Goal: Task Accomplishment & Management: Manage account settings

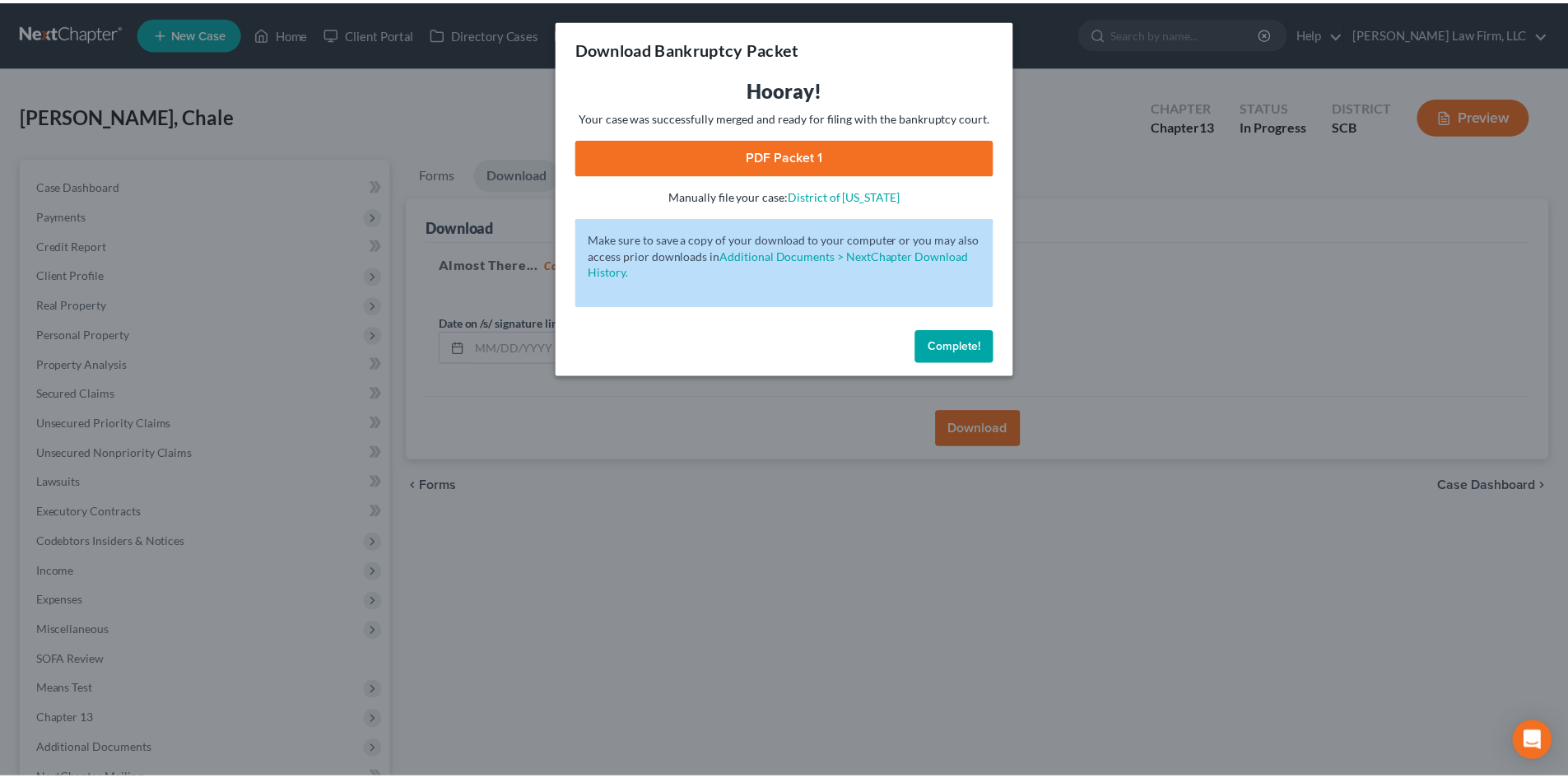
scroll to position [187, 0]
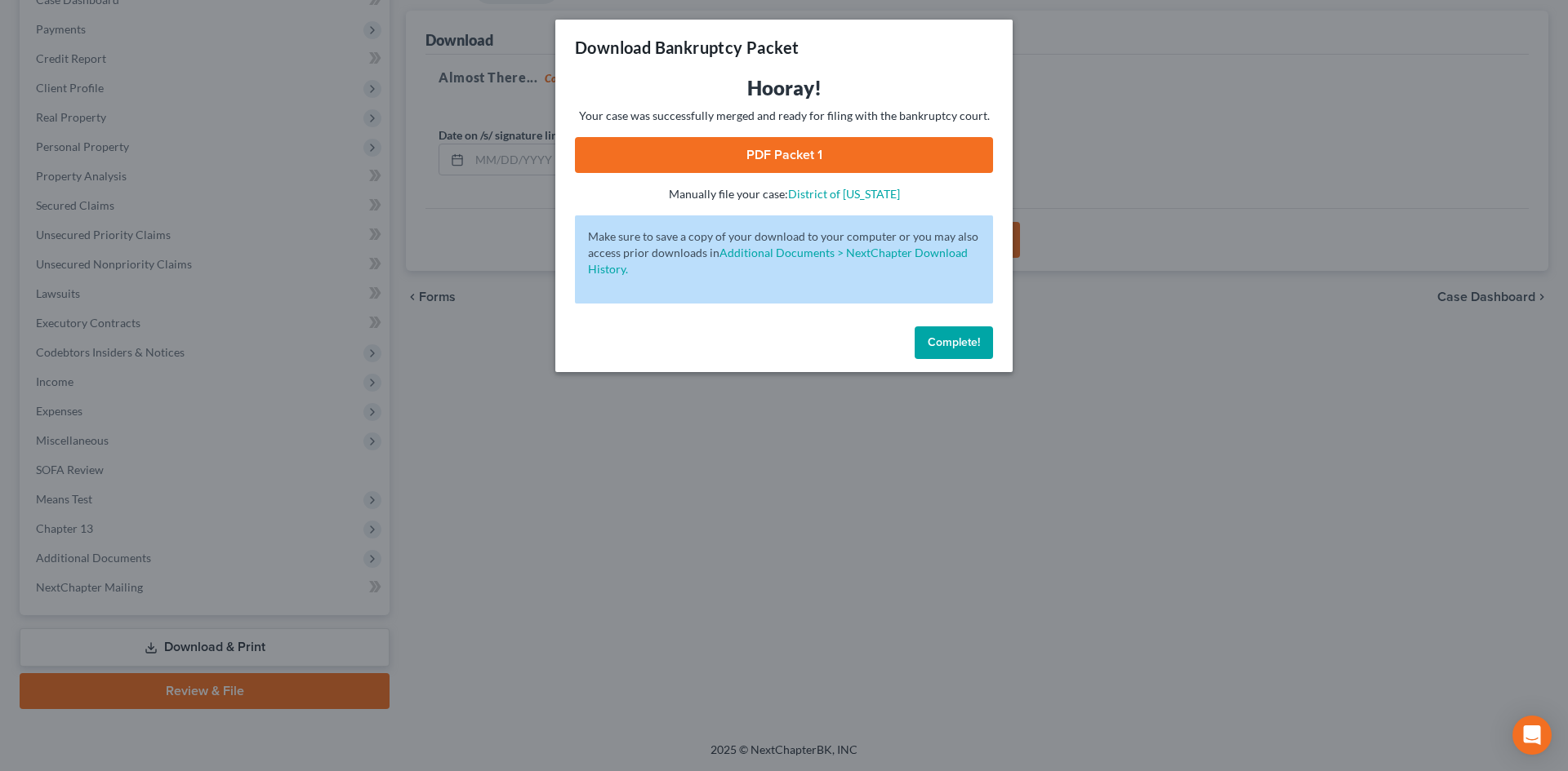
click at [952, 335] on span "Complete!" at bounding box center [953, 342] width 52 height 14
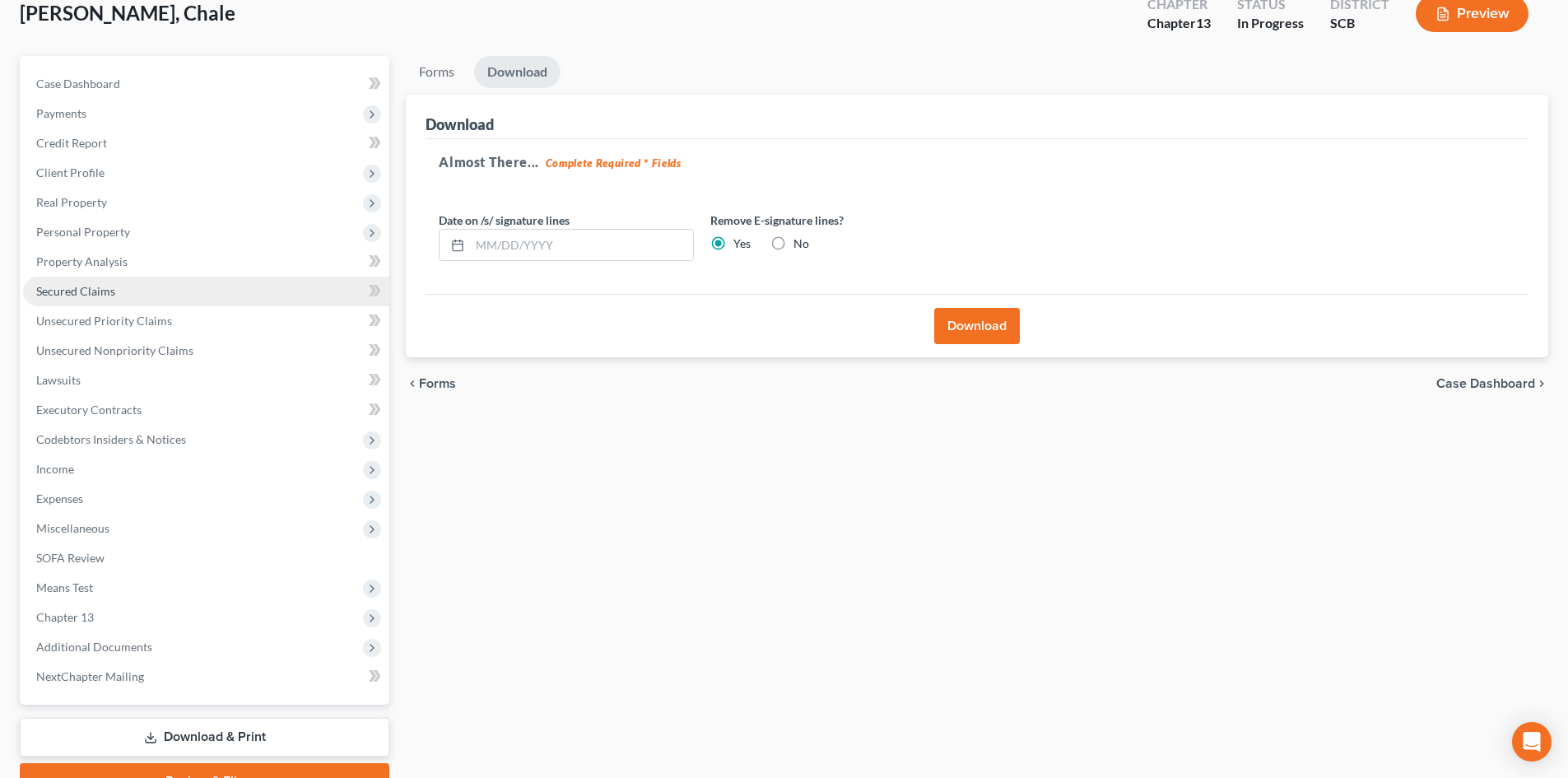
scroll to position [0, 0]
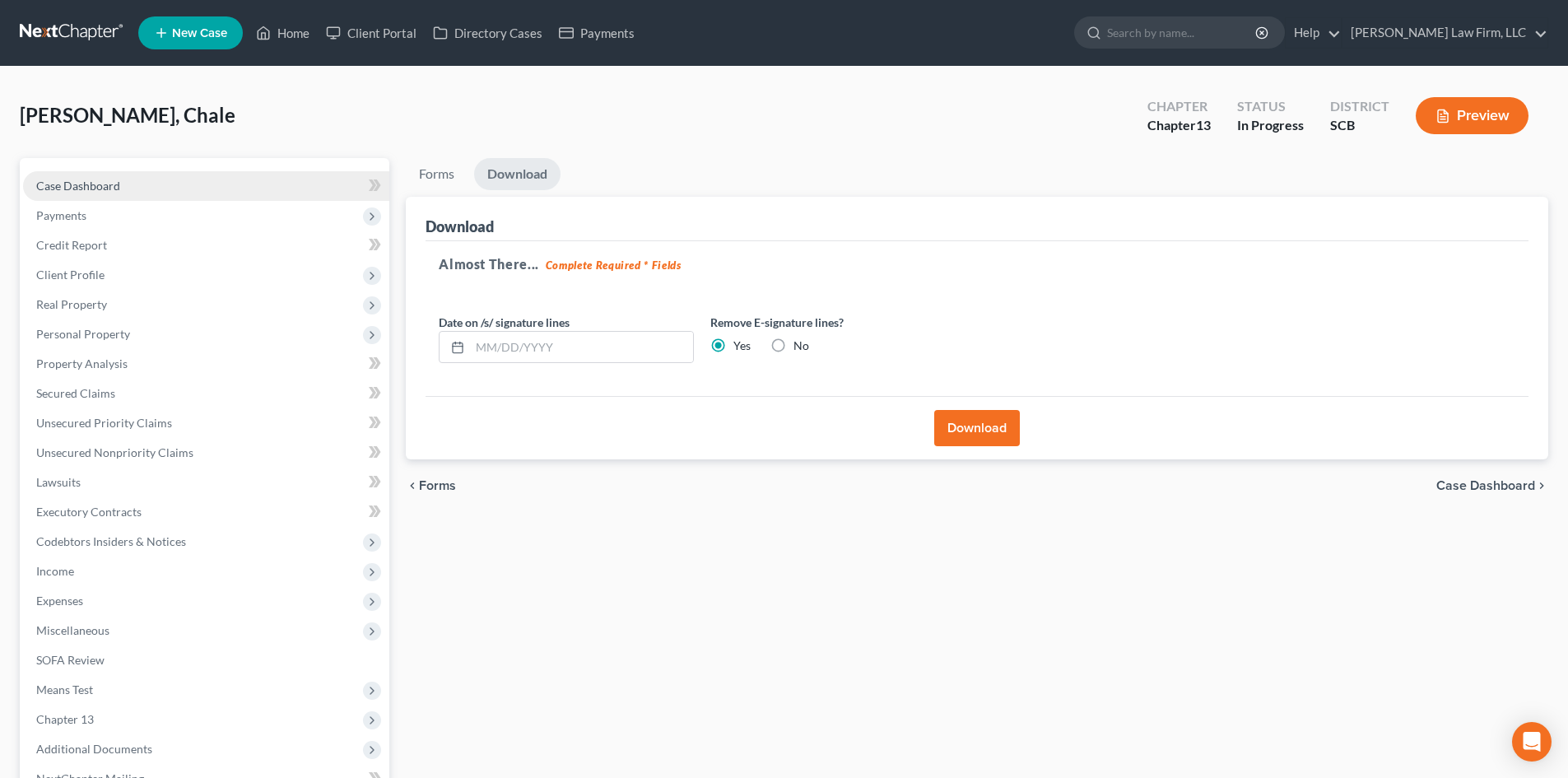
click at [124, 180] on link "Case Dashboard" at bounding box center [206, 187] width 367 height 30
select select "0"
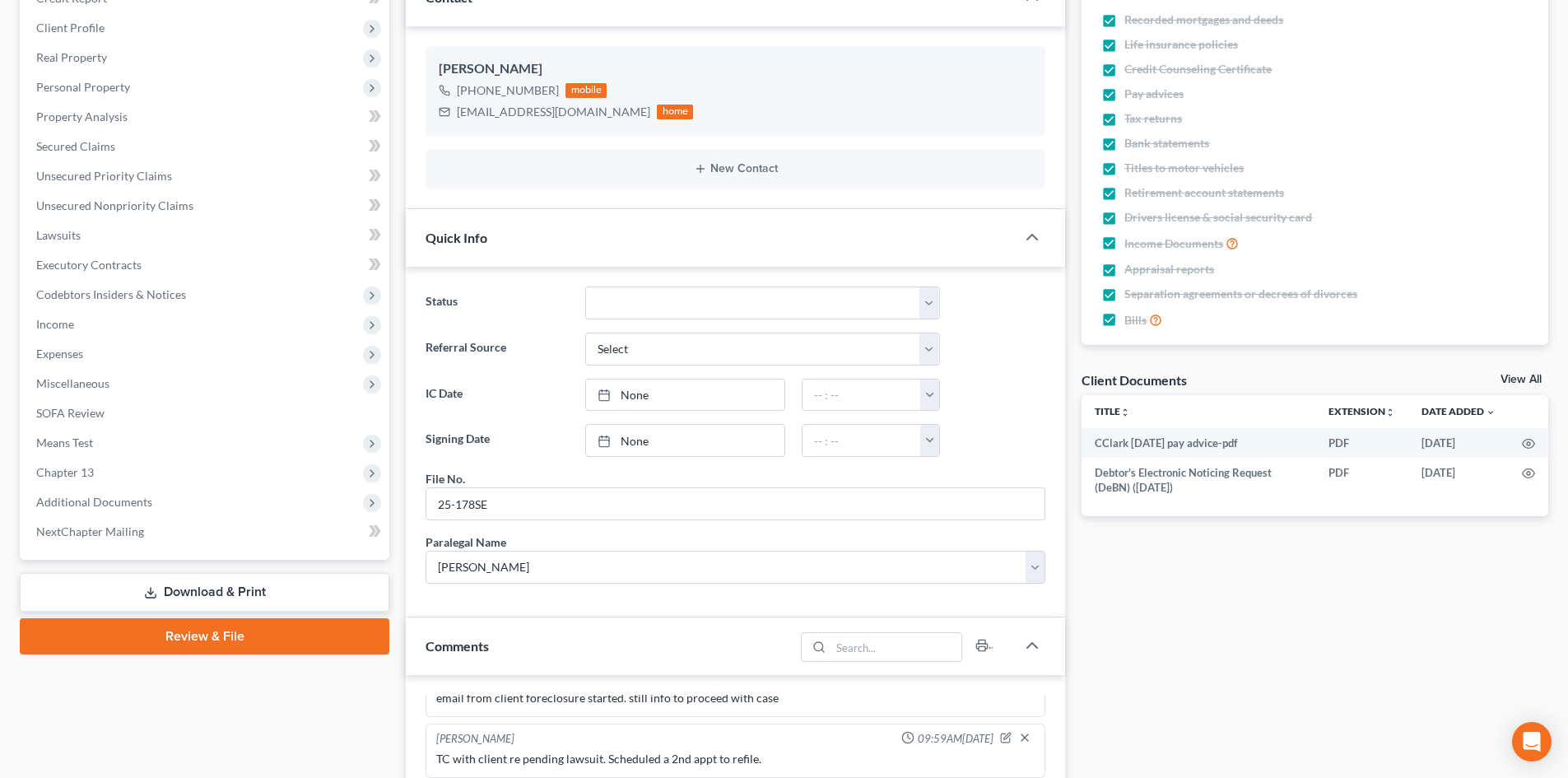
scroll to position [55, 0]
click at [1518, 377] on link "View All" at bounding box center [1521, 380] width 41 height 12
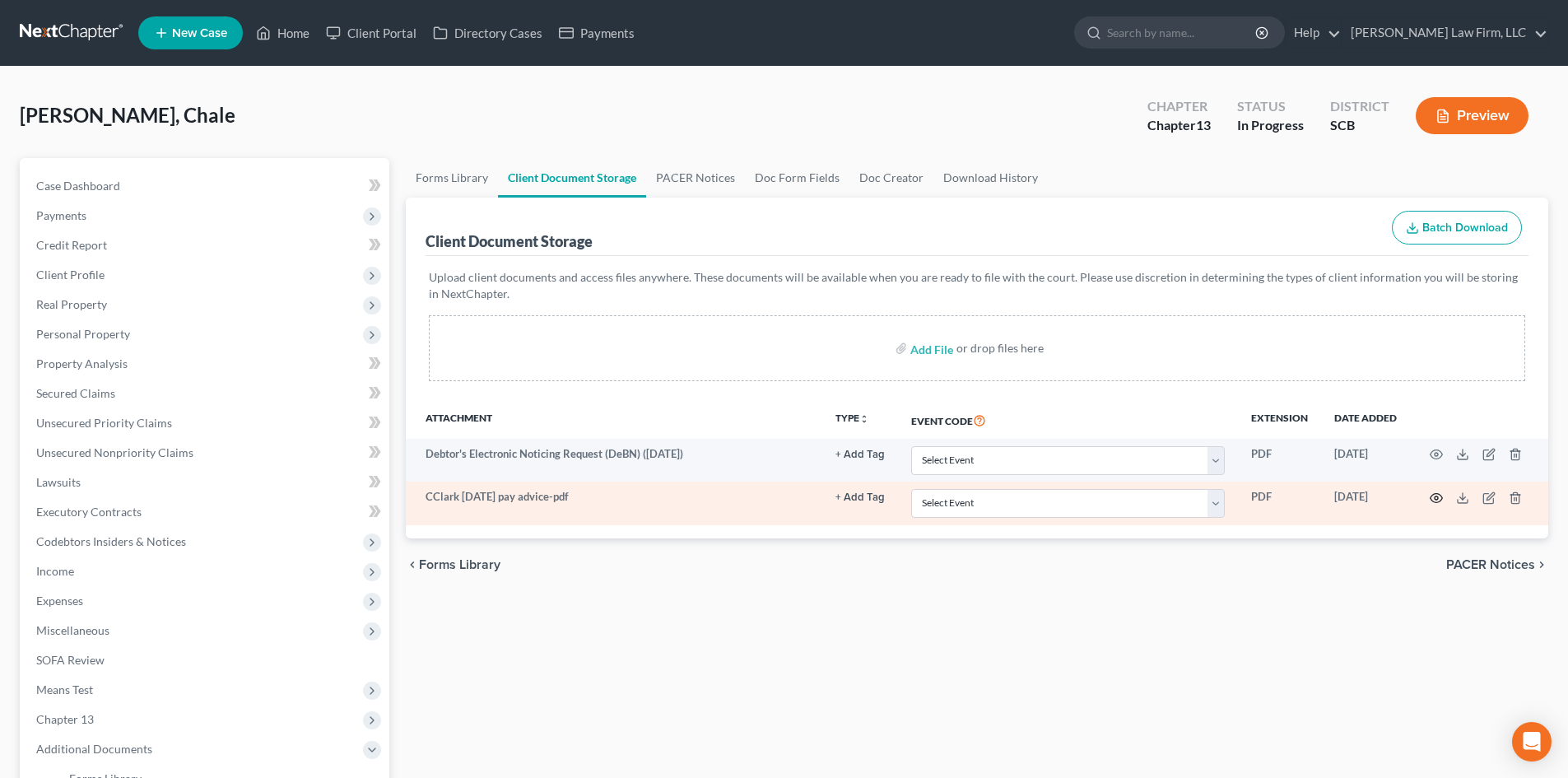
click at [1433, 499] on icon "button" at bounding box center [1436, 498] width 13 height 13
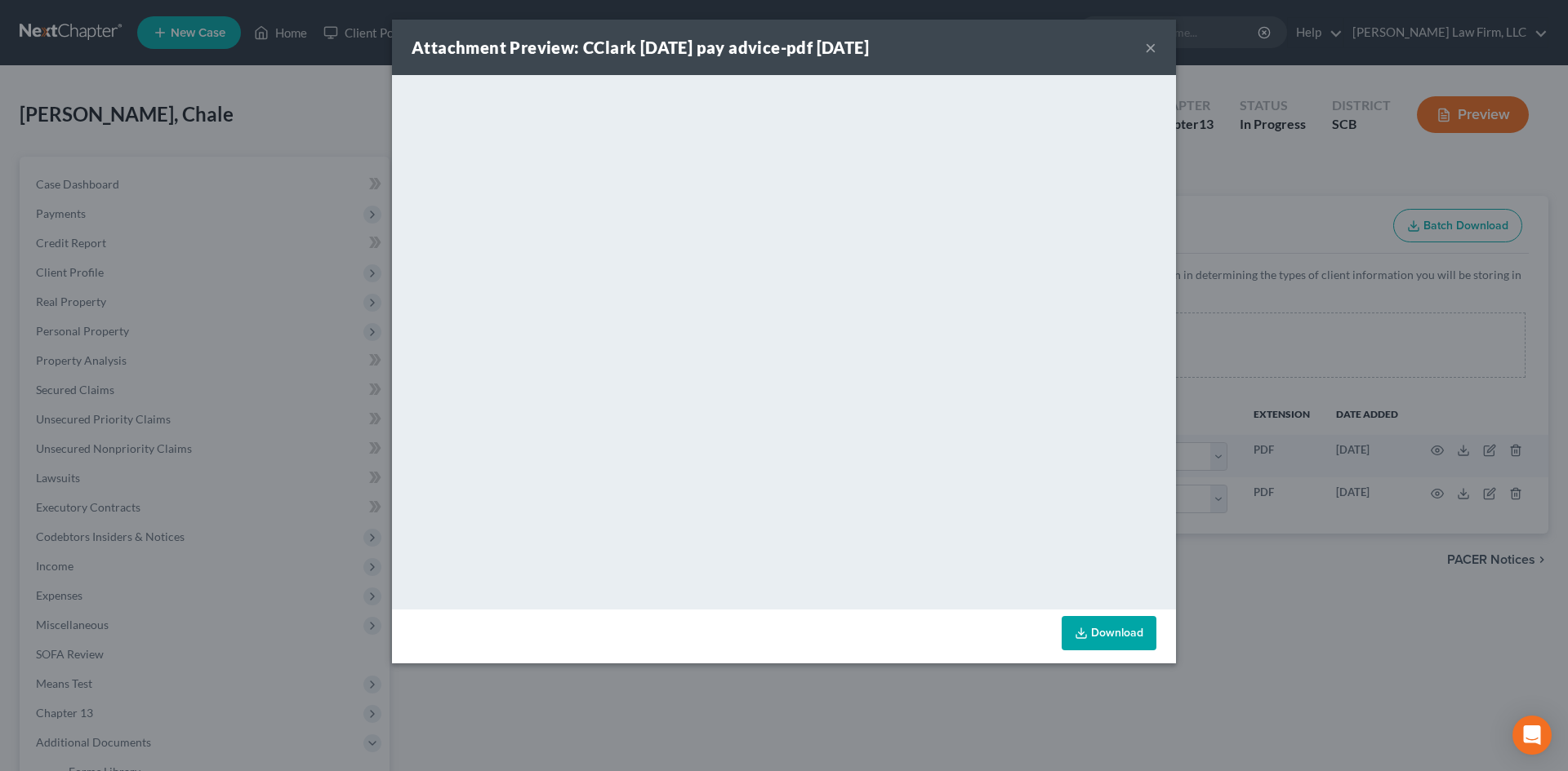
click at [1146, 44] on button "×" at bounding box center [1151, 47] width 12 height 20
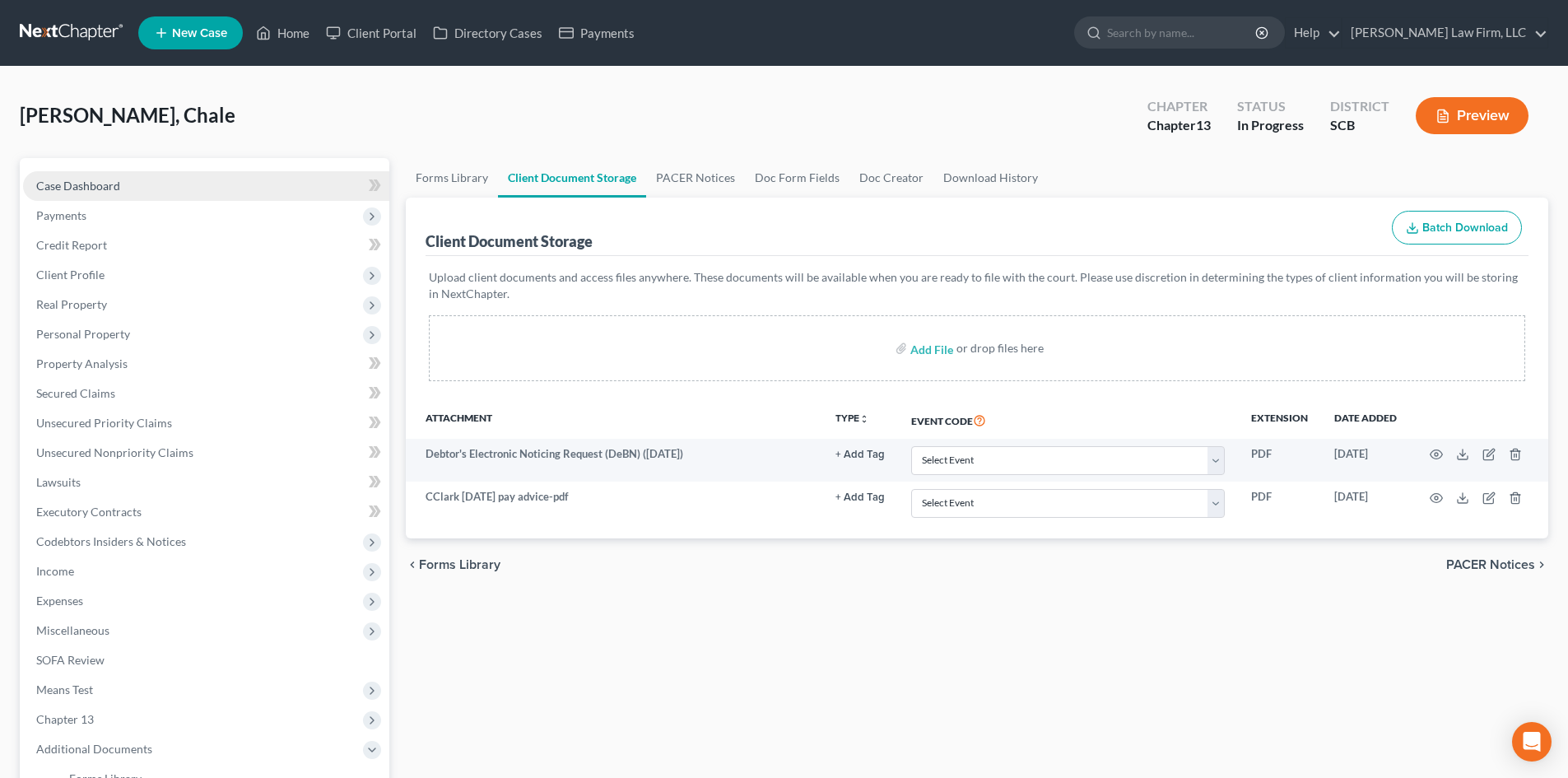
click at [61, 173] on link "Case Dashboard" at bounding box center [206, 187] width 367 height 30
select select "0"
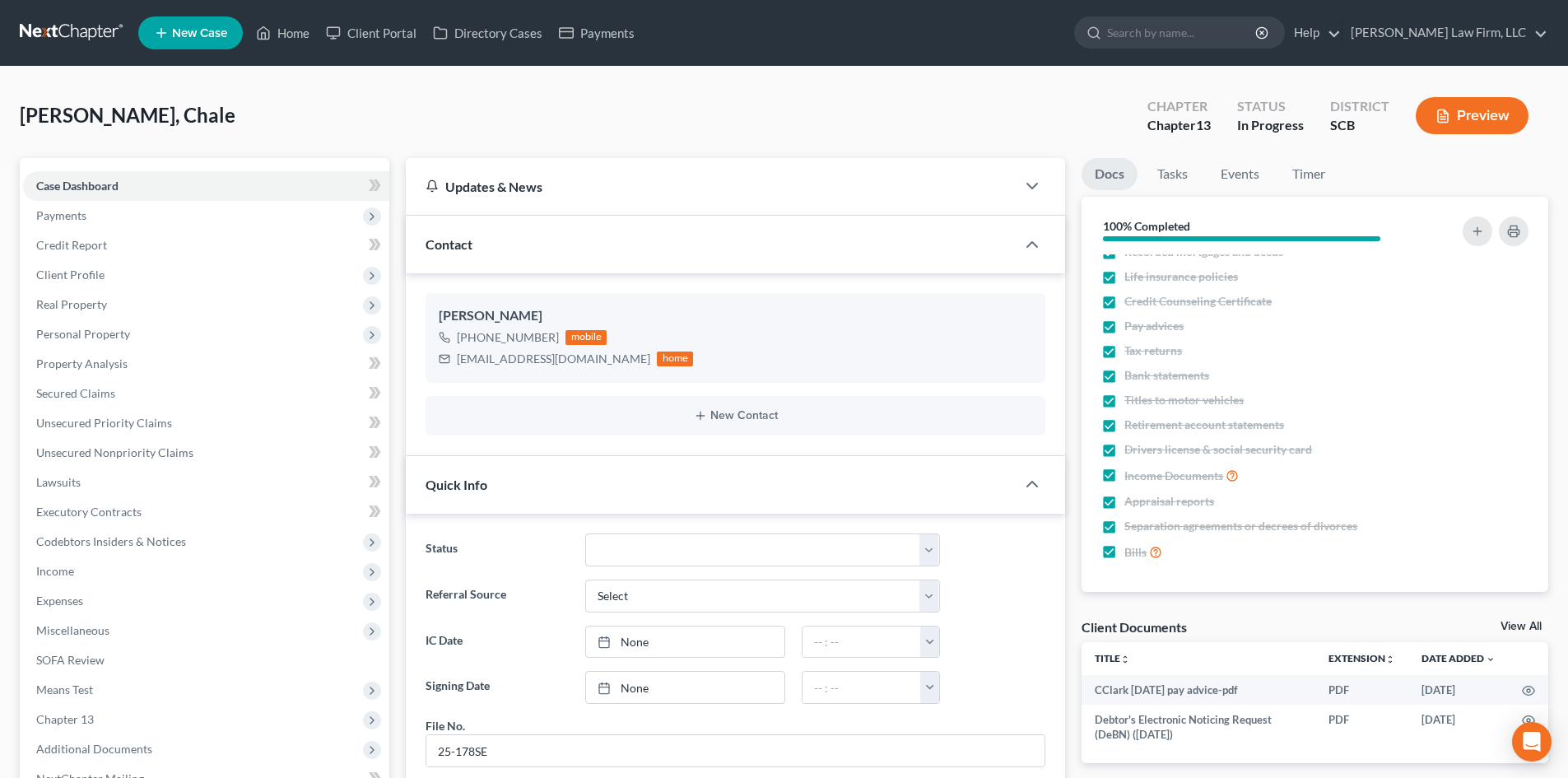
scroll to position [165, 0]
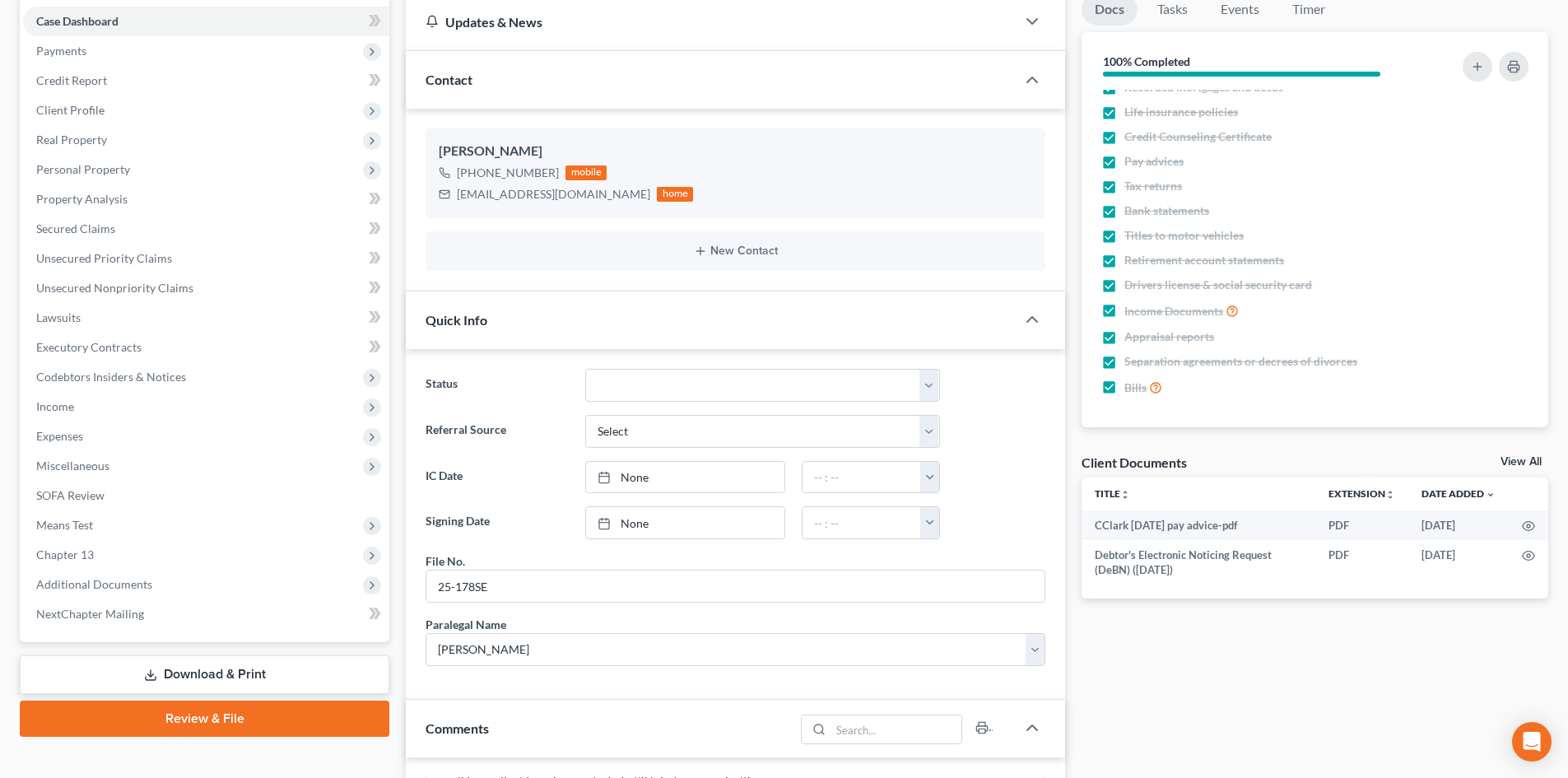
drag, startPoint x: 1515, startPoint y: 457, endPoint x: 1077, endPoint y: 309, distance: 462.3
click at [1515, 457] on link "View All" at bounding box center [1521, 463] width 41 height 12
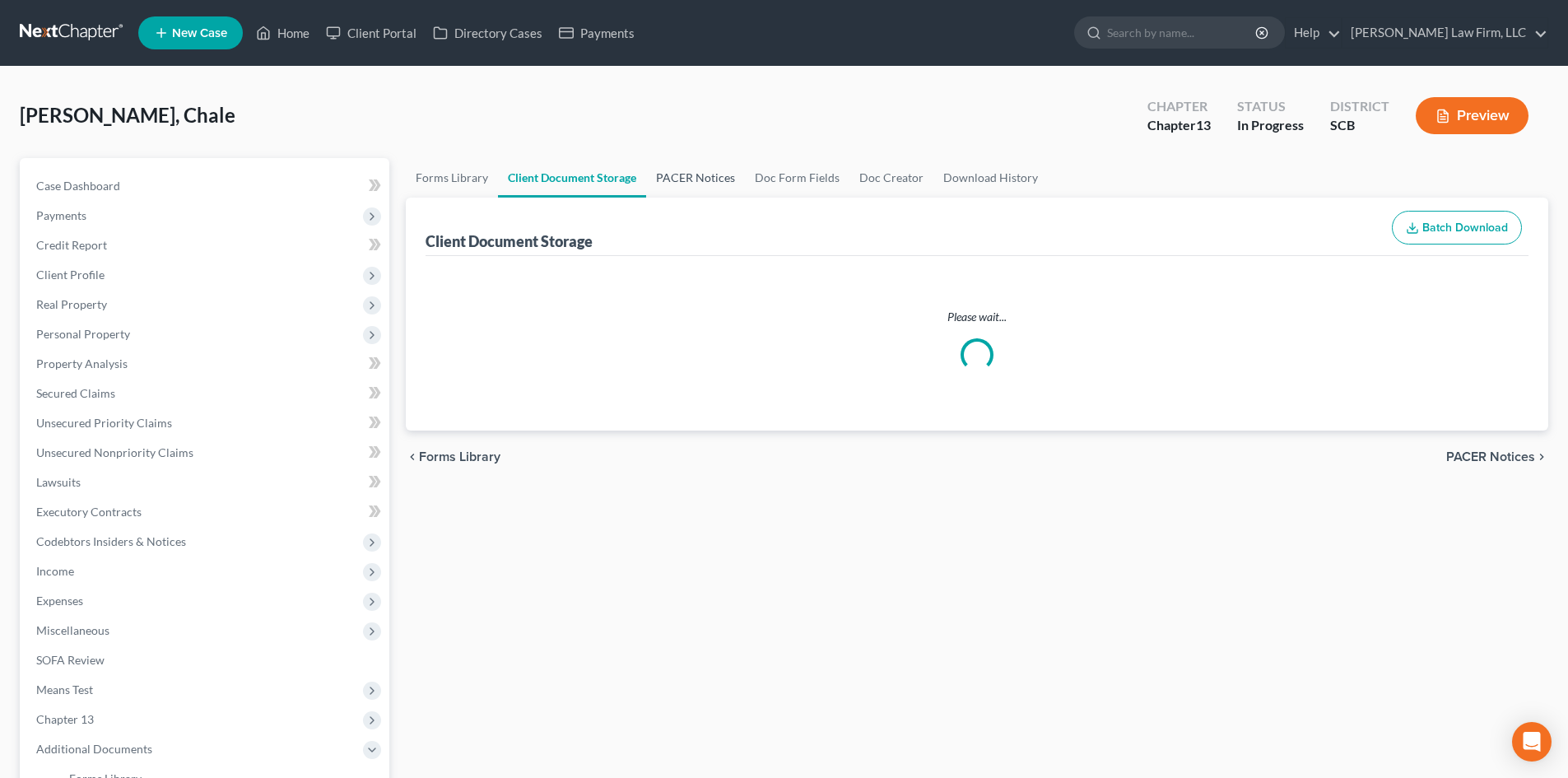
click at [675, 173] on link "PACER Notices" at bounding box center [695, 179] width 99 height 40
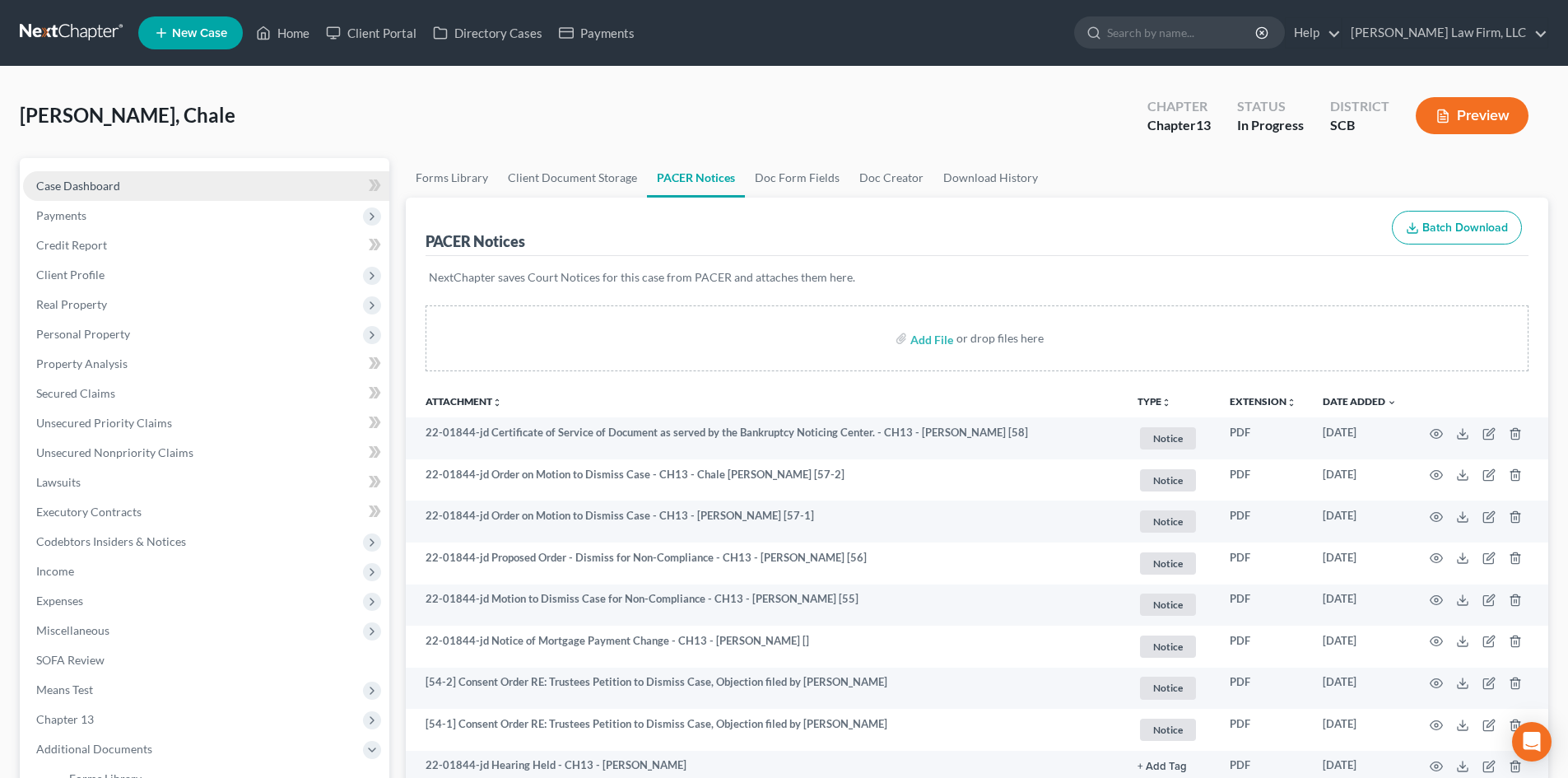
click at [123, 183] on link "Case Dashboard" at bounding box center [206, 187] width 367 height 30
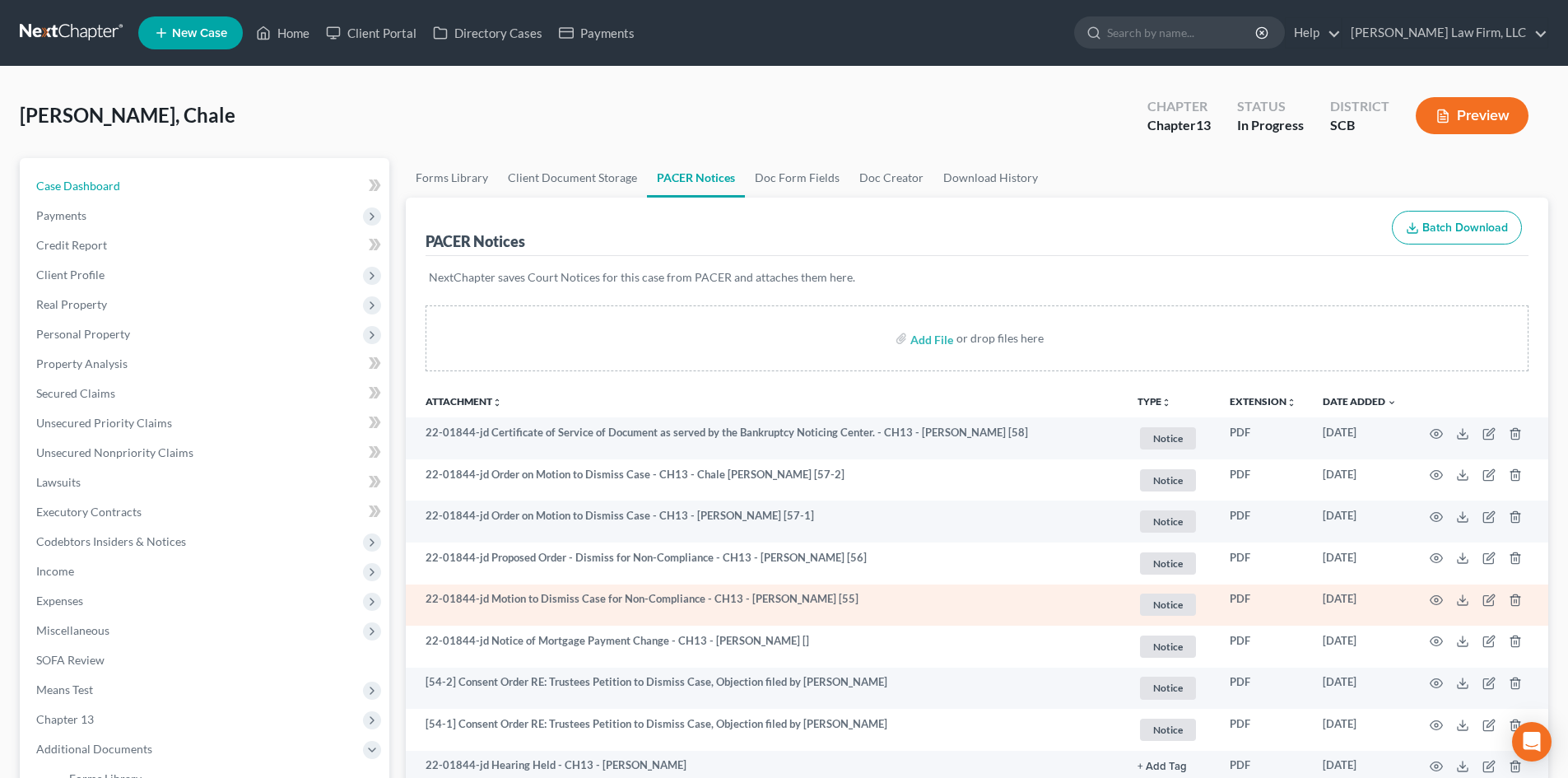
select select "0"
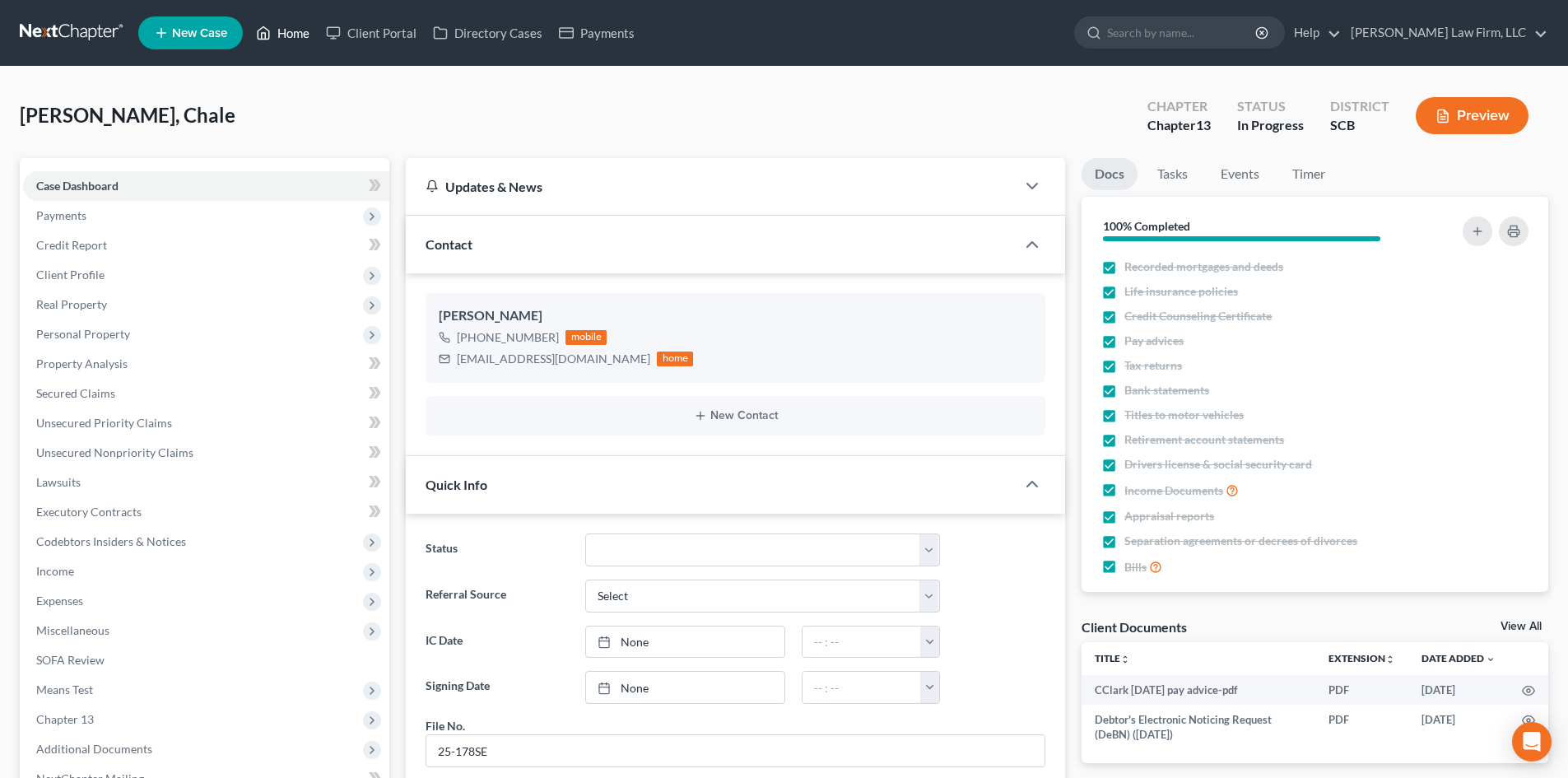
click at [284, 29] on link "Home" at bounding box center [283, 33] width 70 height 30
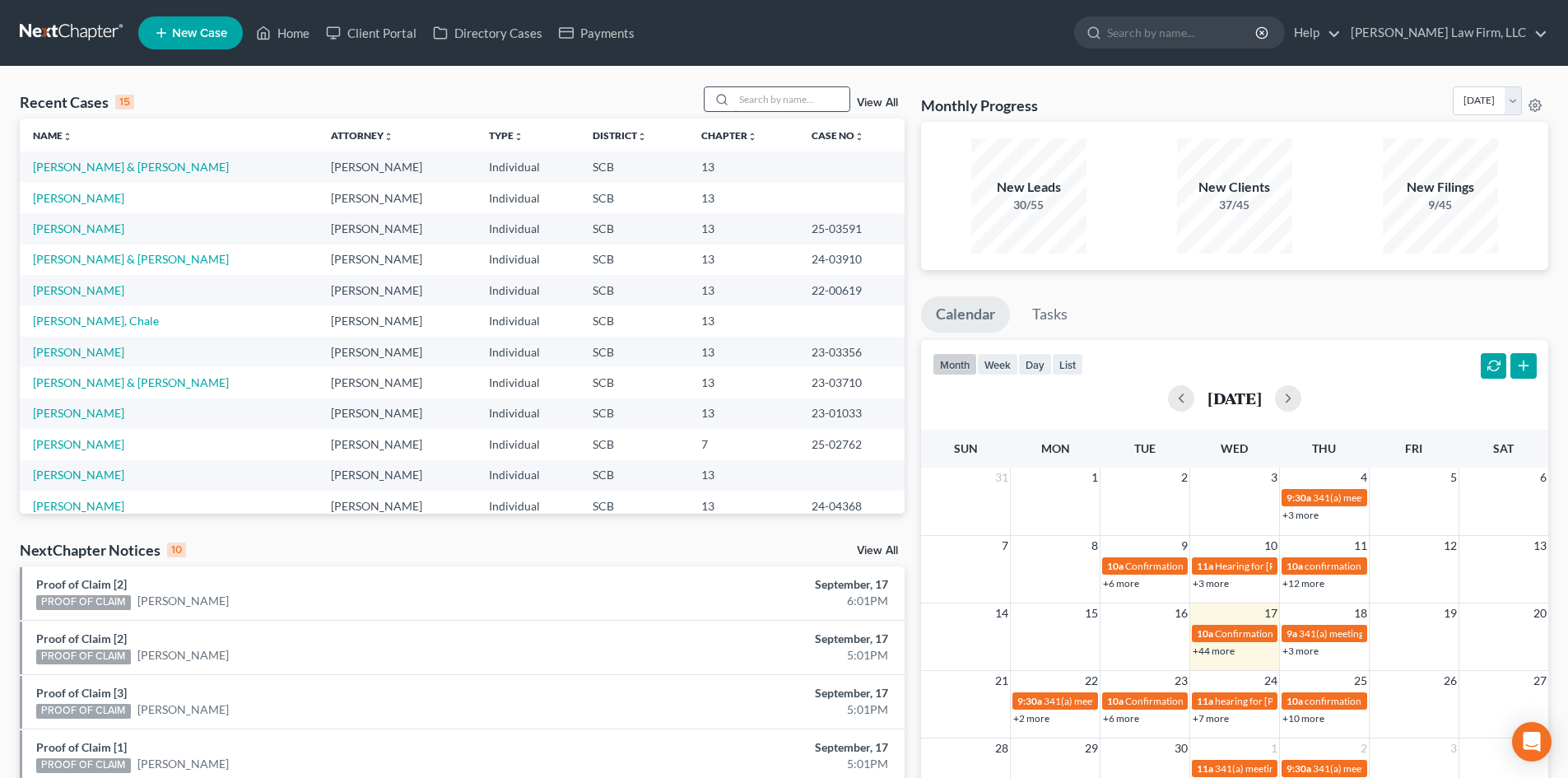
click at [792, 95] on input "search" at bounding box center [792, 100] width 116 height 24
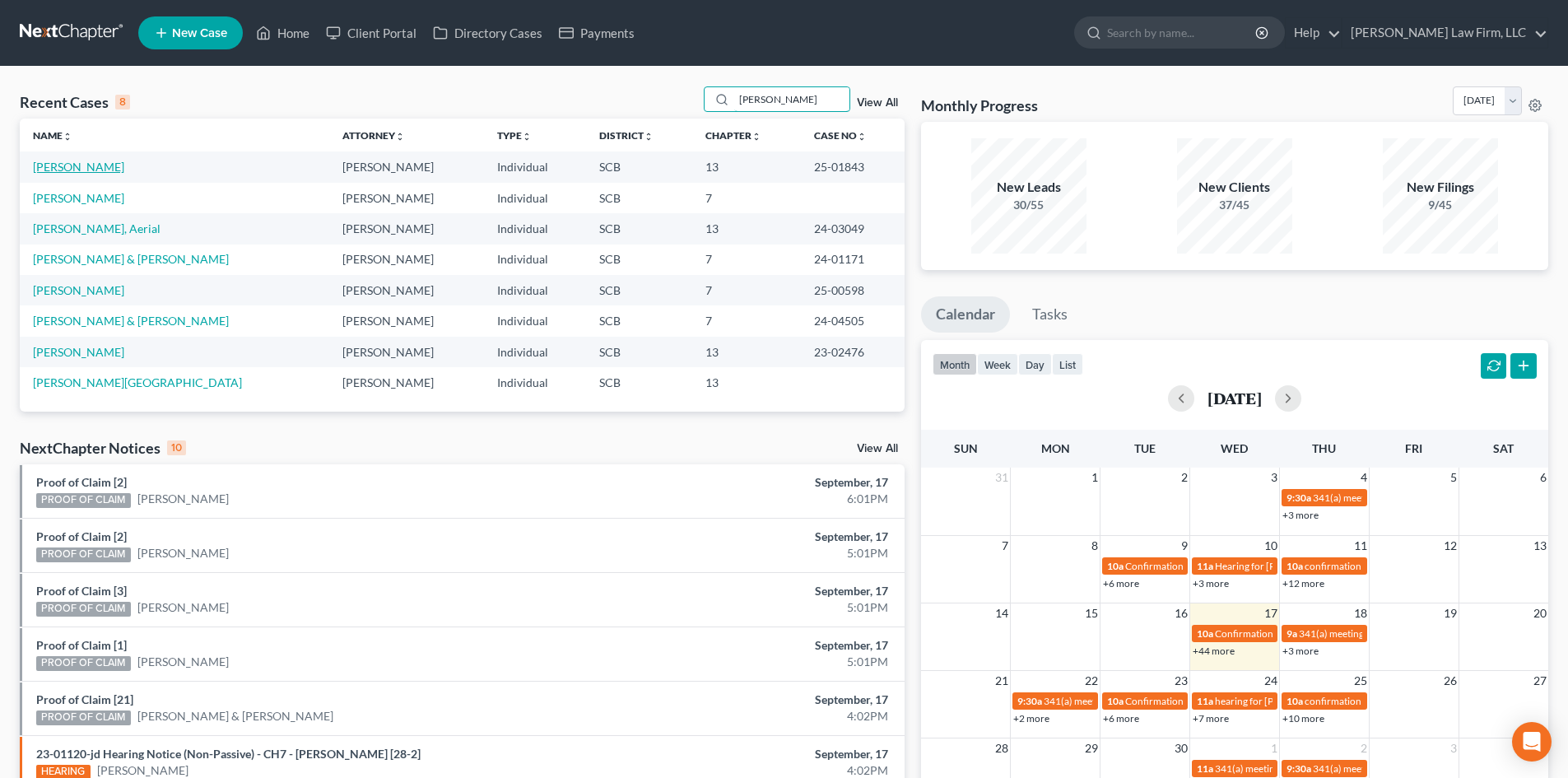
type input "[PERSON_NAME]"
click at [85, 164] on link "[PERSON_NAME]" at bounding box center [79, 167] width 92 height 14
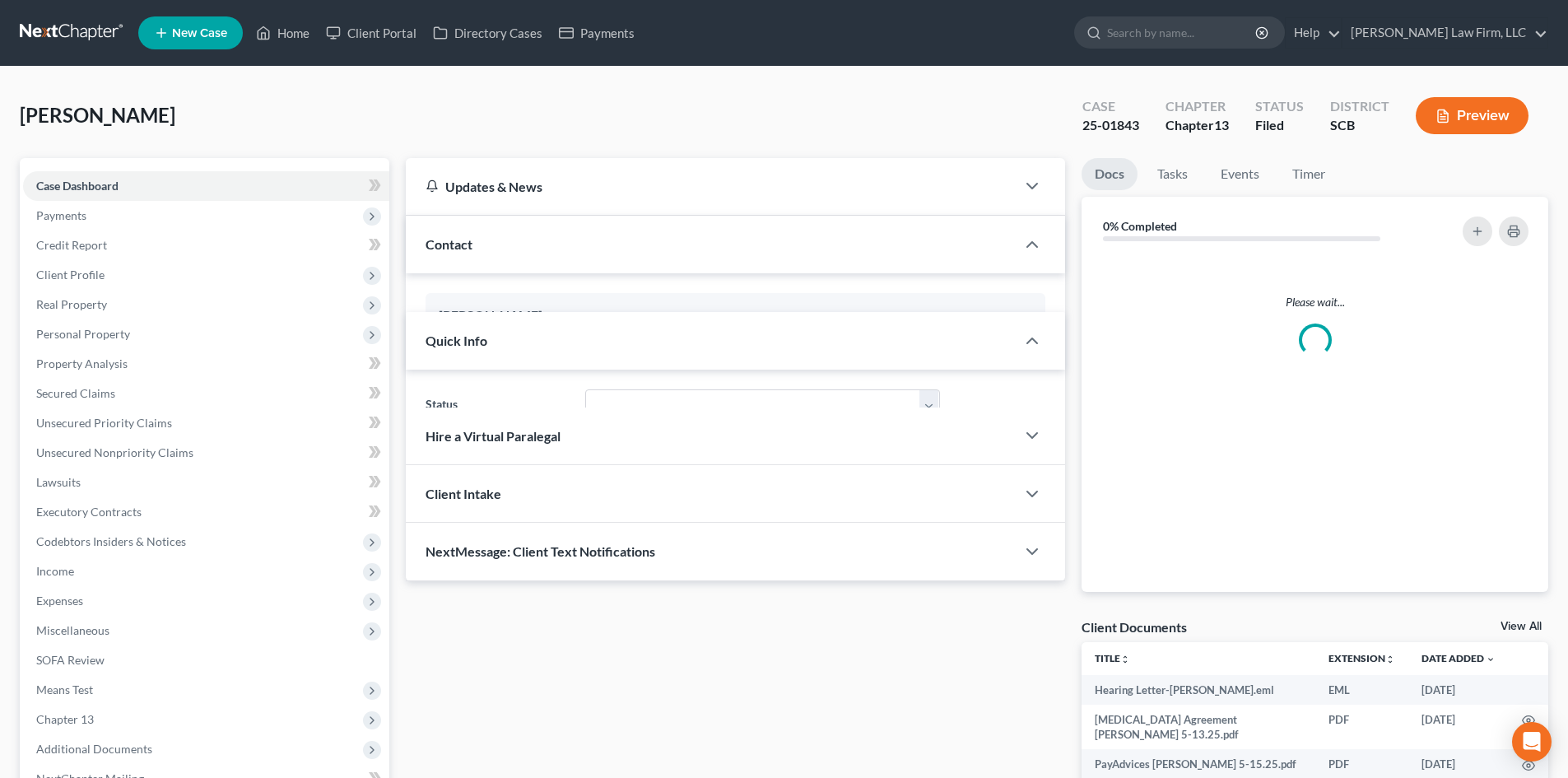
select select "3"
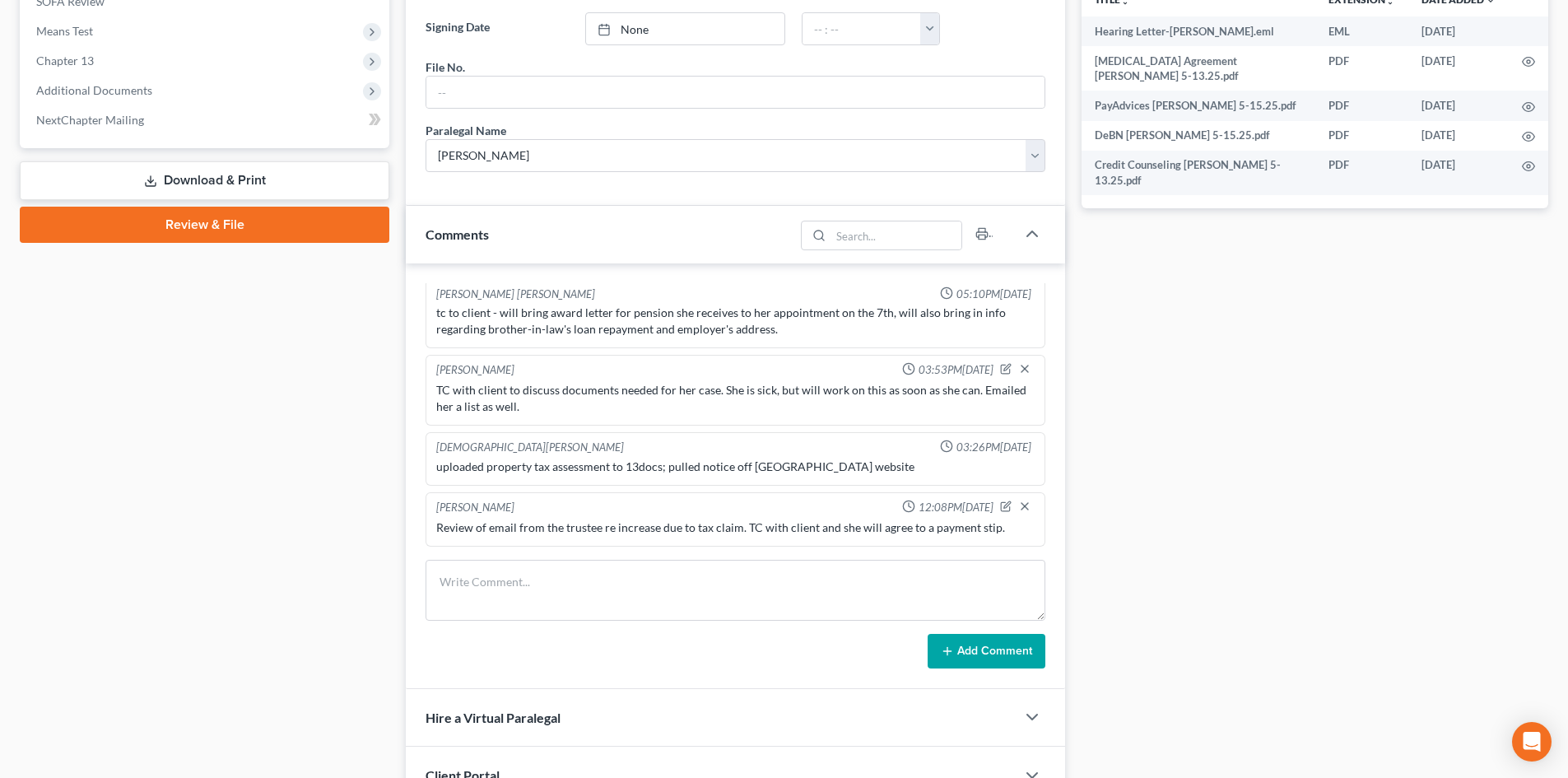
scroll to position [495, 0]
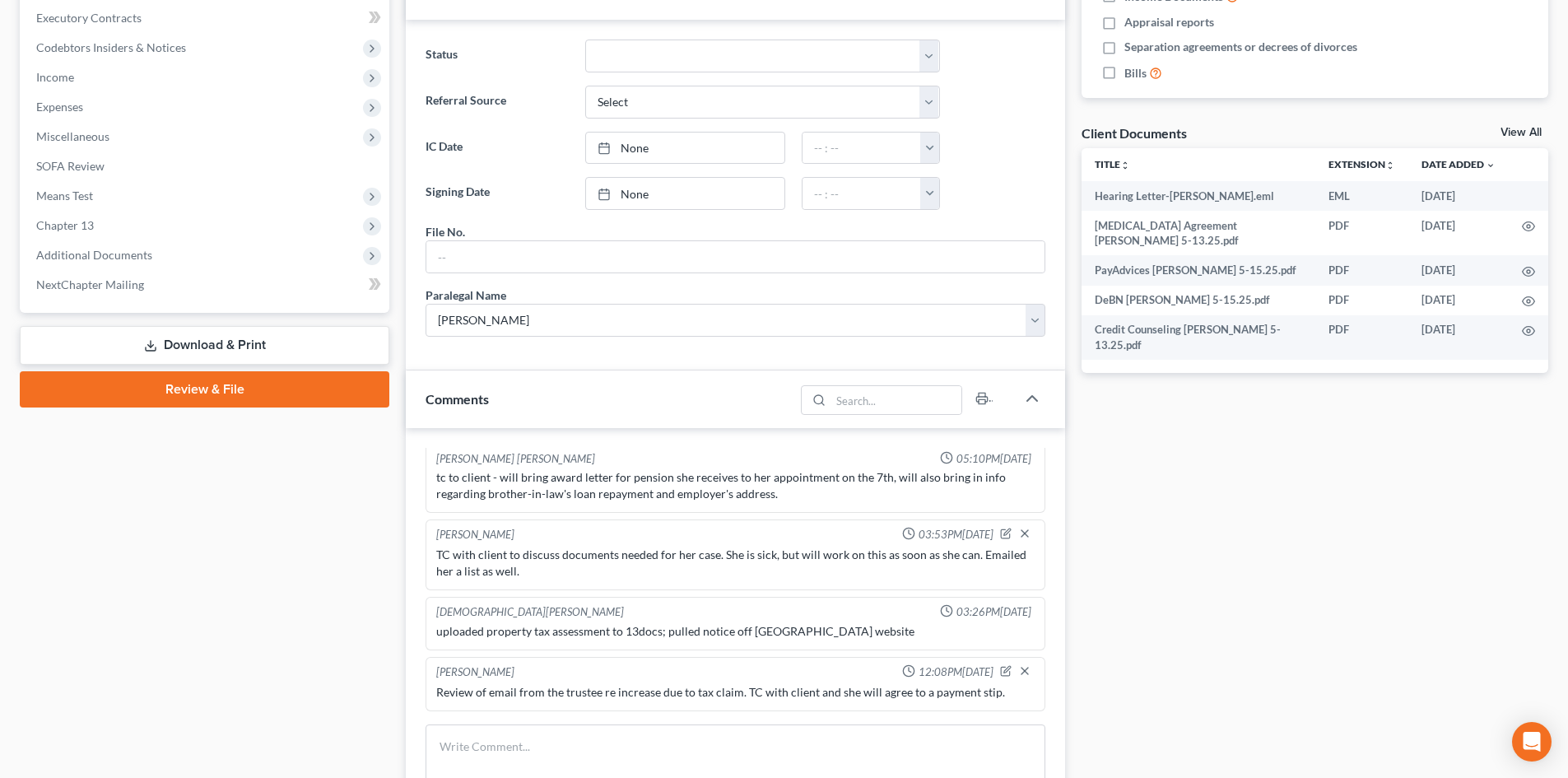
drag, startPoint x: 1522, startPoint y: 120, endPoint x: 1519, endPoint y: 131, distance: 11.4
click at [1522, 120] on div "Docs Tasks Events Timer 0% Completed Nothing here yet! Recorded mortgages and d…" at bounding box center [1315, 346] width 483 height 1364
click at [1519, 131] on link "View All" at bounding box center [1521, 133] width 41 height 12
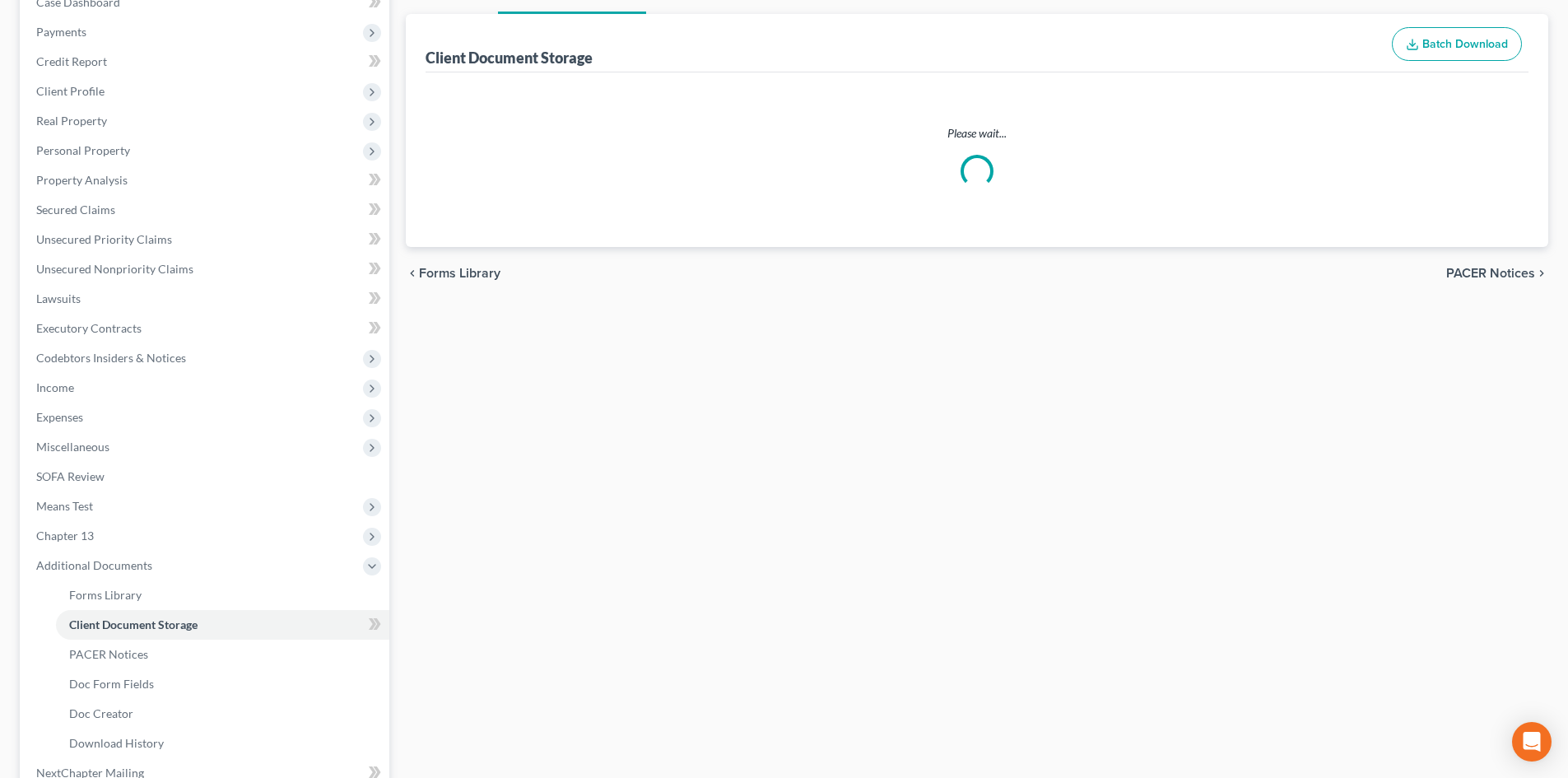
scroll to position [3, 0]
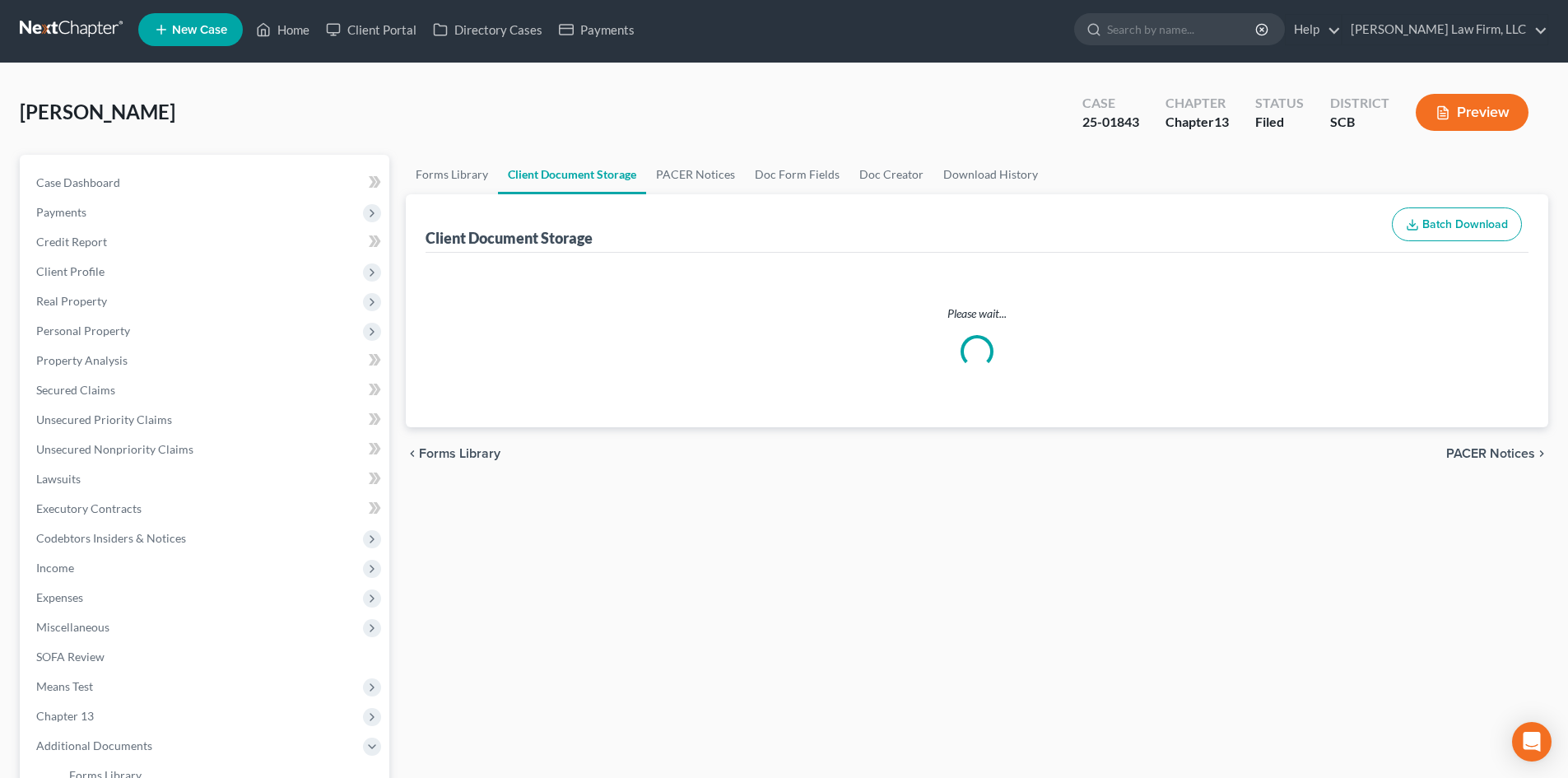
select select "6"
select select "16"
select select "15"
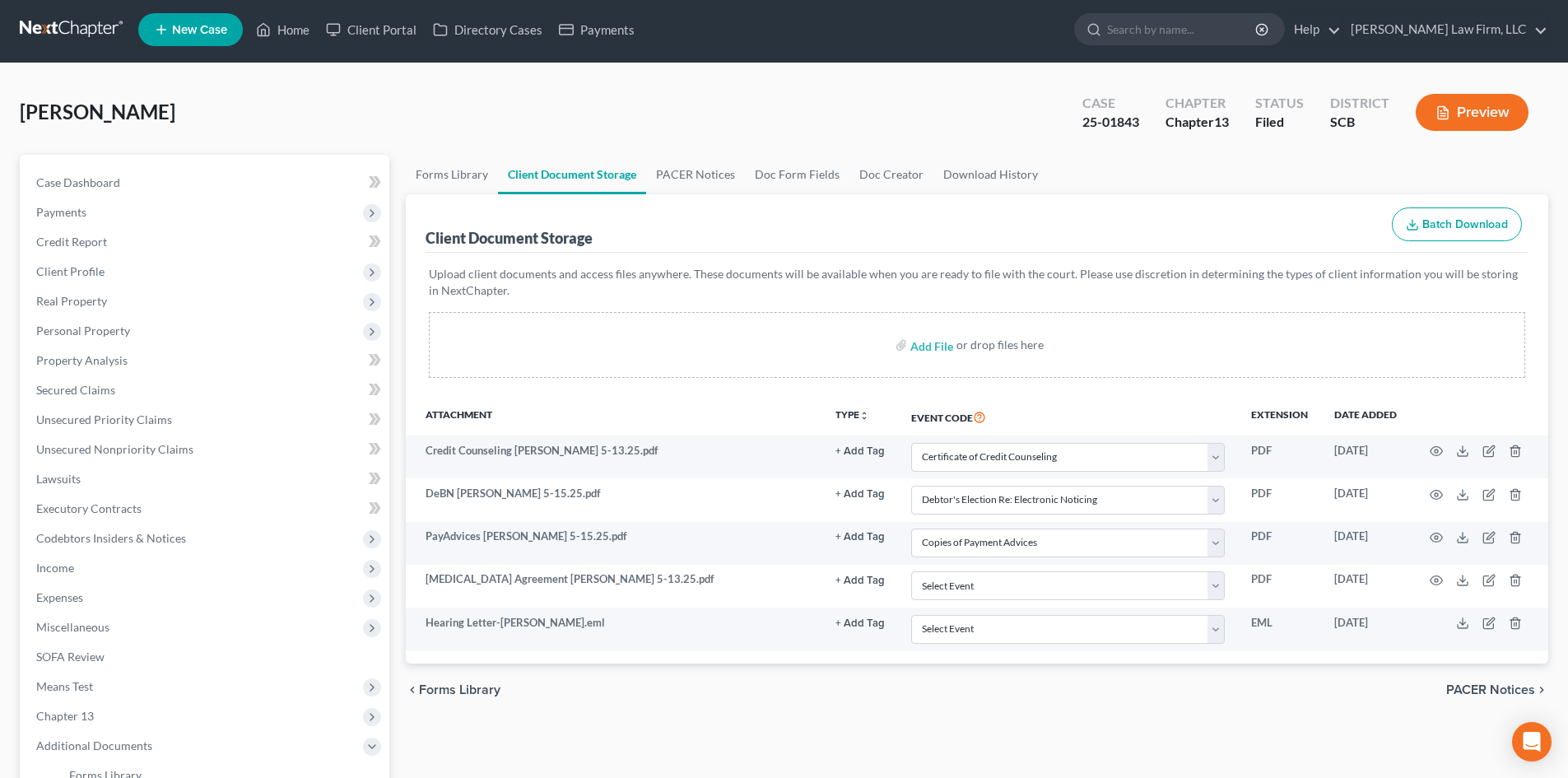
scroll to position [0, 0]
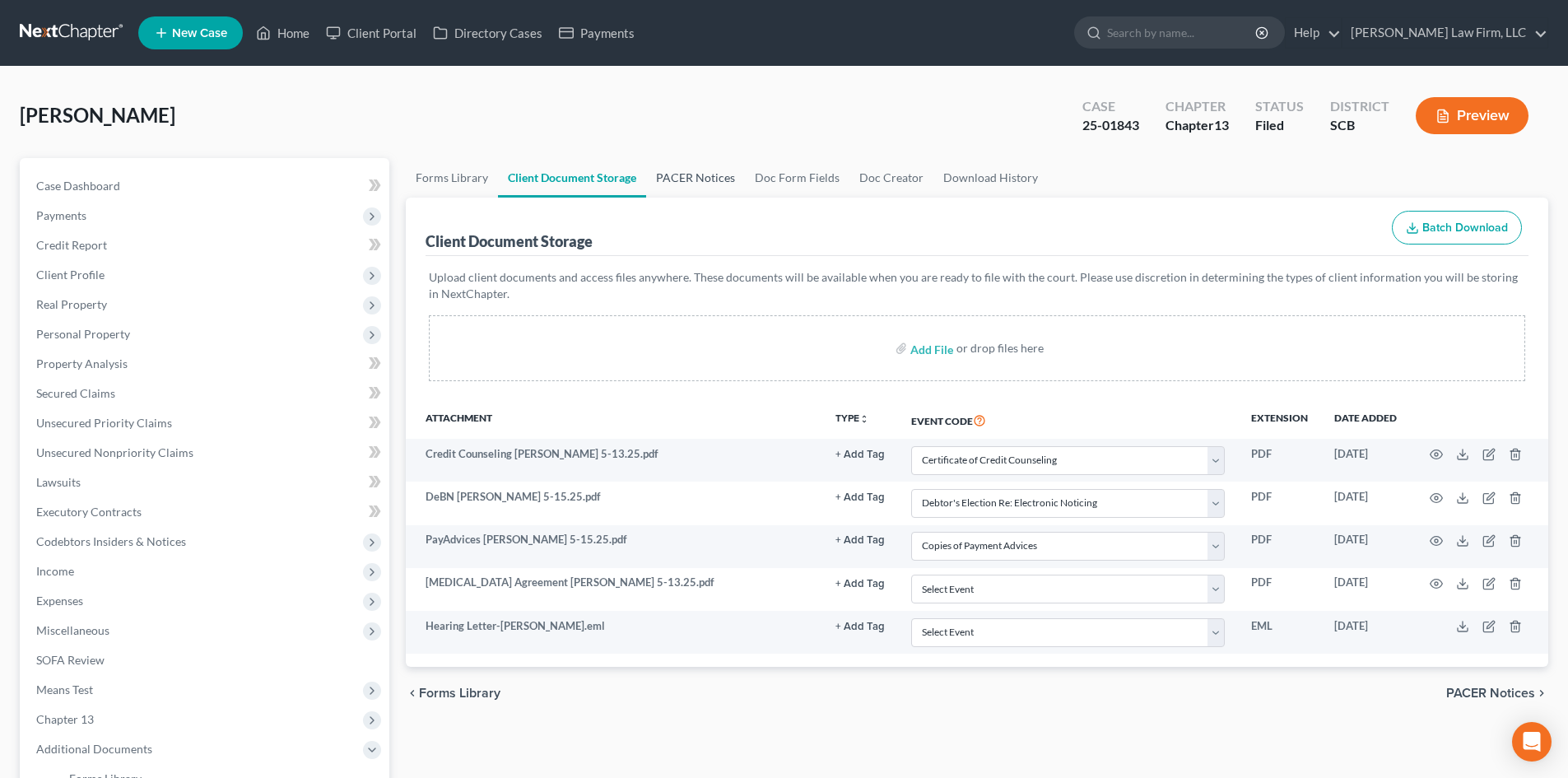
click at [731, 178] on link "PACER Notices" at bounding box center [695, 179] width 99 height 40
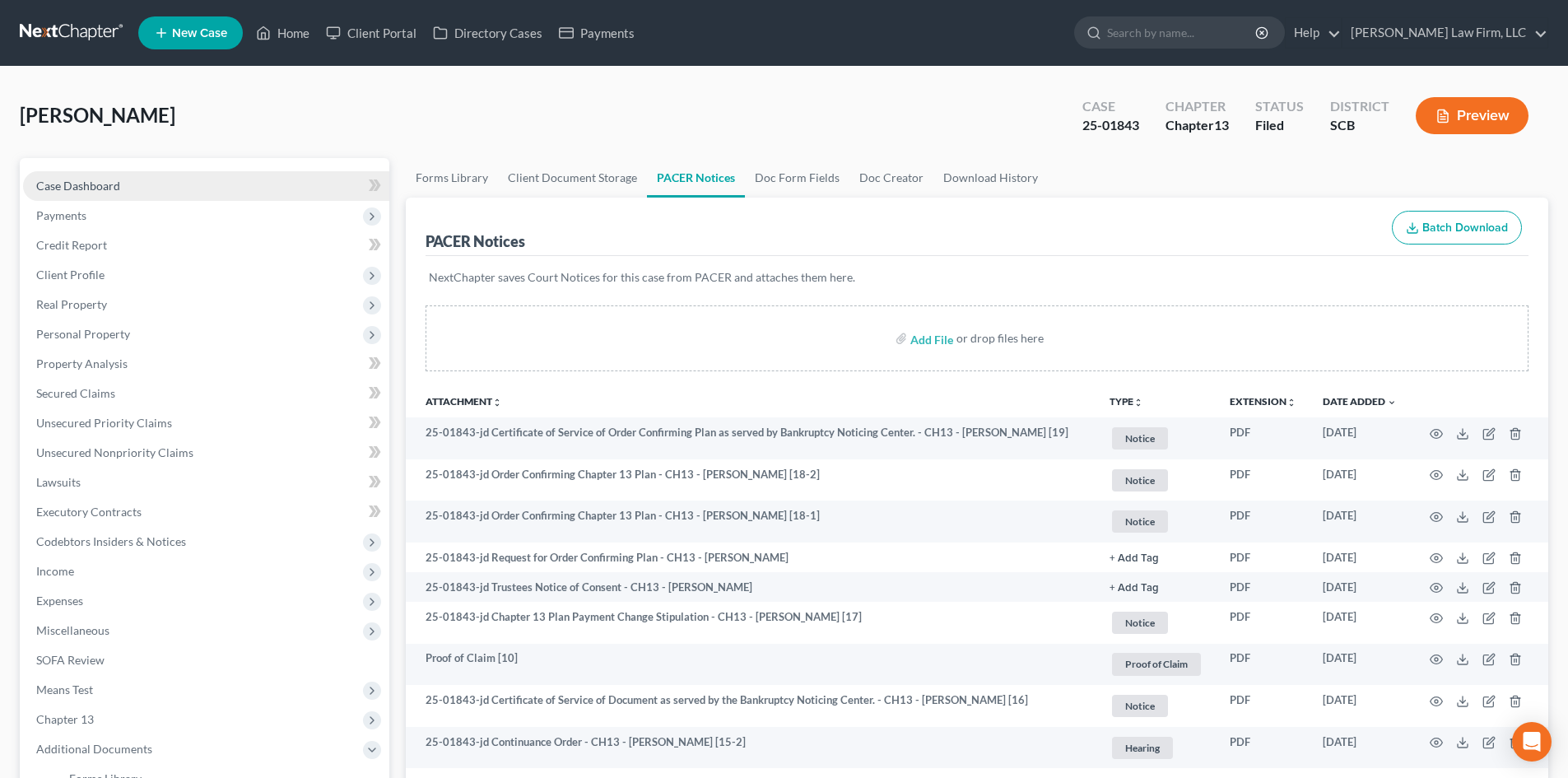
click at [126, 192] on link "Case Dashboard" at bounding box center [206, 187] width 367 height 30
select select "3"
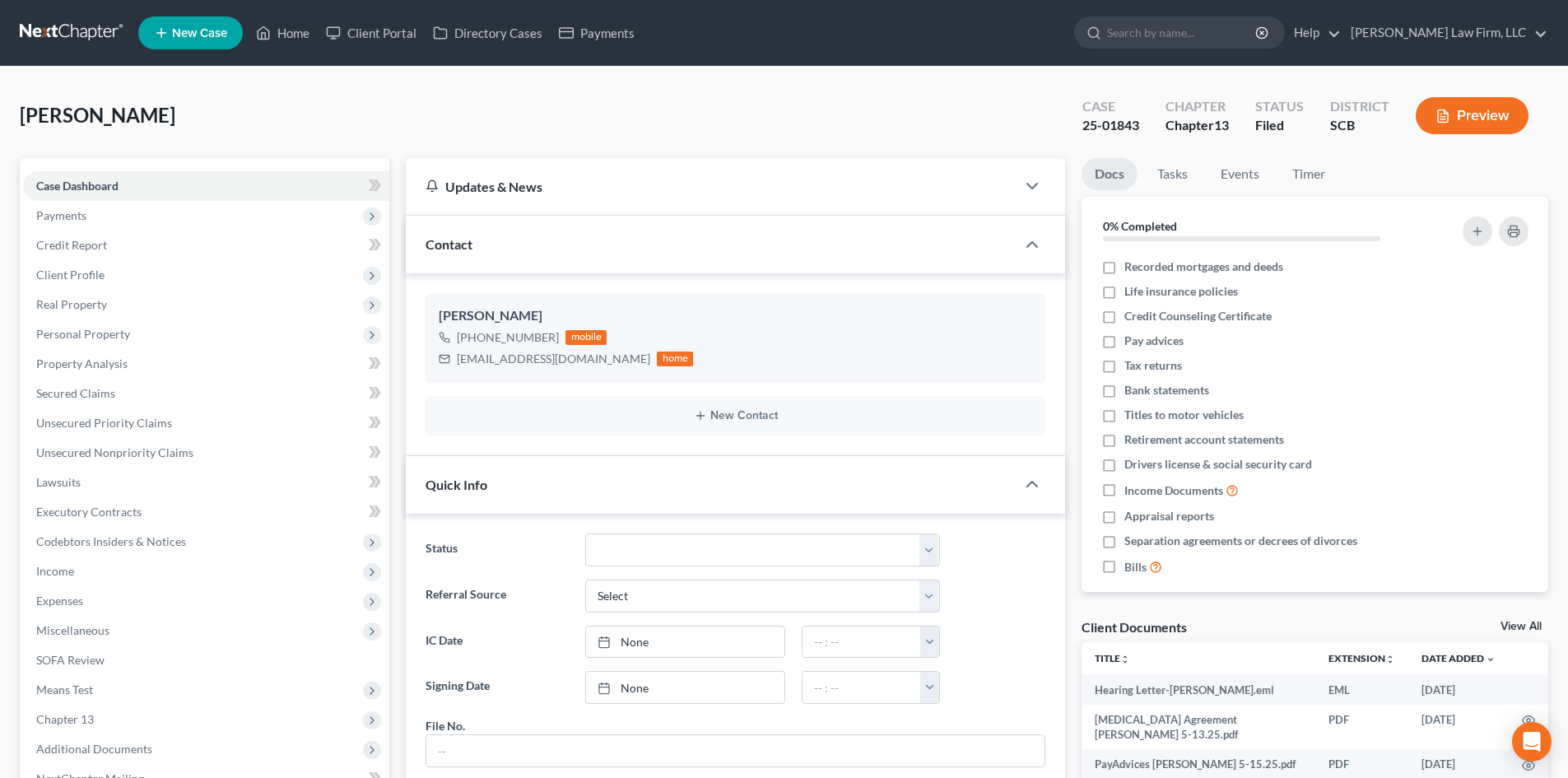
click at [1449, 119] on icon "button" at bounding box center [1442, 116] width 15 height 15
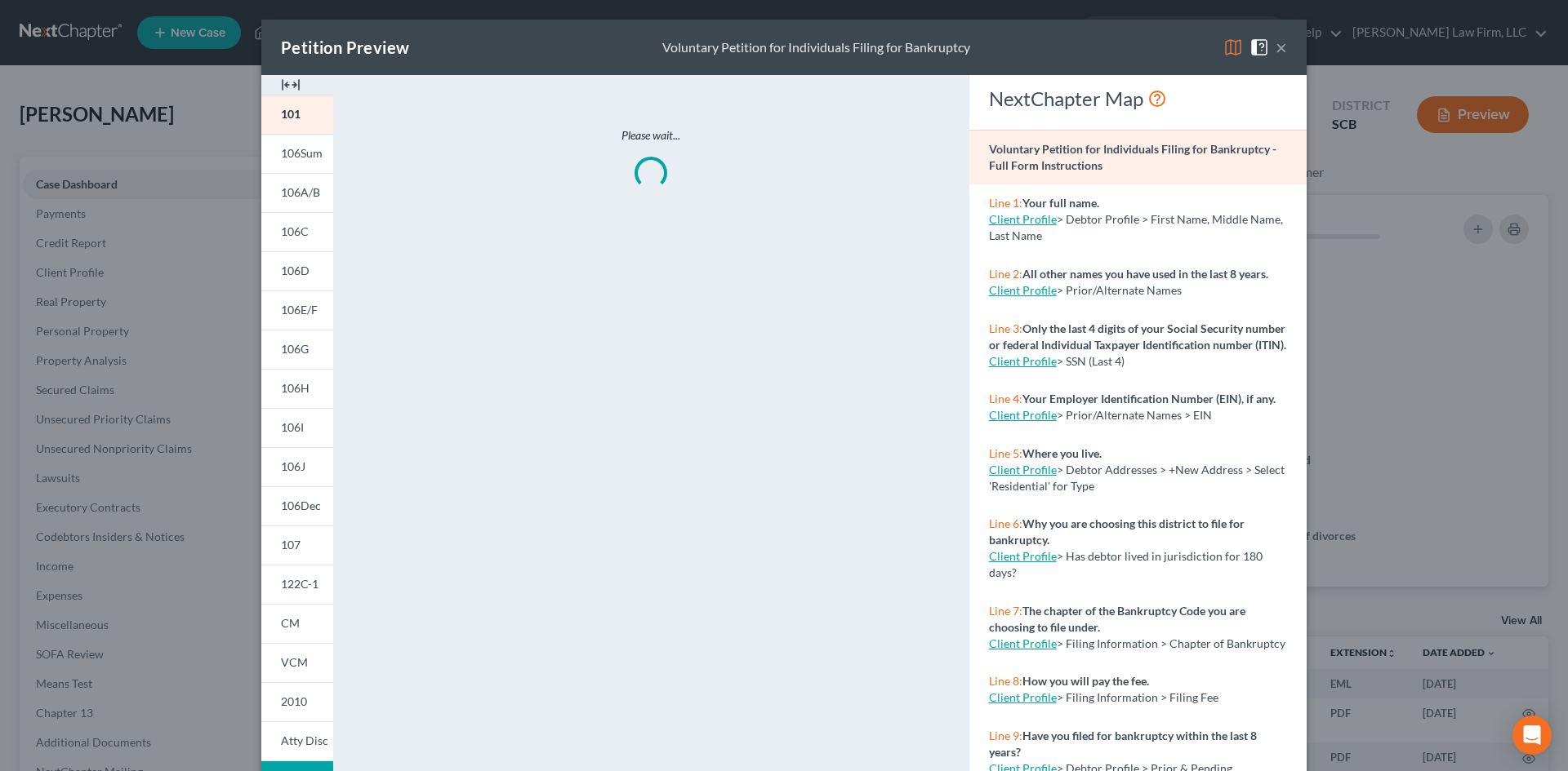
click at [289, 86] on img at bounding box center [291, 85] width 20 height 20
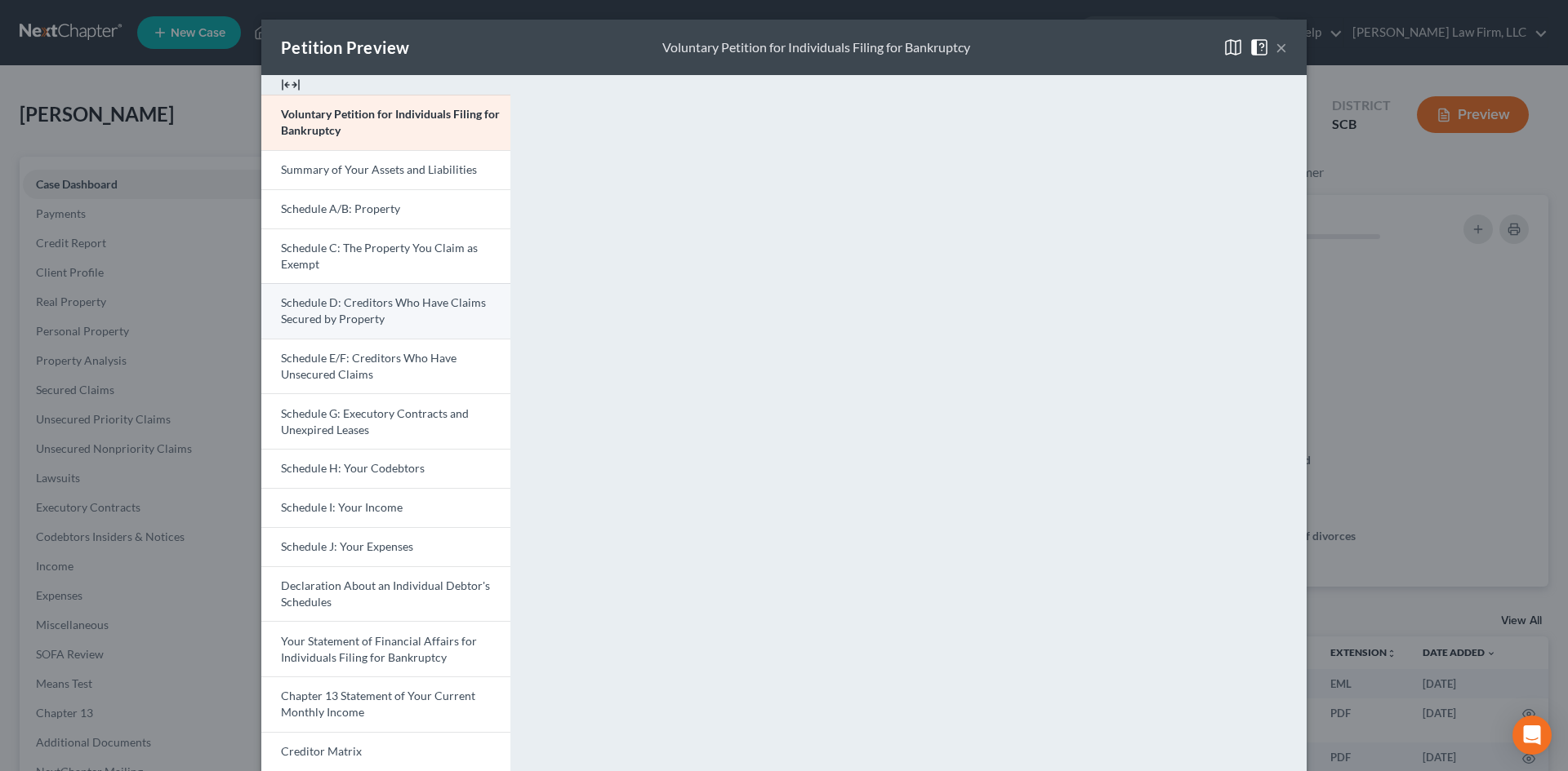
click at [334, 309] on span "Schedule D: Creditors Who Have Claims Secured by Property" at bounding box center [383, 310] width 205 height 31
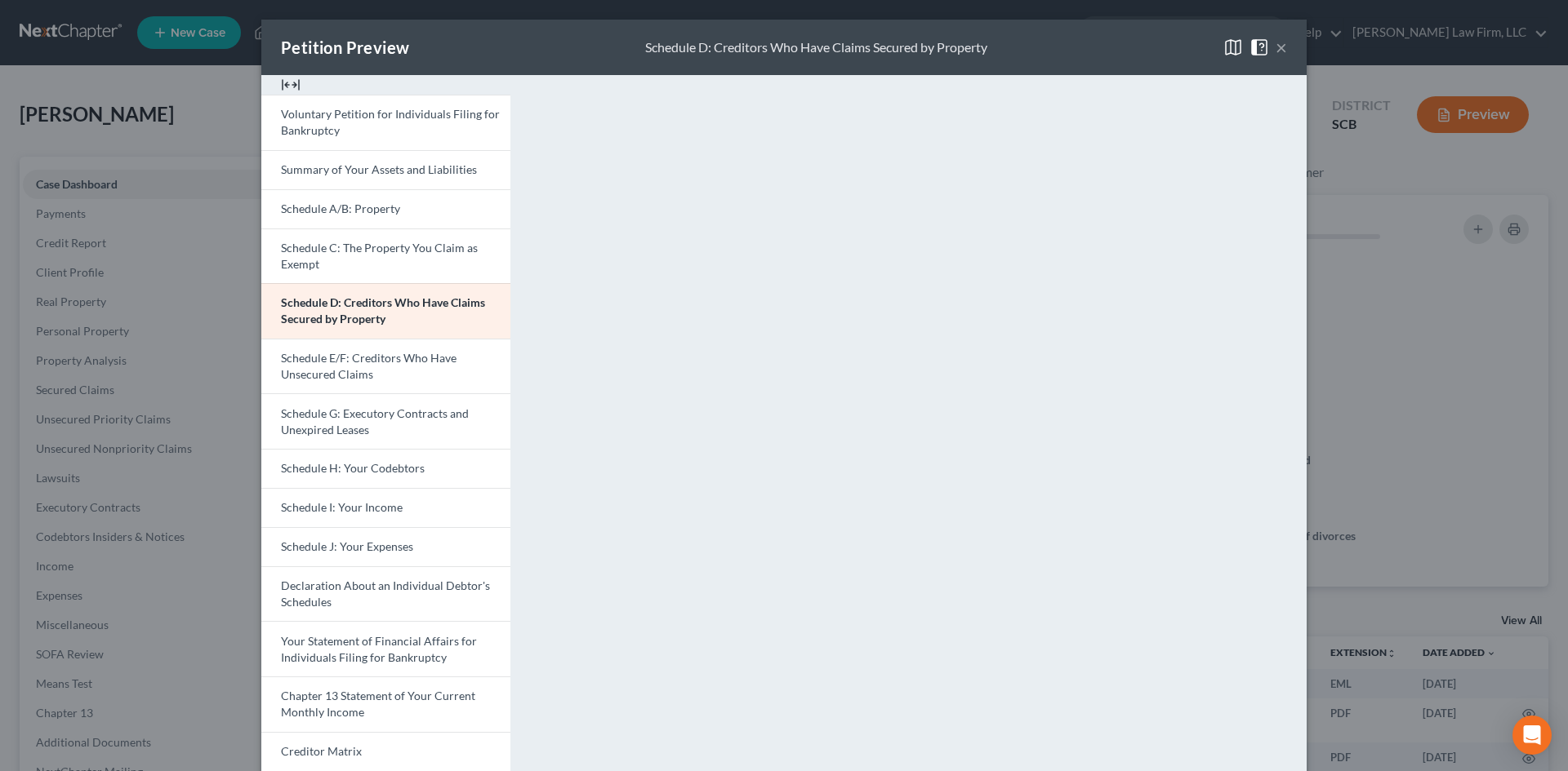
drag, startPoint x: 1276, startPoint y: 46, endPoint x: 238, endPoint y: 383, distance: 1091.3
click at [1276, 46] on button "×" at bounding box center [1281, 47] width 12 height 20
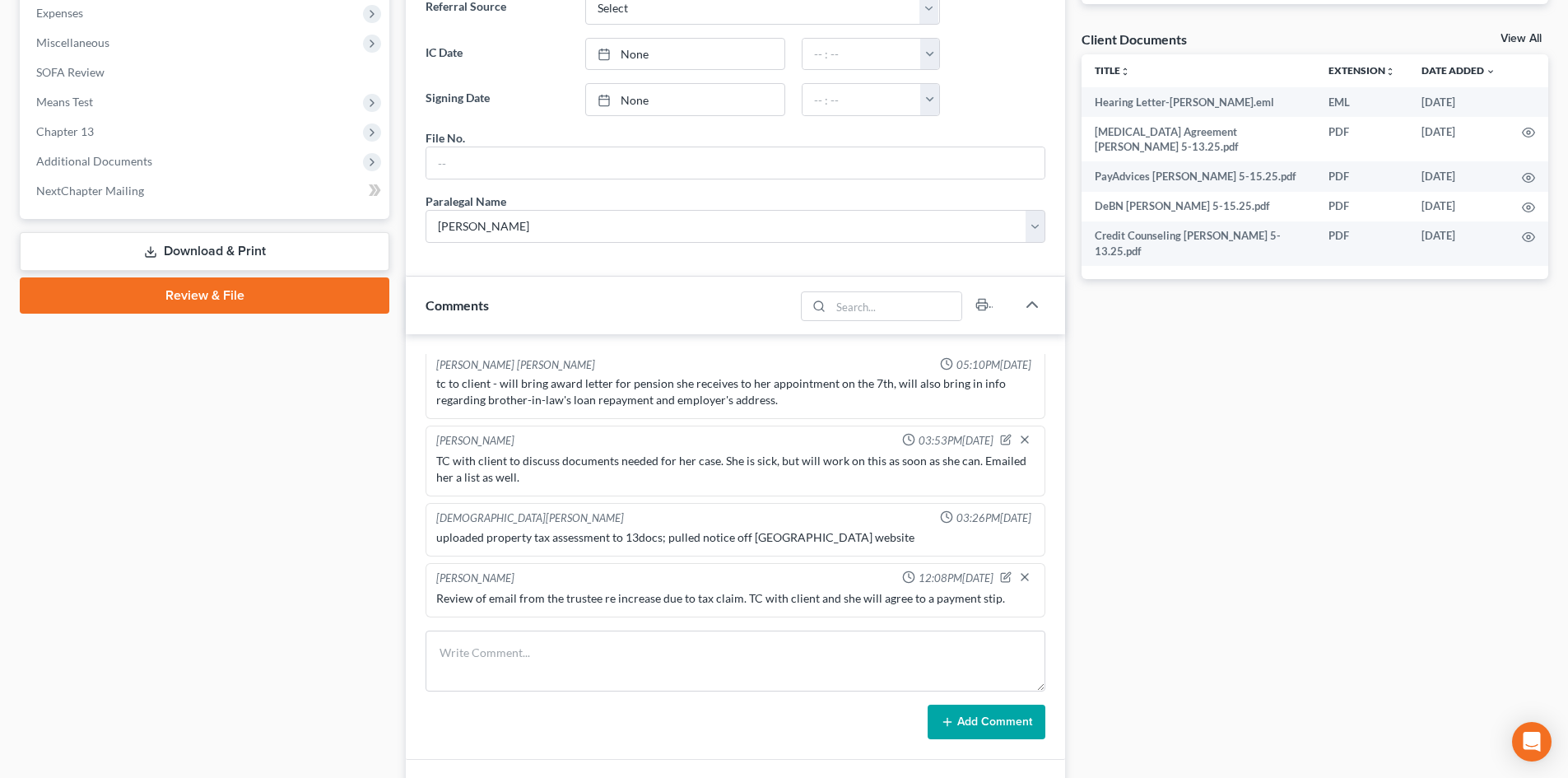
scroll to position [807, 0]
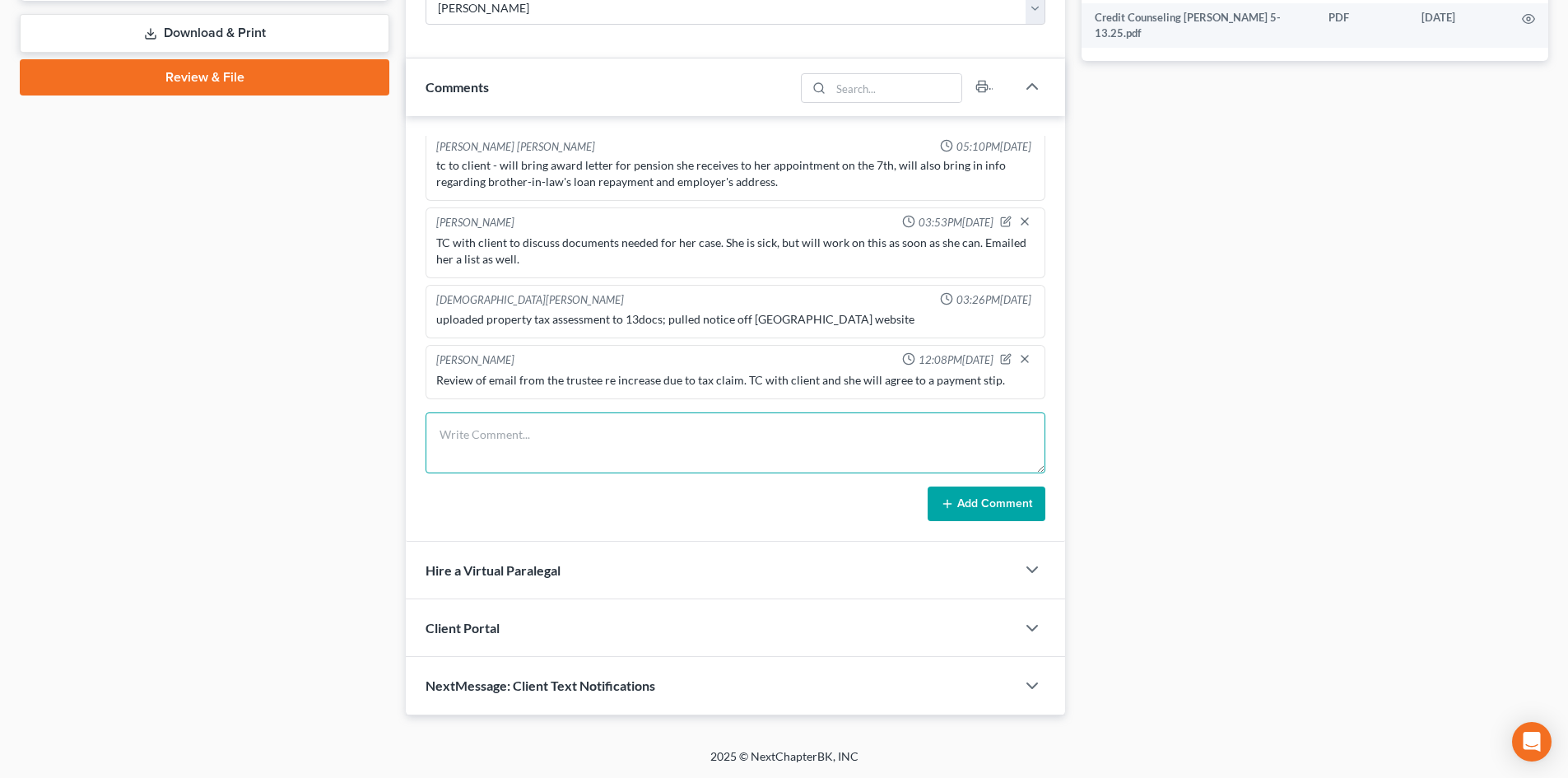
click at [555, 442] on textarea at bounding box center [736, 443] width 620 height 61
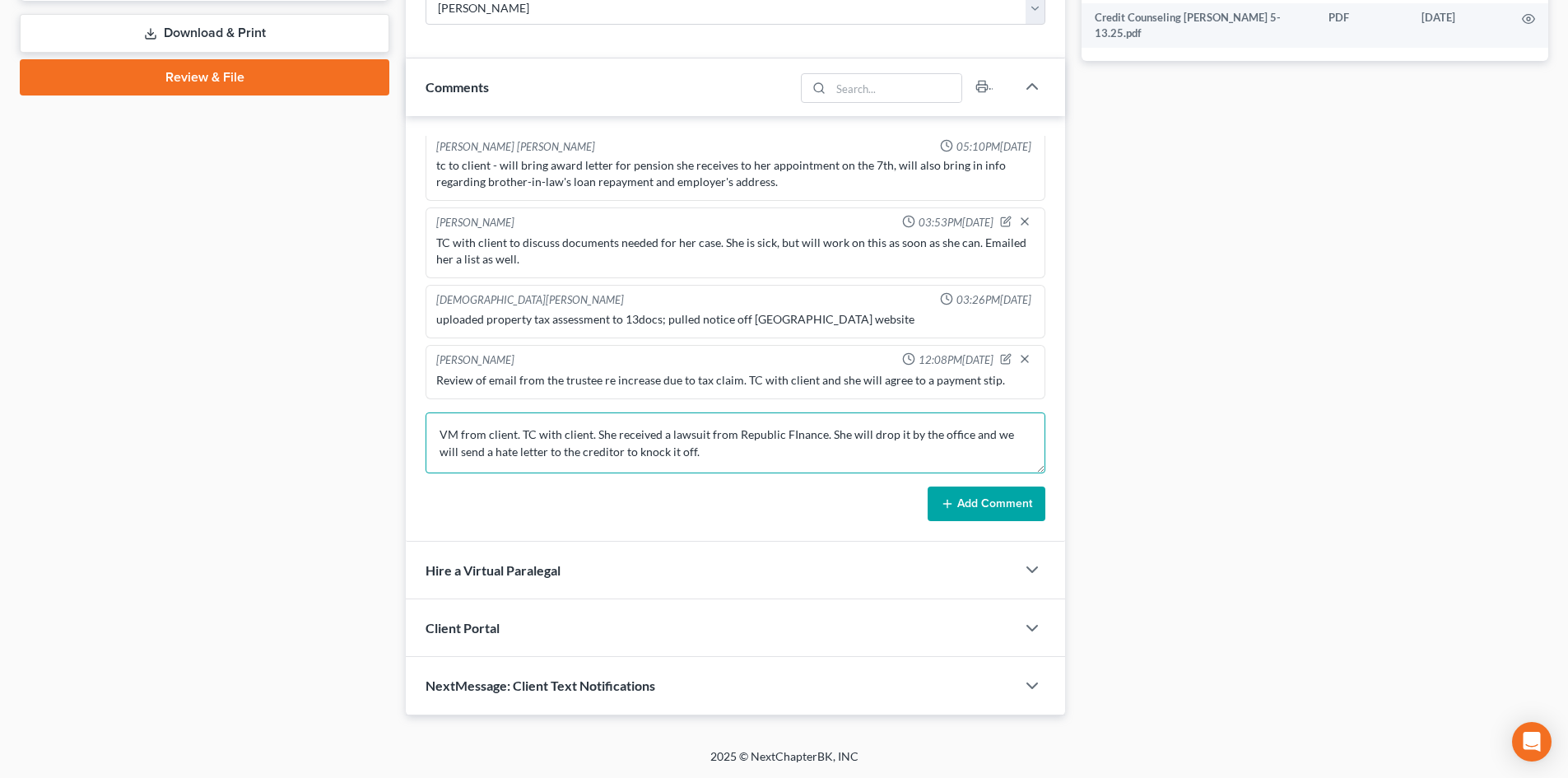
type textarea "VM from client. TC with client. She received a lawsuit from Republic FInance. S…"
click at [981, 514] on button "Add Comment" at bounding box center [987, 504] width 118 height 35
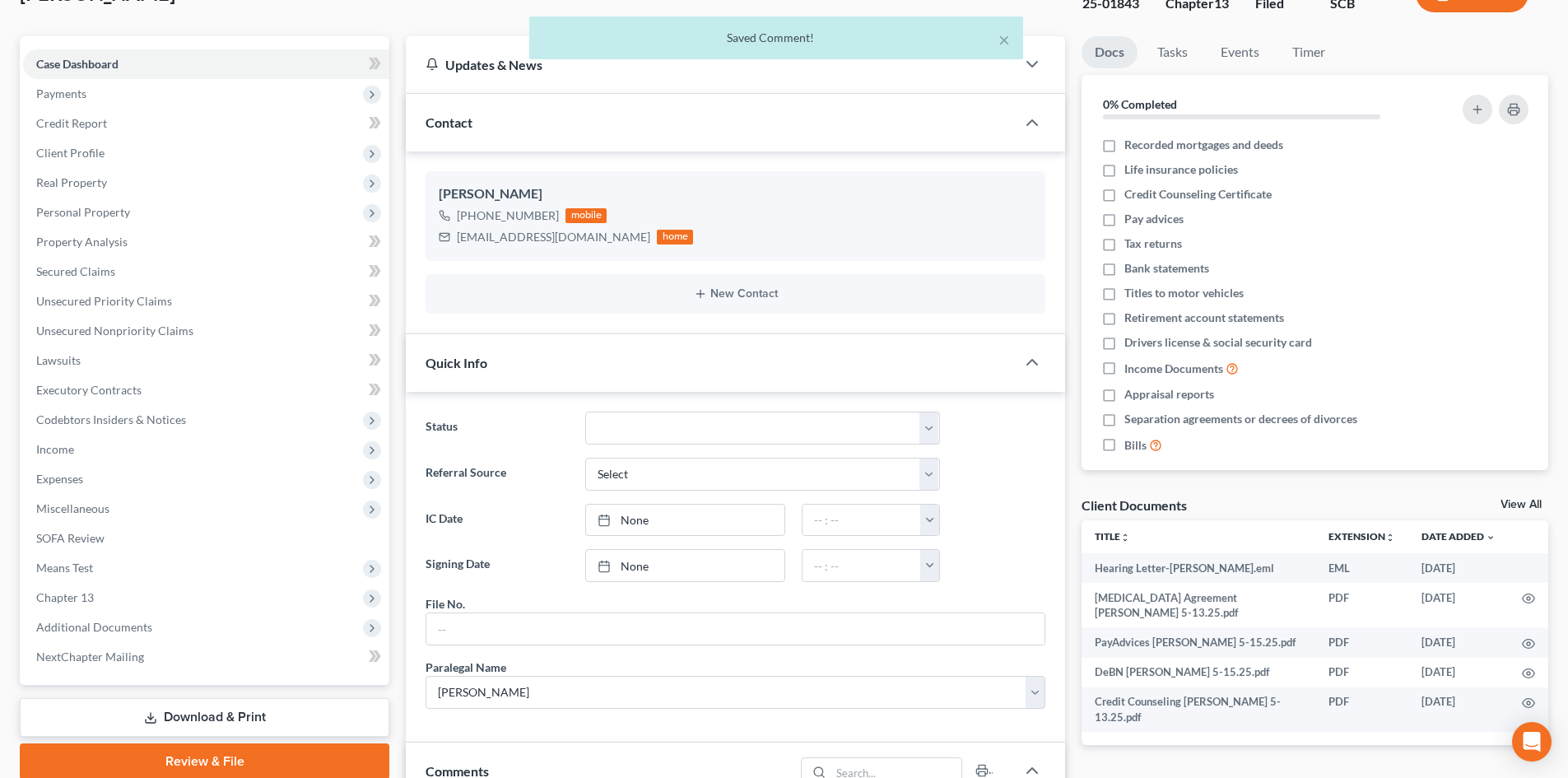
scroll to position [0, 0]
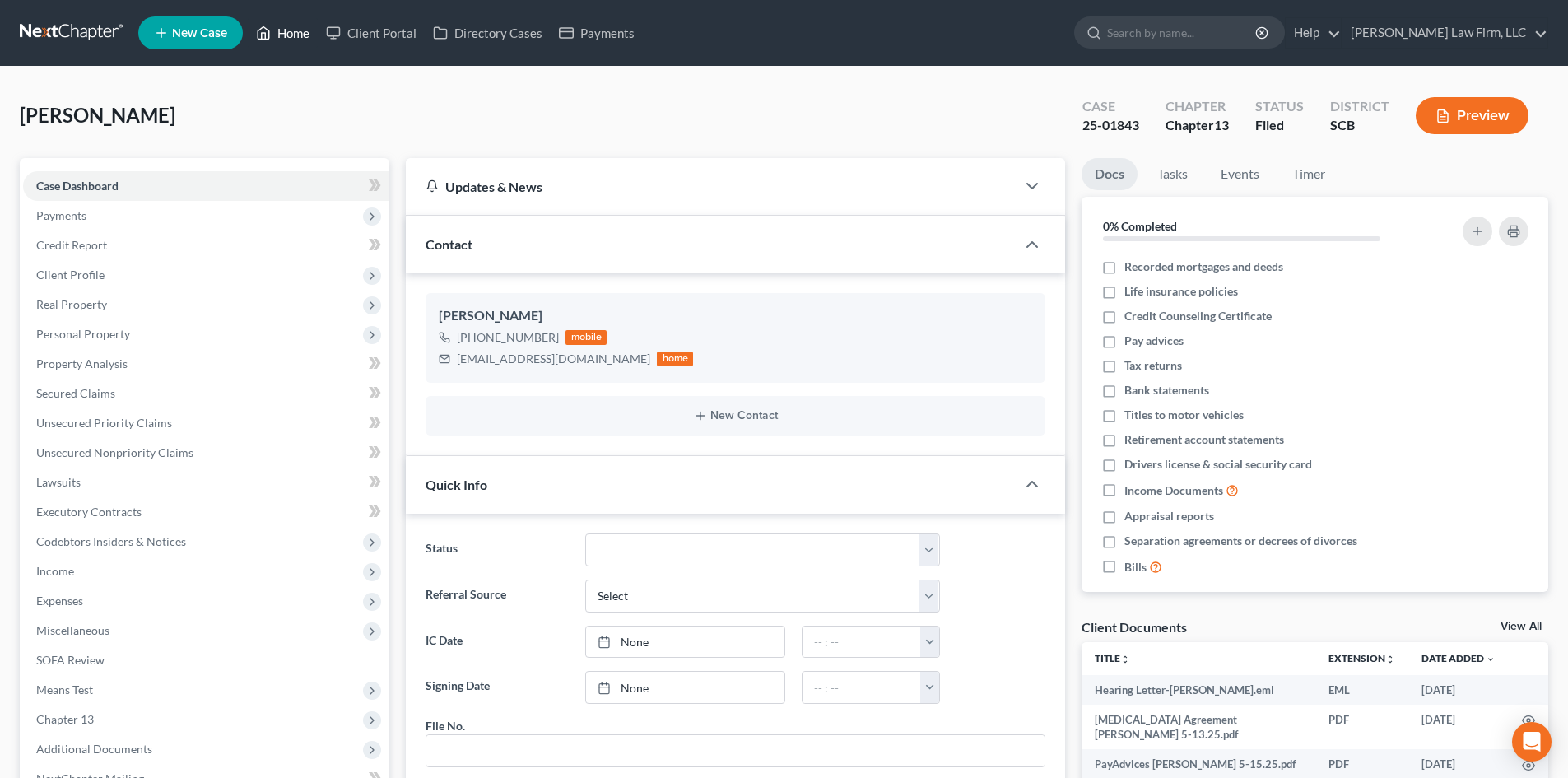
drag, startPoint x: 295, startPoint y: 37, endPoint x: 790, endPoint y: 176, distance: 514.1
click at [295, 37] on link "Home" at bounding box center [283, 33] width 70 height 30
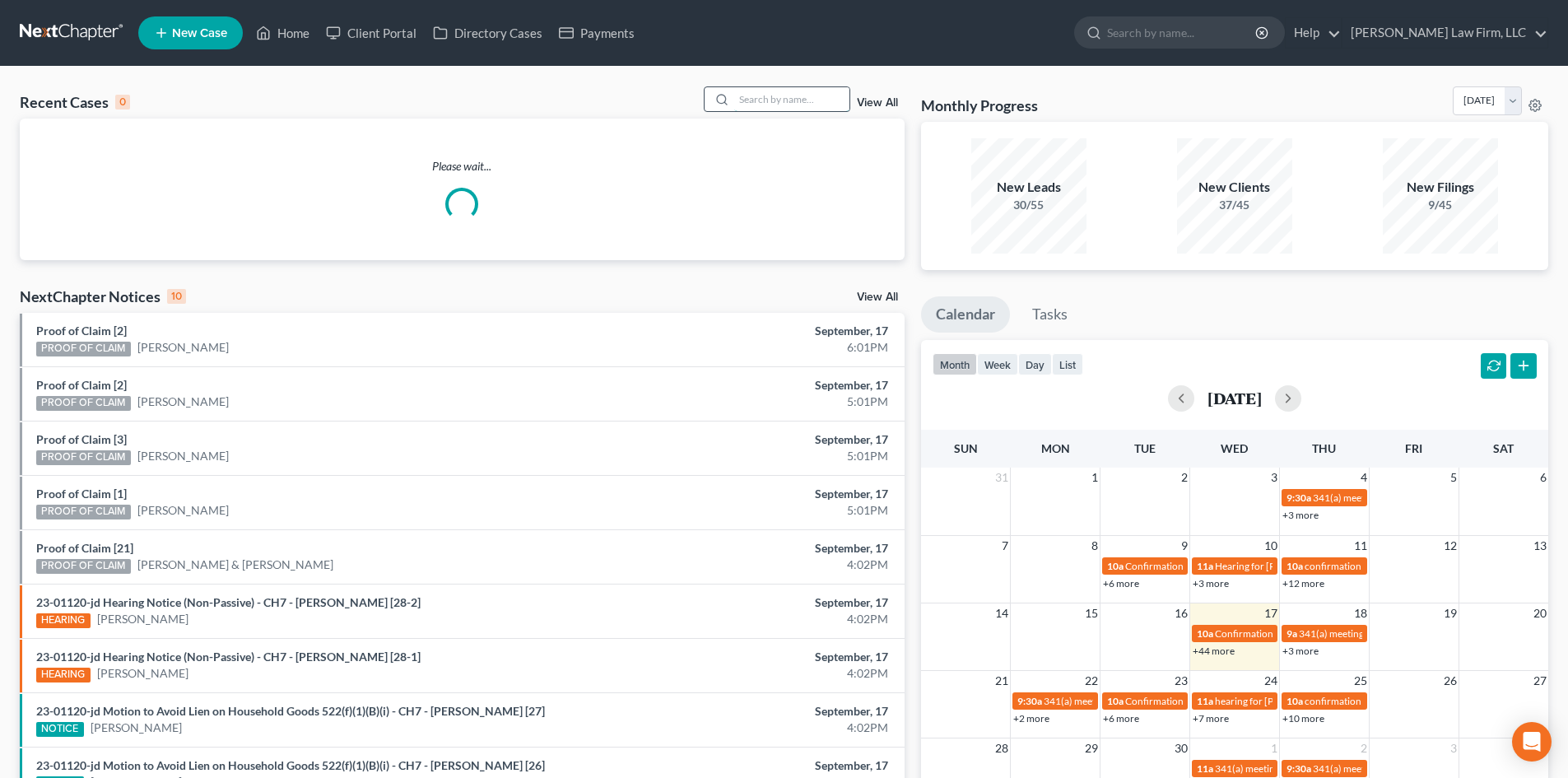
click at [786, 92] on input "search" at bounding box center [792, 100] width 116 height 24
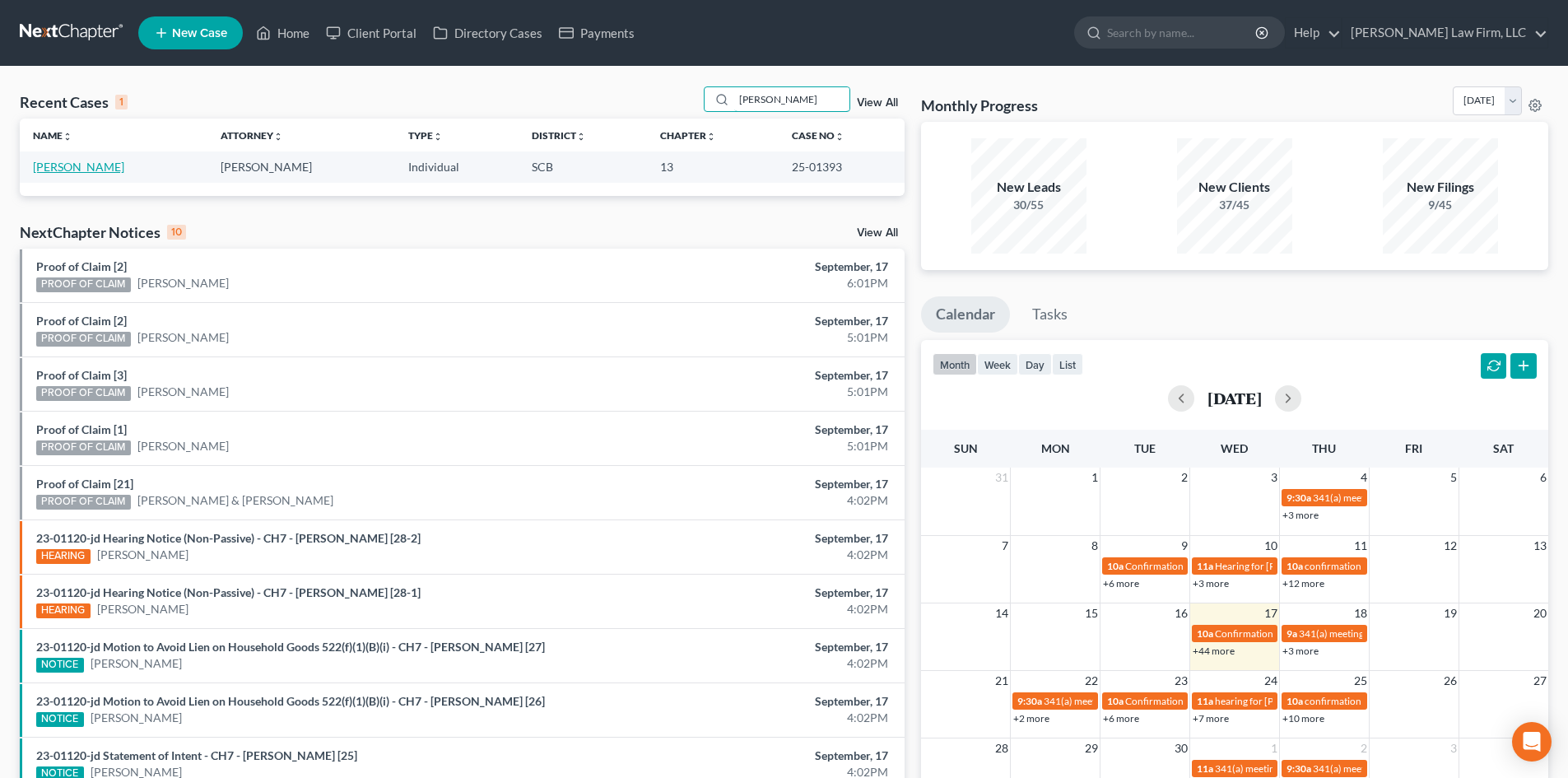
type input "[PERSON_NAME]"
click at [90, 168] on link "[PERSON_NAME]" at bounding box center [79, 167] width 92 height 14
select select "1"
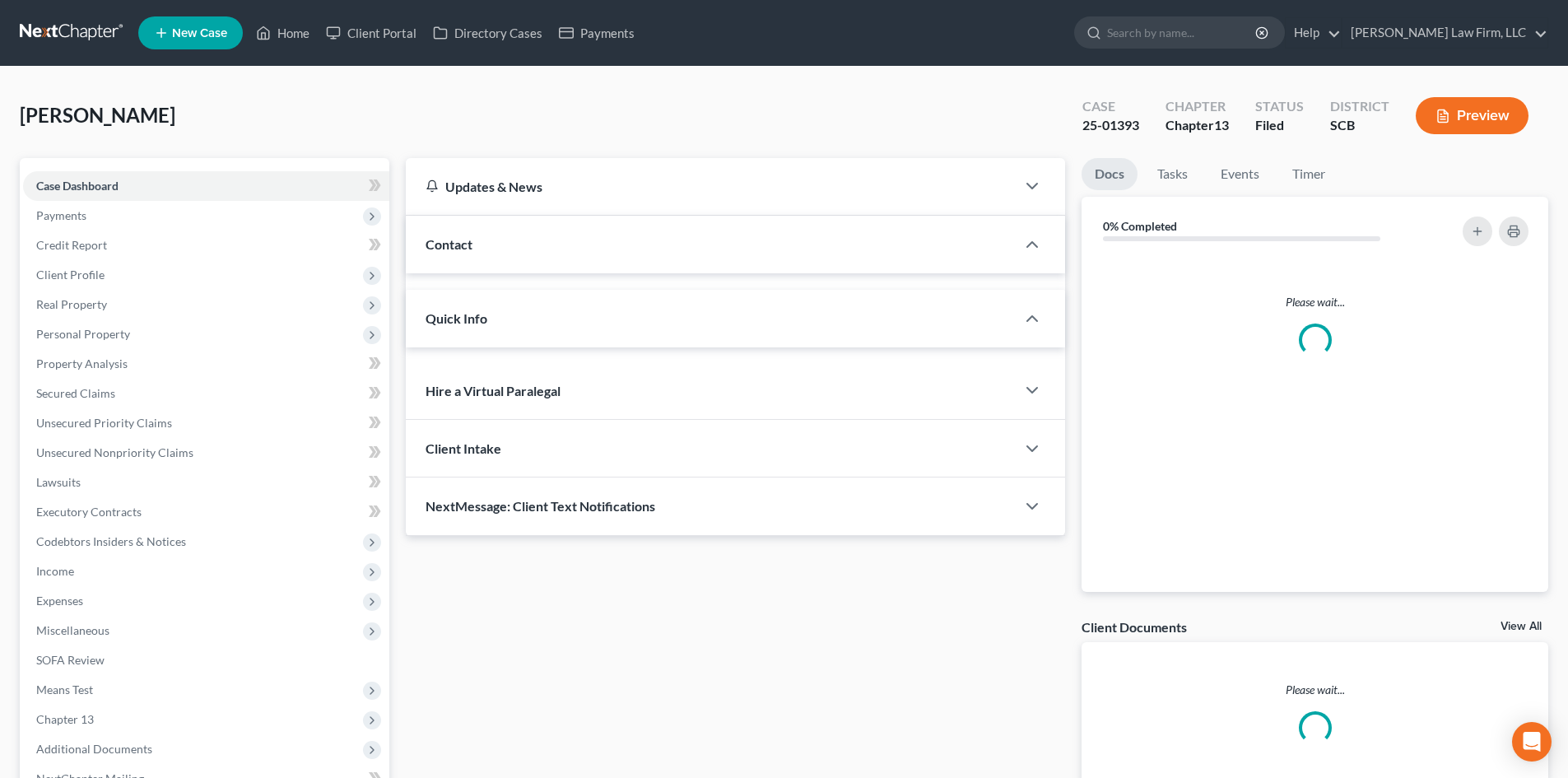
select select "3"
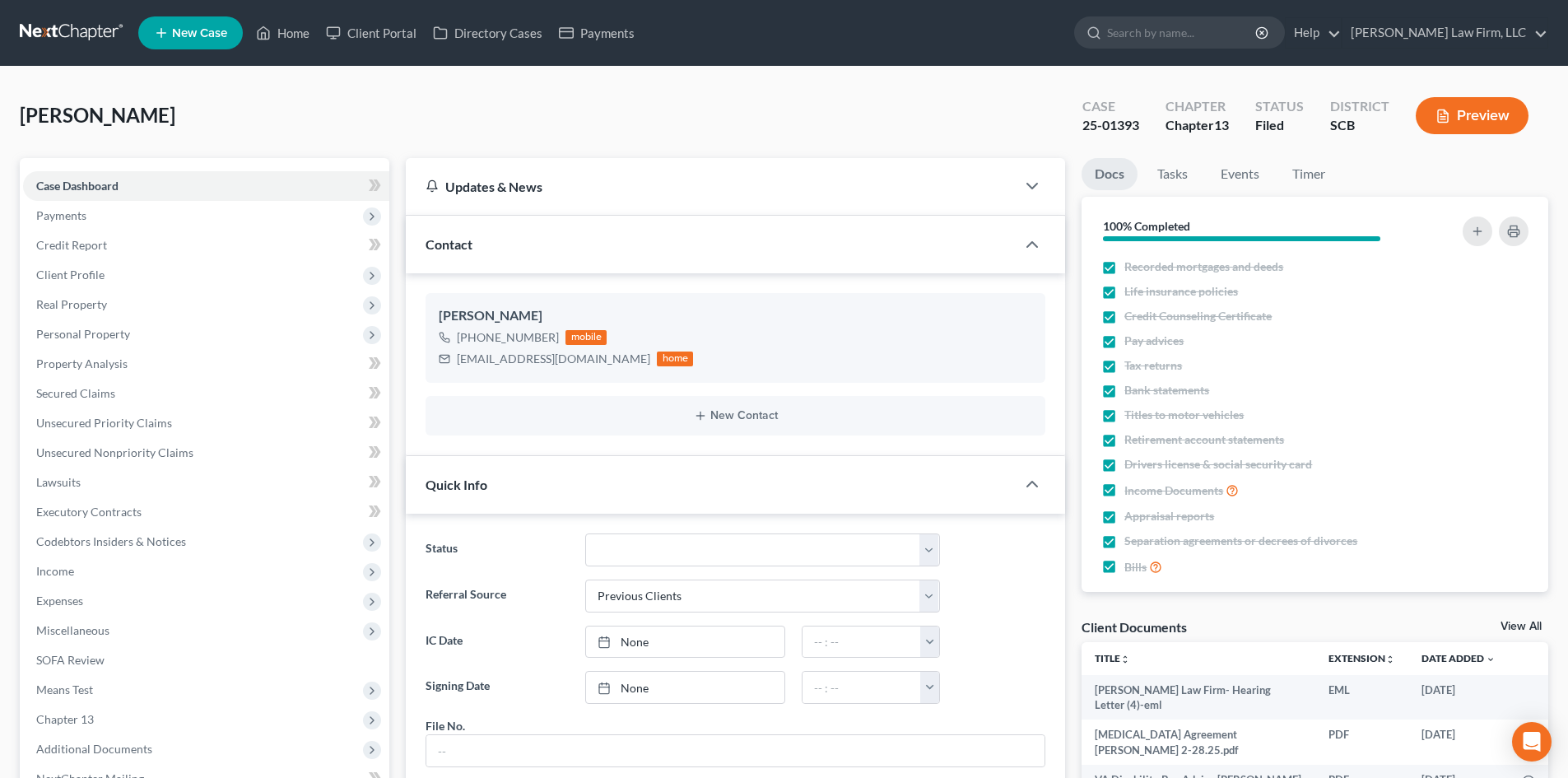
drag, startPoint x: 1364, startPoint y: 149, endPoint x: 1466, endPoint y: 122, distance: 105.5
click at [1364, 149] on div "[PERSON_NAME] Upgraded Case 25-01393 Chapter Chapter 13 Status Filed District S…" at bounding box center [784, 123] width 1529 height 72
click at [1466, 122] on button "Preview" at bounding box center [1471, 115] width 113 height 37
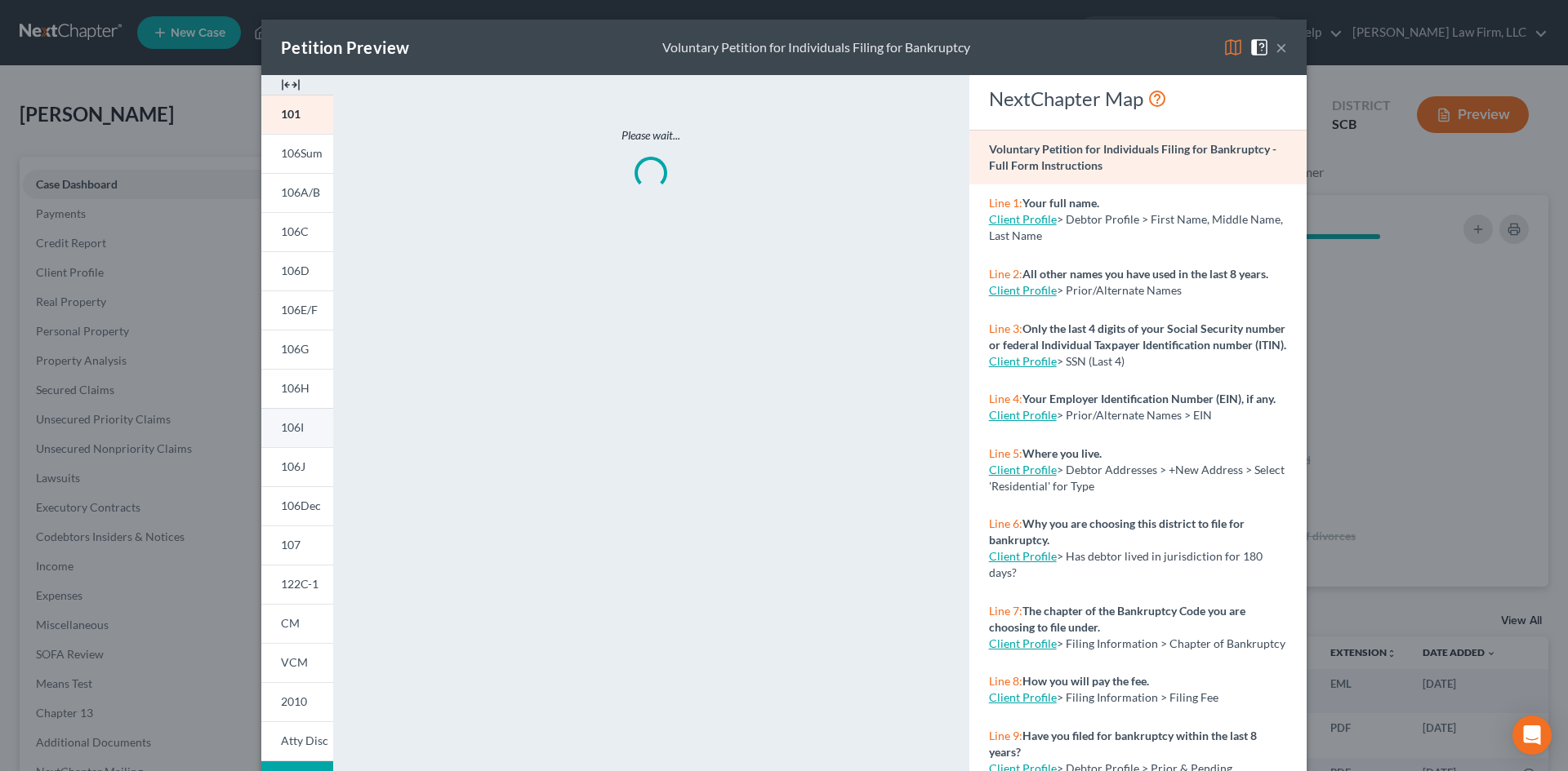
click at [298, 429] on span "106I" at bounding box center [292, 427] width 23 height 14
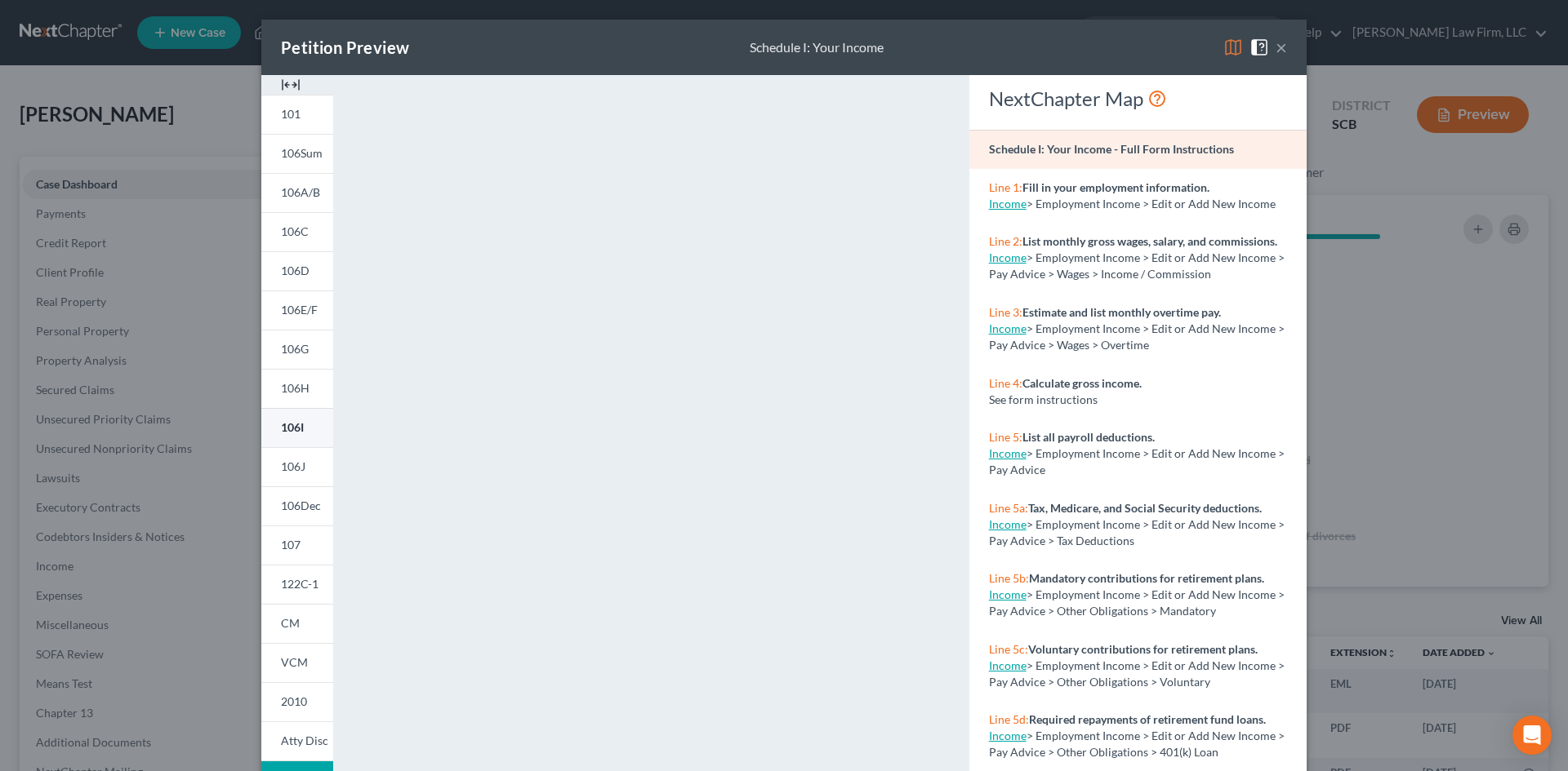
click at [289, 424] on span "106I" at bounding box center [292, 427] width 23 height 14
click at [1275, 47] on button "×" at bounding box center [1281, 47] width 12 height 20
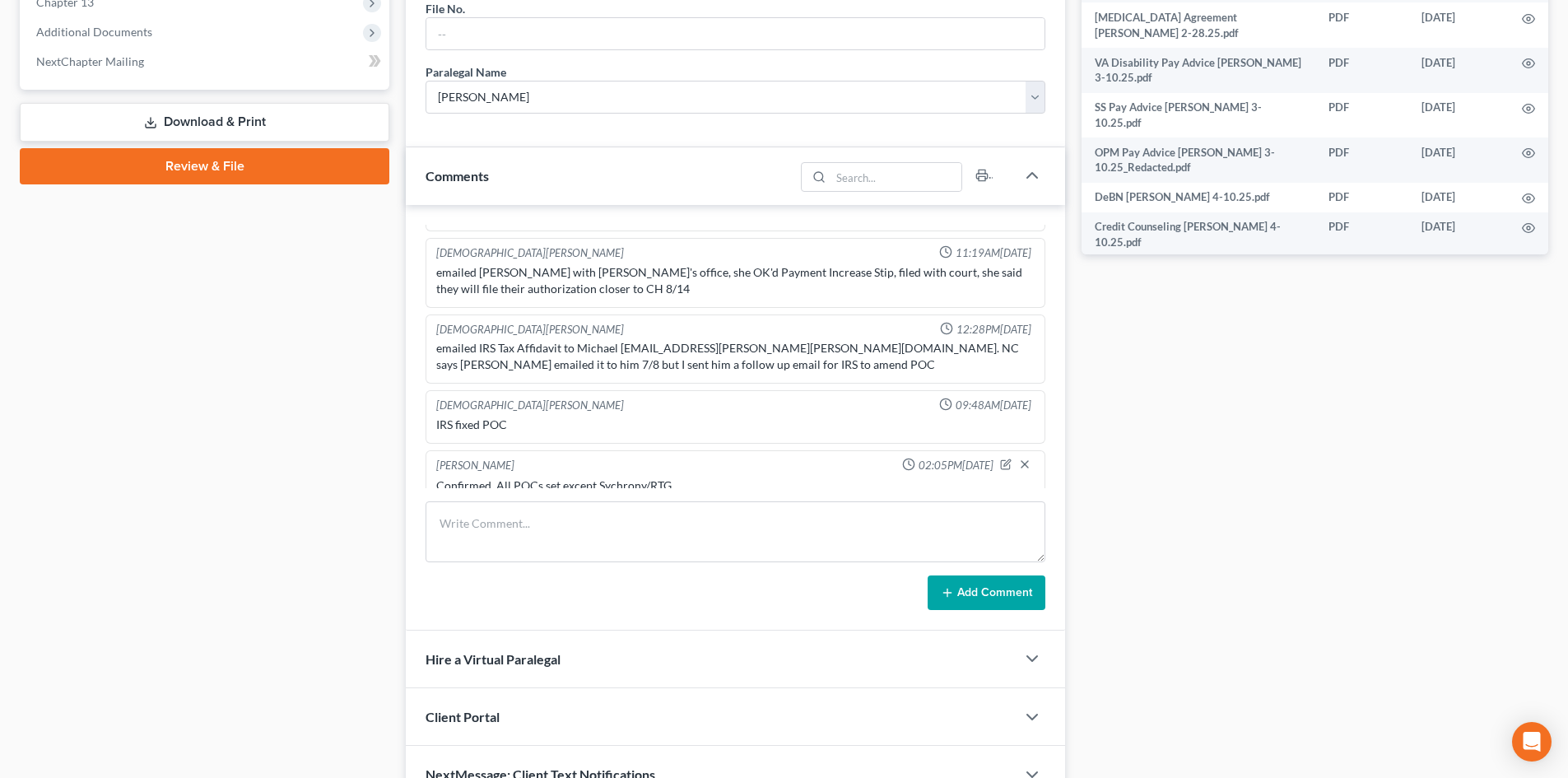
scroll to position [807, 0]
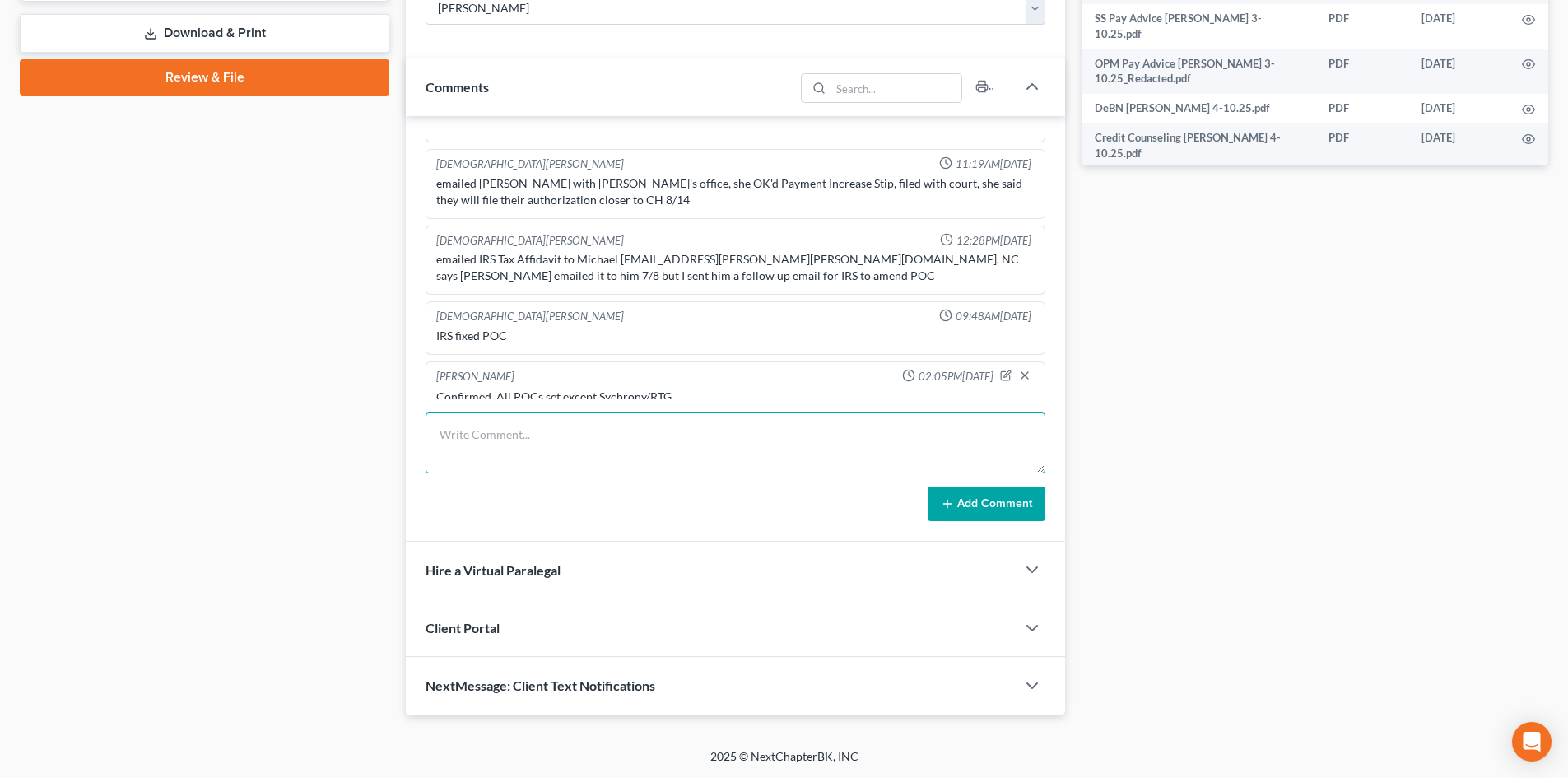
click at [521, 418] on textarea at bounding box center [736, 443] width 620 height 61
paste textarea "VM from client. TC with client"
type textarea "VM from client. TC with client, left VM."
drag, startPoint x: 978, startPoint y: 500, endPoint x: 98, endPoint y: 380, distance: 888.1
click at [978, 501] on button "Add Comment" at bounding box center [987, 504] width 118 height 35
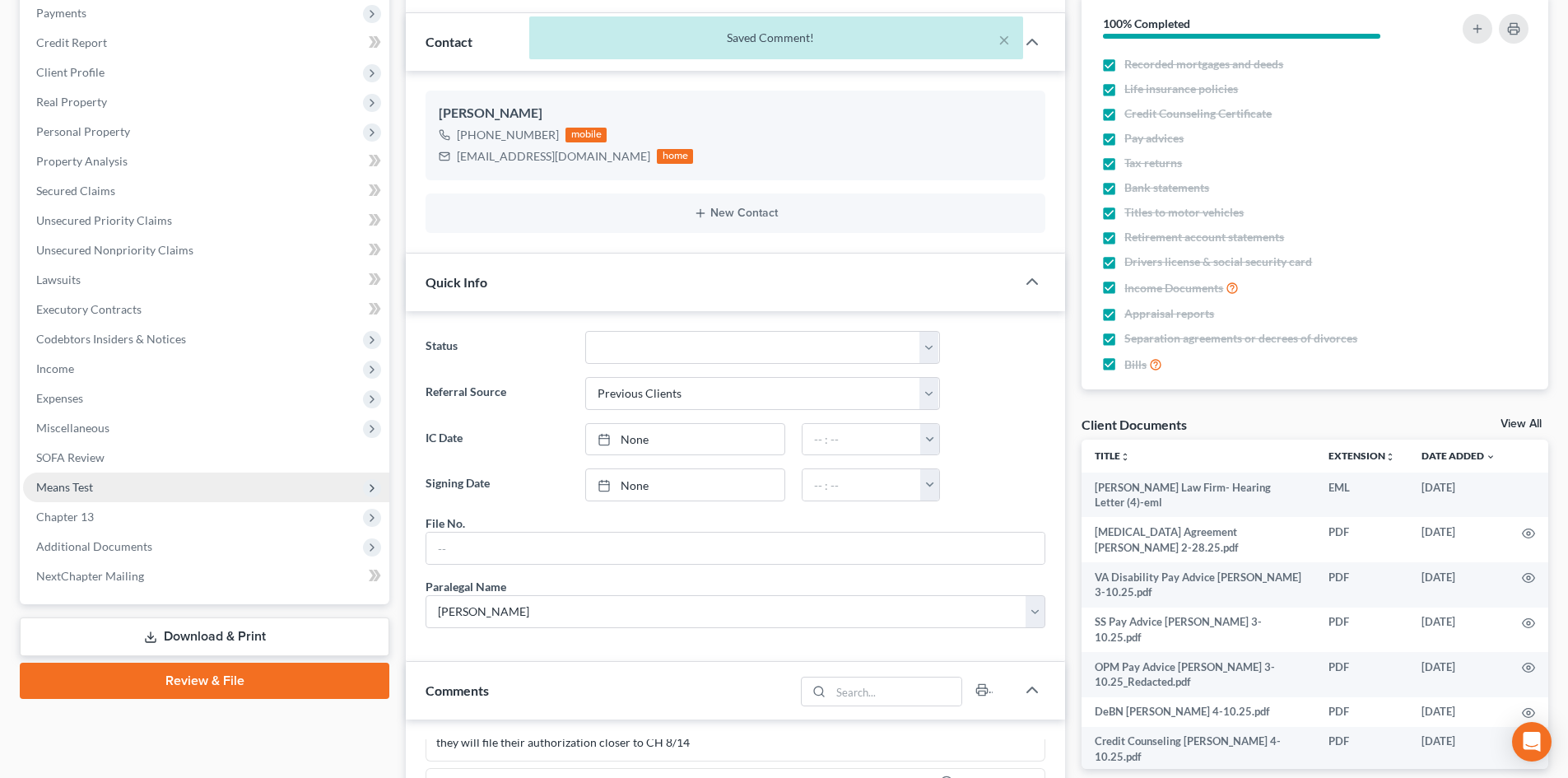
scroll to position [0, 0]
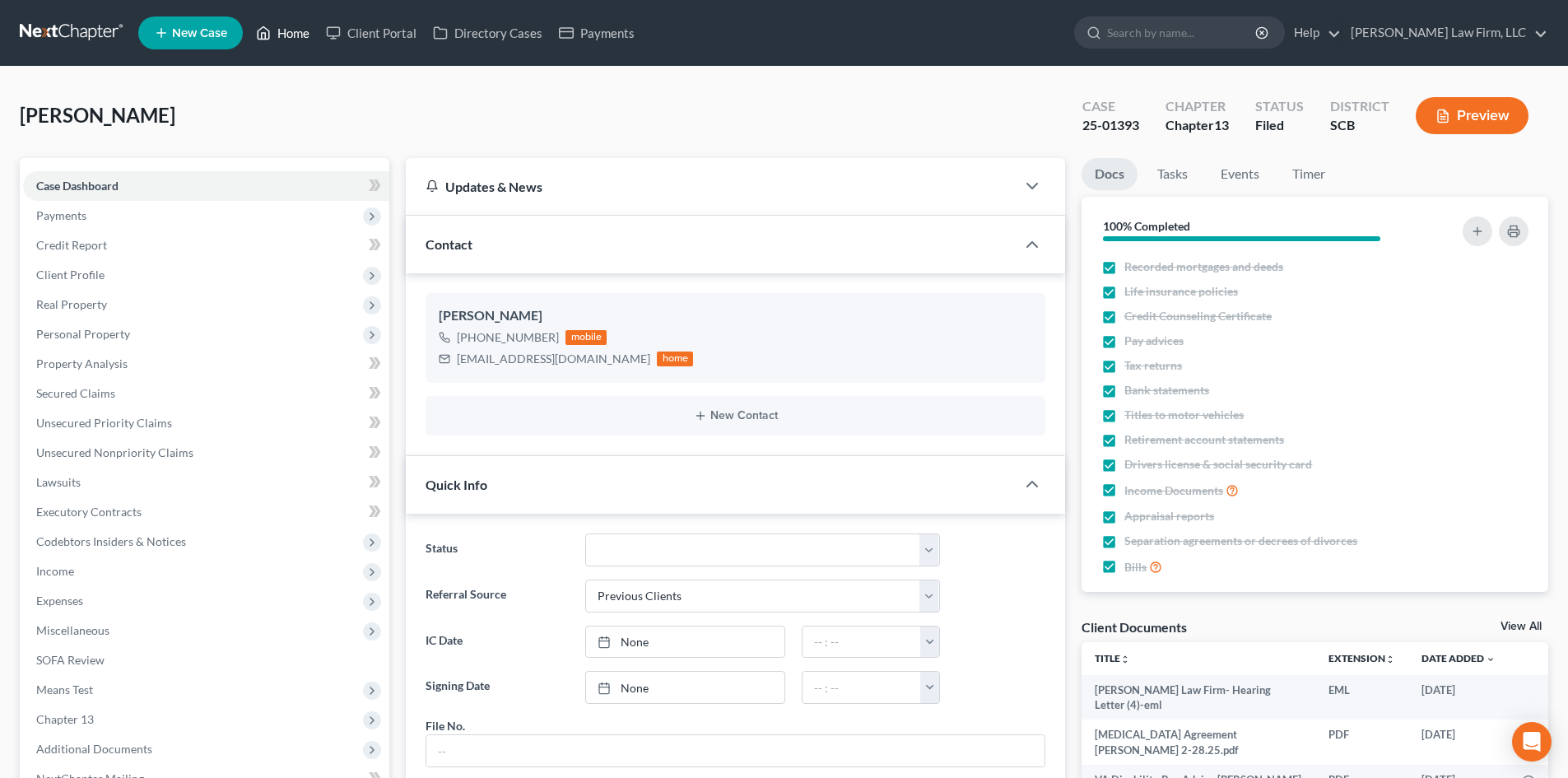
click at [301, 34] on link "Home" at bounding box center [283, 33] width 70 height 30
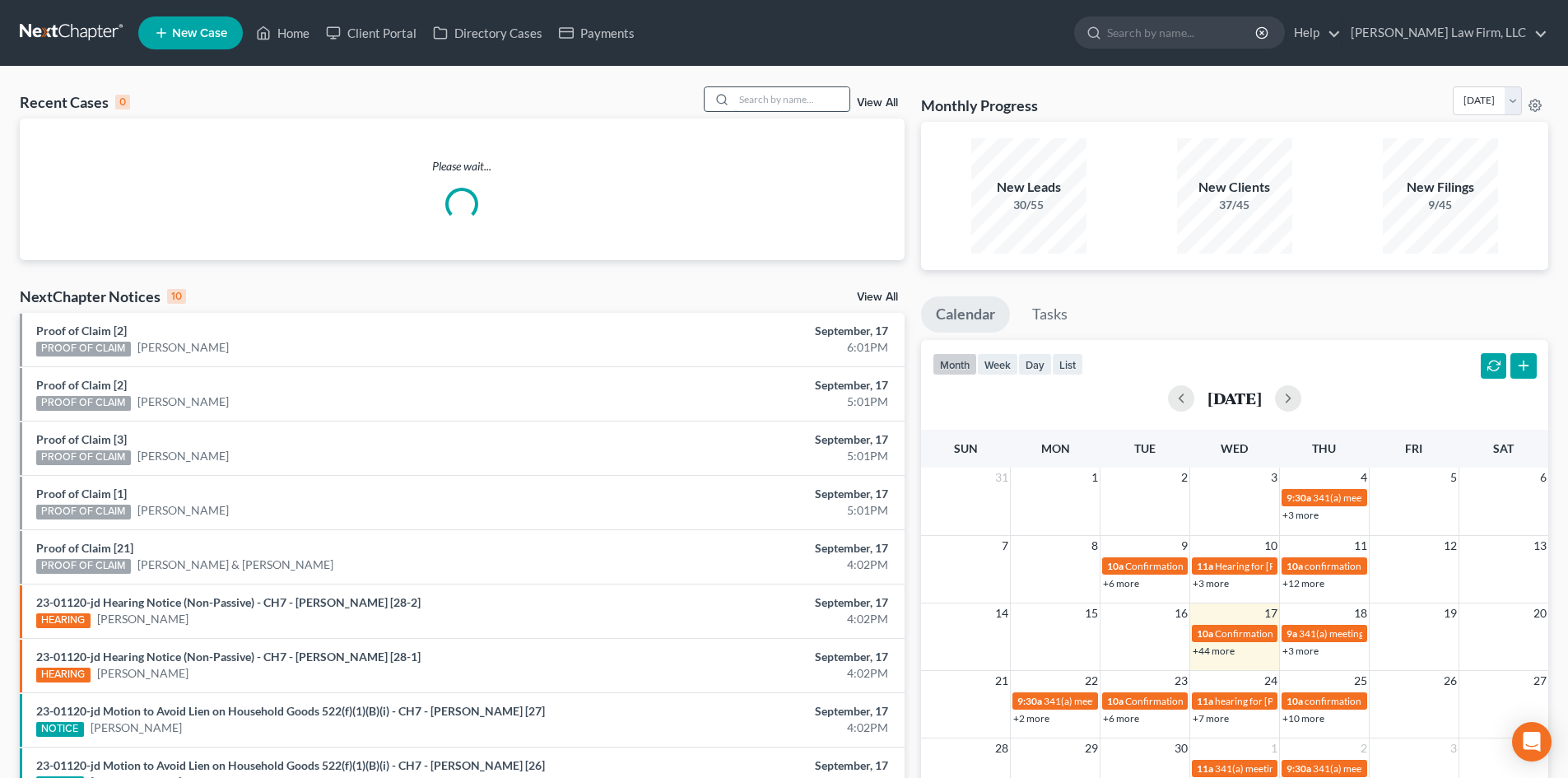
click at [802, 94] on input "search" at bounding box center [792, 100] width 116 height 24
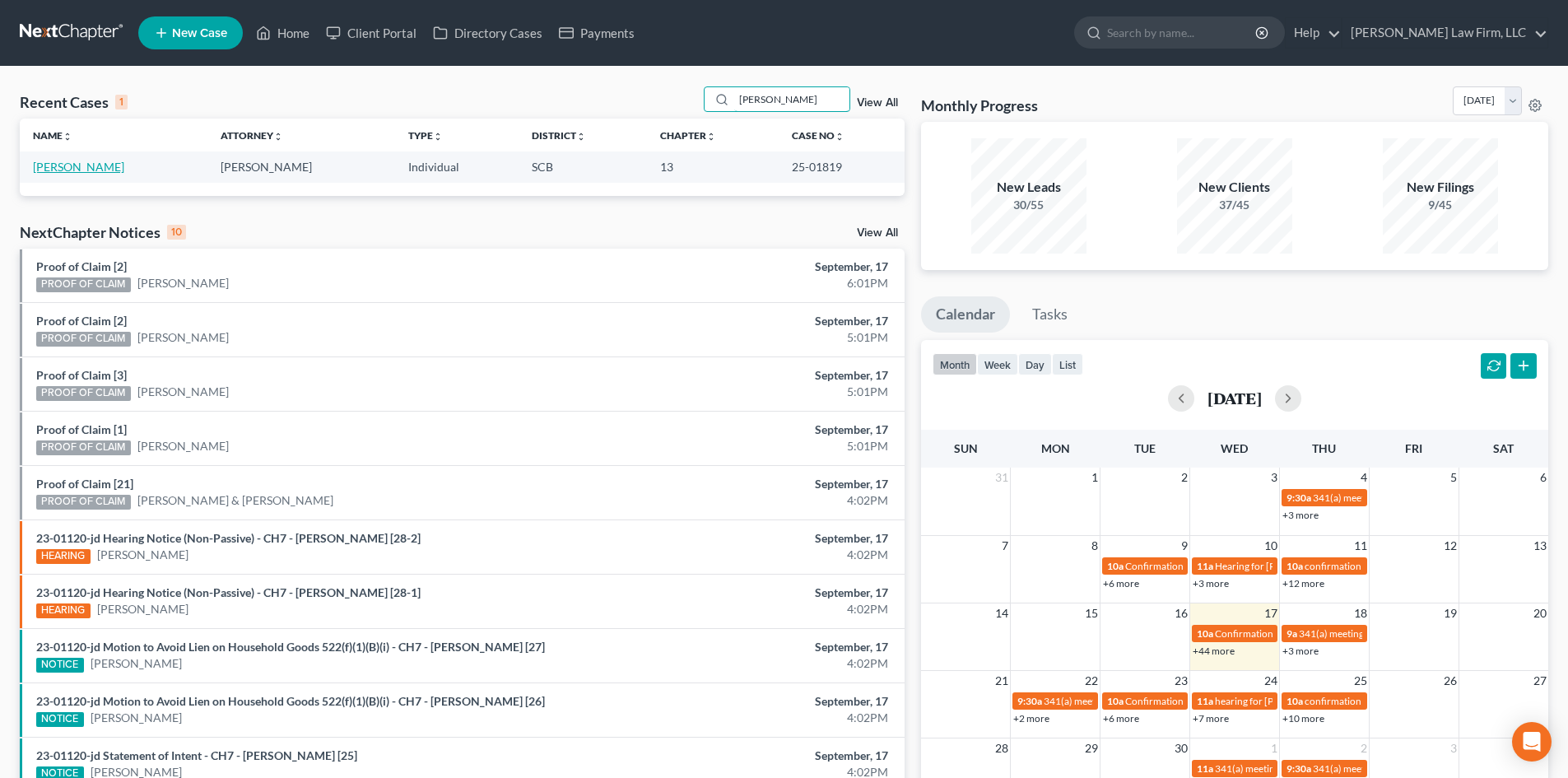
type input "[PERSON_NAME]"
click at [50, 169] on link "[PERSON_NAME]" at bounding box center [79, 167] width 92 height 14
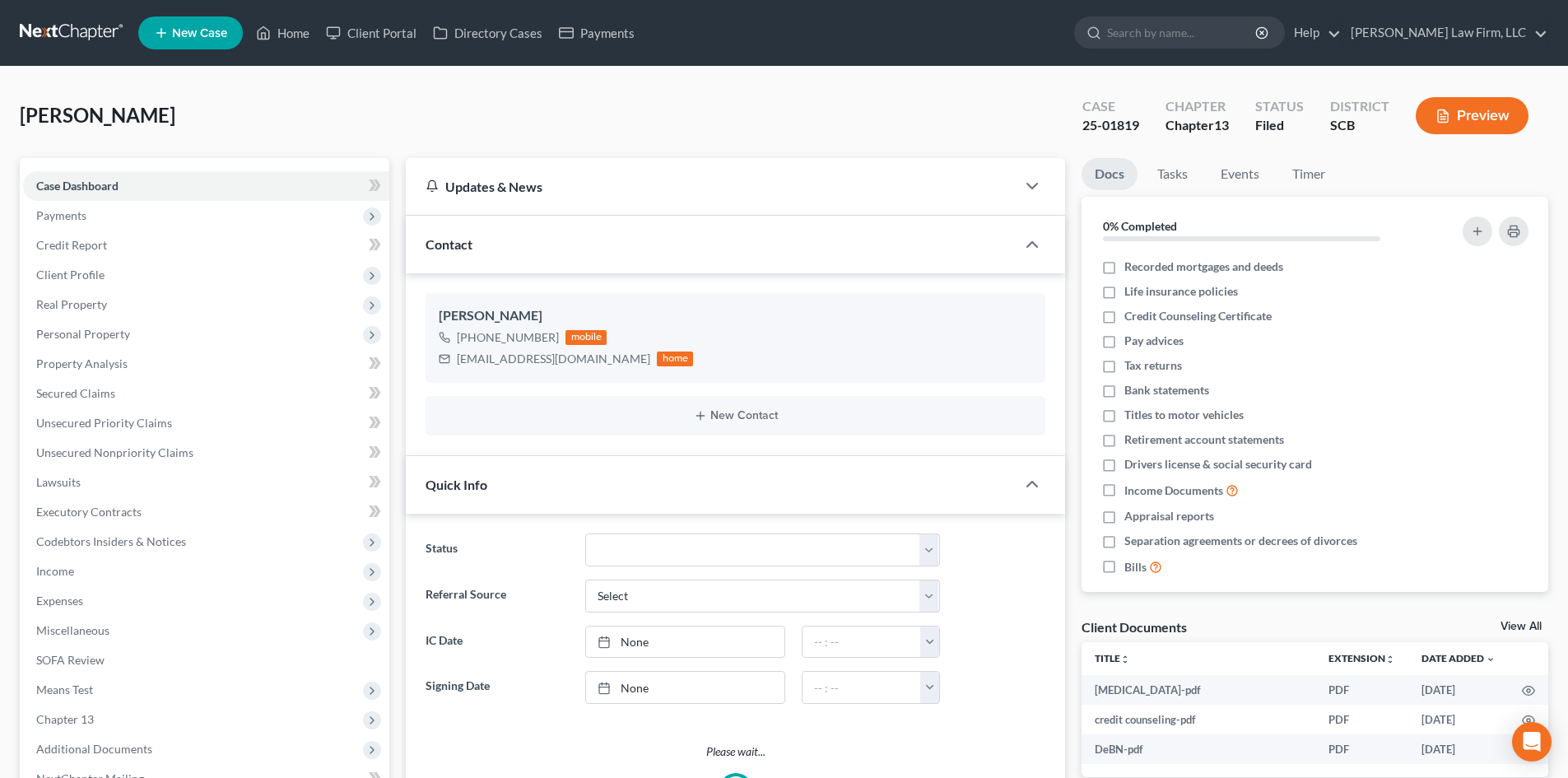
select select "2"
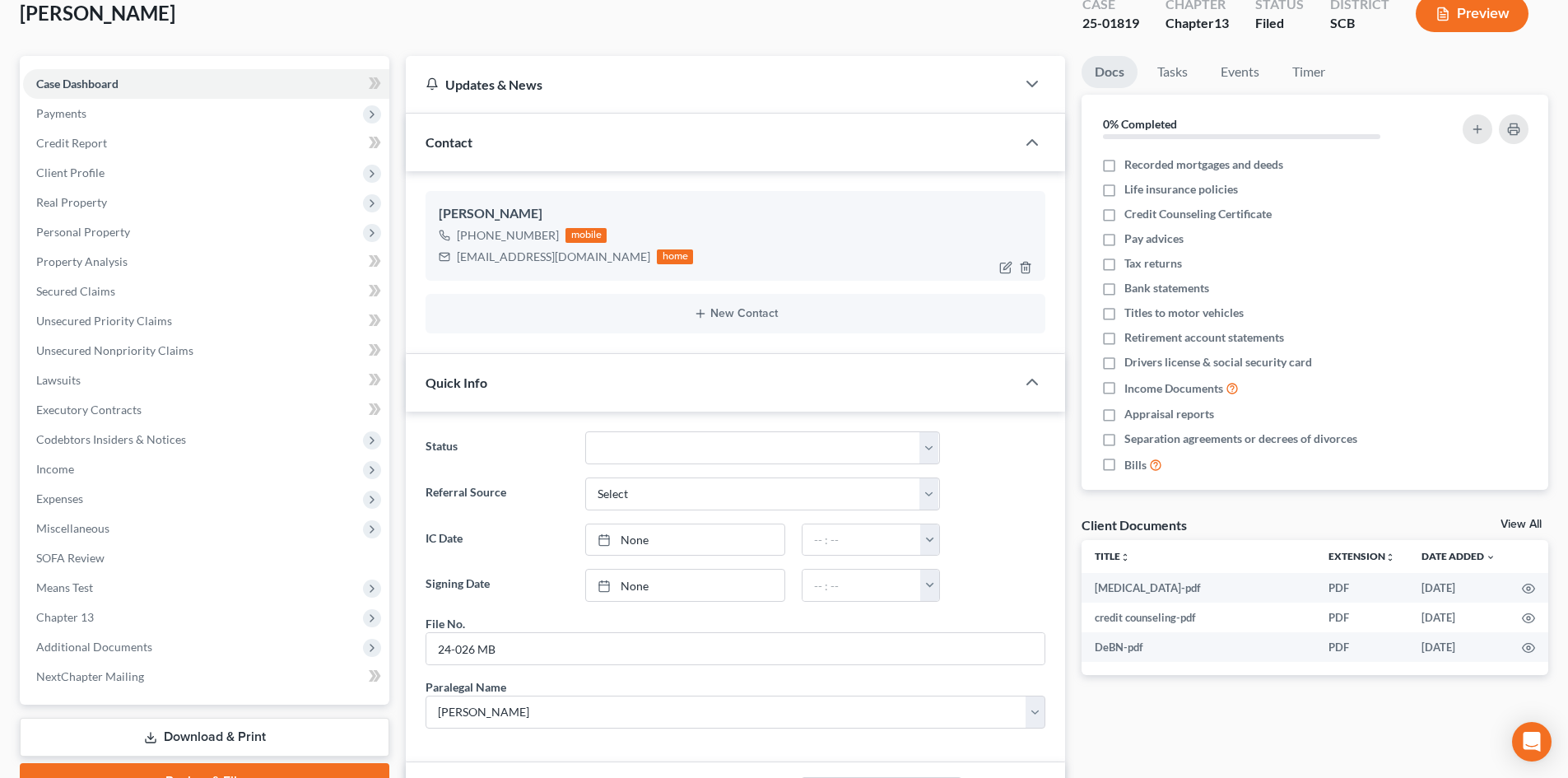
scroll to position [83, 0]
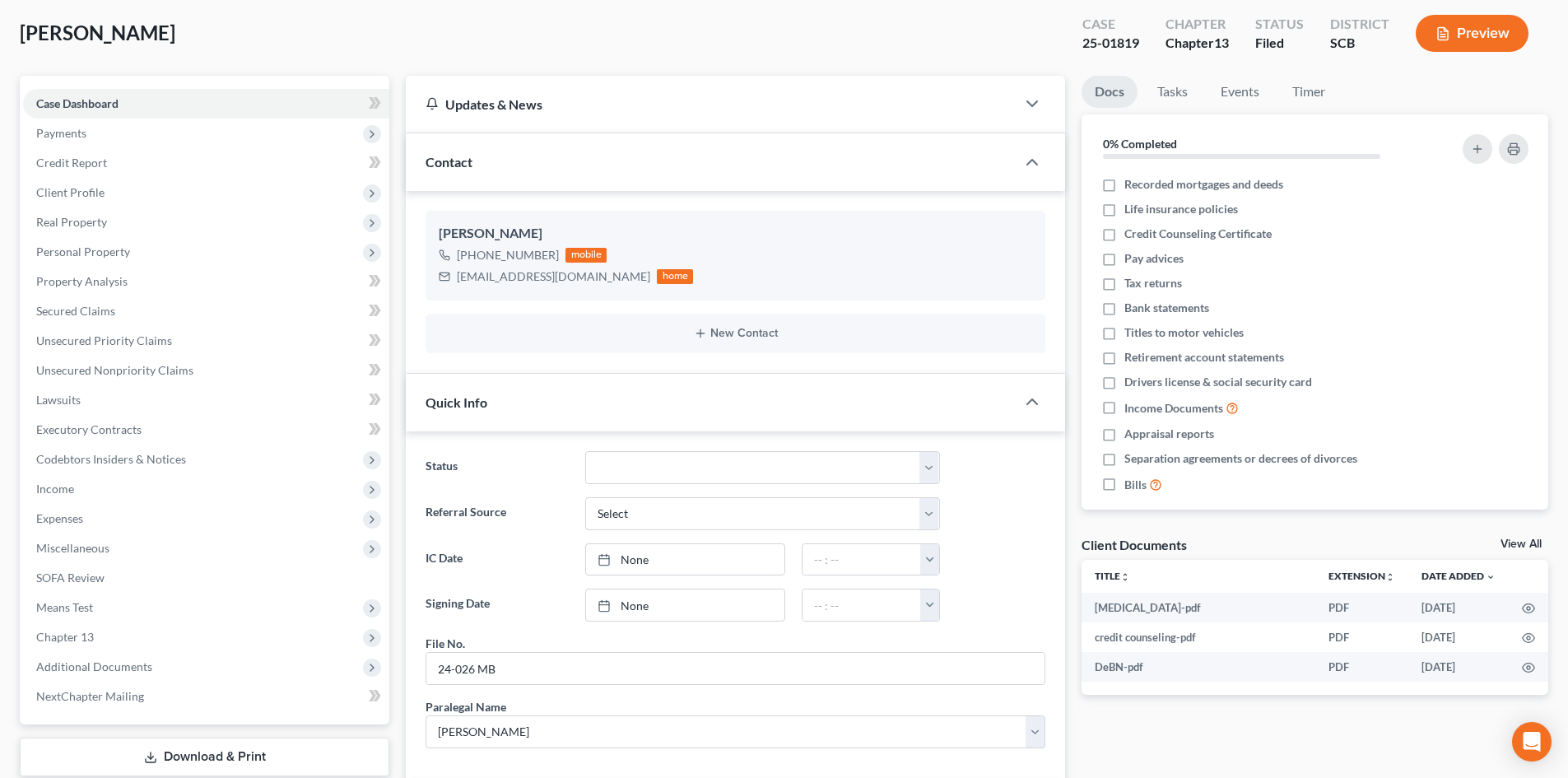
click at [1513, 547] on link "View All" at bounding box center [1521, 545] width 41 height 12
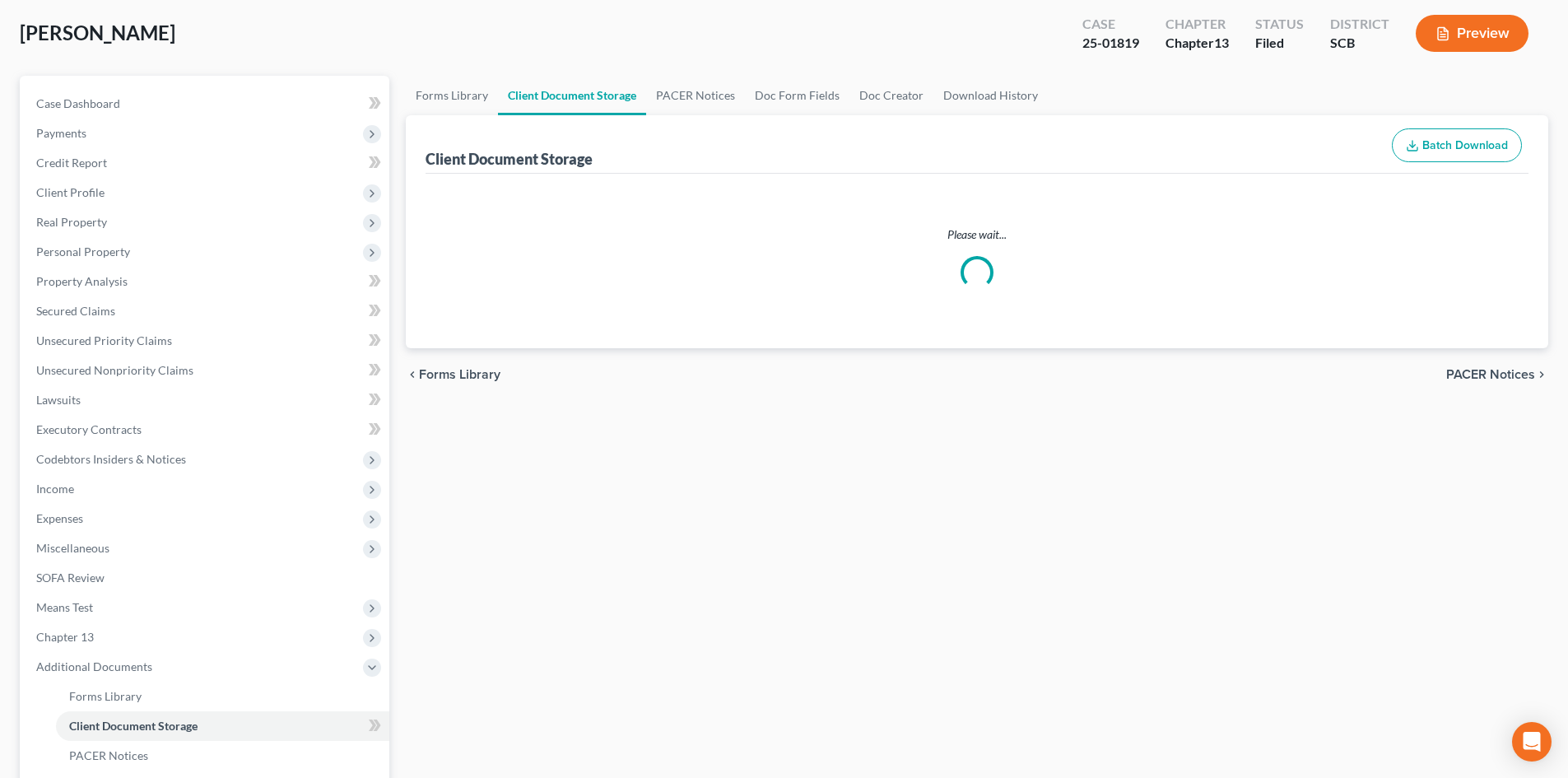
scroll to position [80, 0]
select select "16"
select select "6"
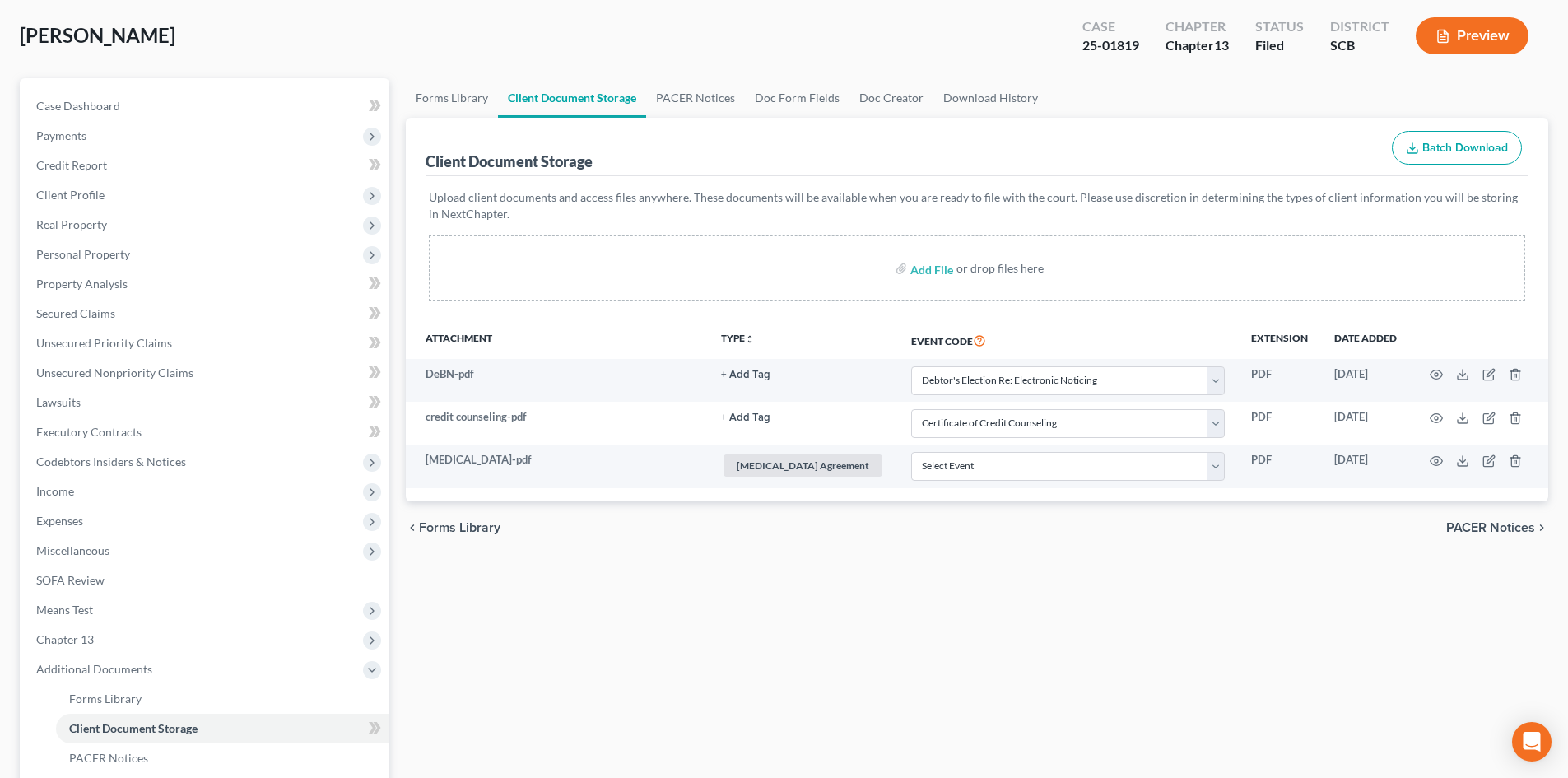
scroll to position [0, 0]
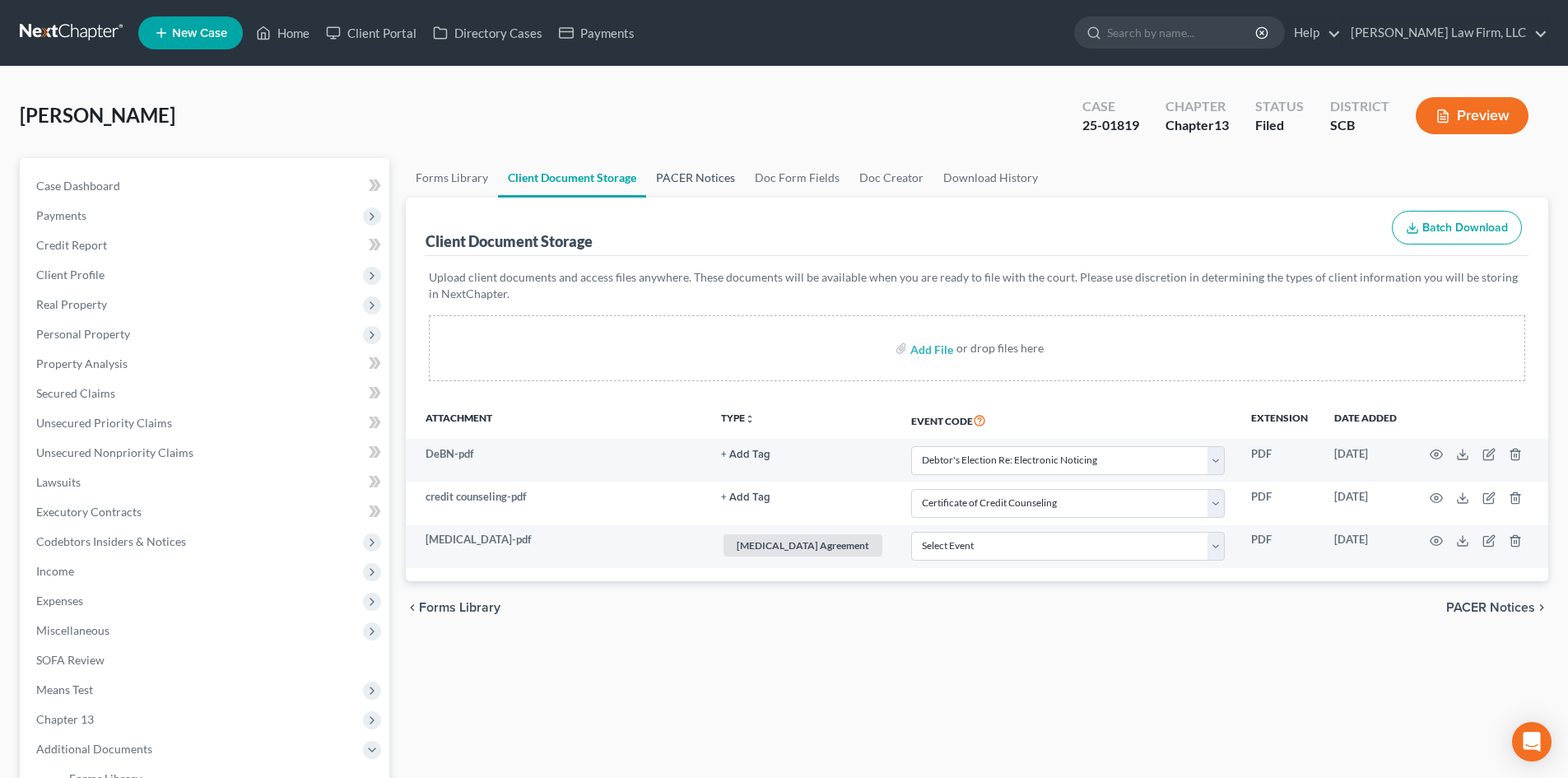
click at [674, 173] on link "PACER Notices" at bounding box center [695, 179] width 99 height 40
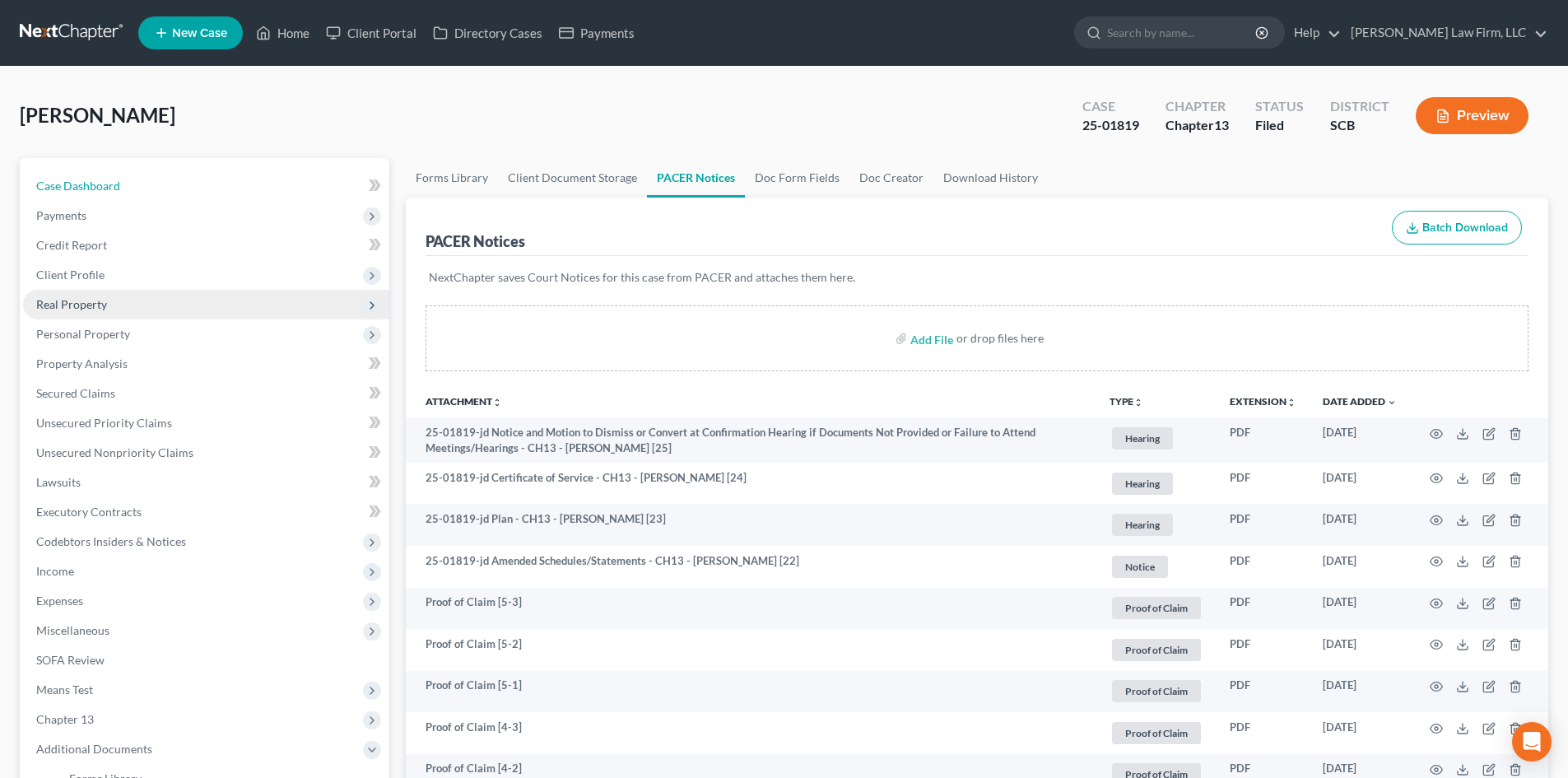
drag, startPoint x: 105, startPoint y: 183, endPoint x: 333, endPoint y: 311, distance: 261.5
click at [105, 183] on span "Case Dashboard" at bounding box center [78, 186] width 84 height 14
select select "2"
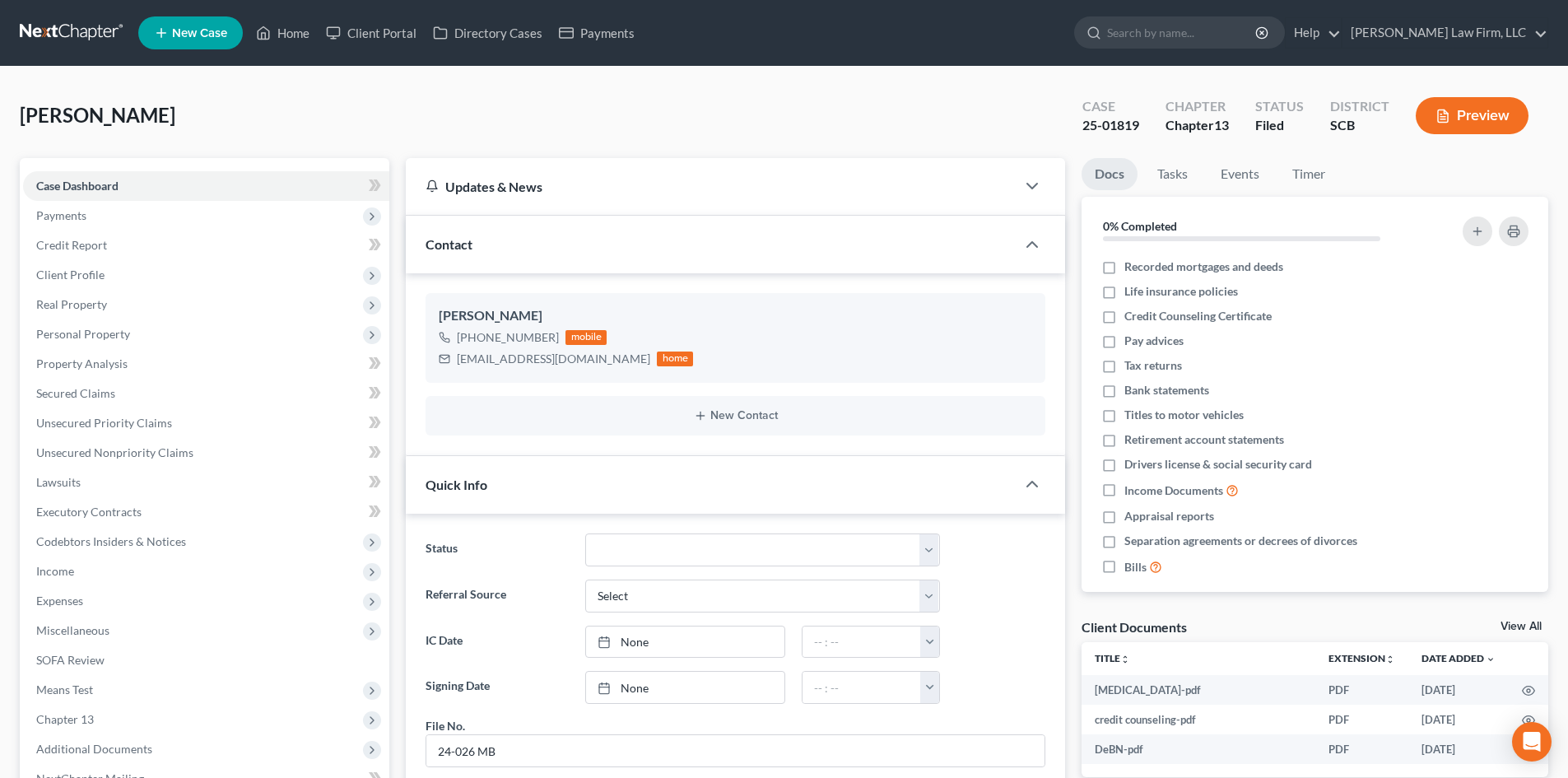
click at [1513, 622] on link "View All" at bounding box center [1521, 627] width 41 height 12
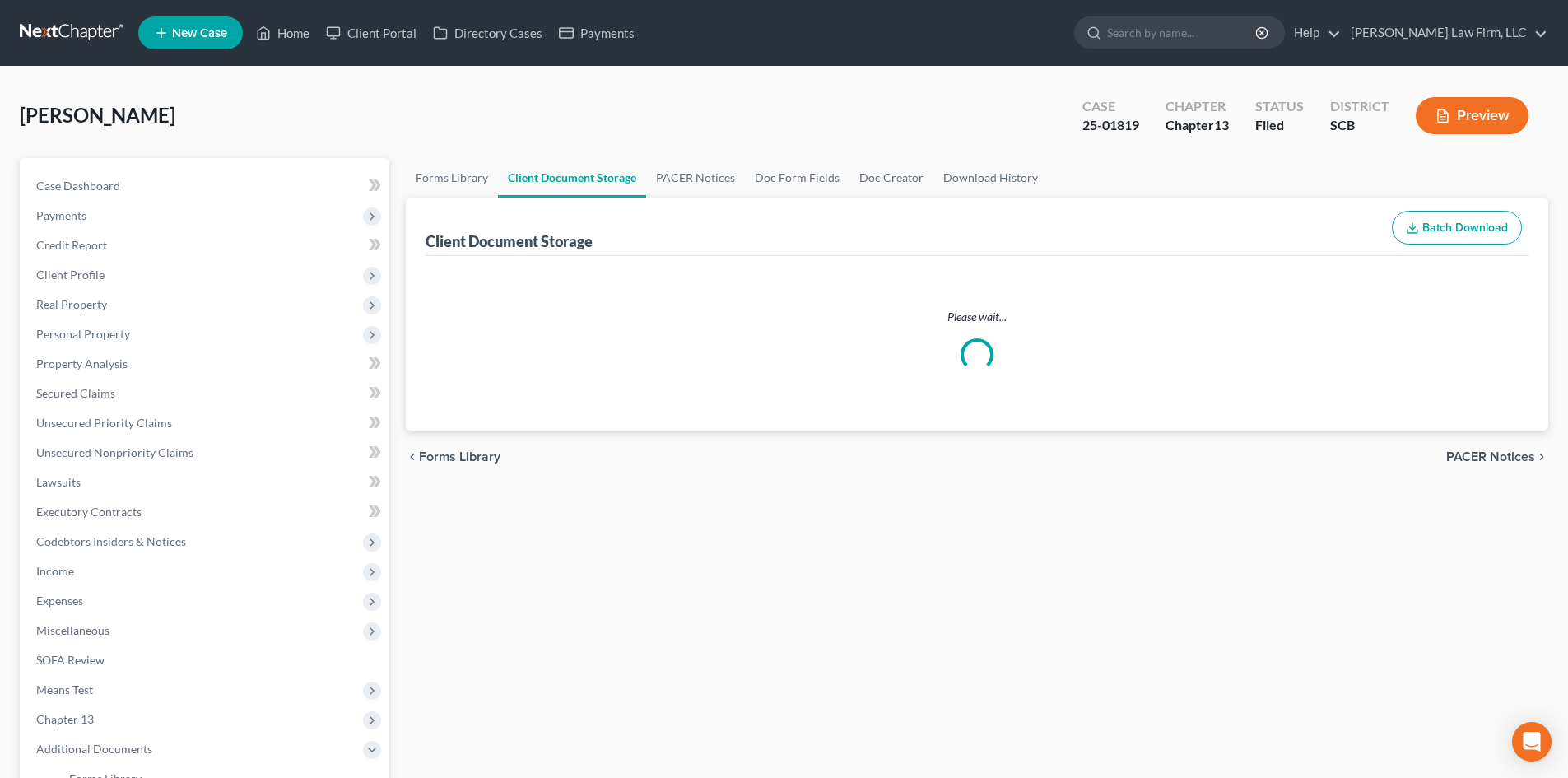
select select "16"
select select "6"
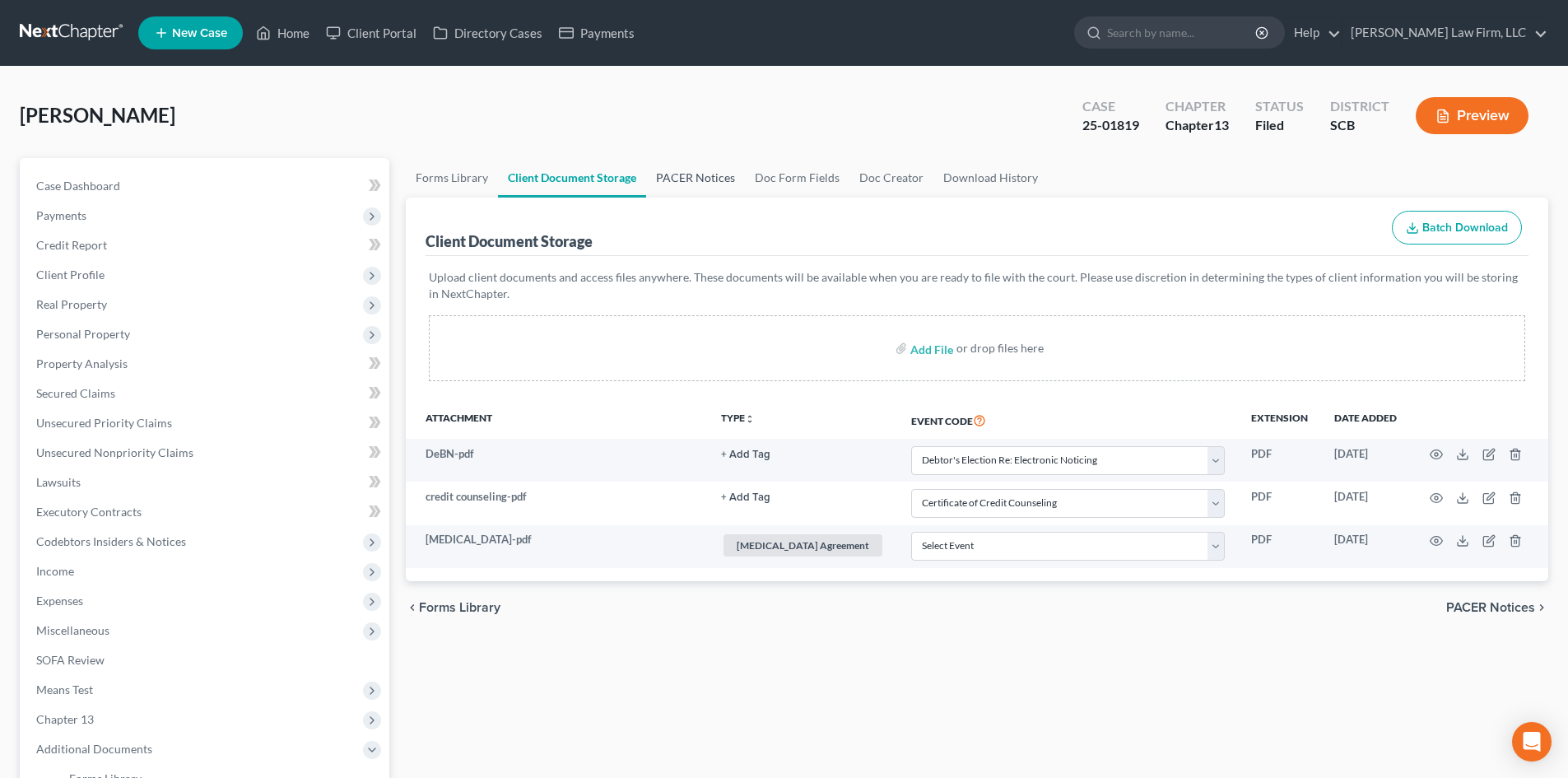
click at [681, 175] on link "PACER Notices" at bounding box center [695, 179] width 99 height 40
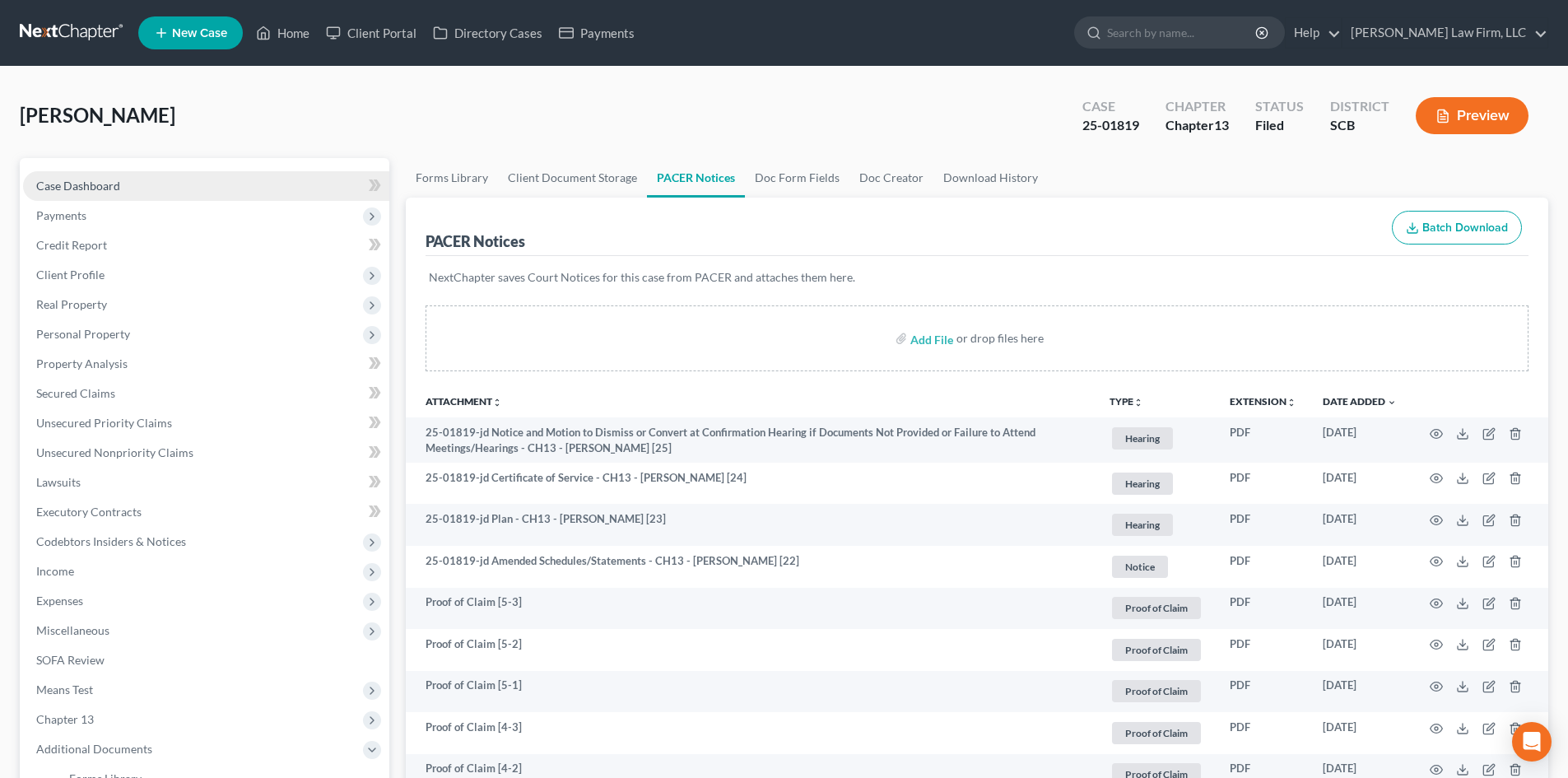
click at [99, 193] on link "Case Dashboard" at bounding box center [206, 187] width 367 height 30
select select "2"
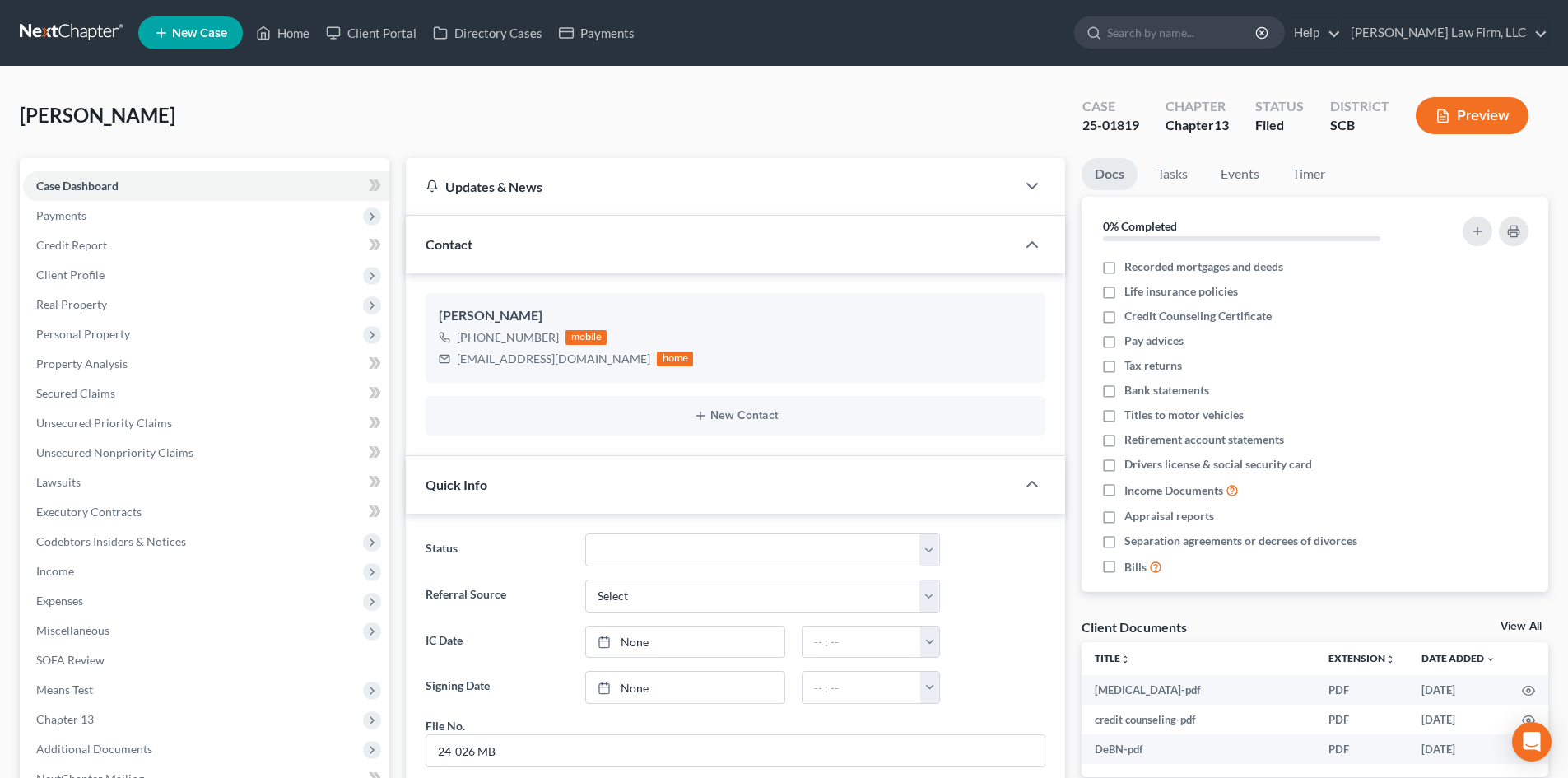
scroll to position [12, 0]
drag, startPoint x: 299, startPoint y: 39, endPoint x: 745, endPoint y: 107, distance: 451.2
click at [299, 38] on link "Home" at bounding box center [283, 33] width 70 height 30
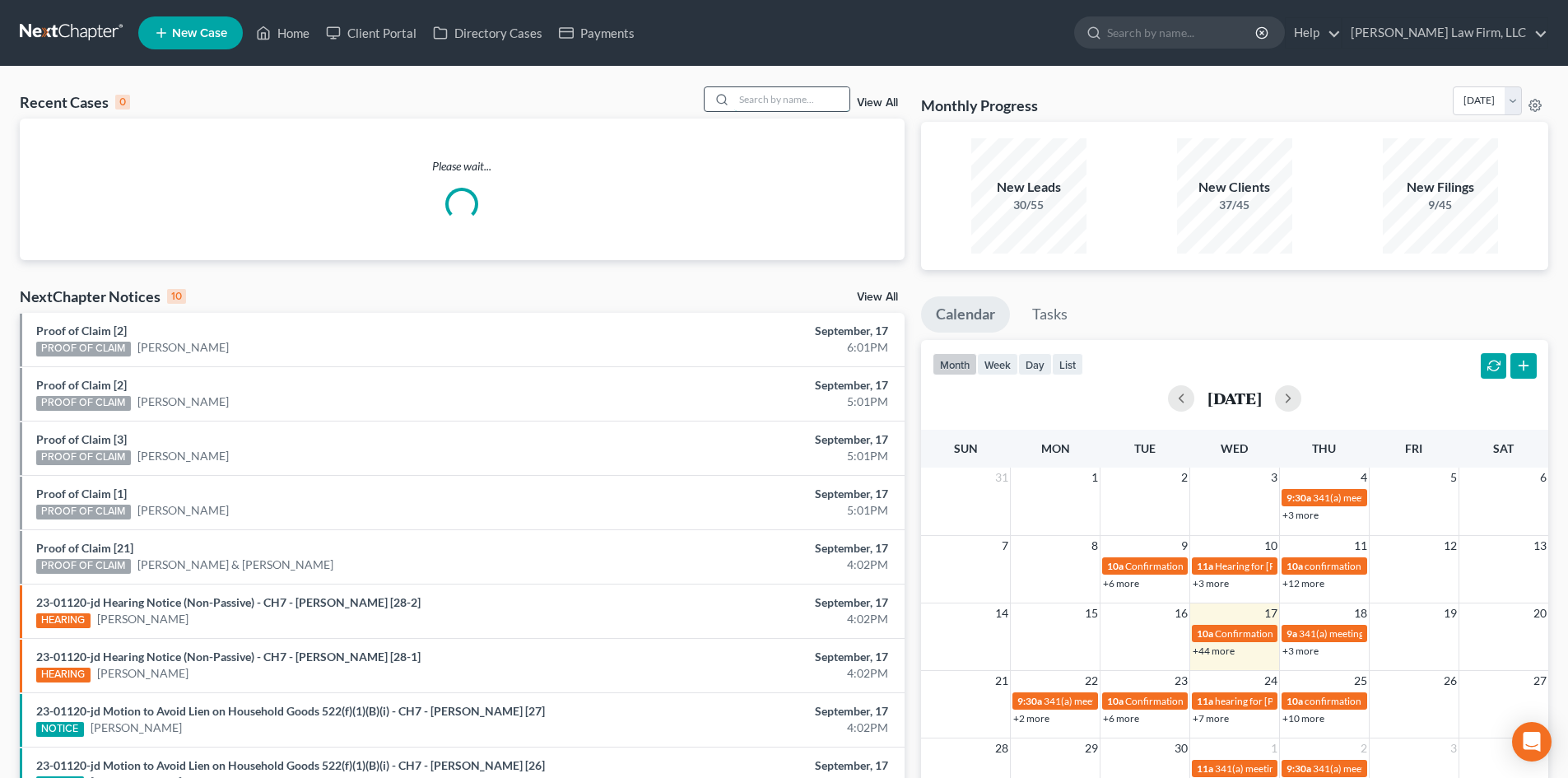
click at [747, 107] on input "search" at bounding box center [792, 100] width 116 height 24
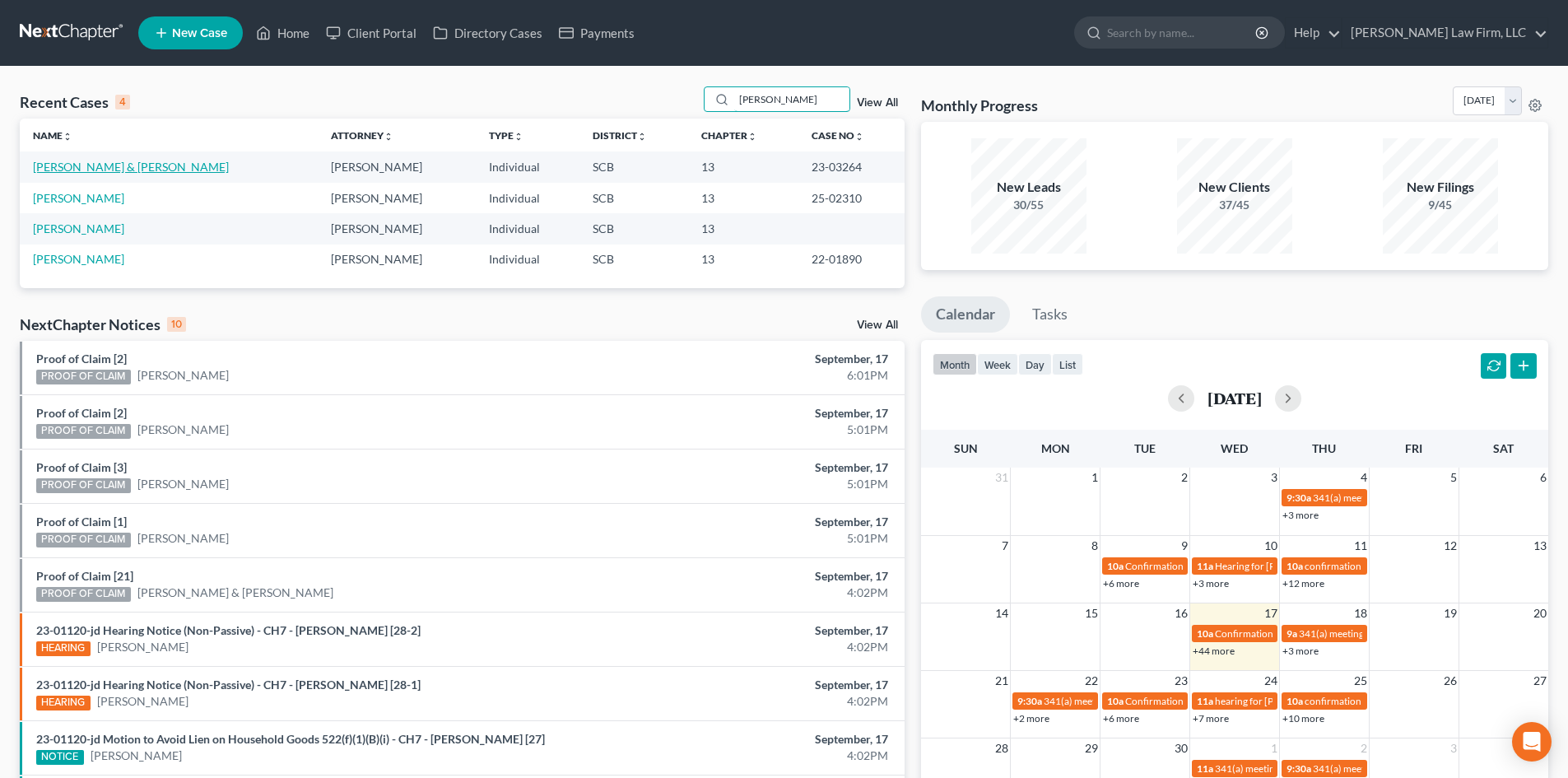
type input "[PERSON_NAME]"
click at [102, 168] on link "[PERSON_NAME] & [PERSON_NAME]" at bounding box center [131, 167] width 196 height 14
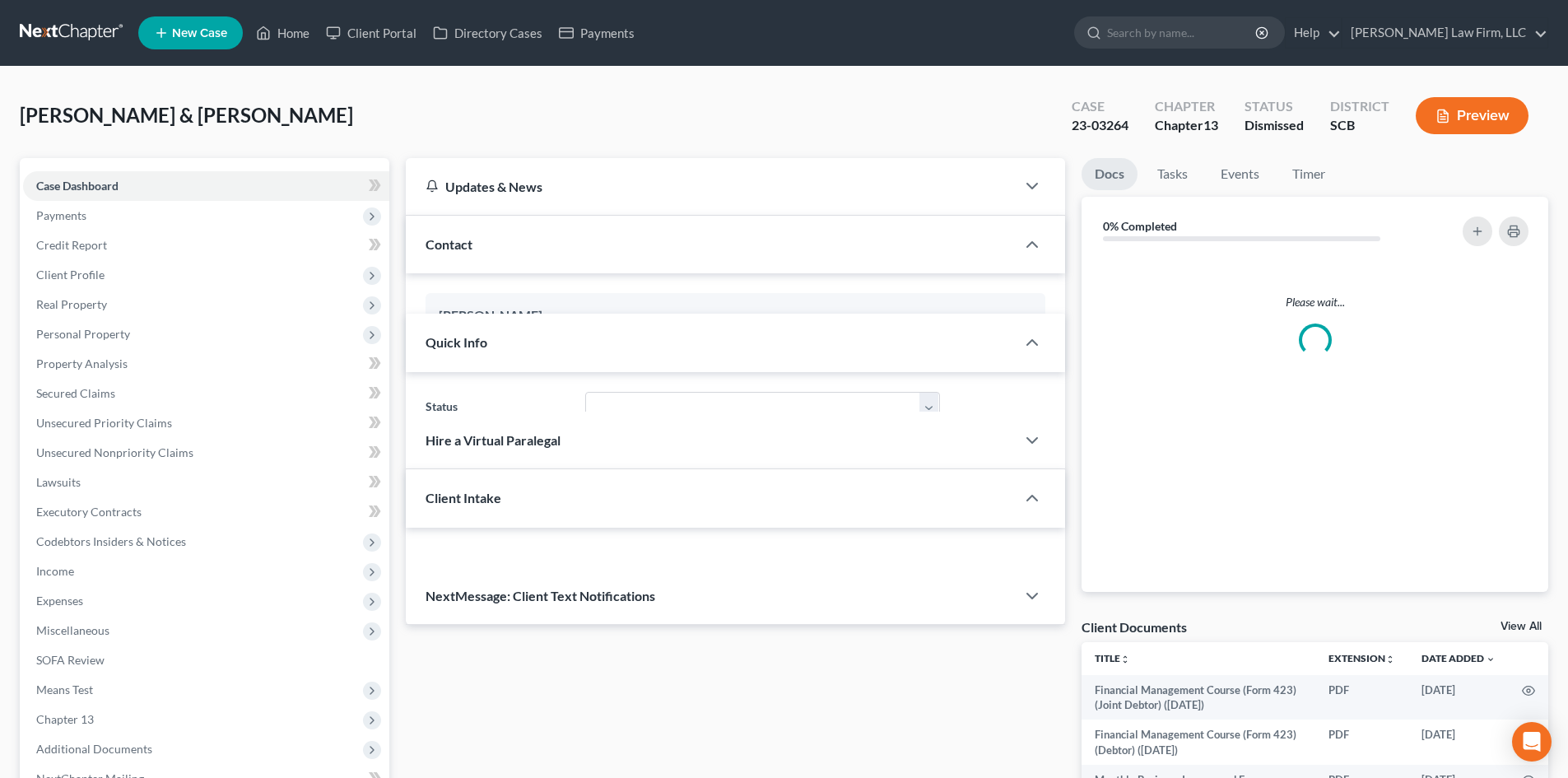
select select "0"
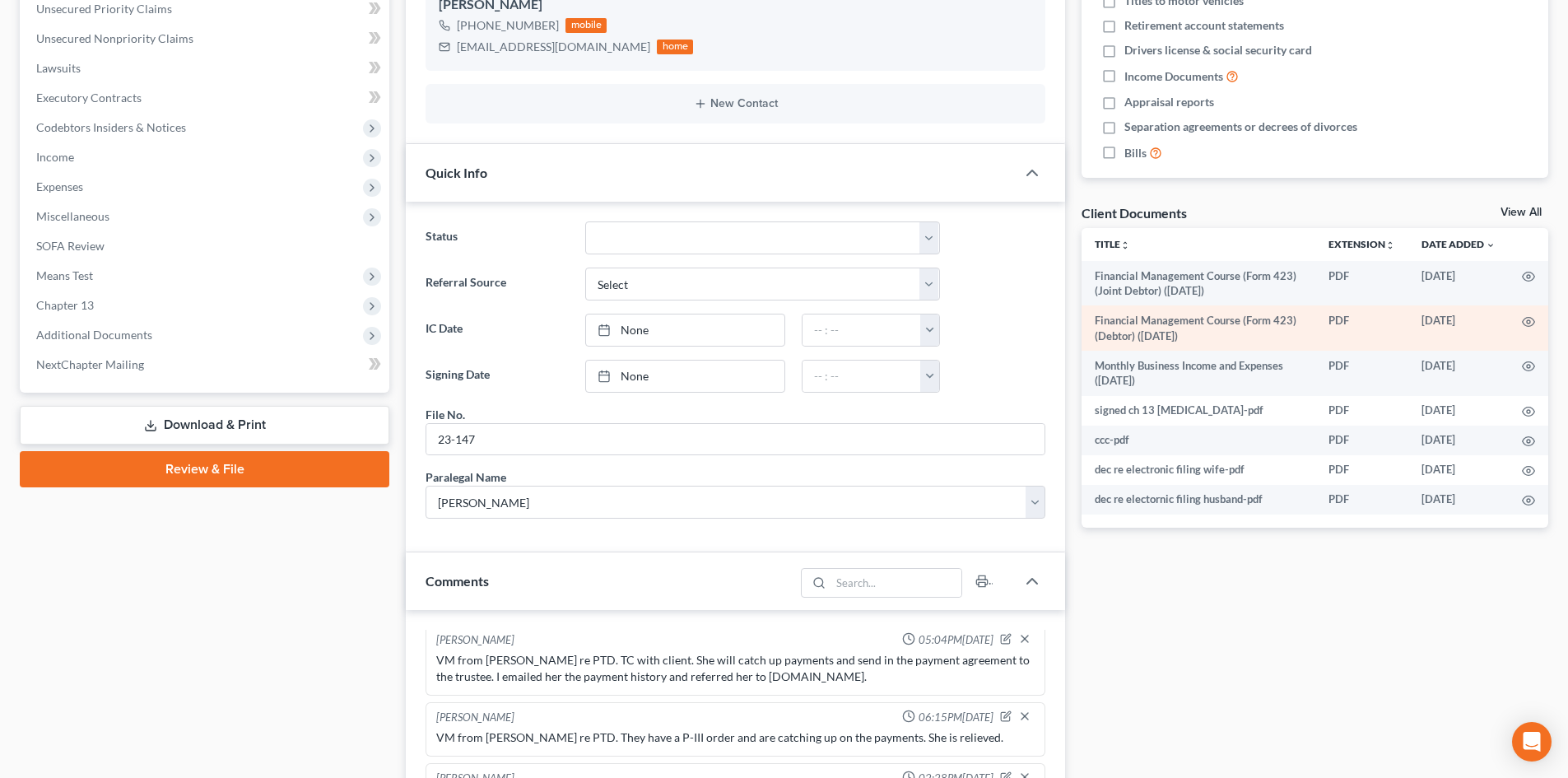
scroll to position [412, 0]
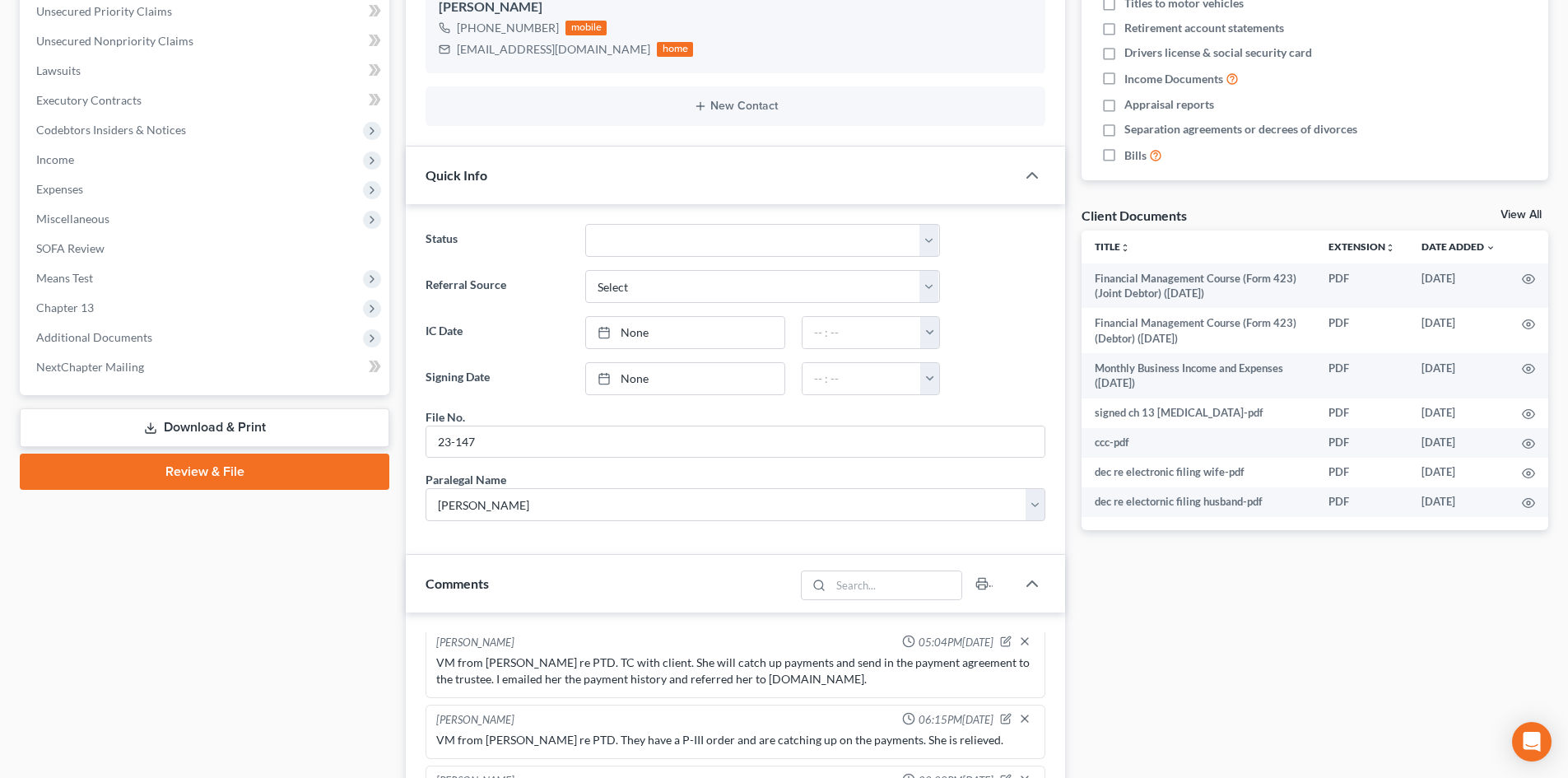
click at [1528, 213] on link "View All" at bounding box center [1521, 215] width 41 height 12
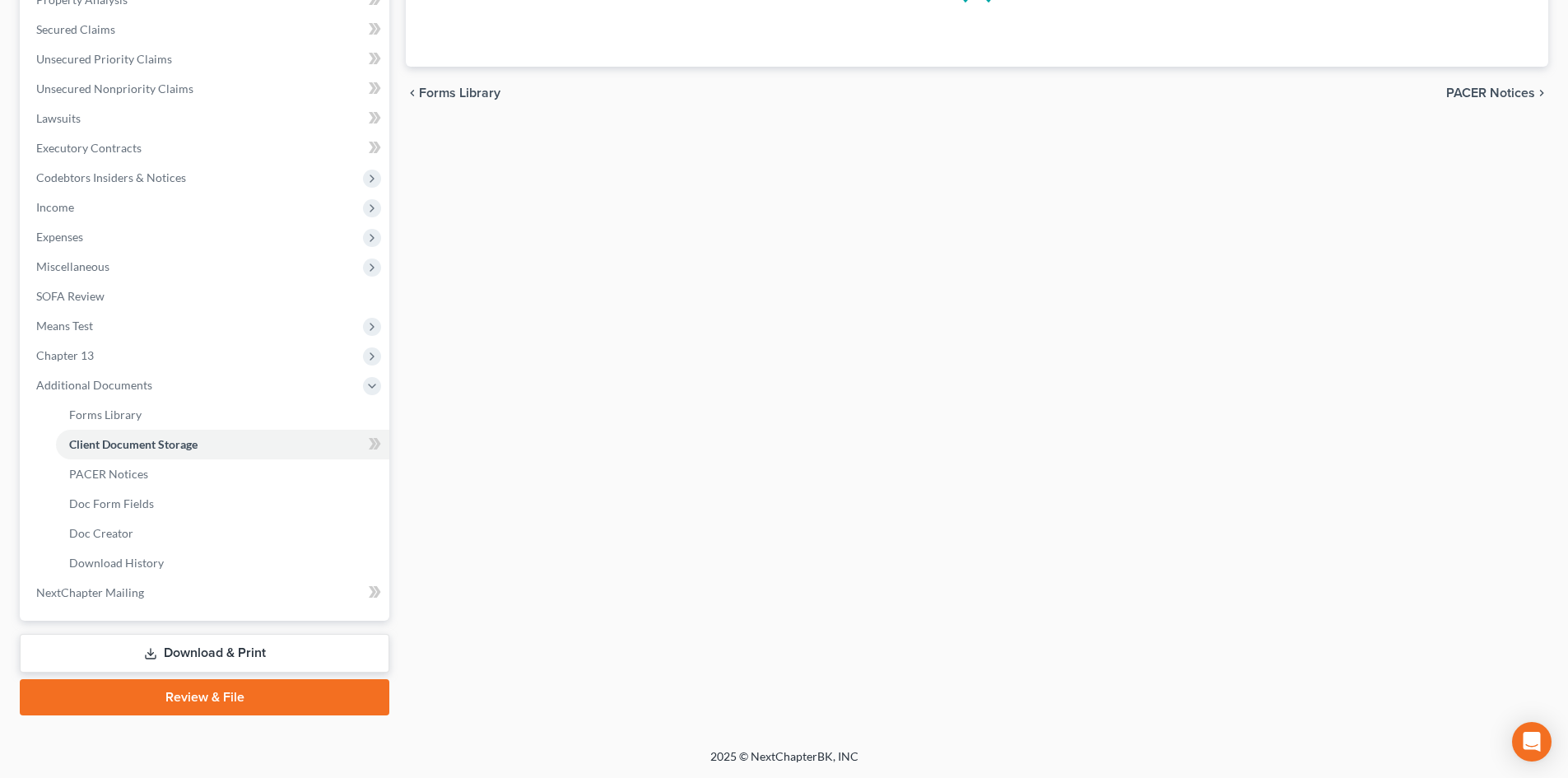
scroll to position [184, 0]
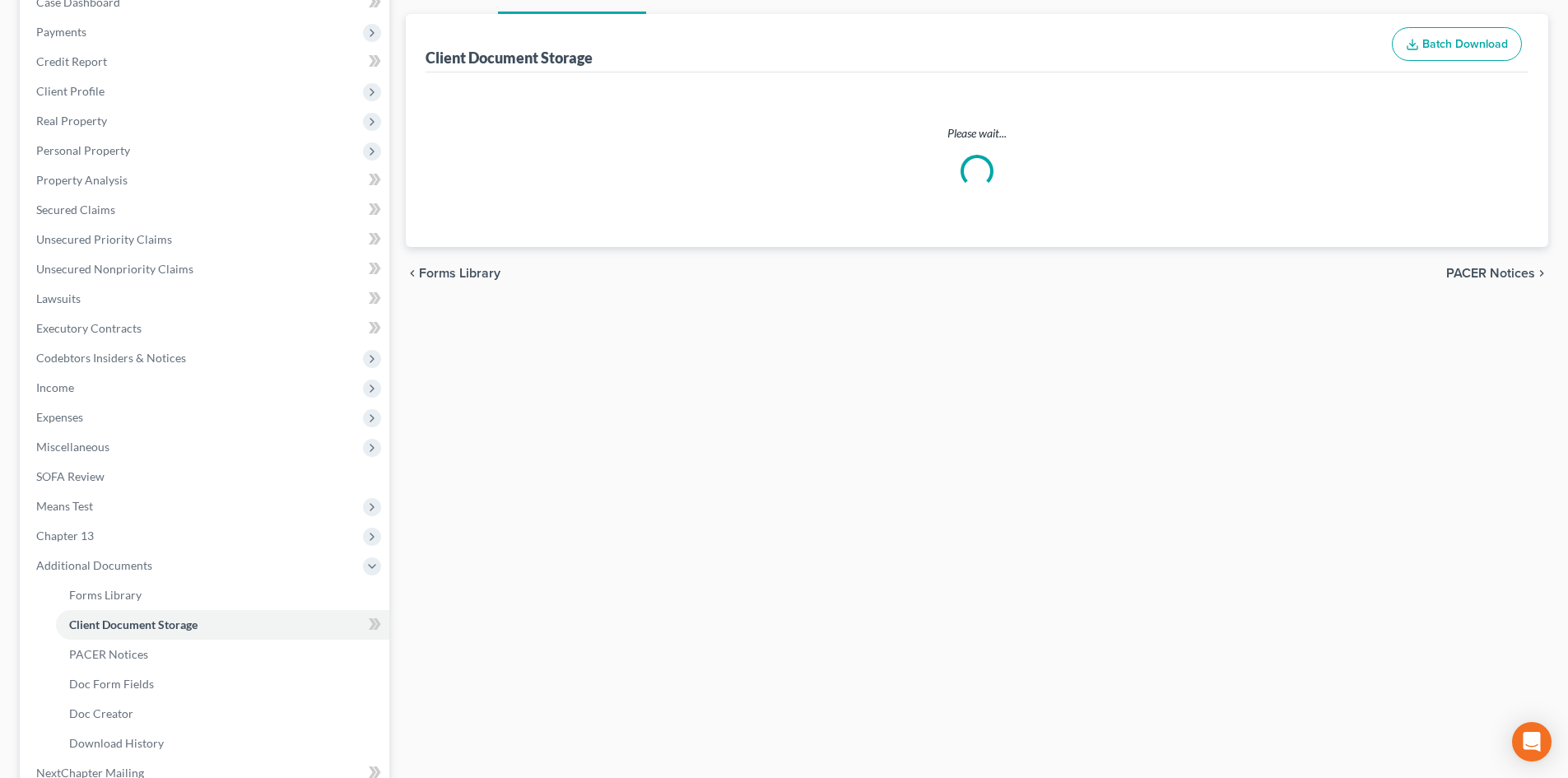
select select "16"
select select "6"
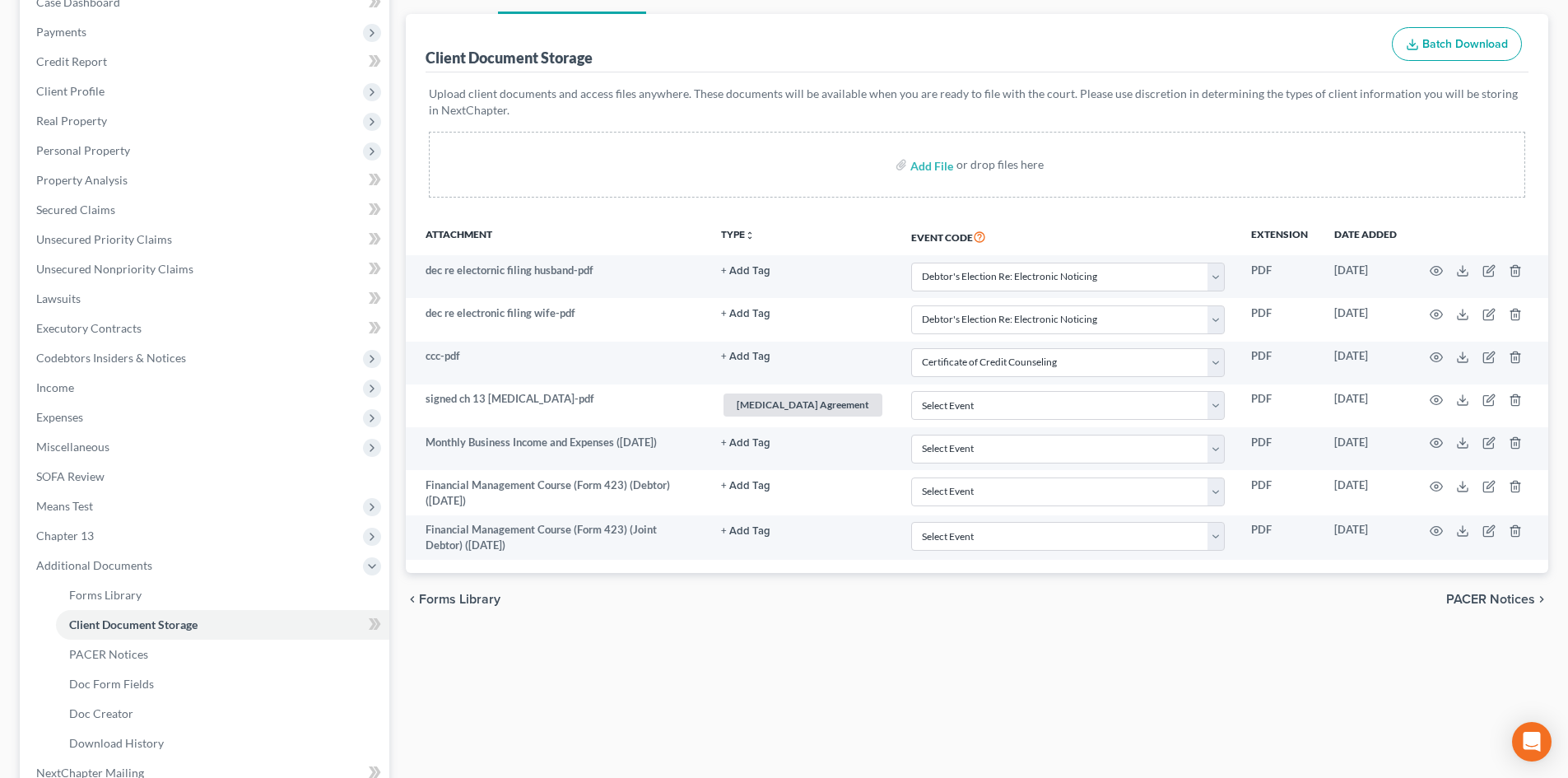
scroll to position [0, 0]
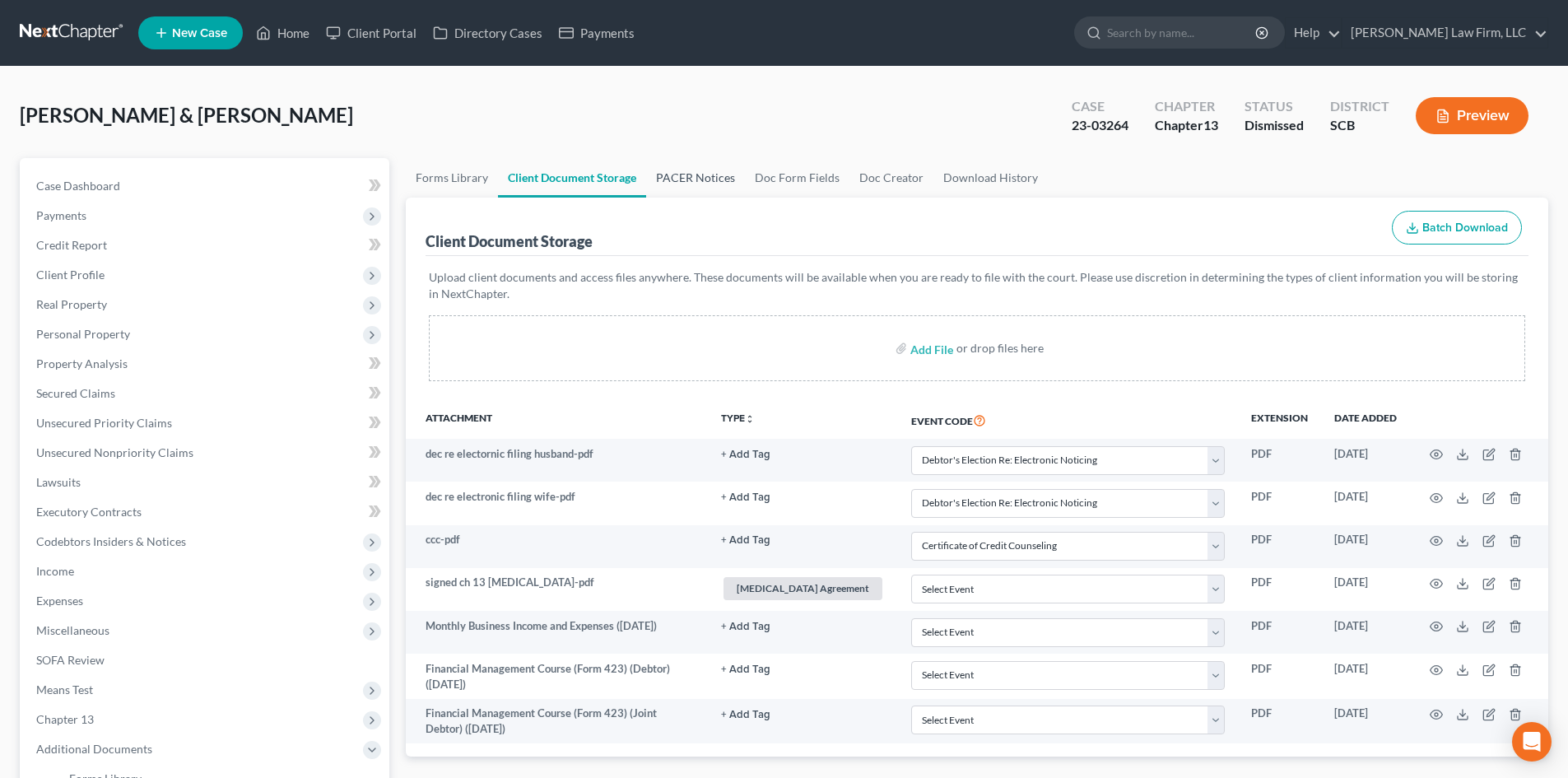
click at [670, 176] on link "PACER Notices" at bounding box center [695, 179] width 99 height 40
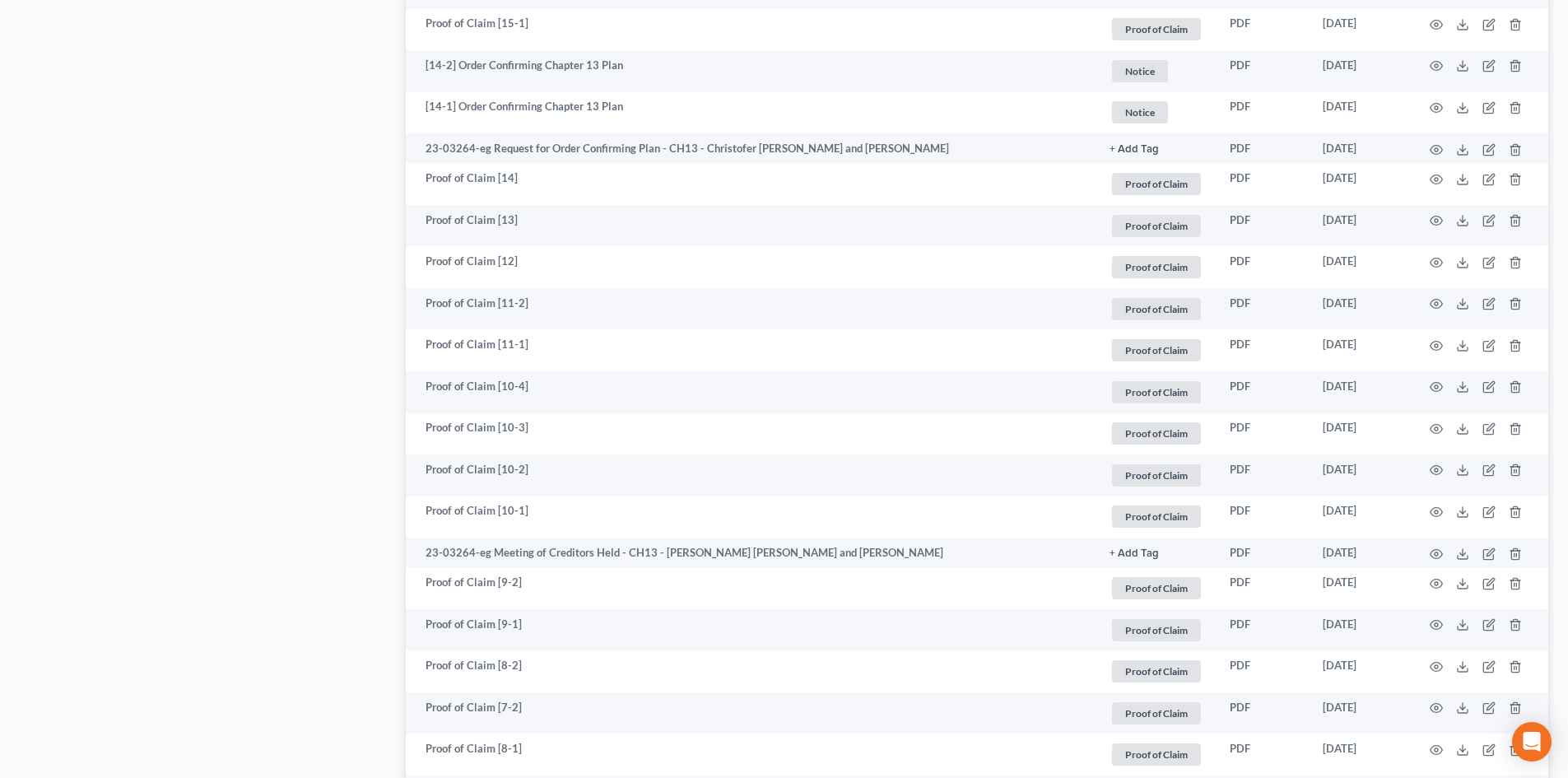
scroll to position [1977, 0]
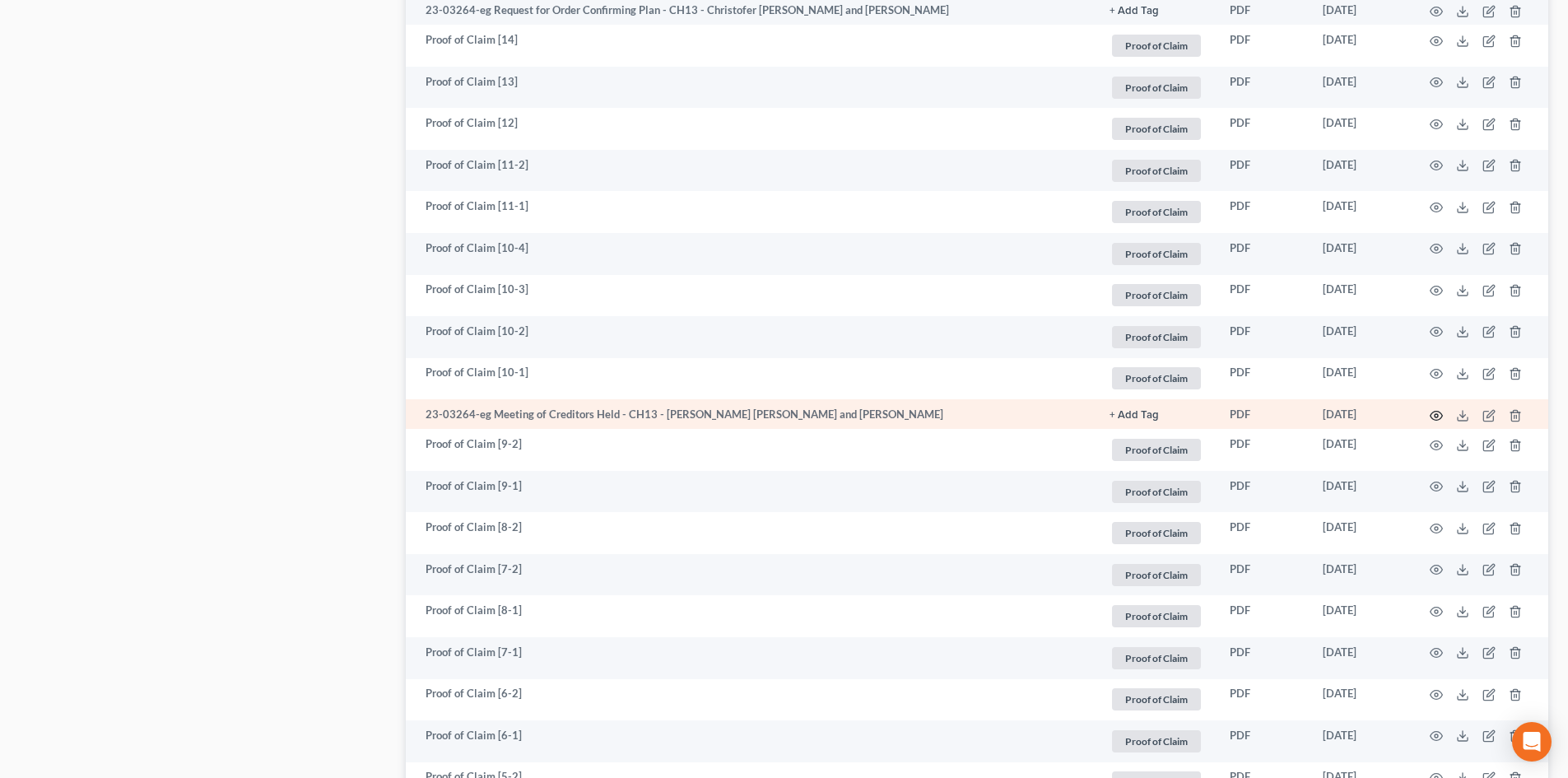
click at [1436, 409] on icon "button" at bounding box center [1436, 415] width 13 height 13
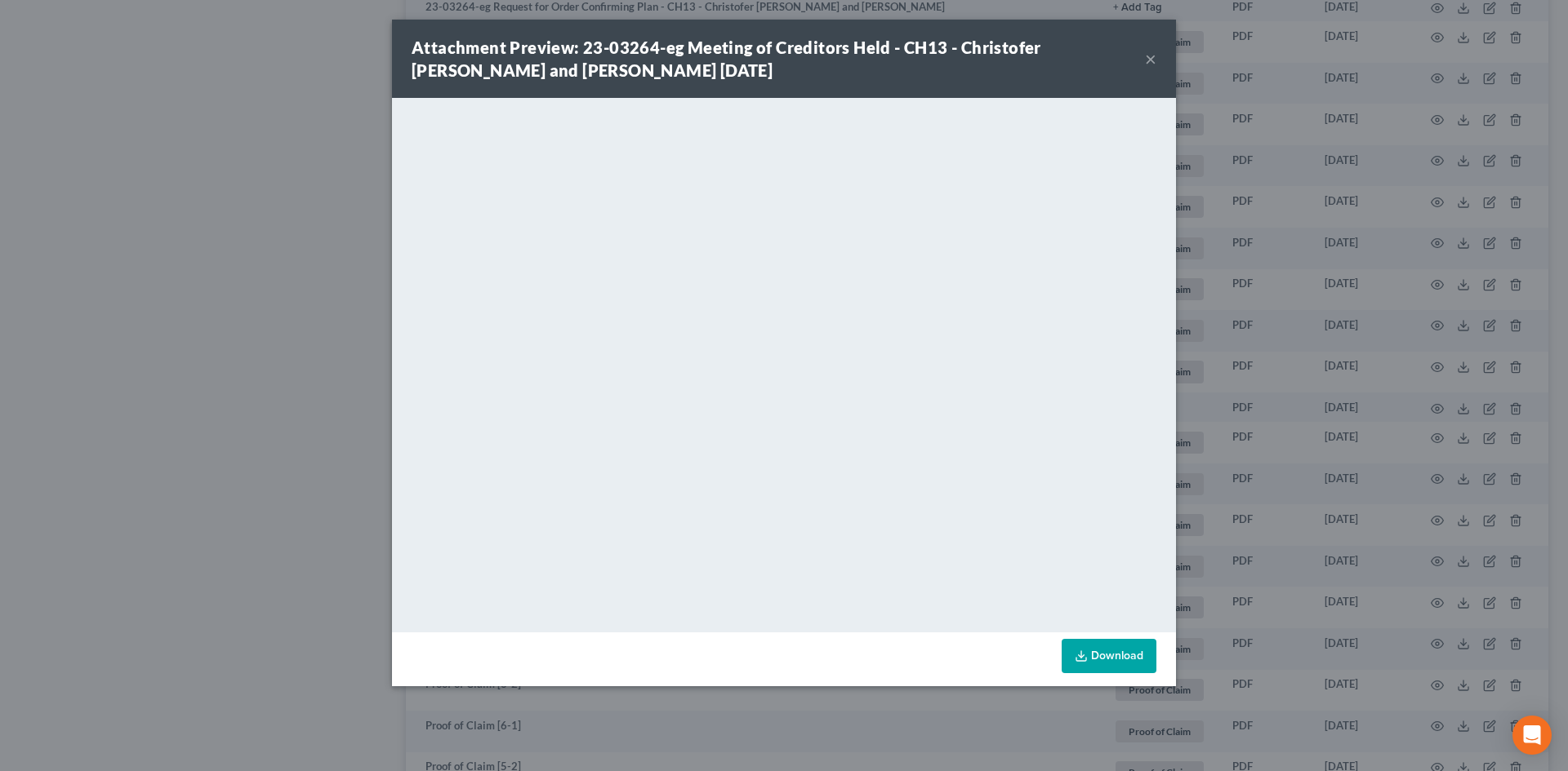
drag, startPoint x: 1156, startPoint y: 55, endPoint x: 284, endPoint y: 363, distance: 924.8
click at [1156, 54] on button "×" at bounding box center [1151, 59] width 12 height 20
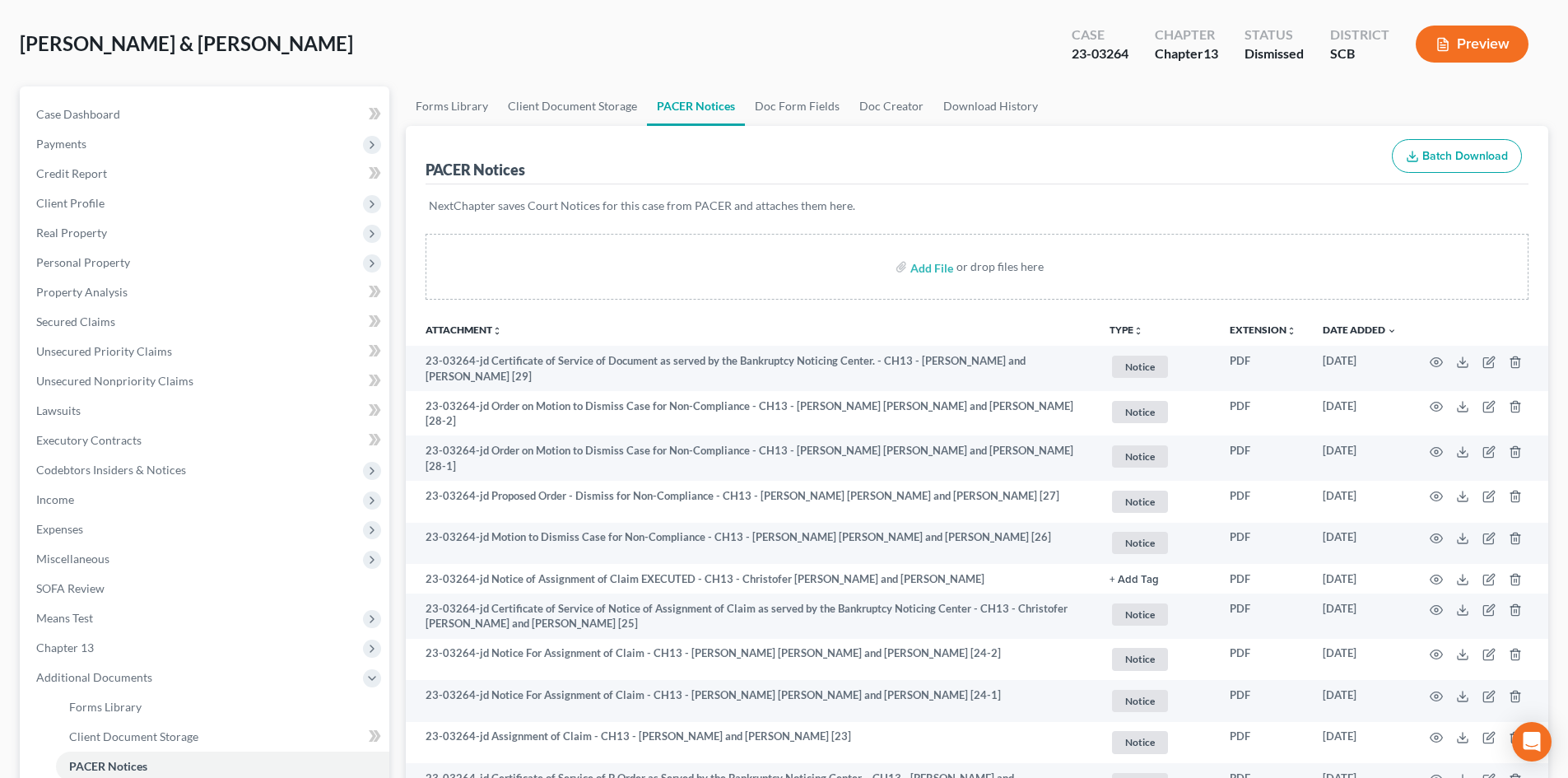
scroll to position [0, 0]
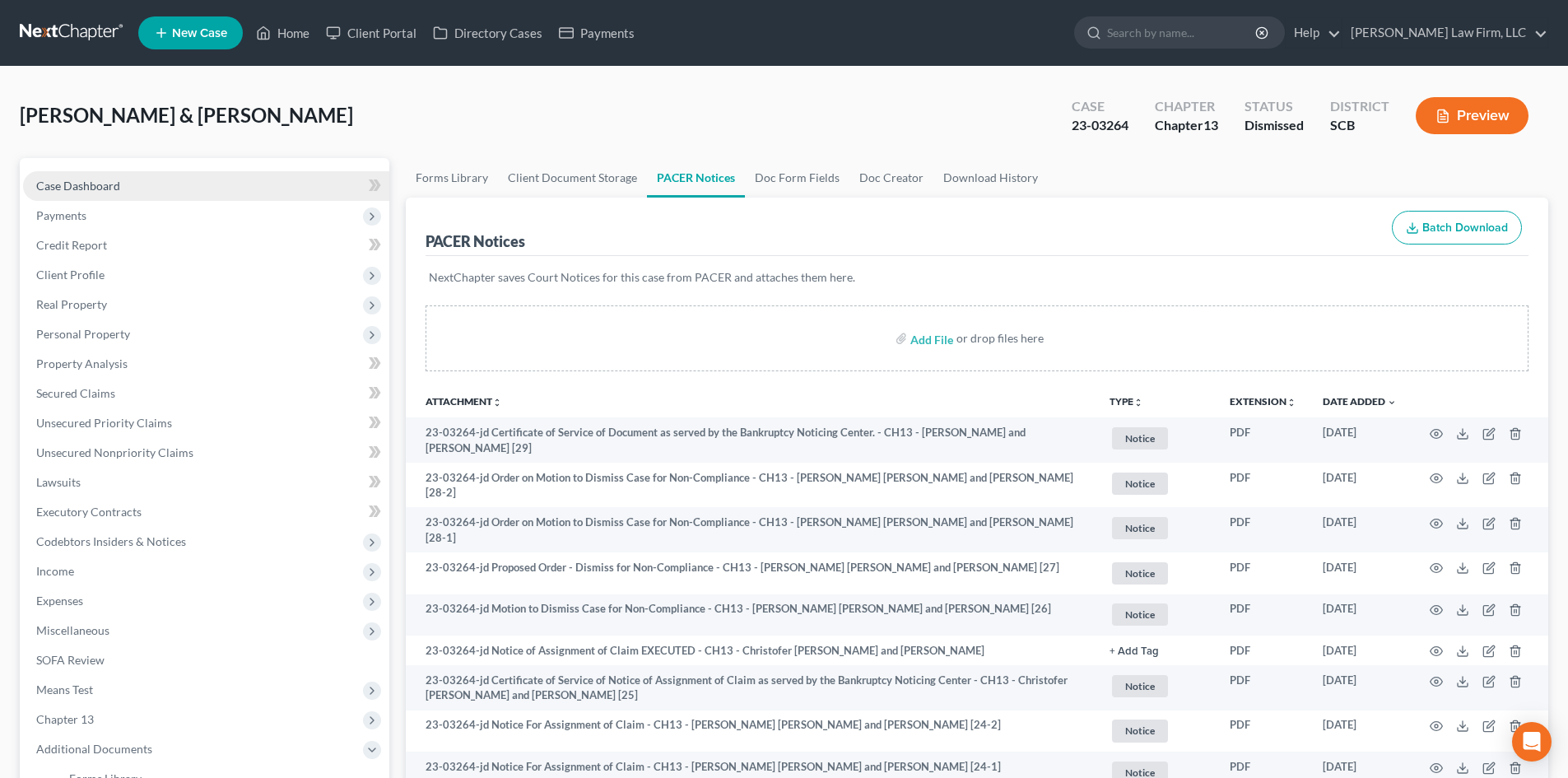
click at [92, 192] on span "Case Dashboard" at bounding box center [78, 186] width 84 height 14
select select "0"
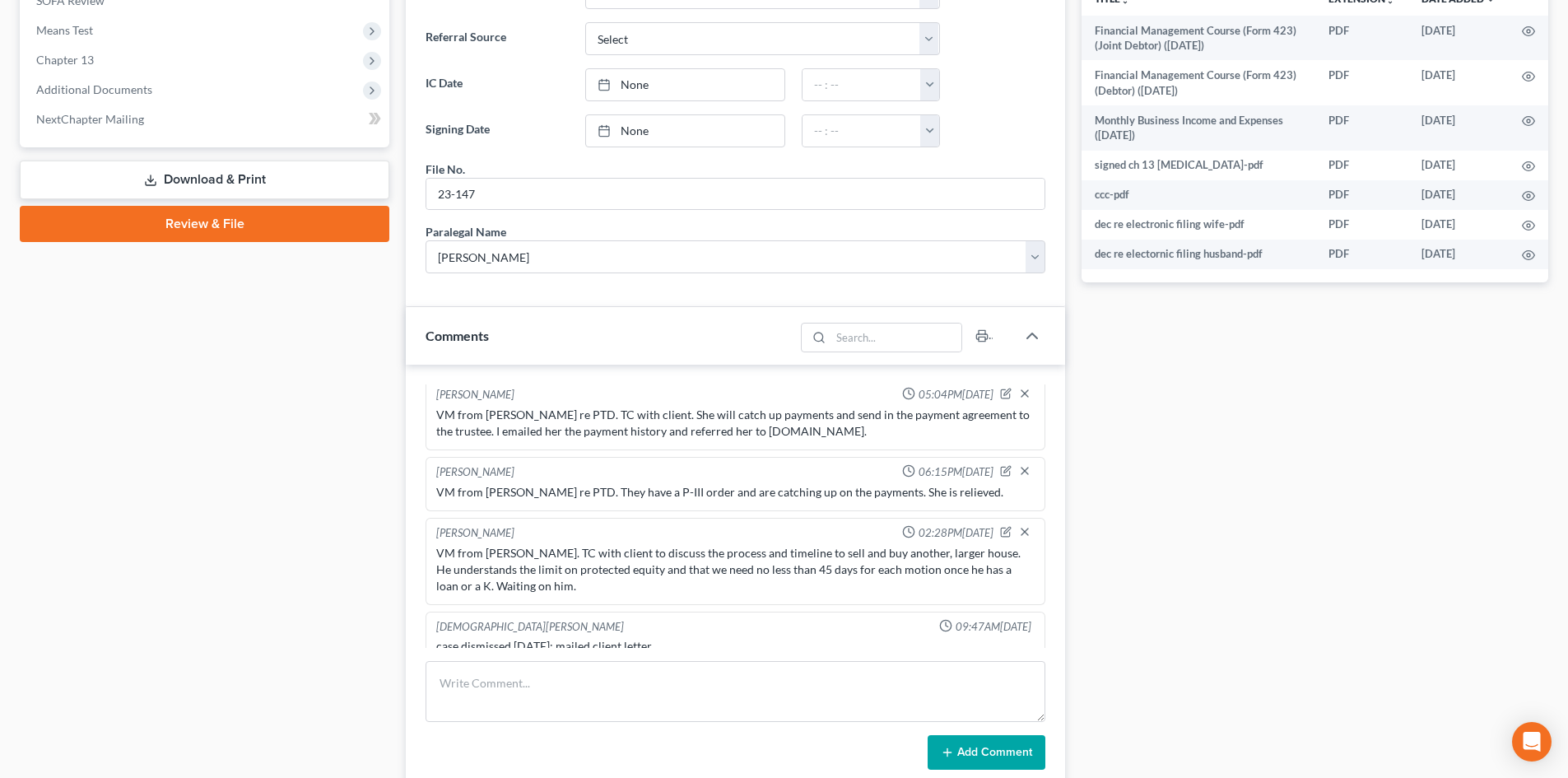
scroll to position [741, 0]
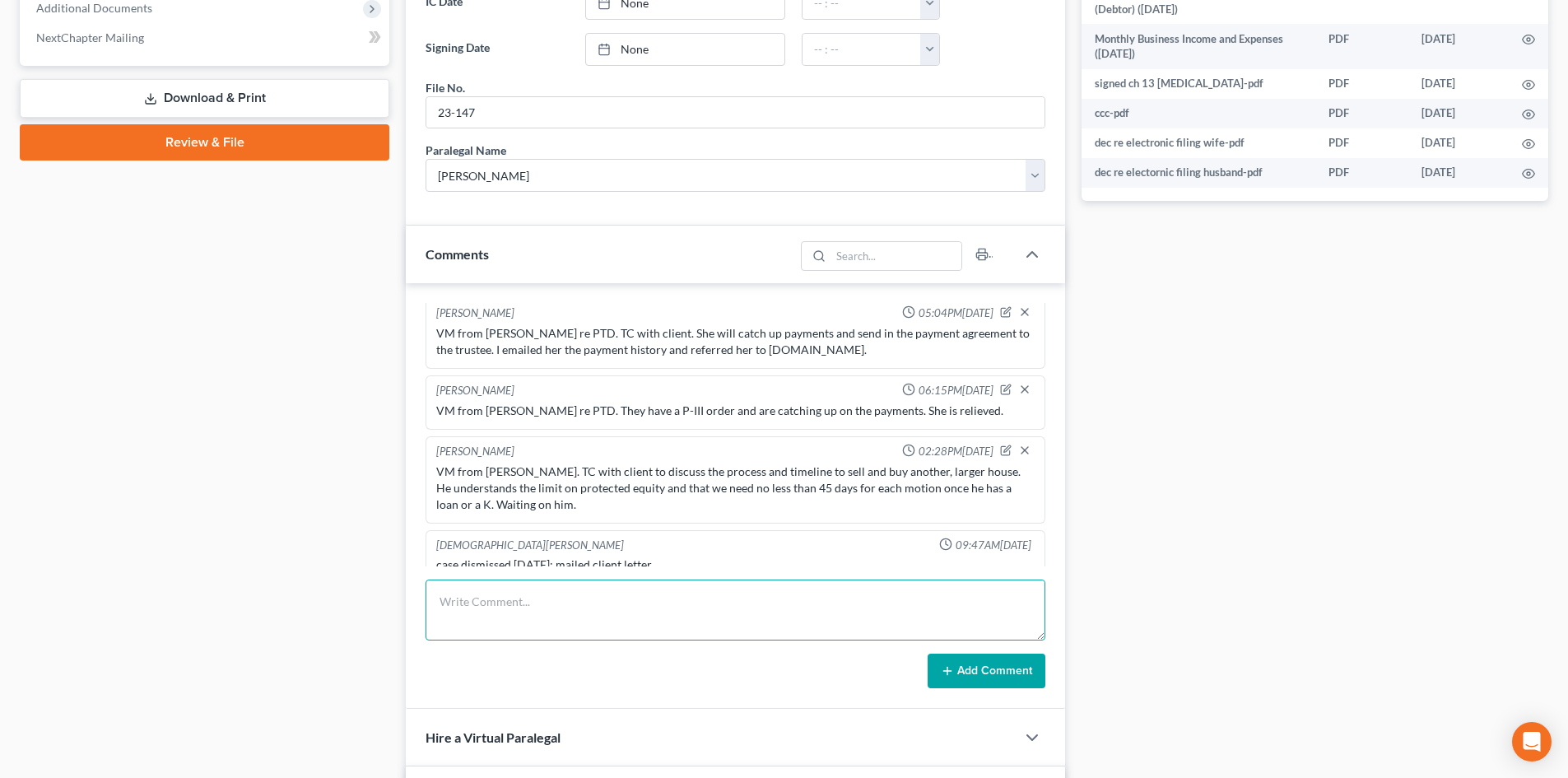
click at [501, 600] on textarea at bounding box center [736, 609] width 620 height 61
paste textarea "VM from client. TC with client"
type textarea "VM from client. TC with client, left VM."
click at [967, 676] on button "Add Comment" at bounding box center [987, 671] width 118 height 35
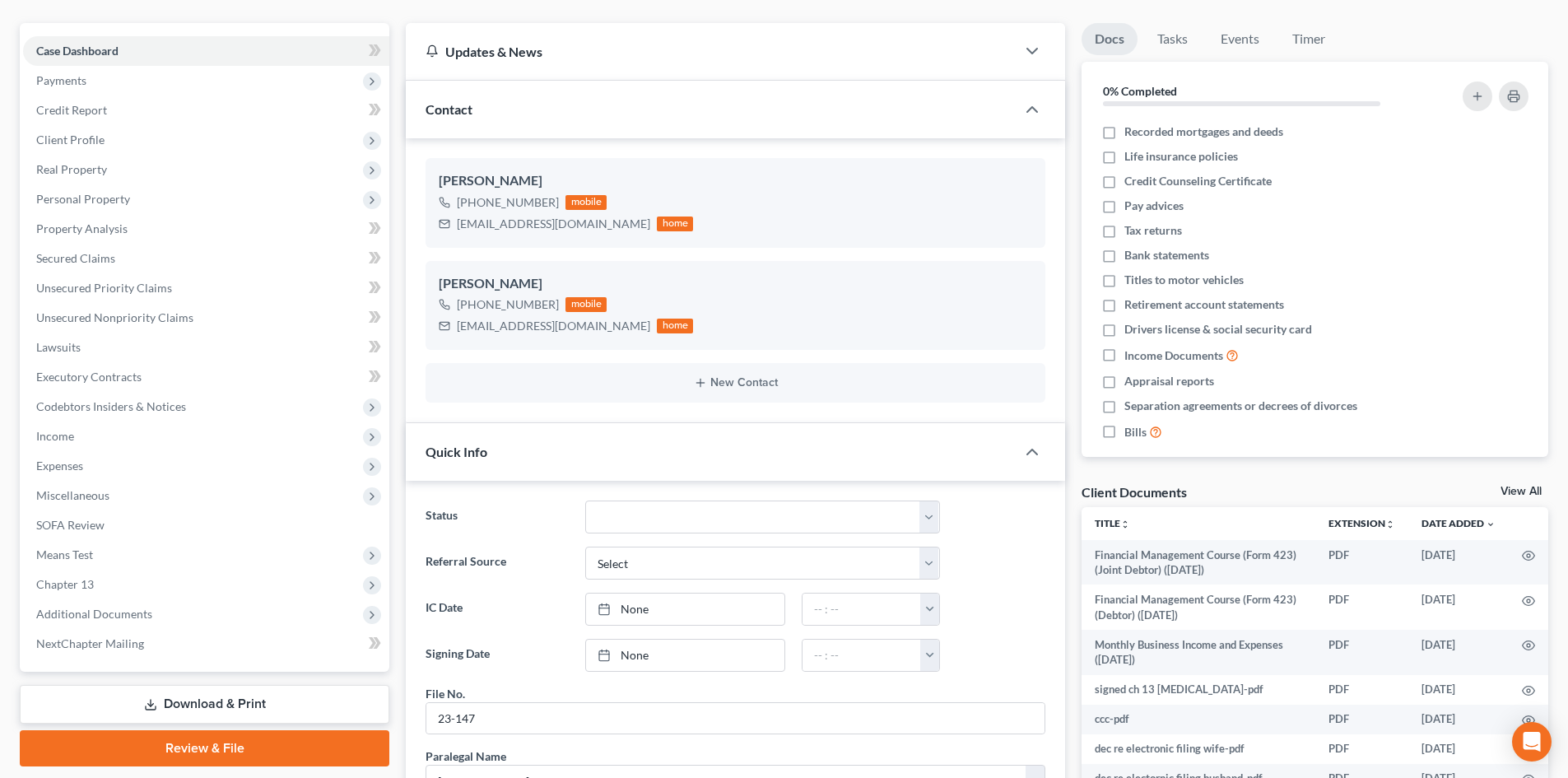
scroll to position [0, 0]
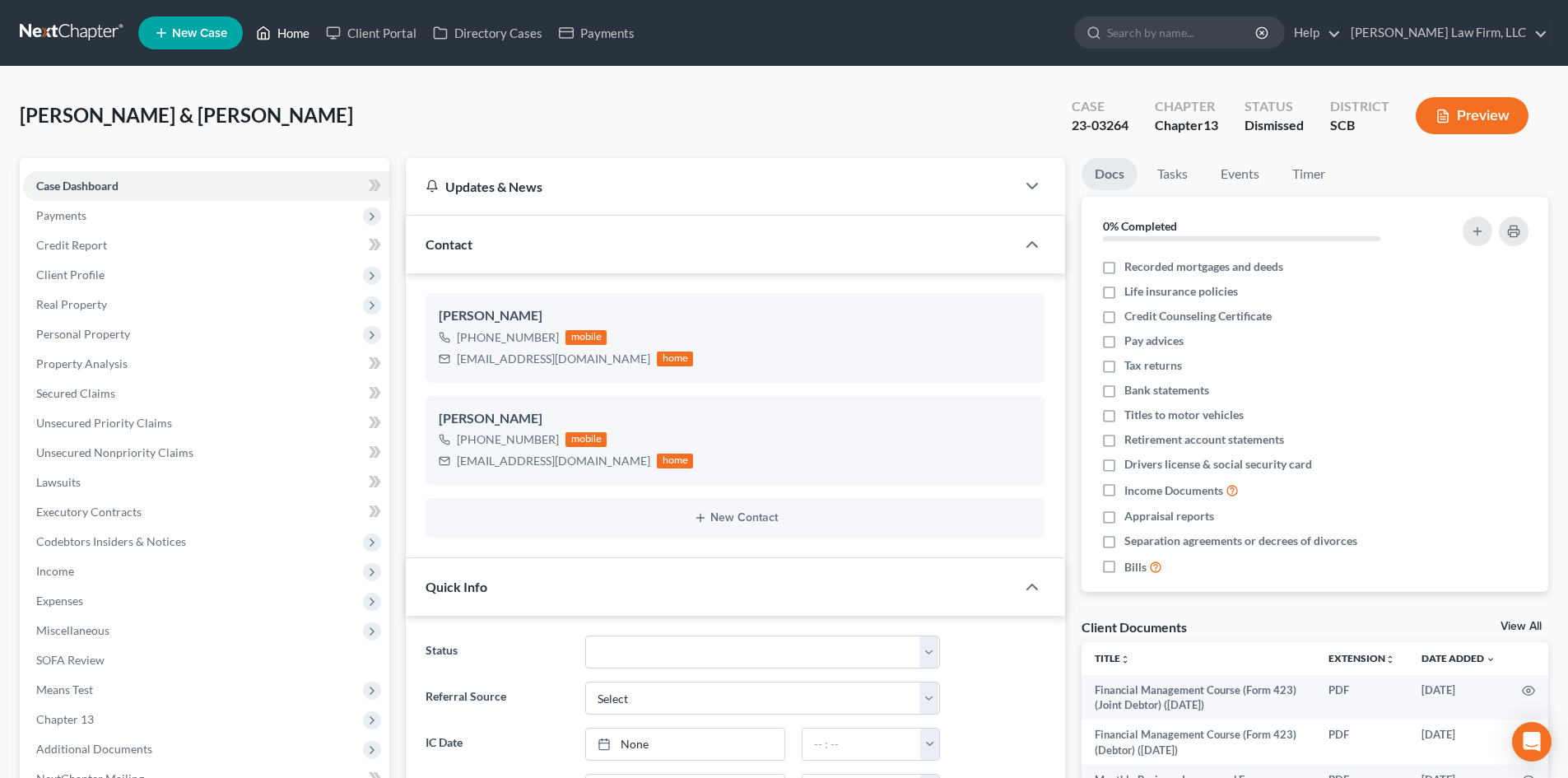
click at [298, 29] on link "Home" at bounding box center [283, 33] width 70 height 30
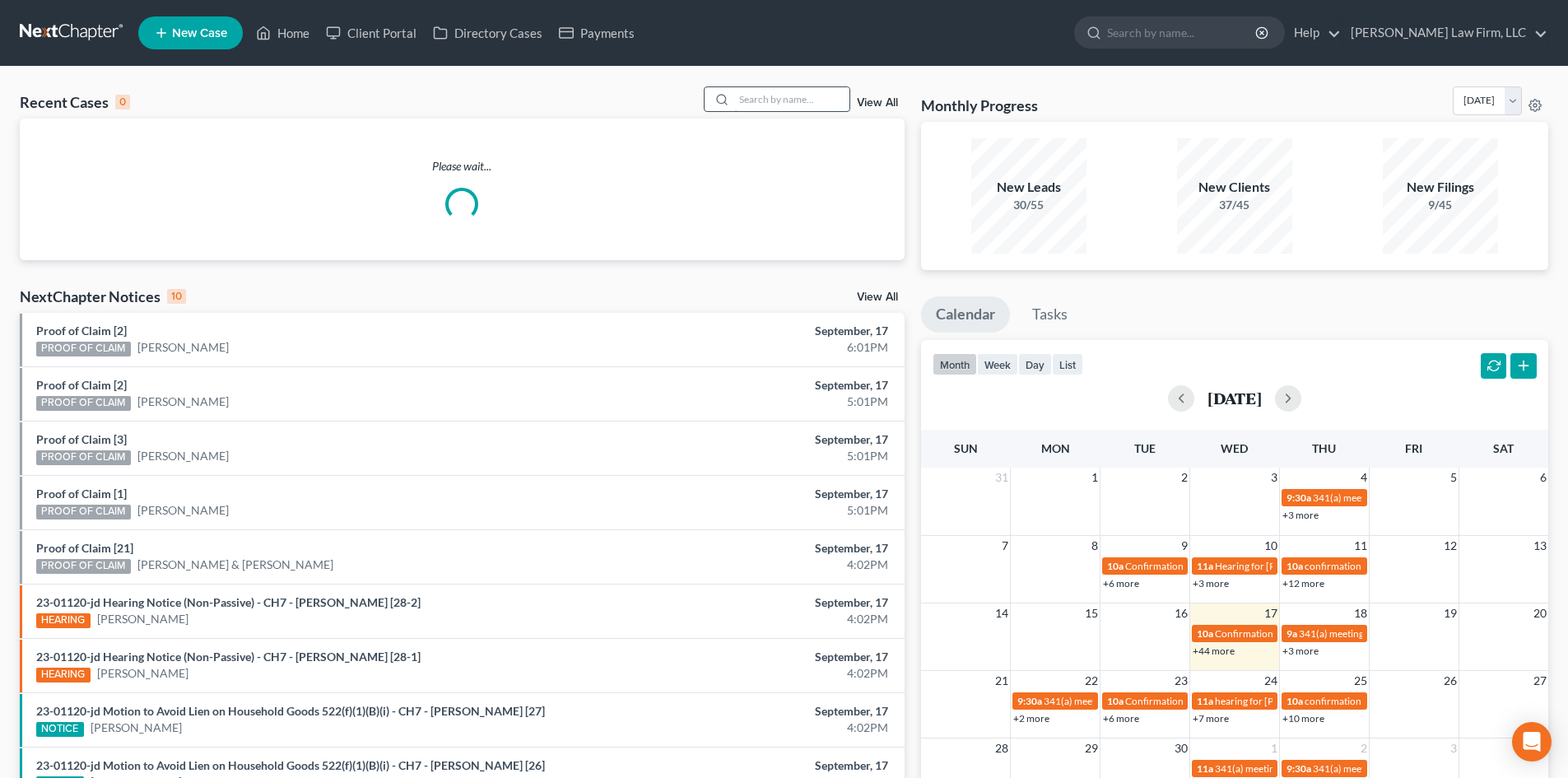
click at [780, 100] on input "search" at bounding box center [792, 100] width 116 height 24
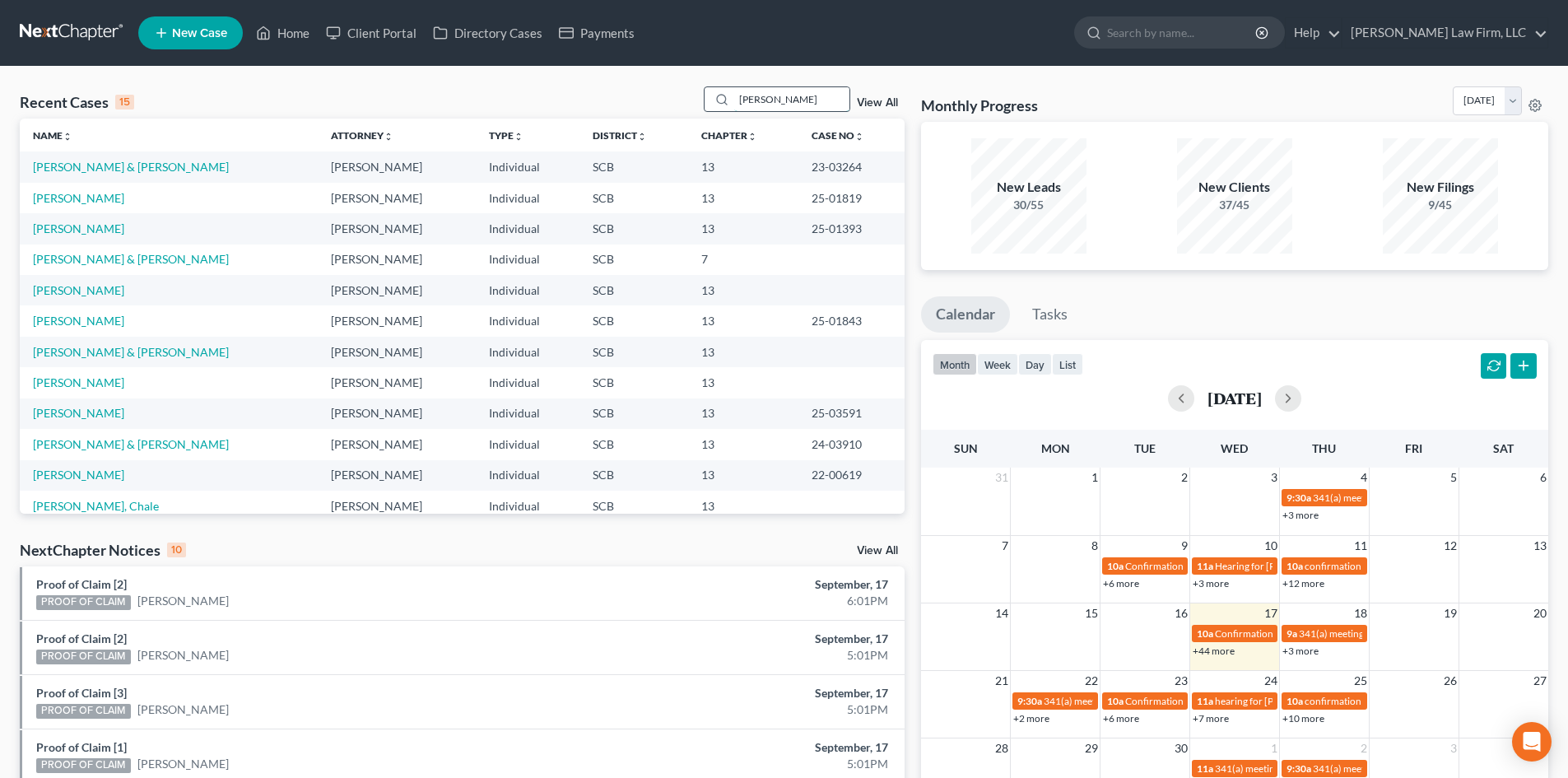
type input "[PERSON_NAME]"
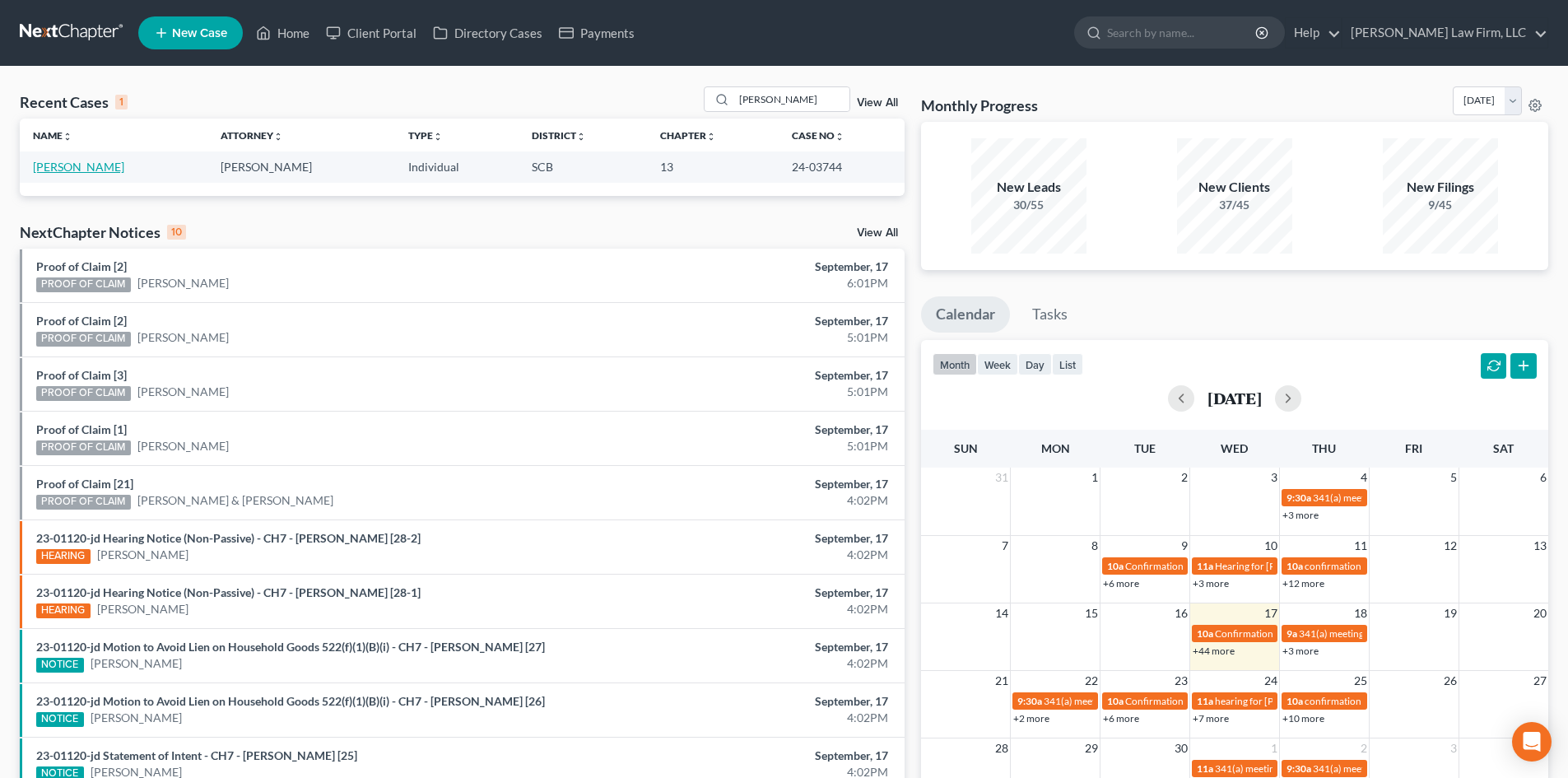
click at [91, 168] on link "[PERSON_NAME]" at bounding box center [79, 167] width 92 height 14
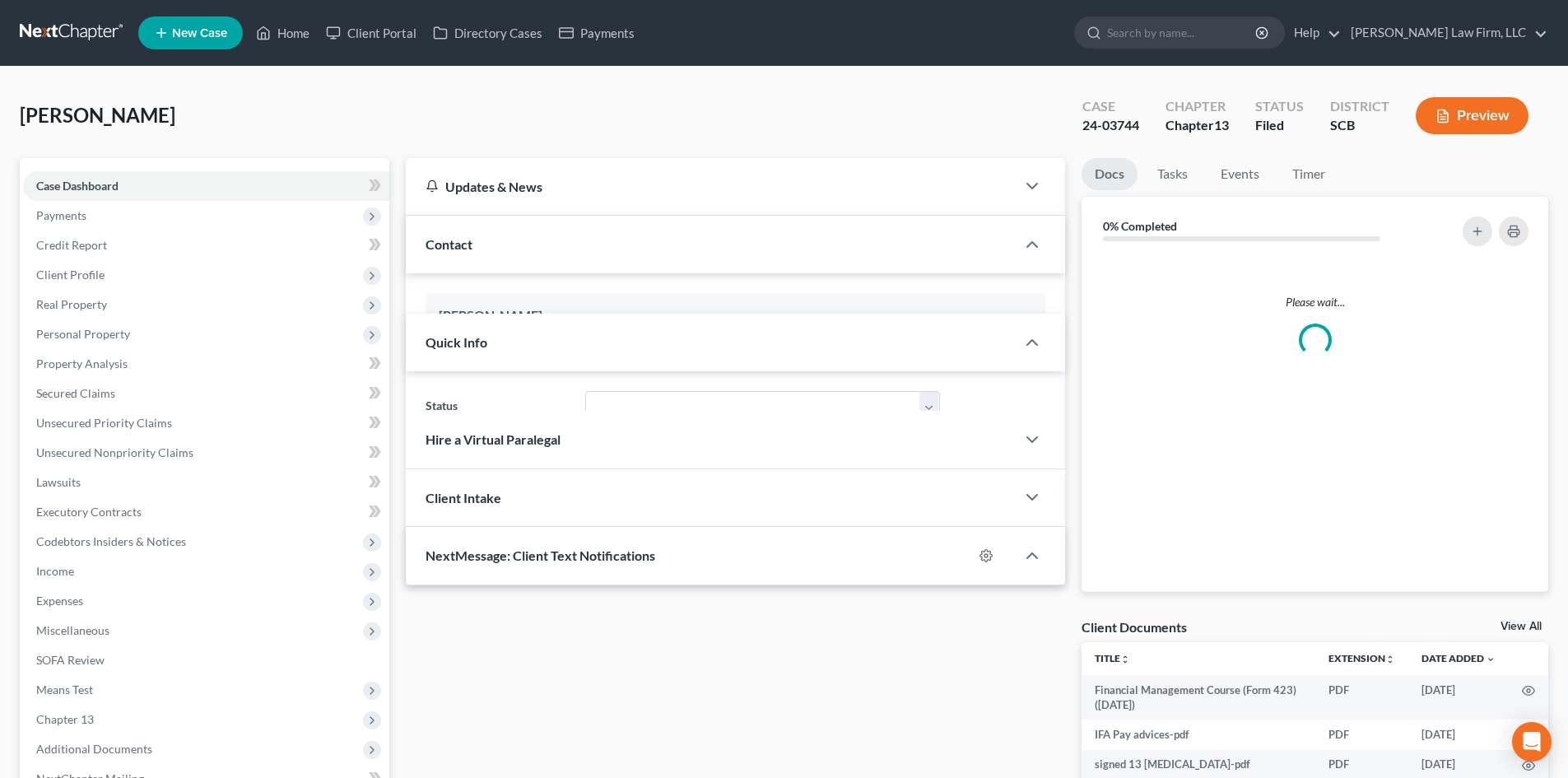
select select "0"
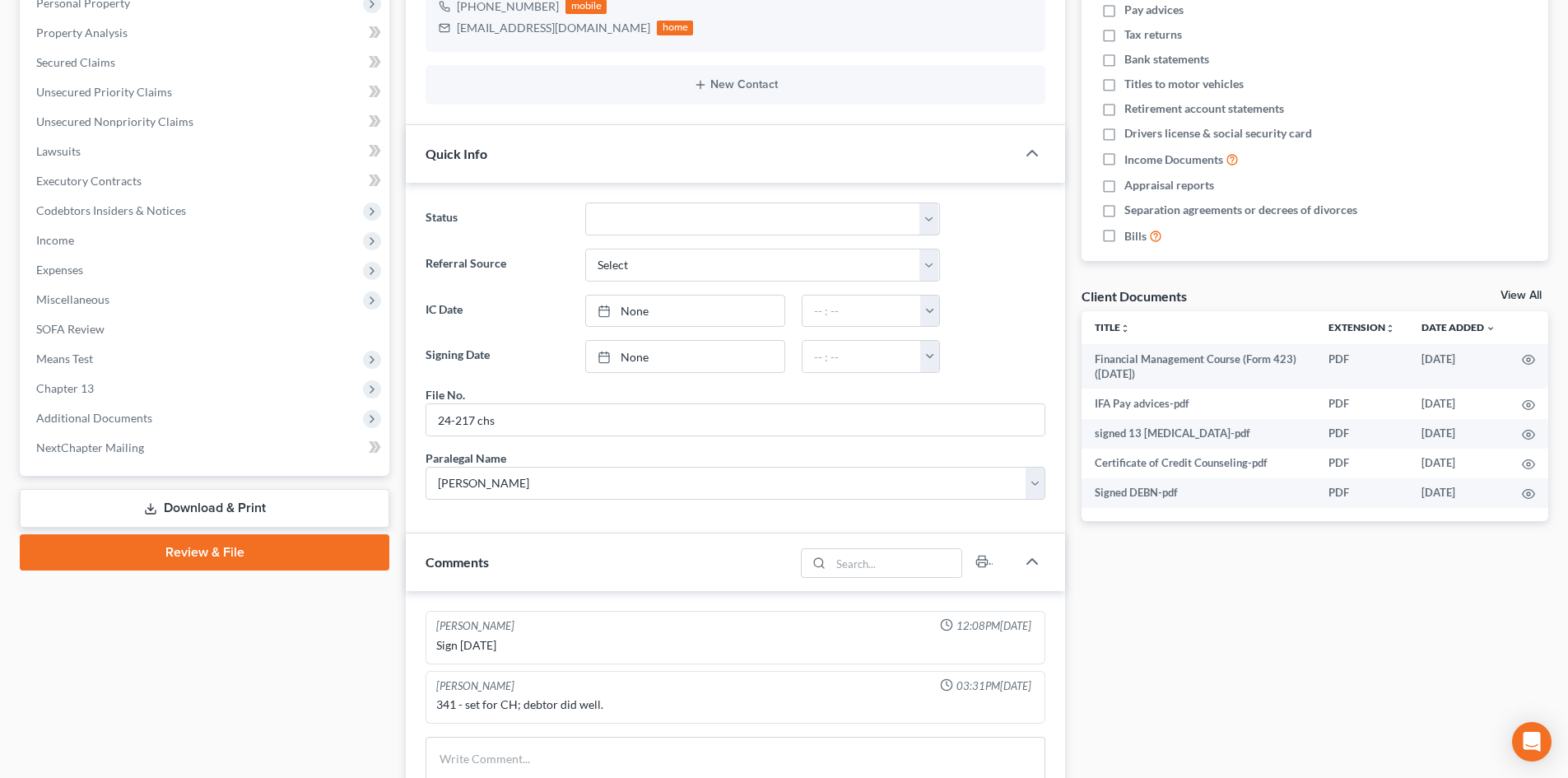
scroll to position [329, 0]
click at [1520, 296] on link "View All" at bounding box center [1521, 297] width 41 height 12
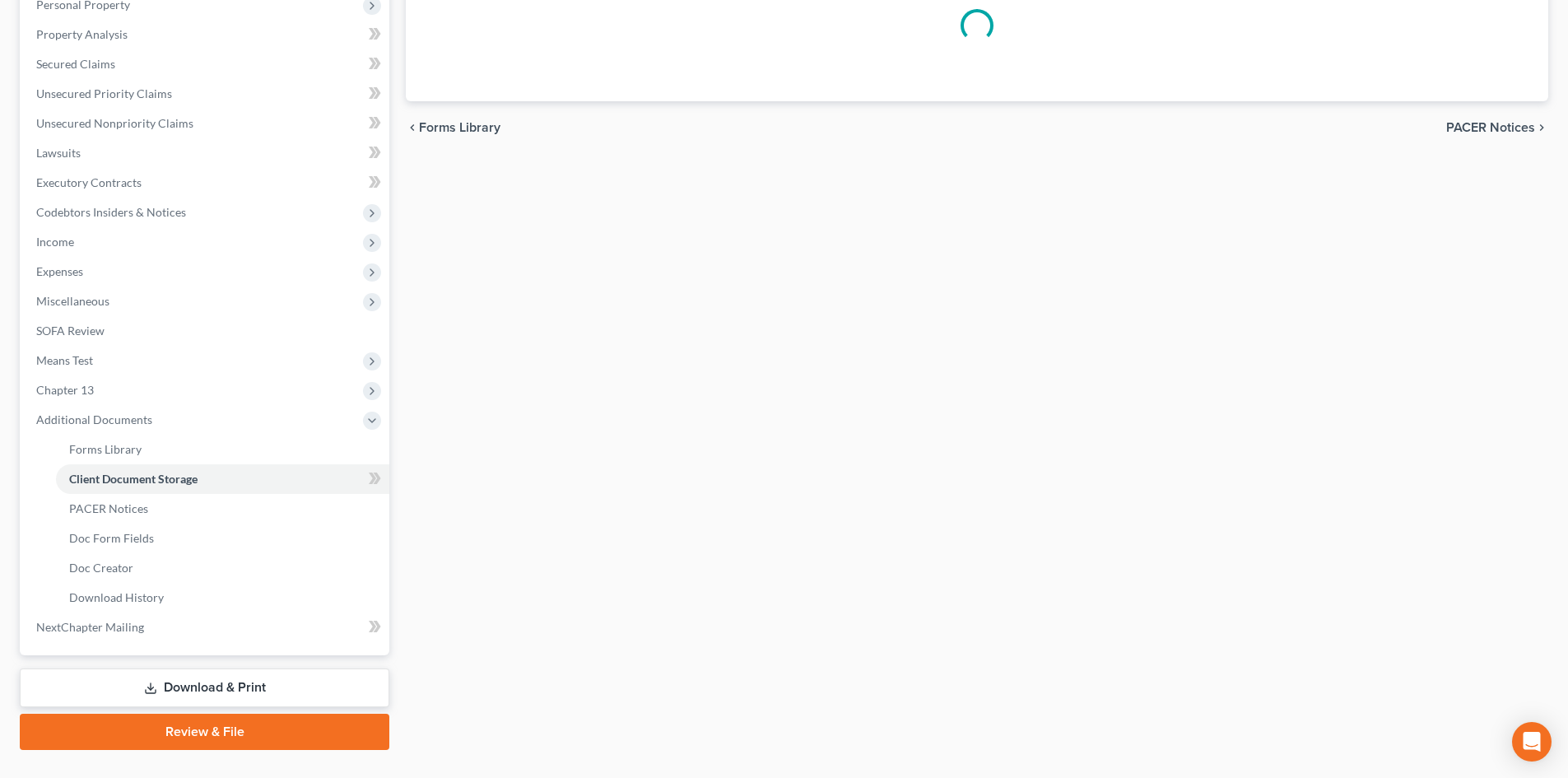
scroll to position [184, 0]
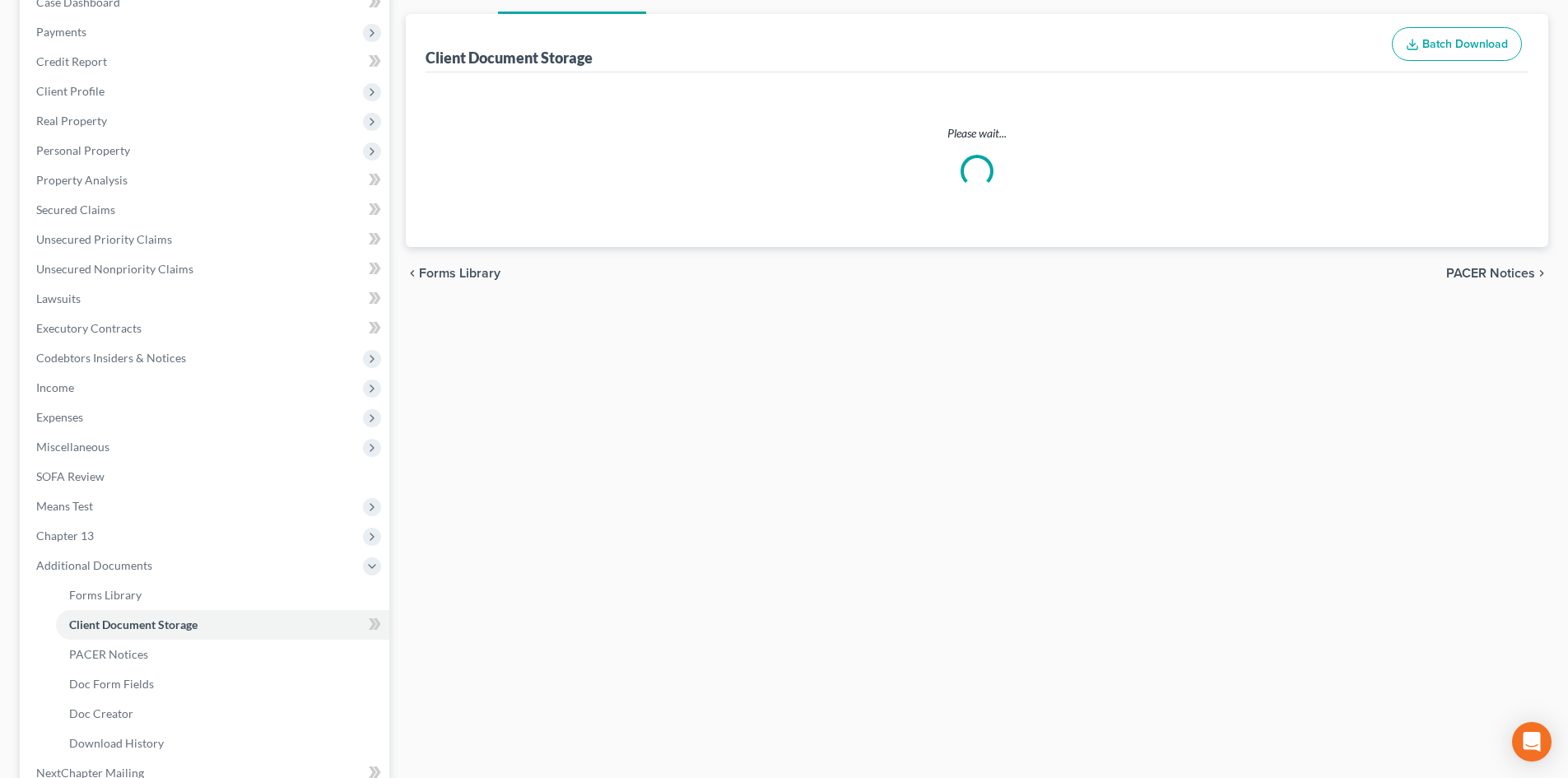
select select "16"
select select "6"
select select "15"
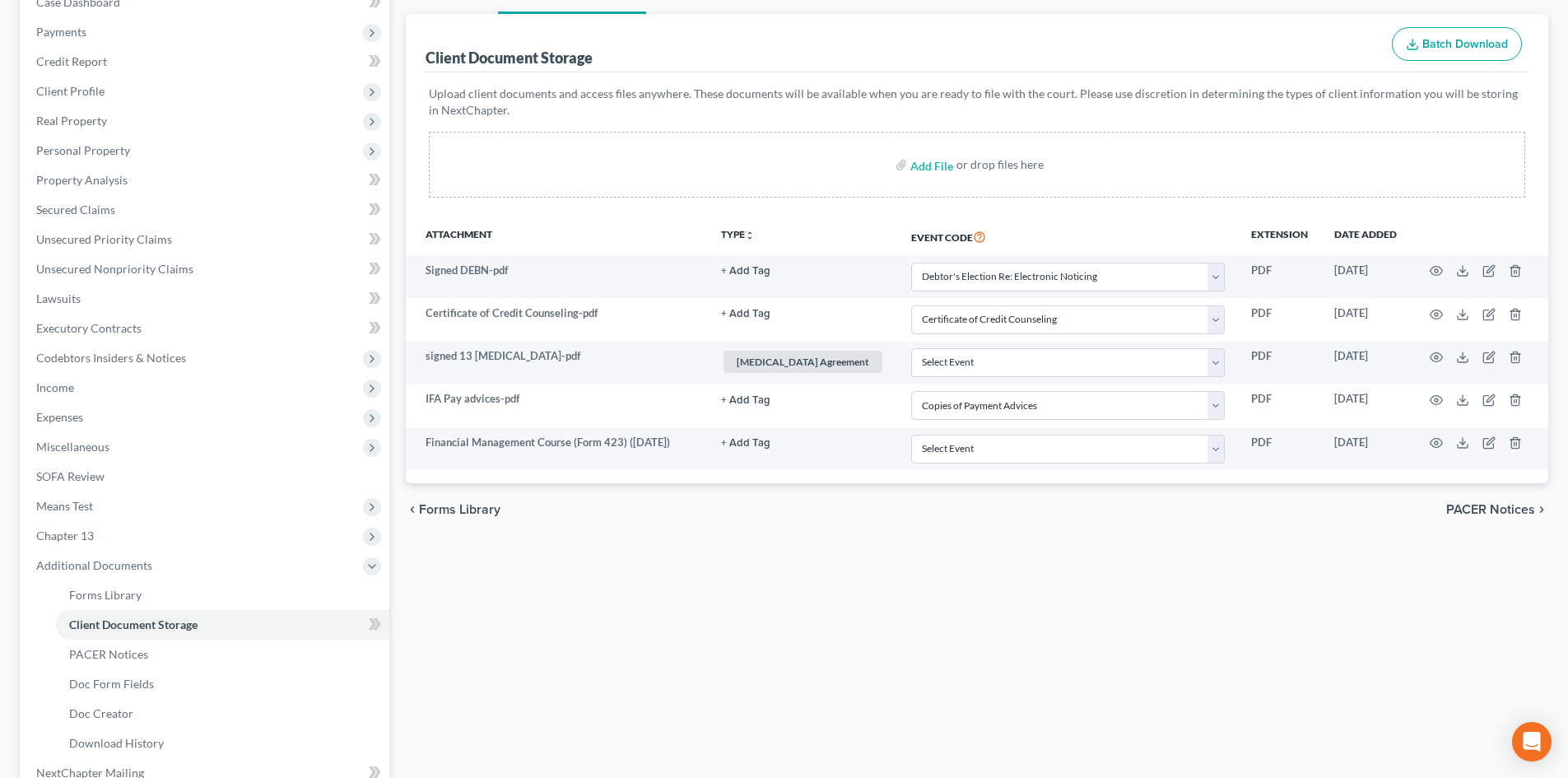
scroll to position [0, 0]
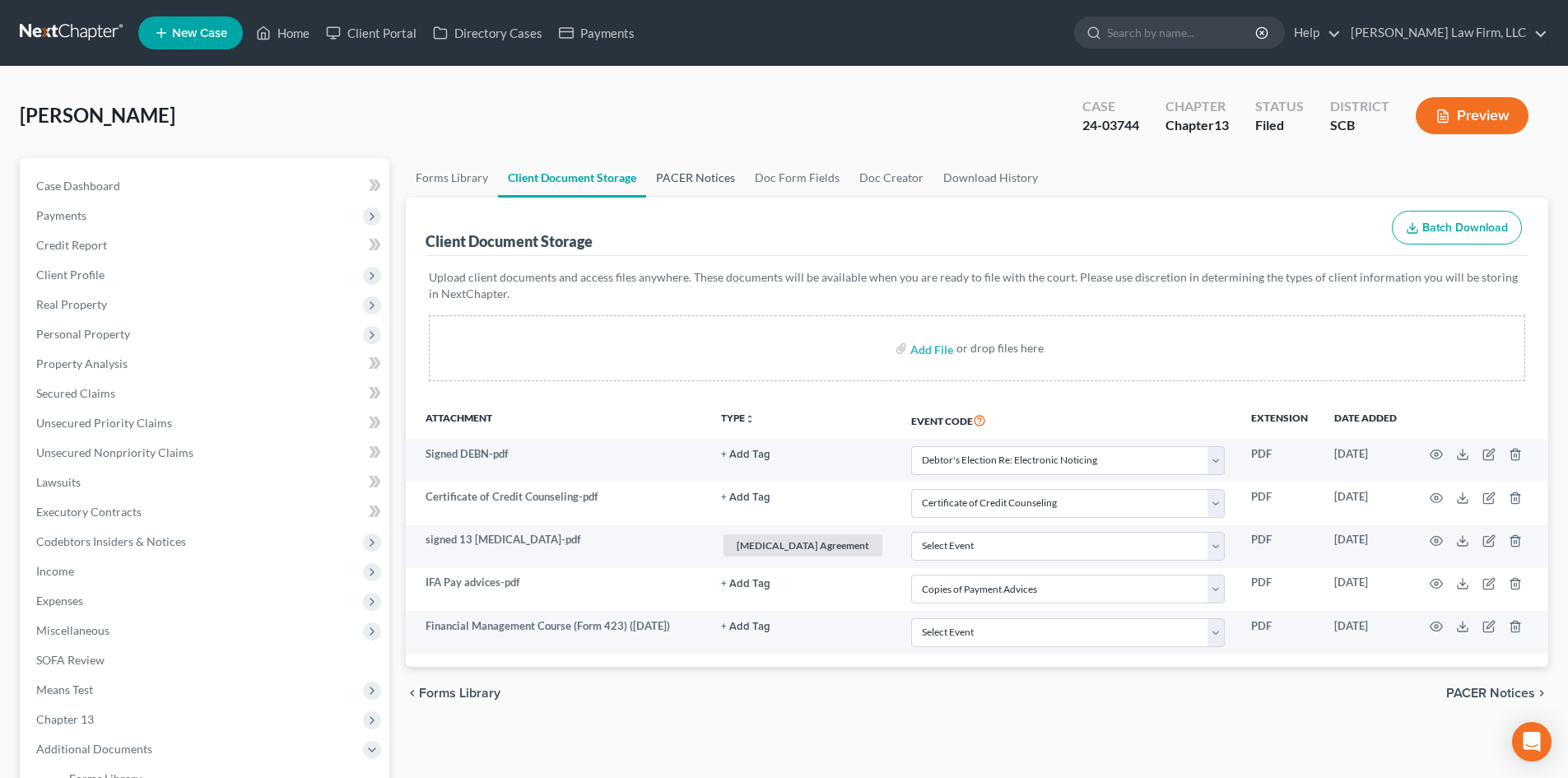
click at [687, 181] on link "PACER Notices" at bounding box center [695, 179] width 99 height 40
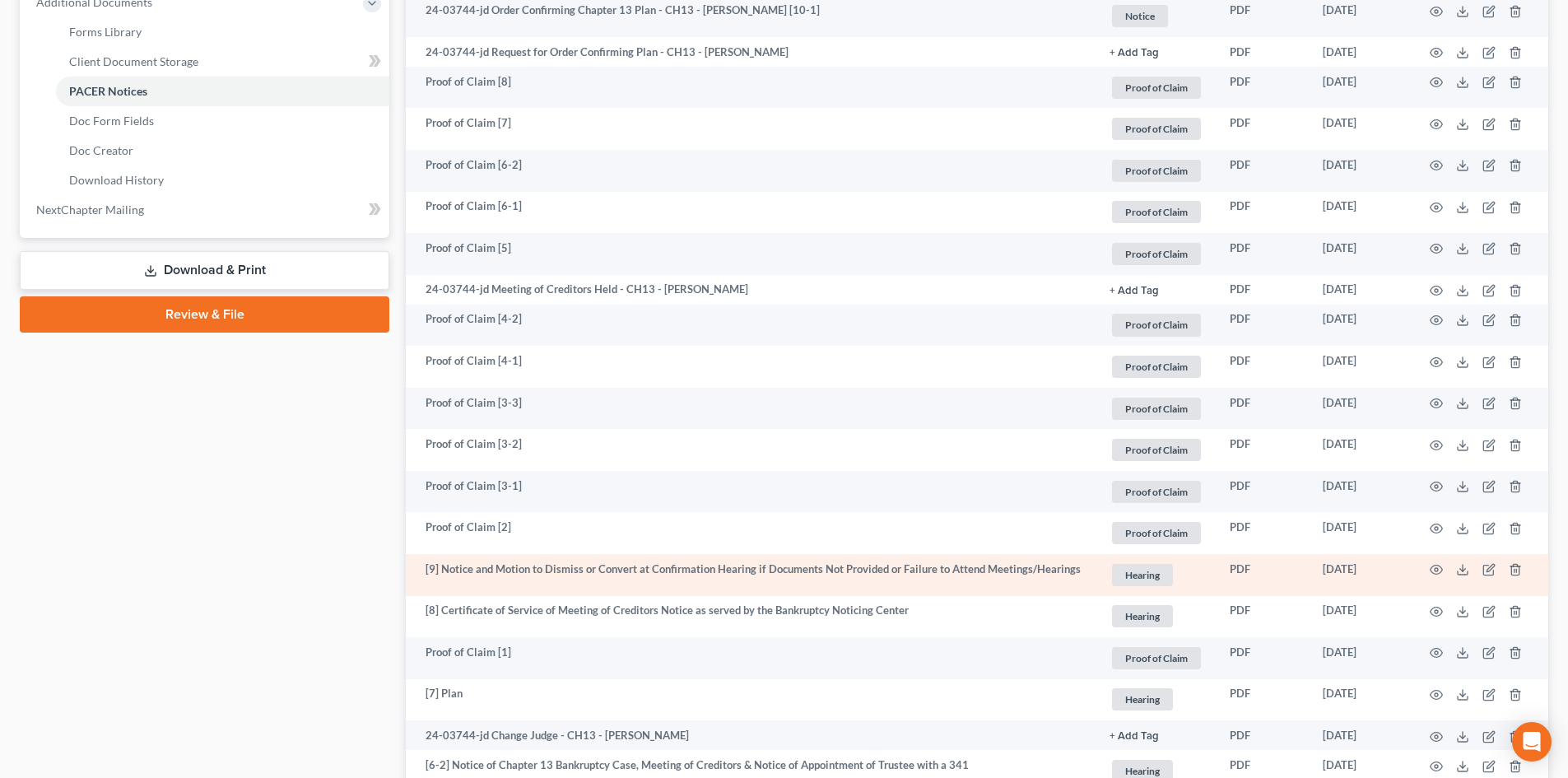
scroll to position [741, 0]
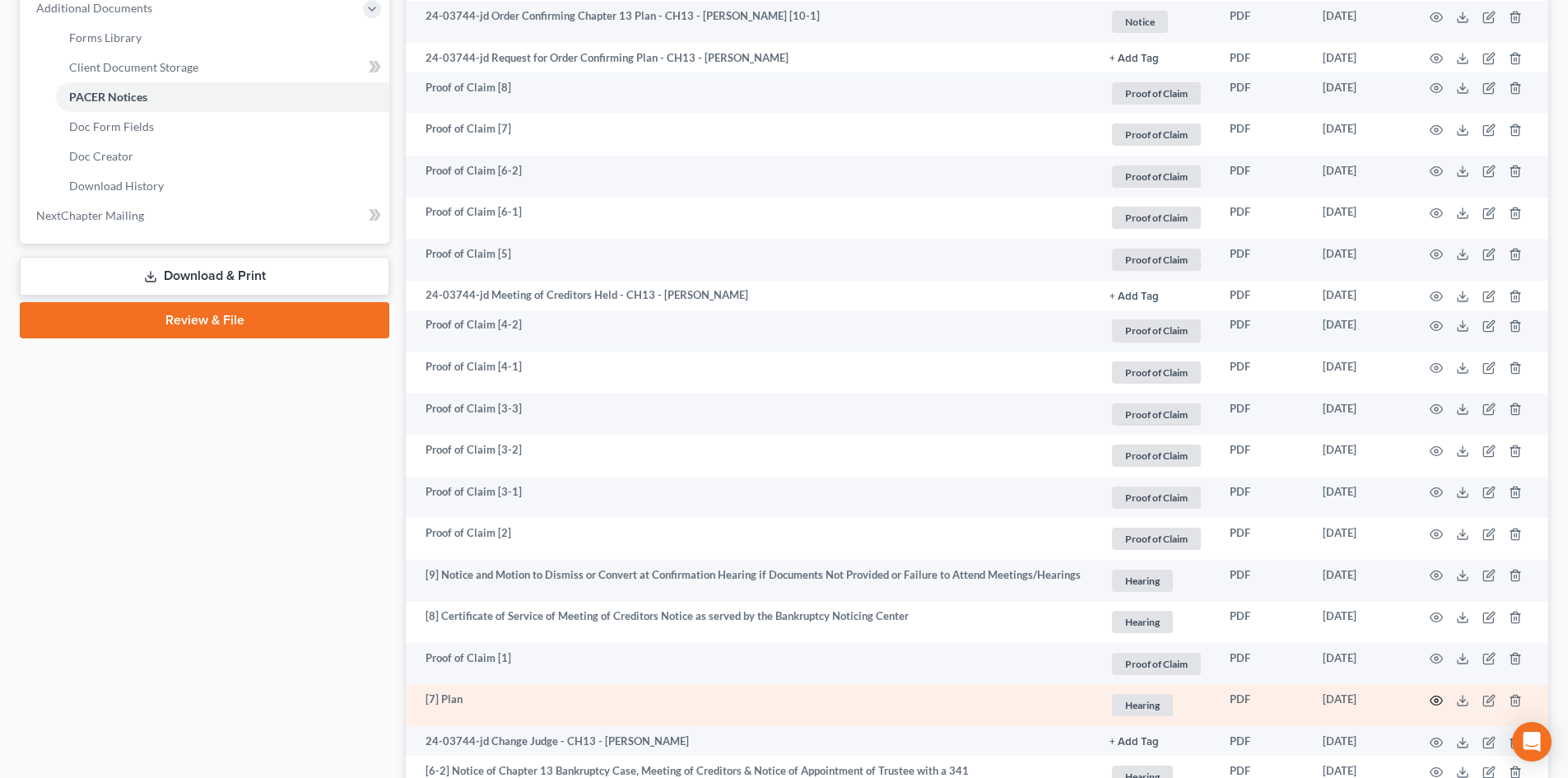
click at [1439, 698] on icon "button" at bounding box center [1436, 701] width 12 height 9
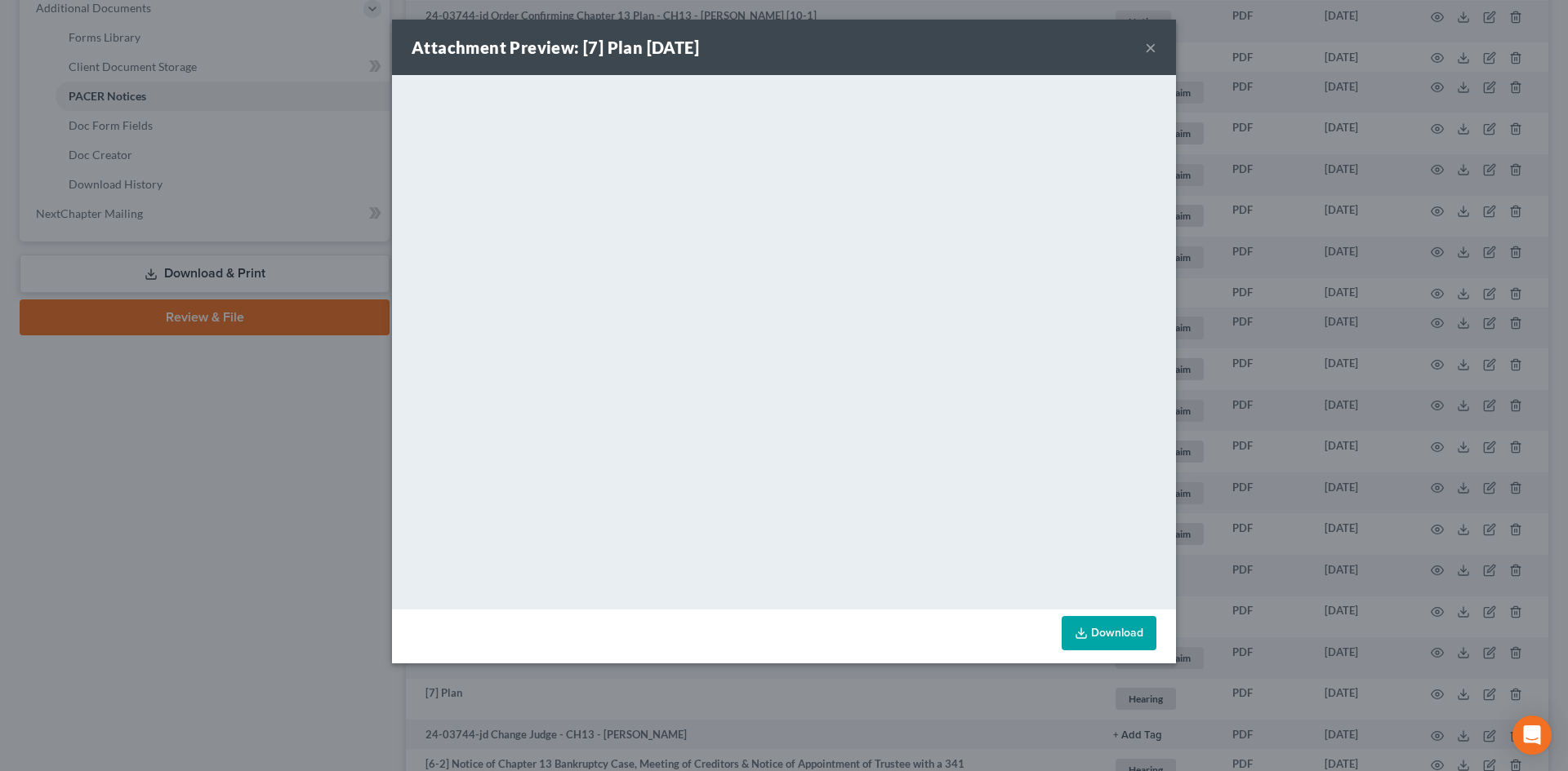
click at [1150, 46] on button "×" at bounding box center [1151, 47] width 12 height 20
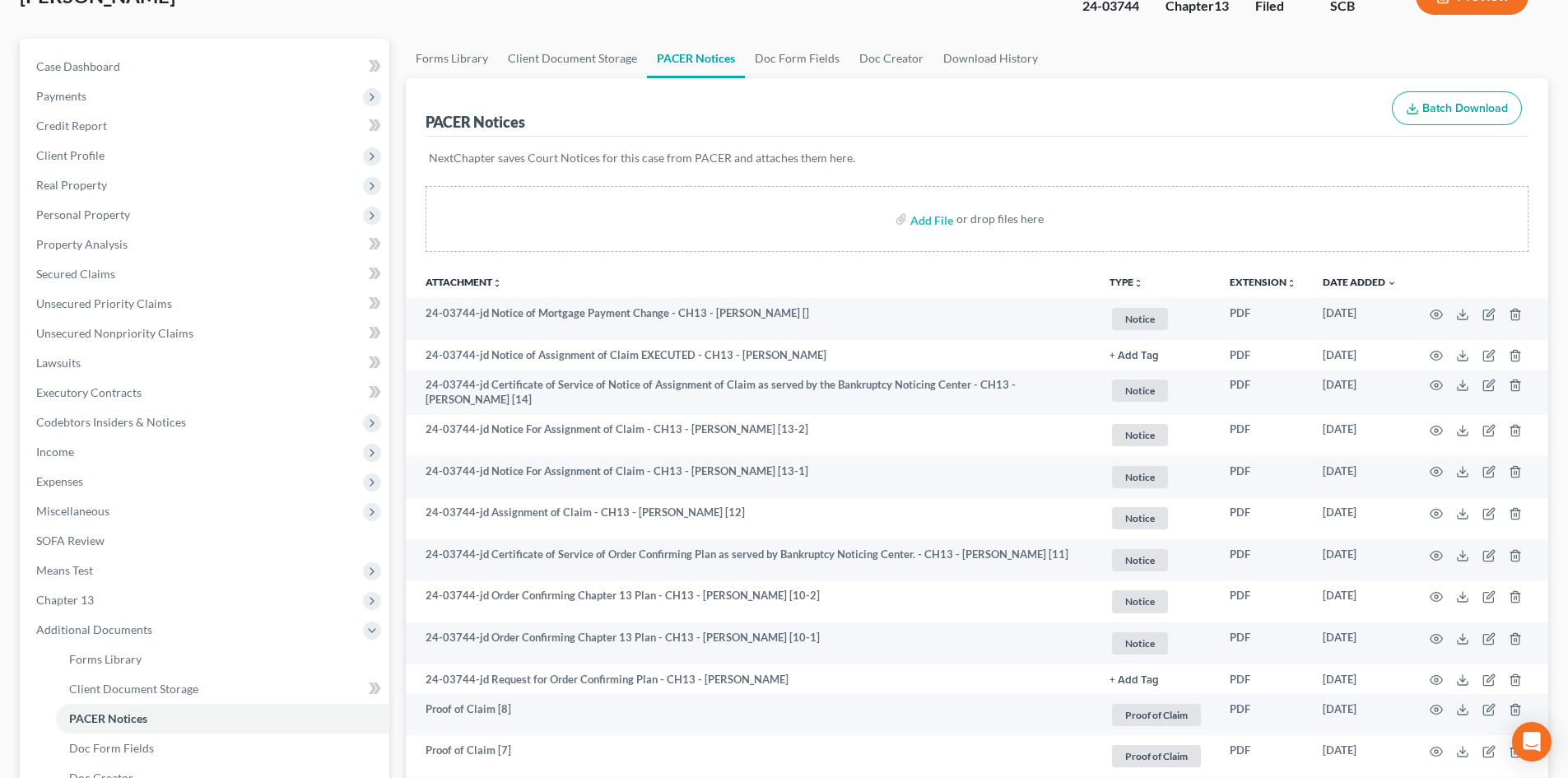
scroll to position [247, 0]
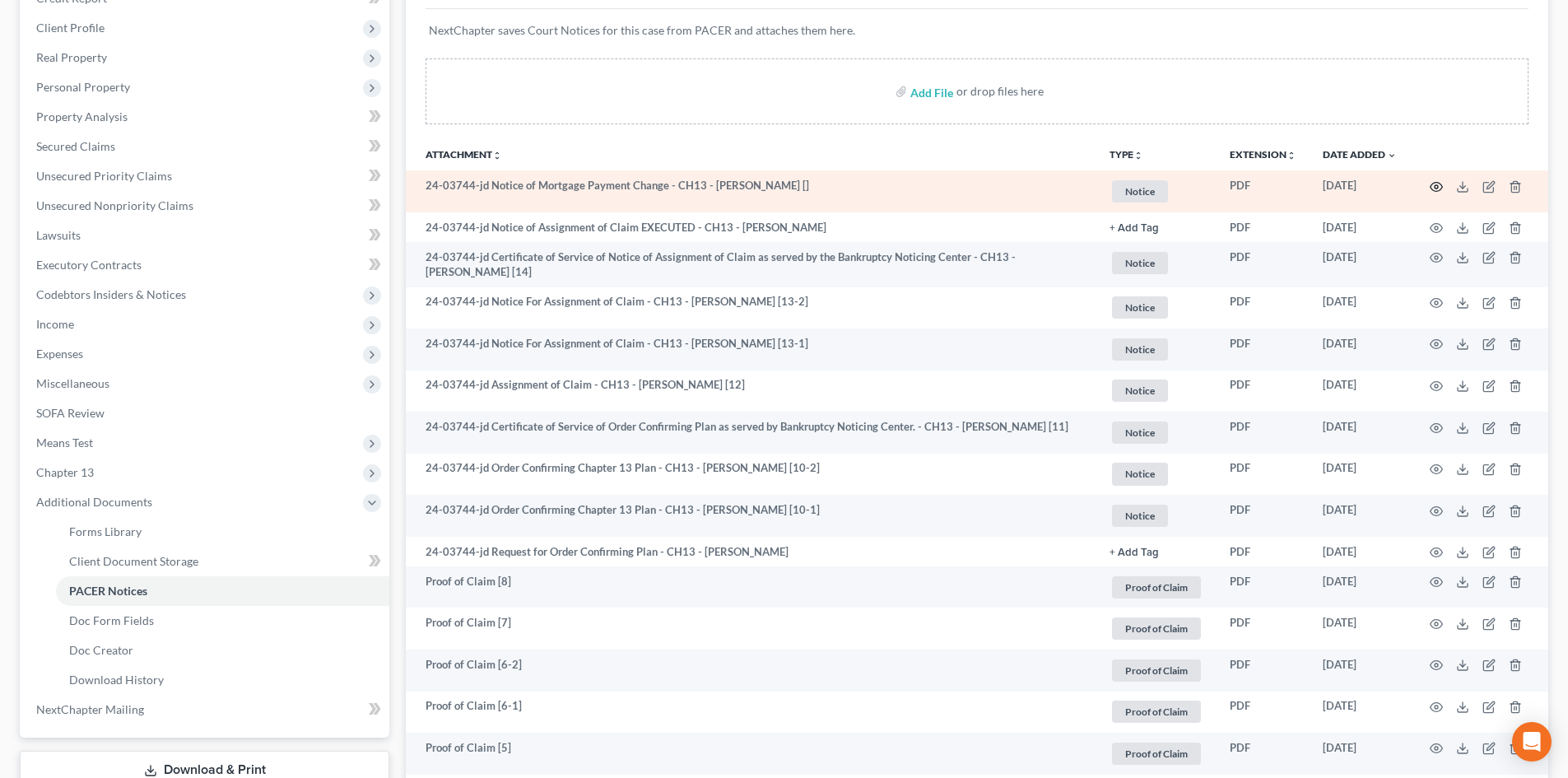
click at [1436, 190] on icon "button" at bounding box center [1436, 187] width 13 height 13
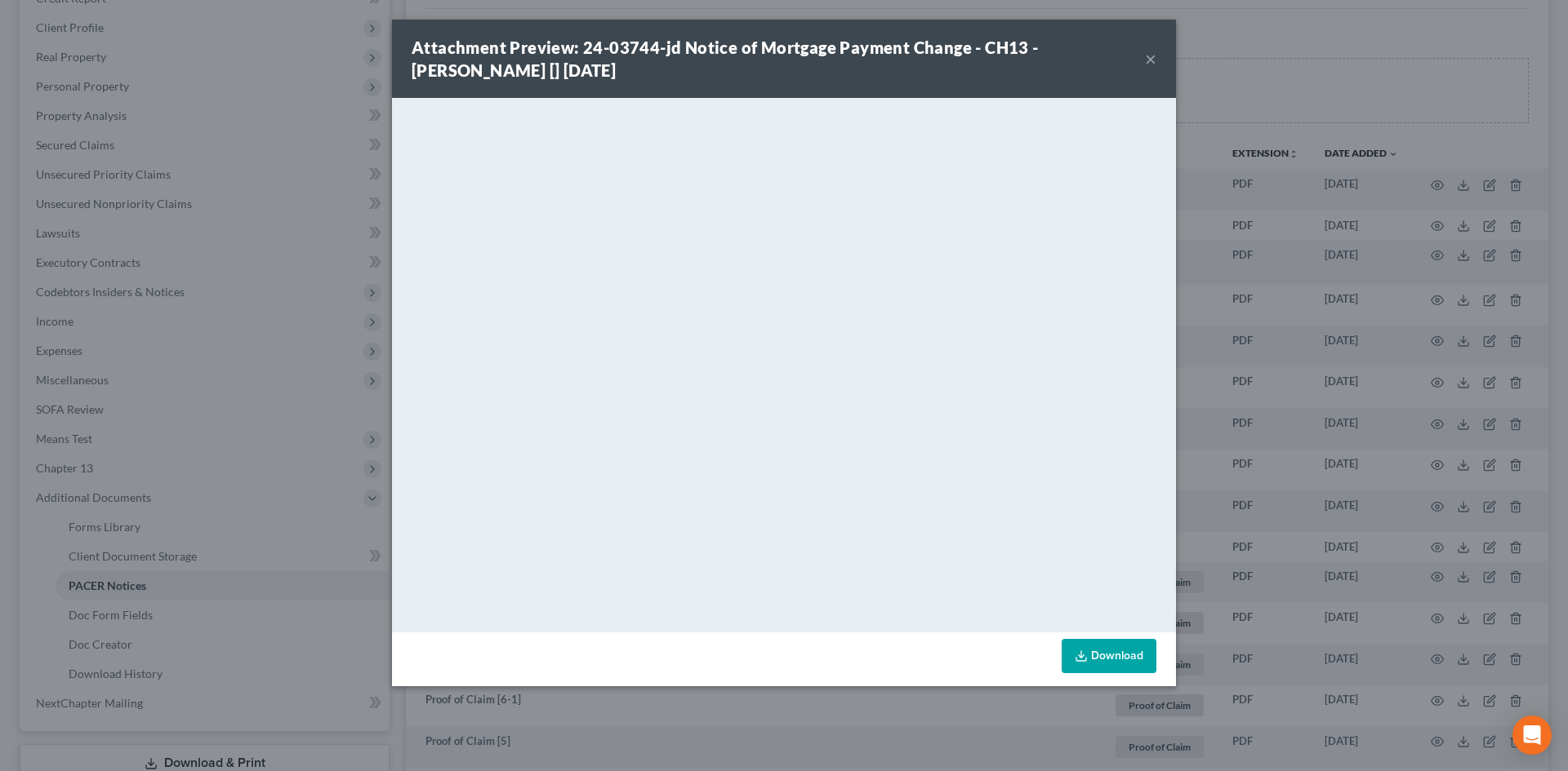
drag, startPoint x: 1147, startPoint y: 55, endPoint x: 251, endPoint y: 255, distance: 918.1
click at [1147, 55] on button "×" at bounding box center [1151, 59] width 12 height 20
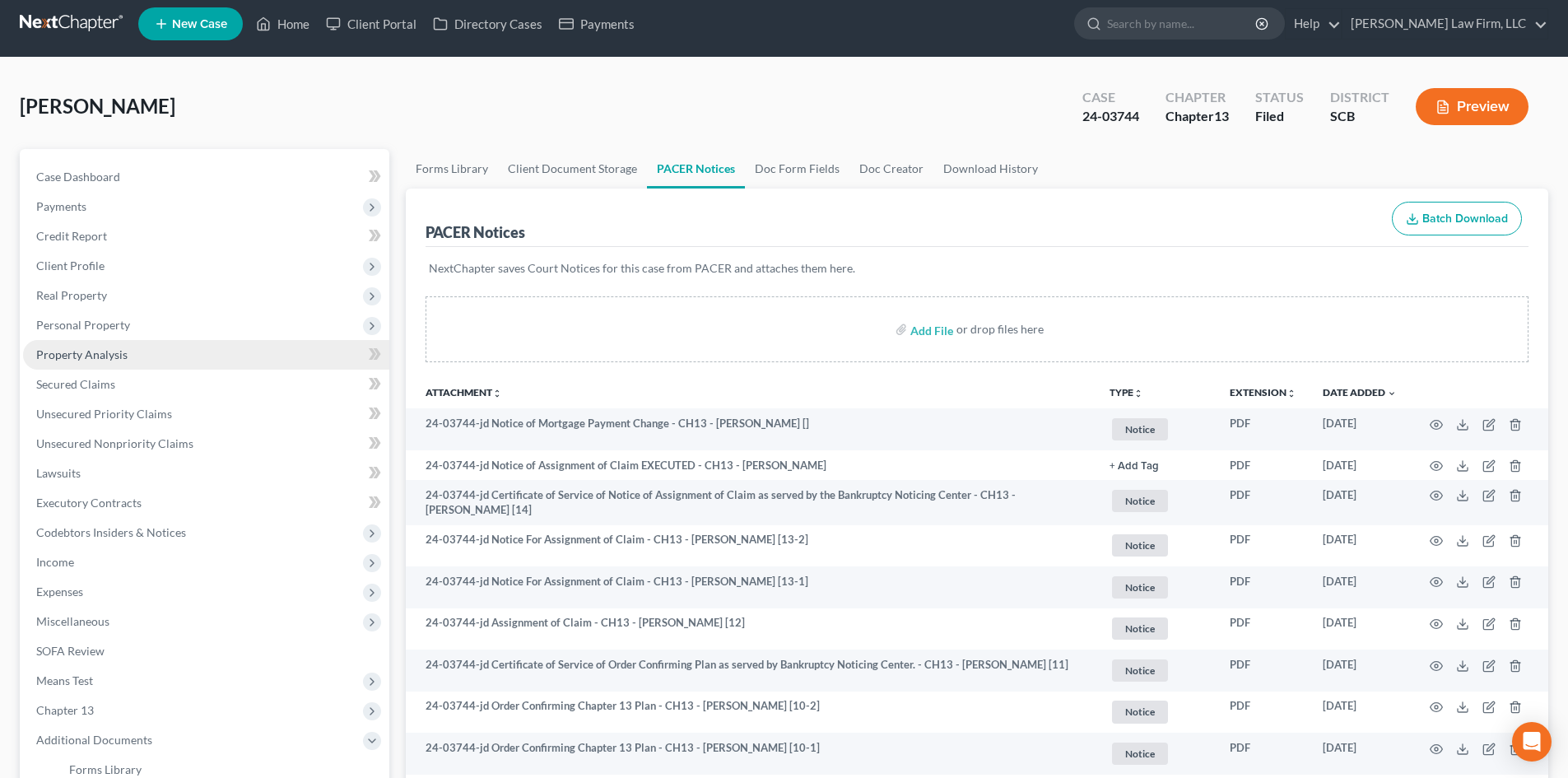
scroll to position [0, 0]
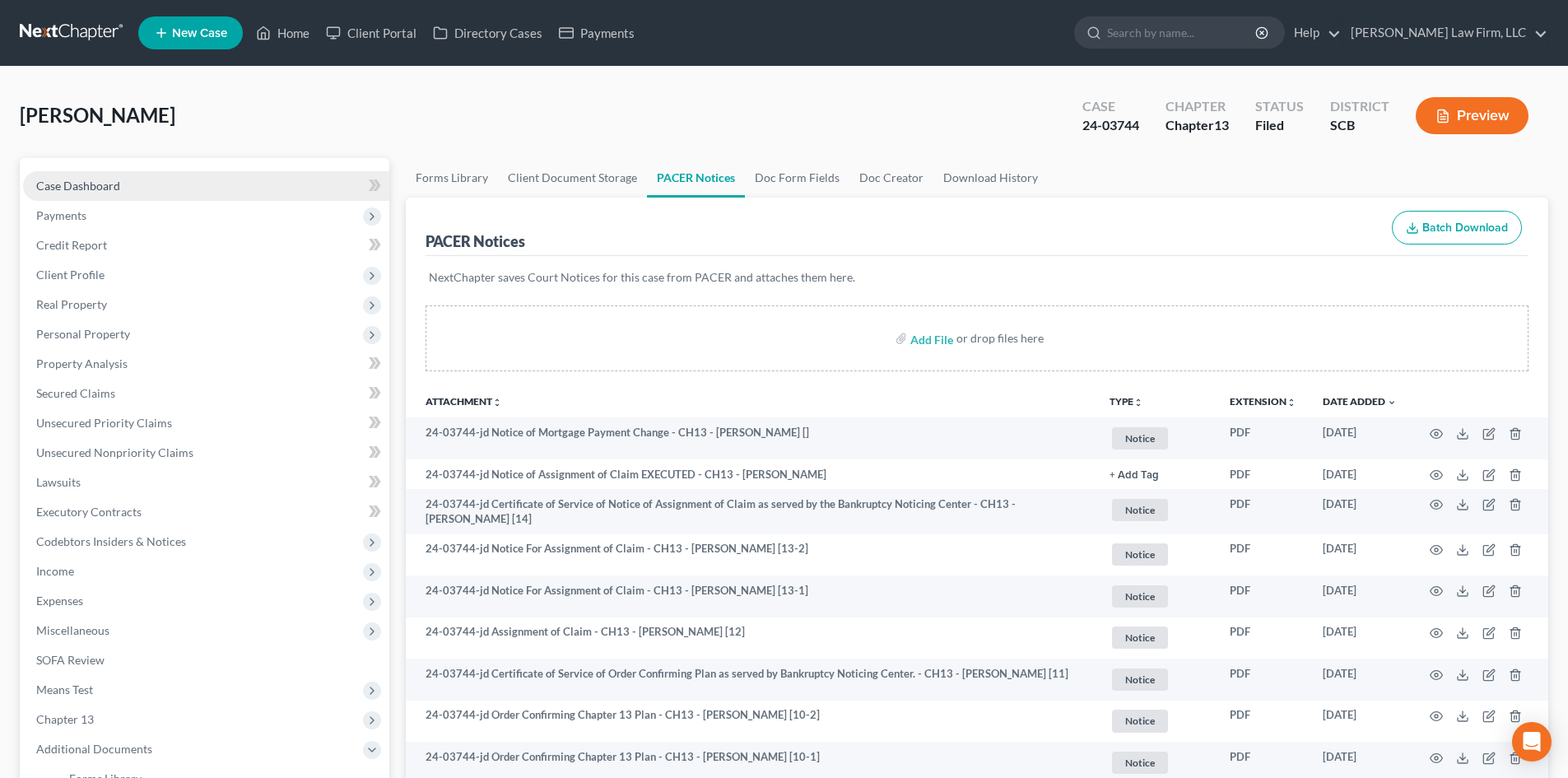
click at [89, 183] on span "Case Dashboard" at bounding box center [78, 186] width 84 height 14
select select "0"
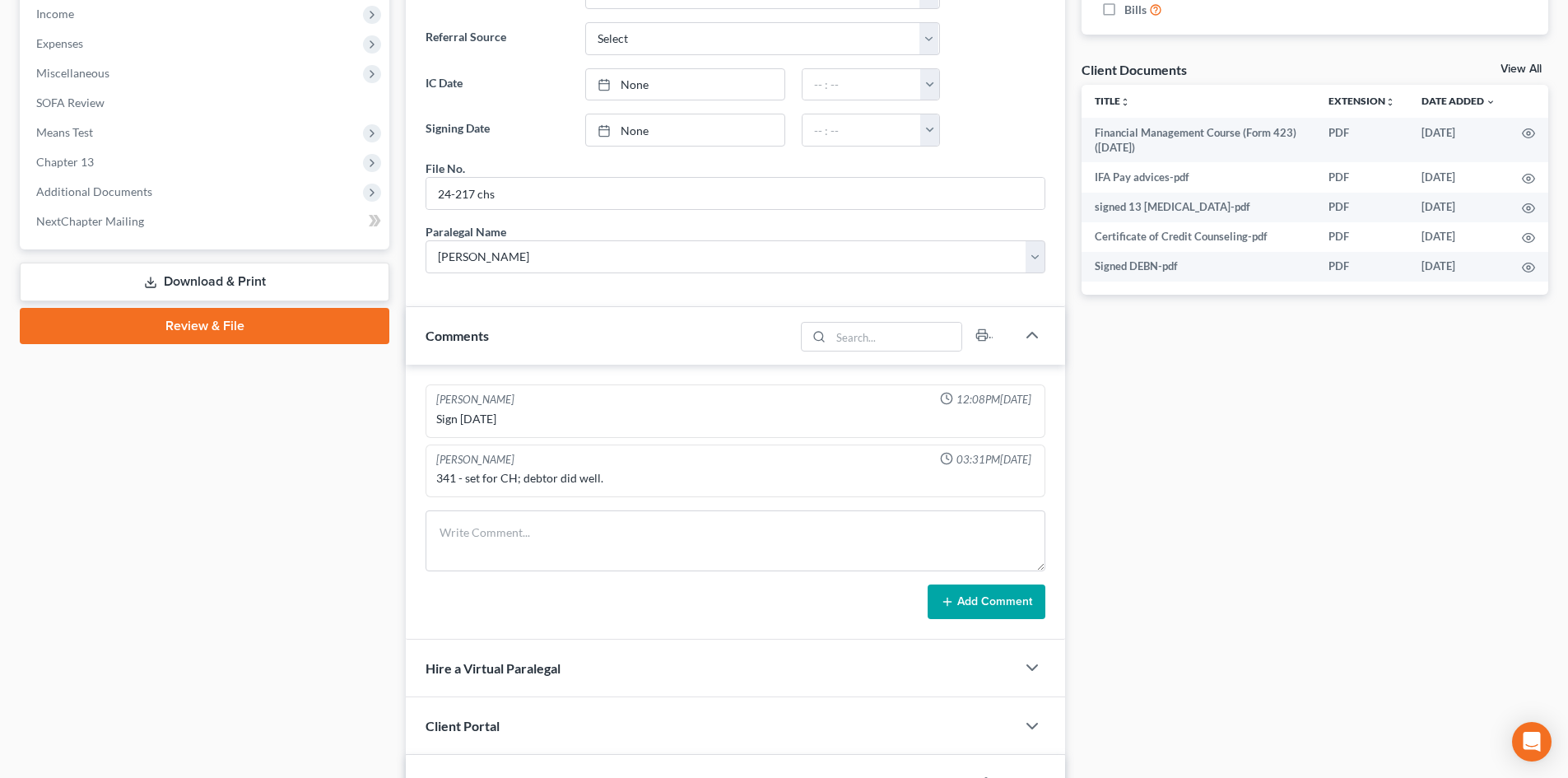
scroll to position [577, 0]
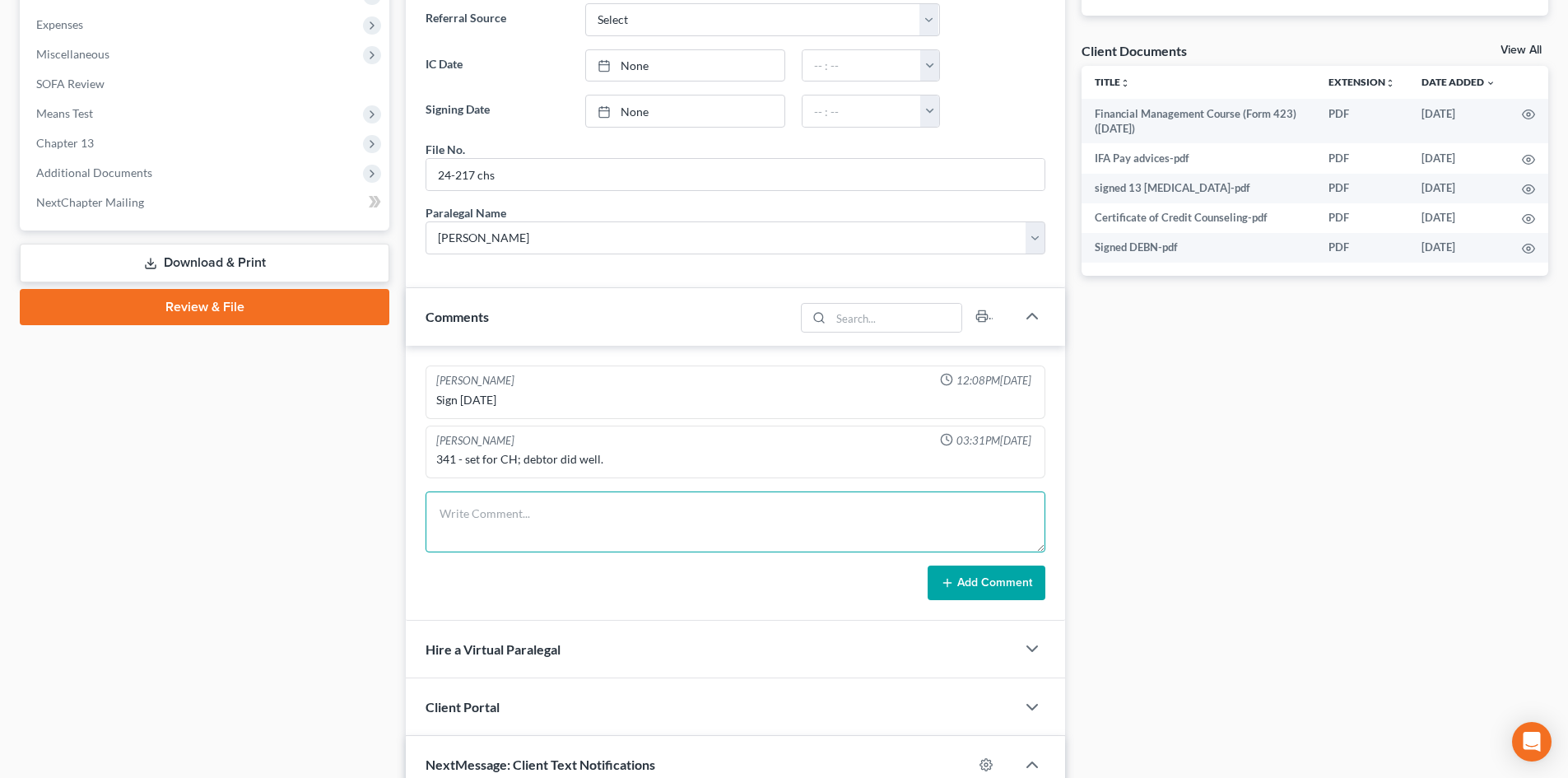
click at [571, 527] on textarea at bounding box center [736, 522] width 620 height 61
paste textarea "VM from client. TC with client"
type textarea "VM from client. TC with client, left VM."
click at [966, 579] on button "Add Comment" at bounding box center [987, 583] width 118 height 35
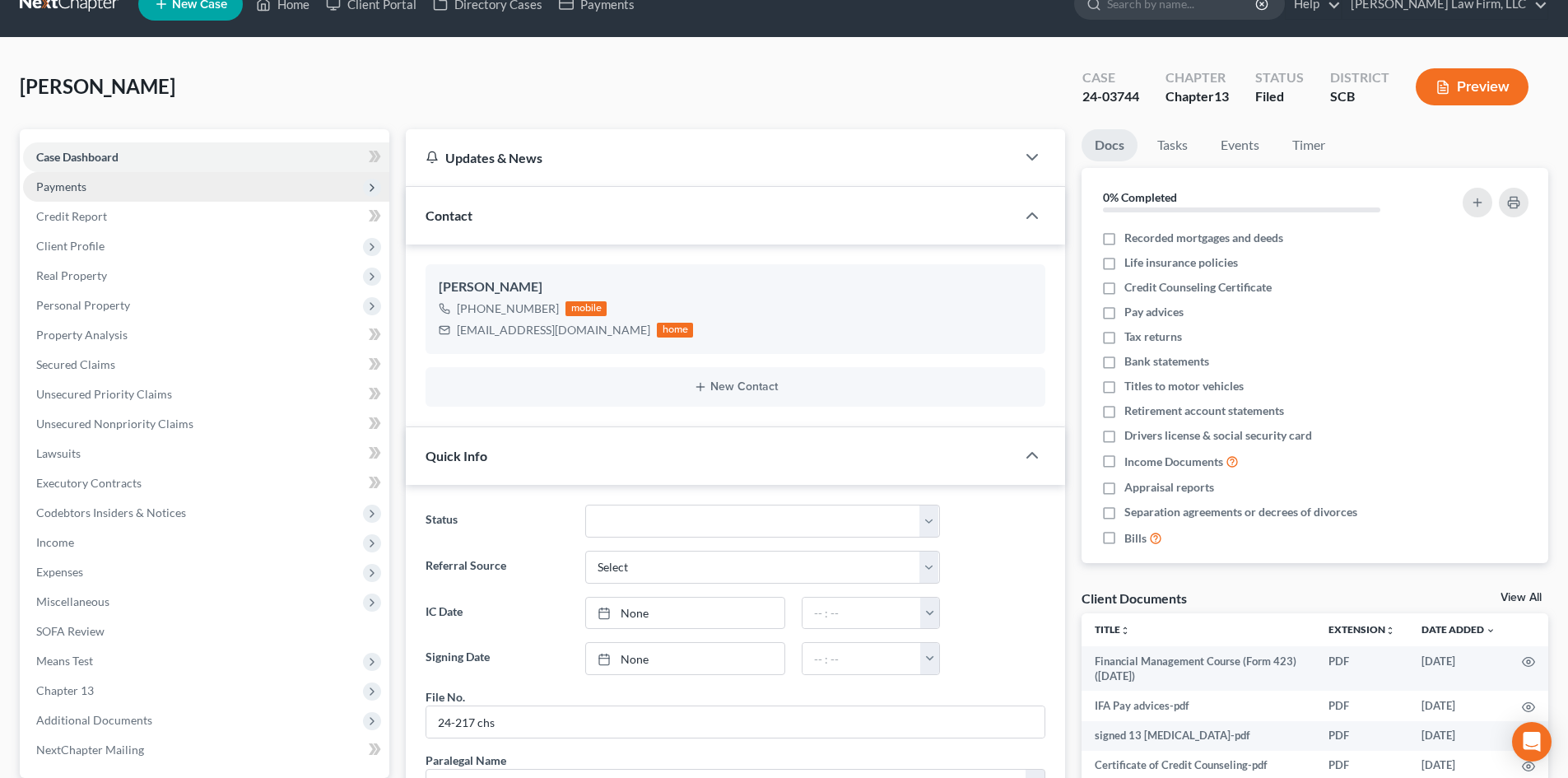
scroll to position [0, 0]
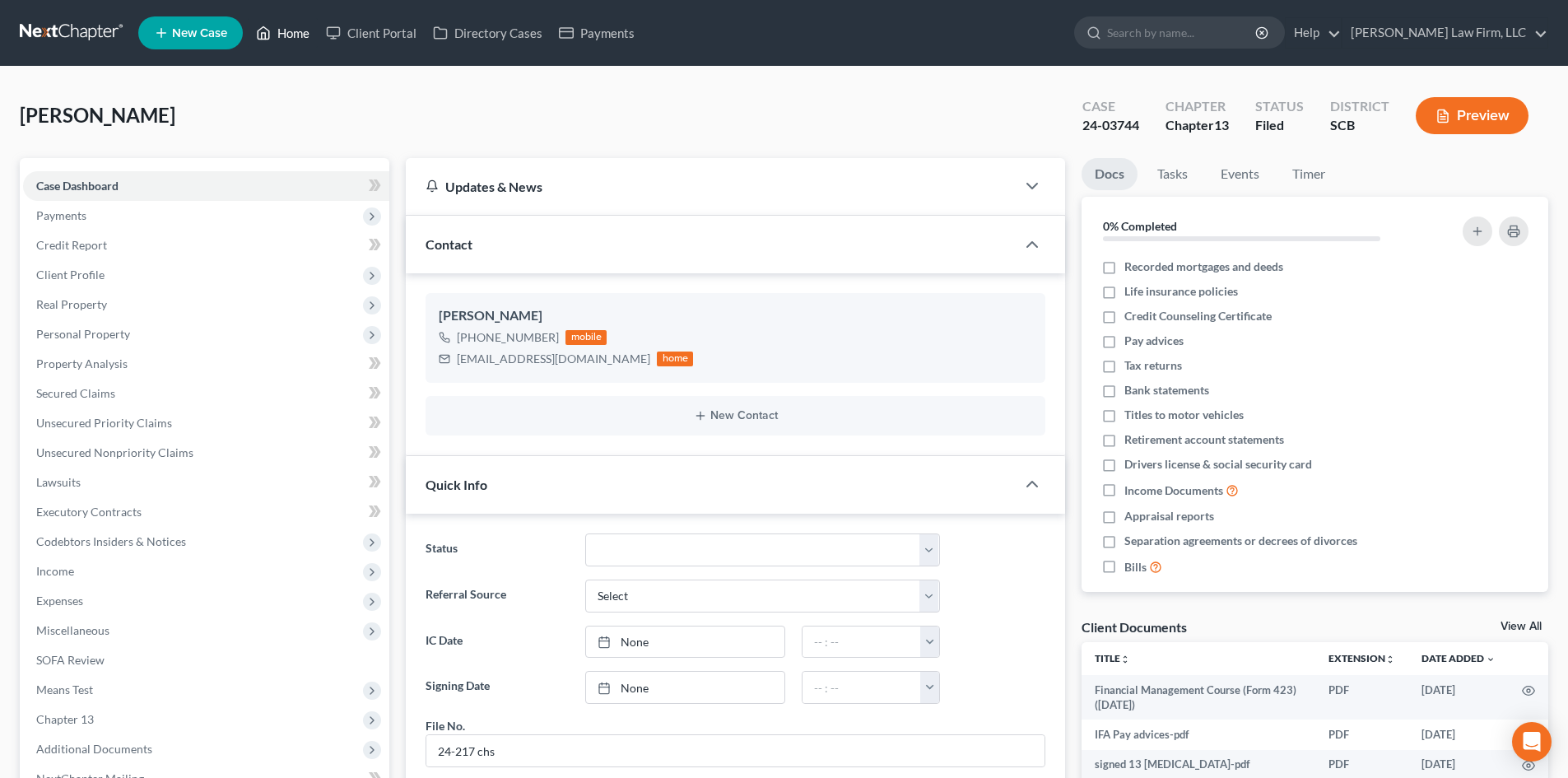
click at [300, 26] on link "Home" at bounding box center [283, 33] width 70 height 30
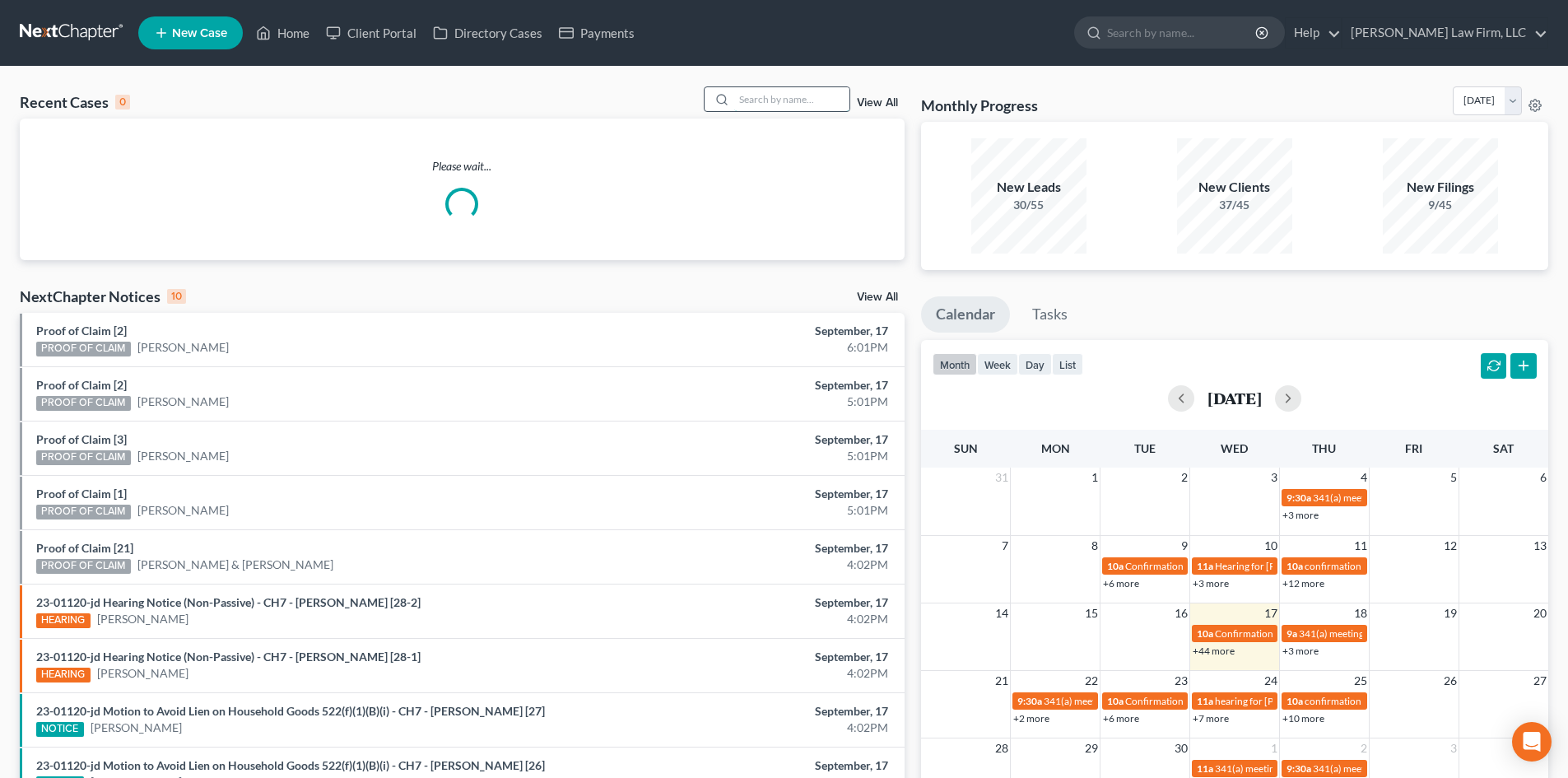
click at [839, 100] on input "search" at bounding box center [792, 100] width 116 height 24
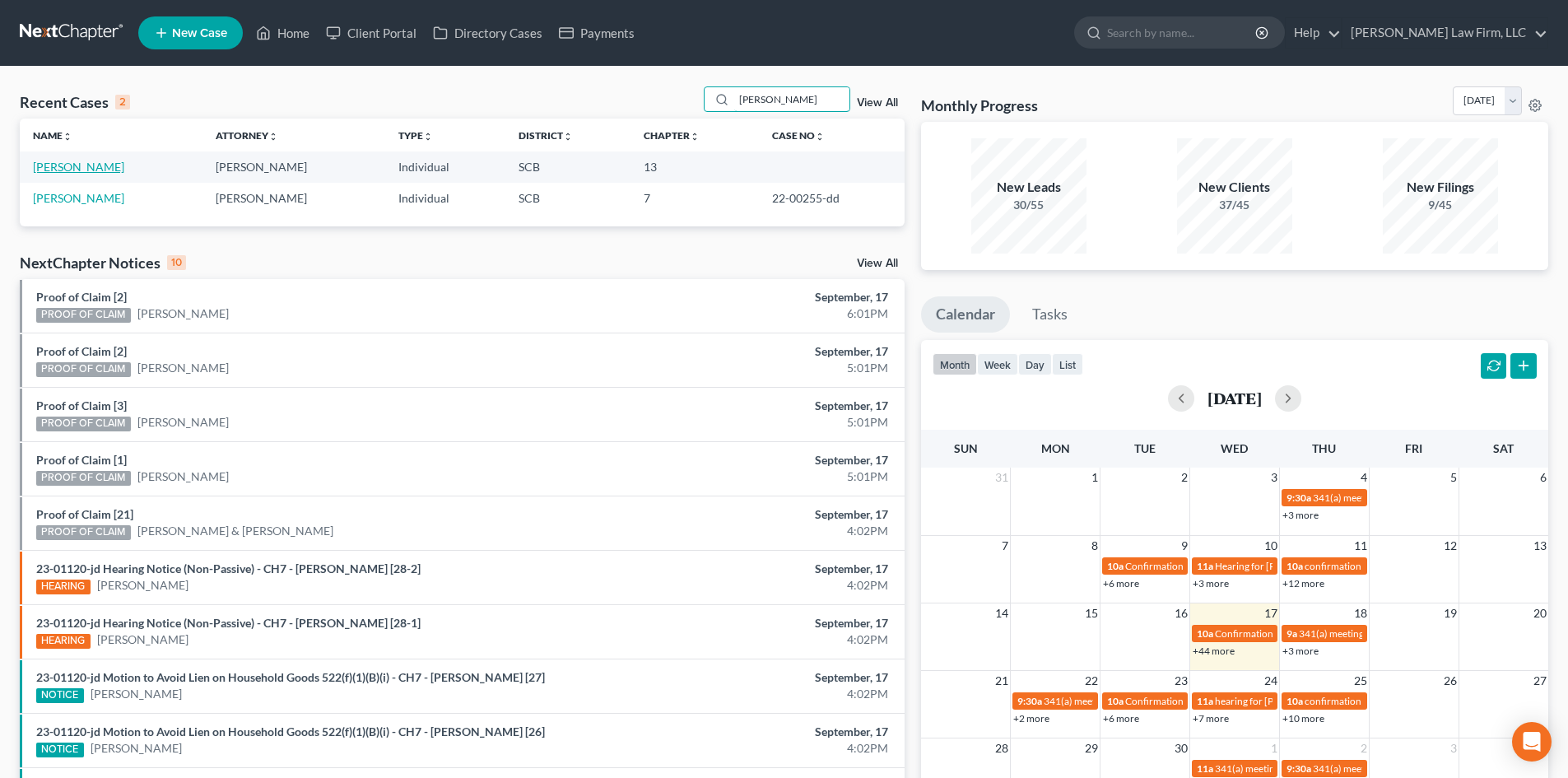
type input "[PERSON_NAME]"
click at [72, 166] on link "[PERSON_NAME]" at bounding box center [79, 167] width 92 height 14
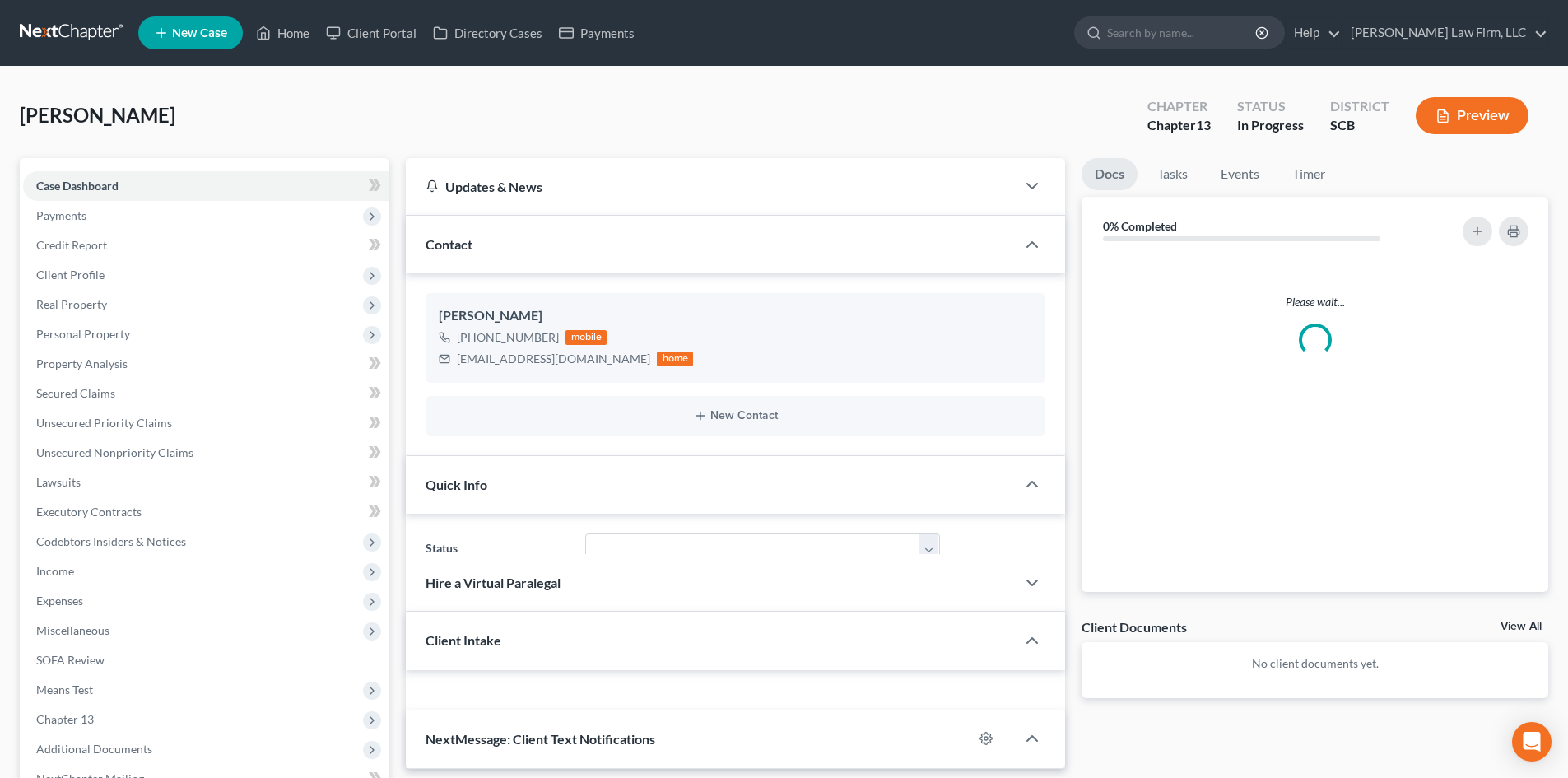
select select "0"
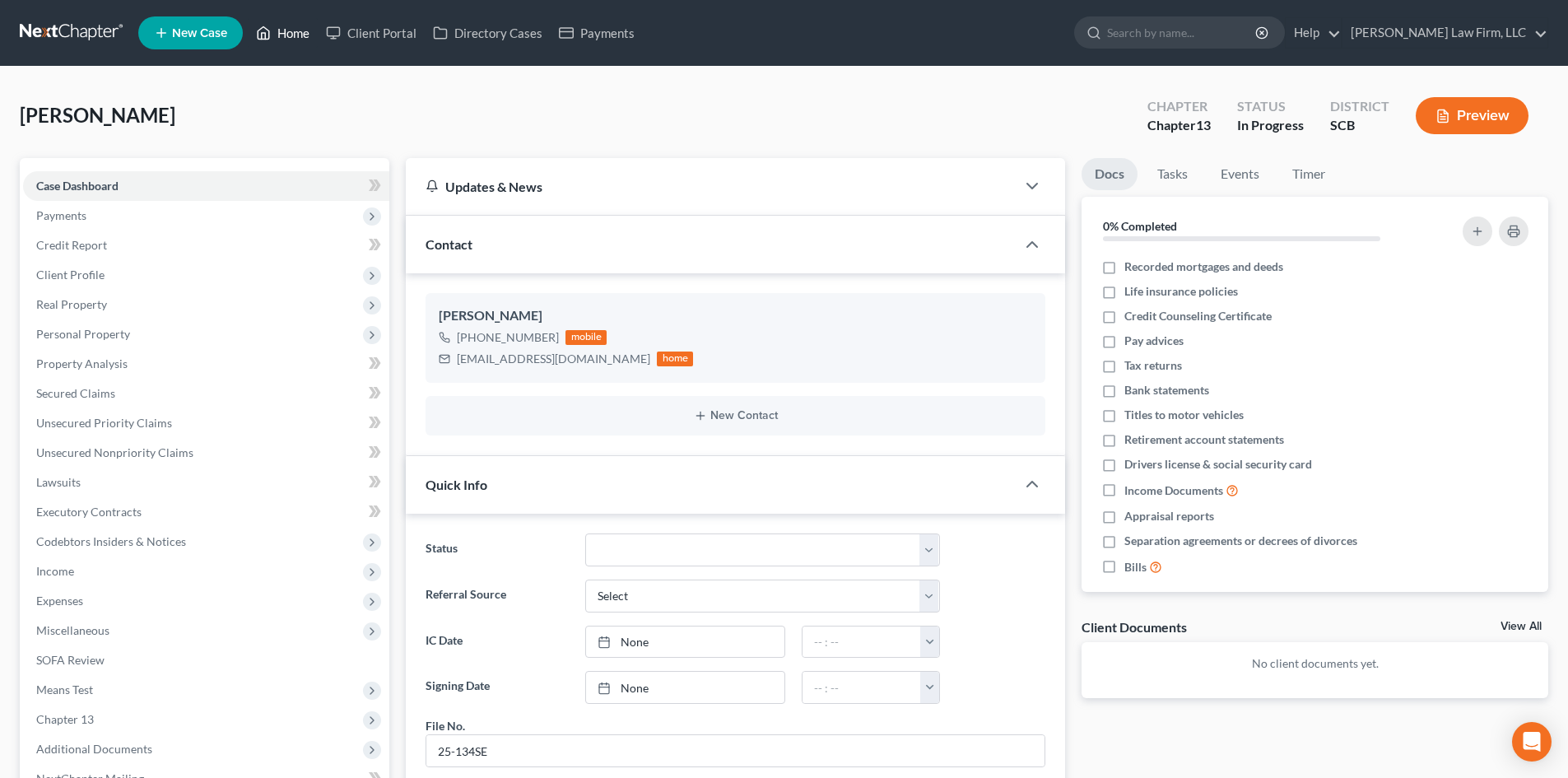
click at [294, 29] on link "Home" at bounding box center [283, 33] width 70 height 30
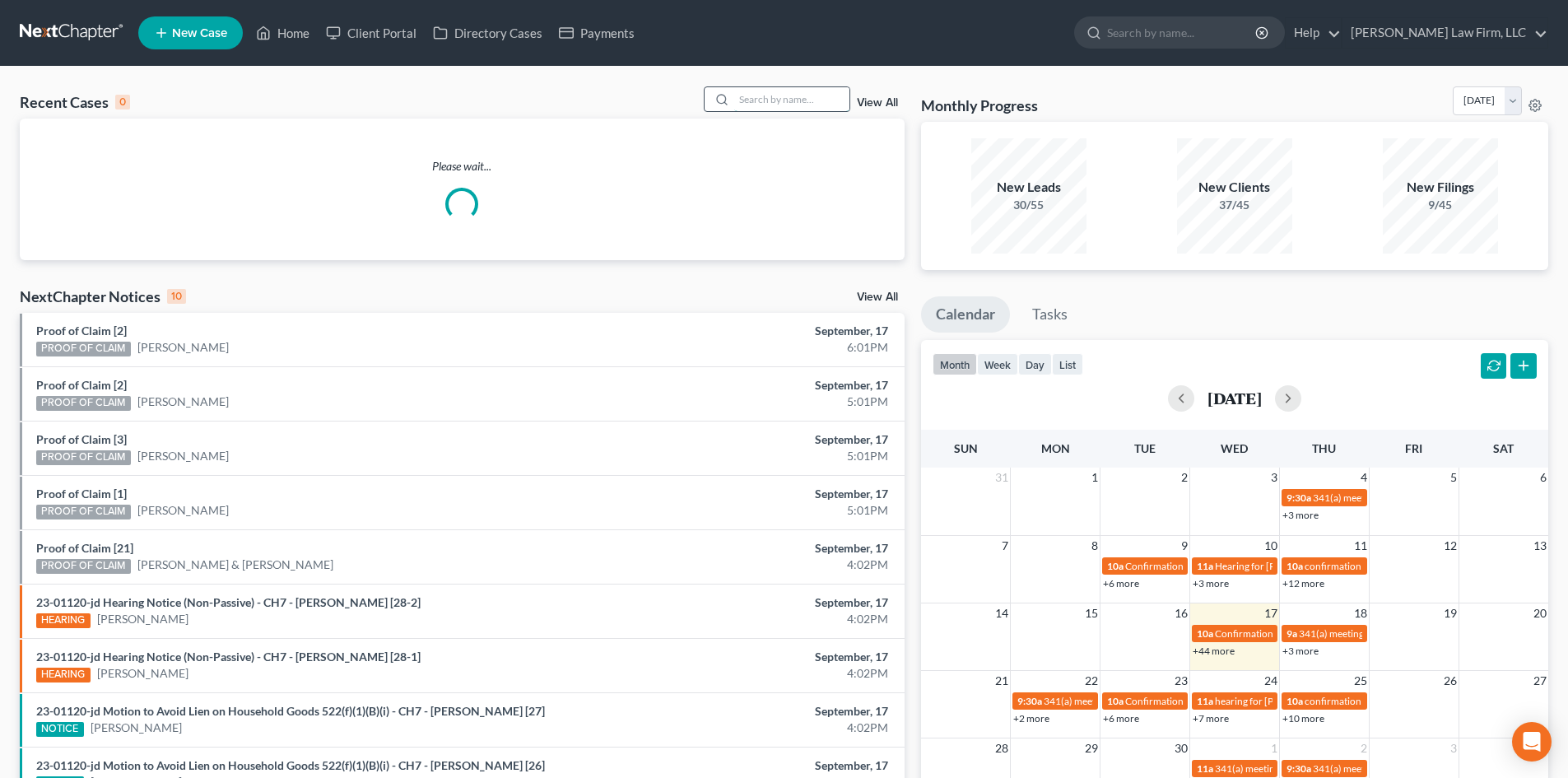
click at [756, 99] on input "search" at bounding box center [792, 100] width 116 height 24
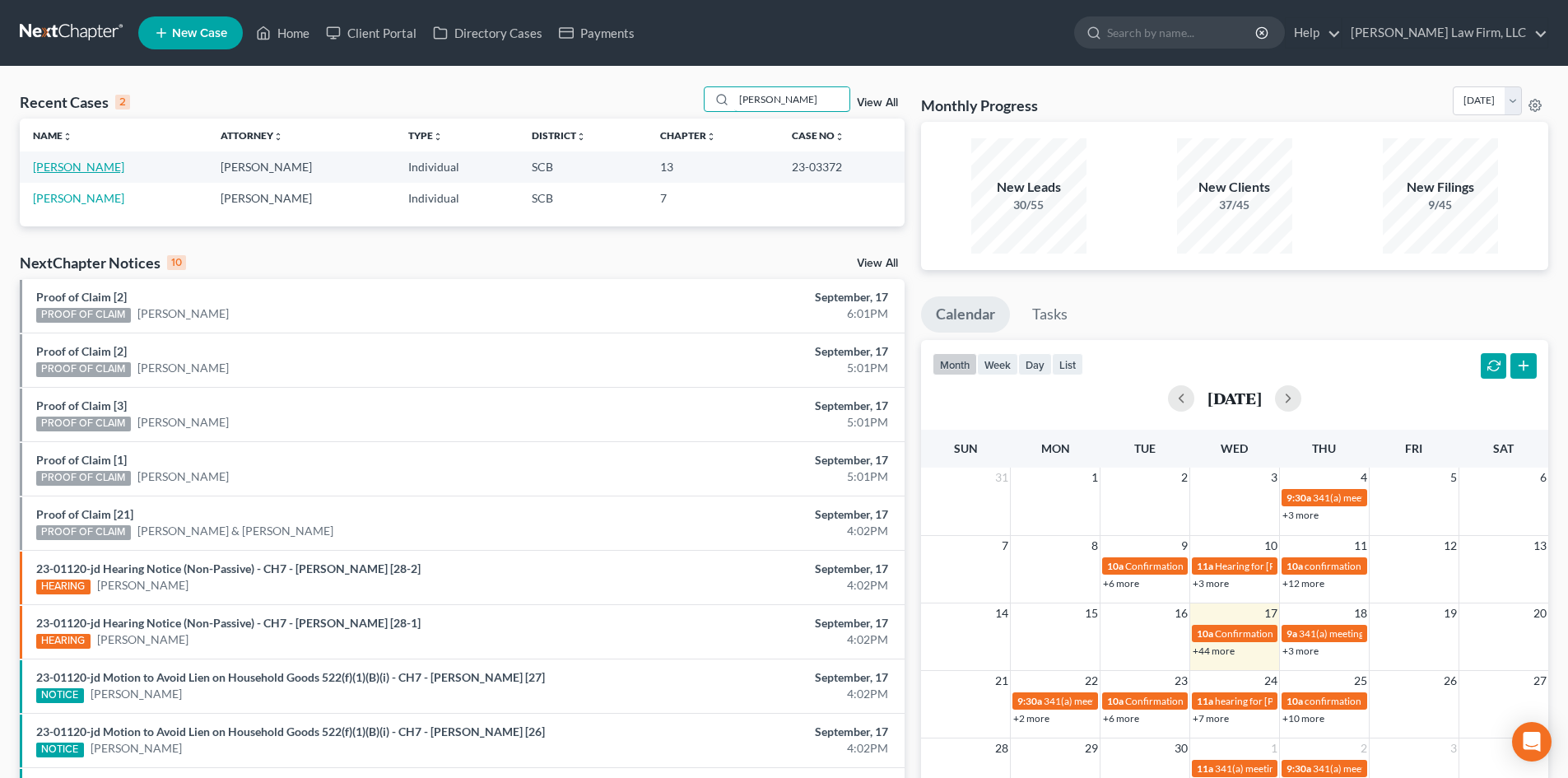
type input "[PERSON_NAME]"
click at [84, 162] on link "[PERSON_NAME]" at bounding box center [79, 167] width 92 height 14
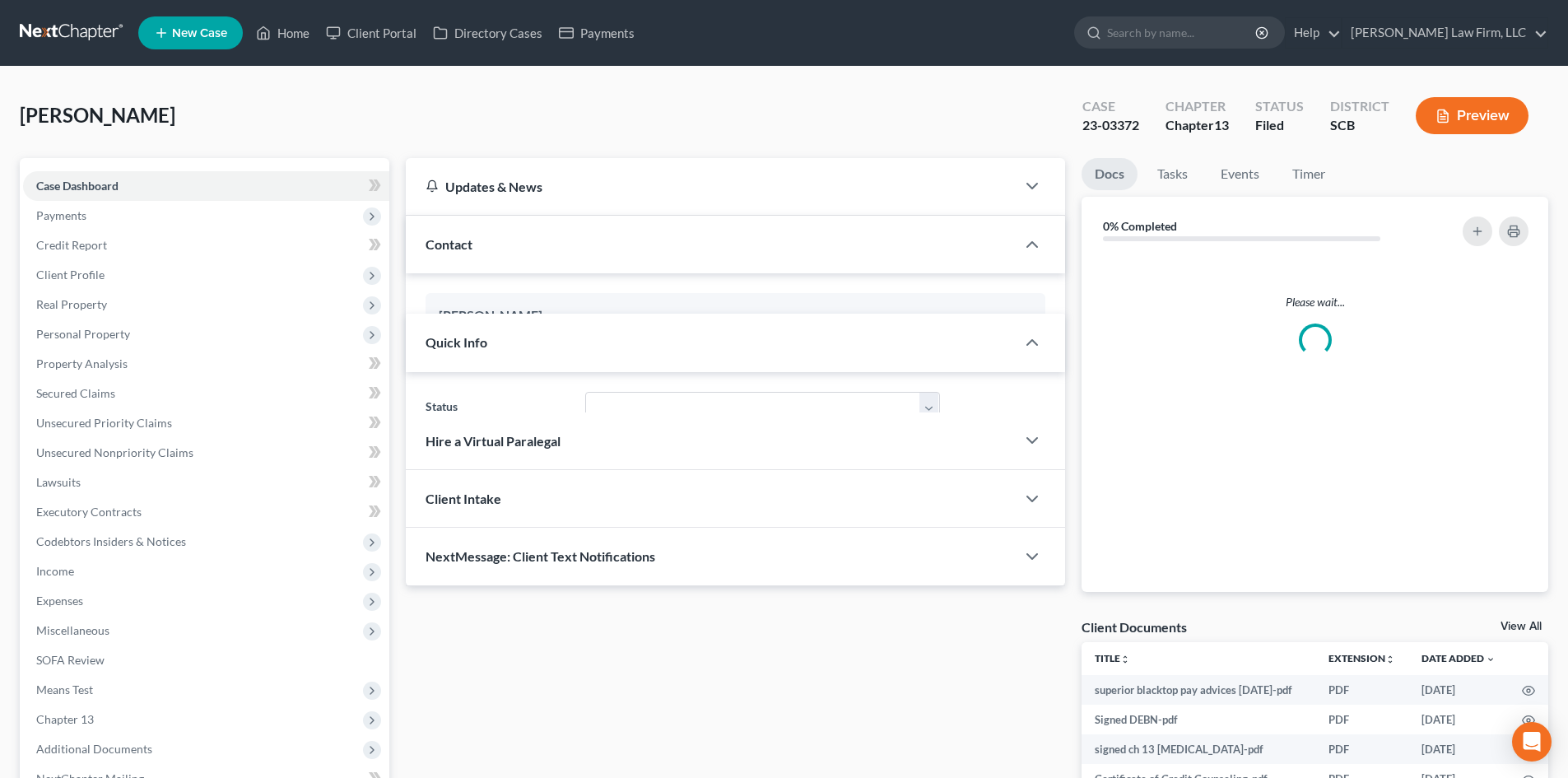
select select "0"
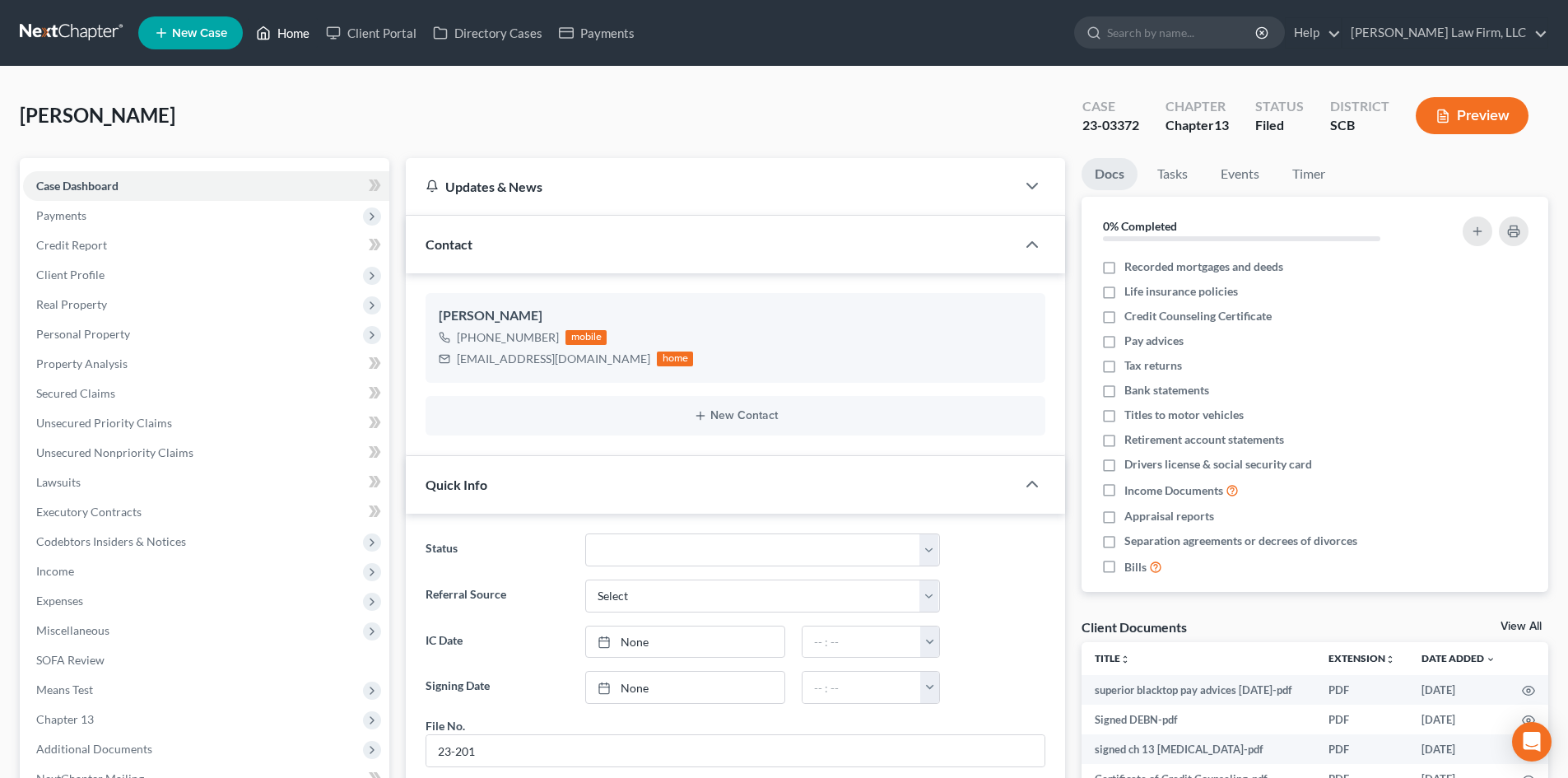
click at [285, 25] on link "Home" at bounding box center [283, 33] width 70 height 30
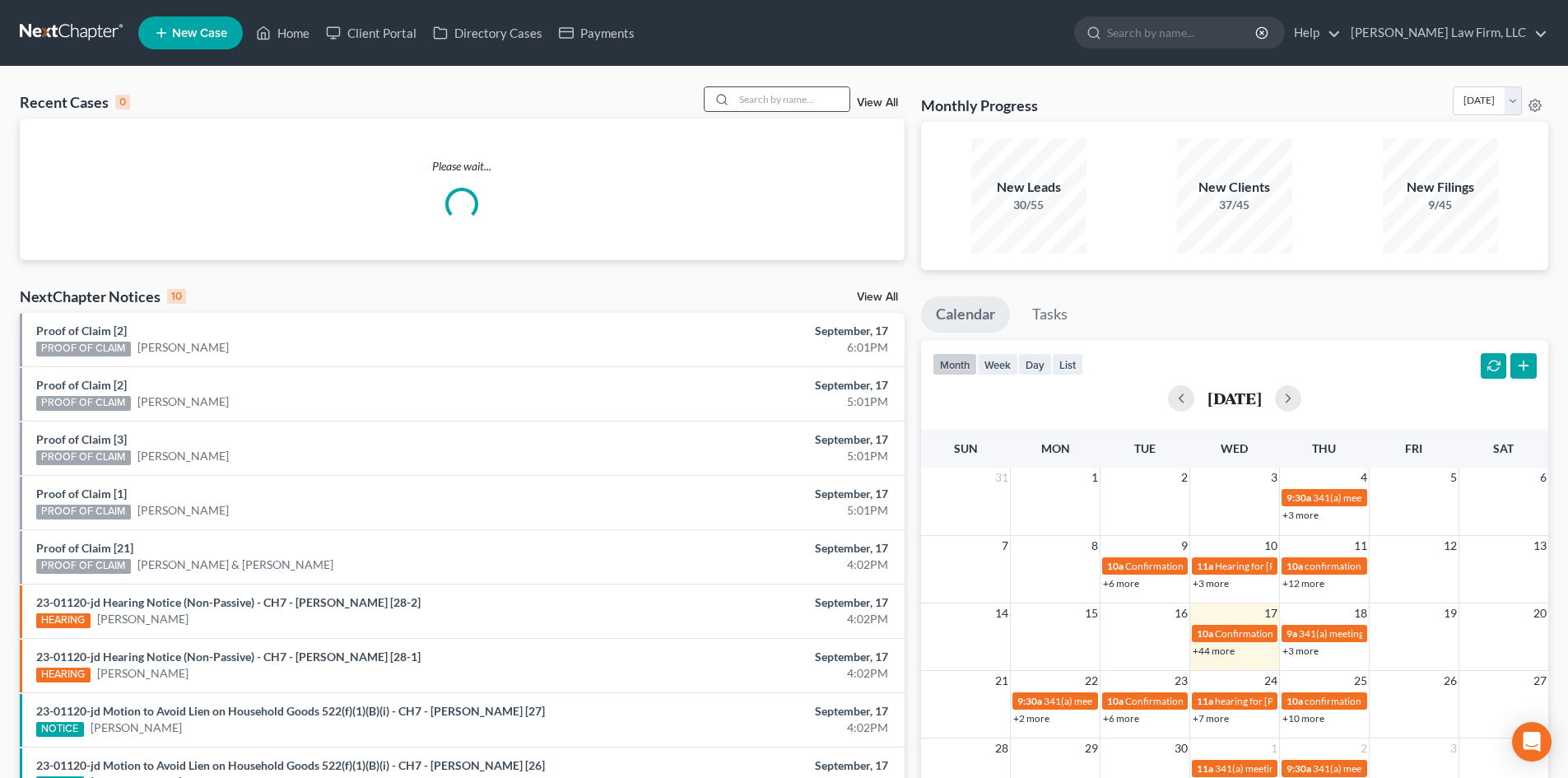
click at [780, 97] on input "search" at bounding box center [792, 100] width 116 height 24
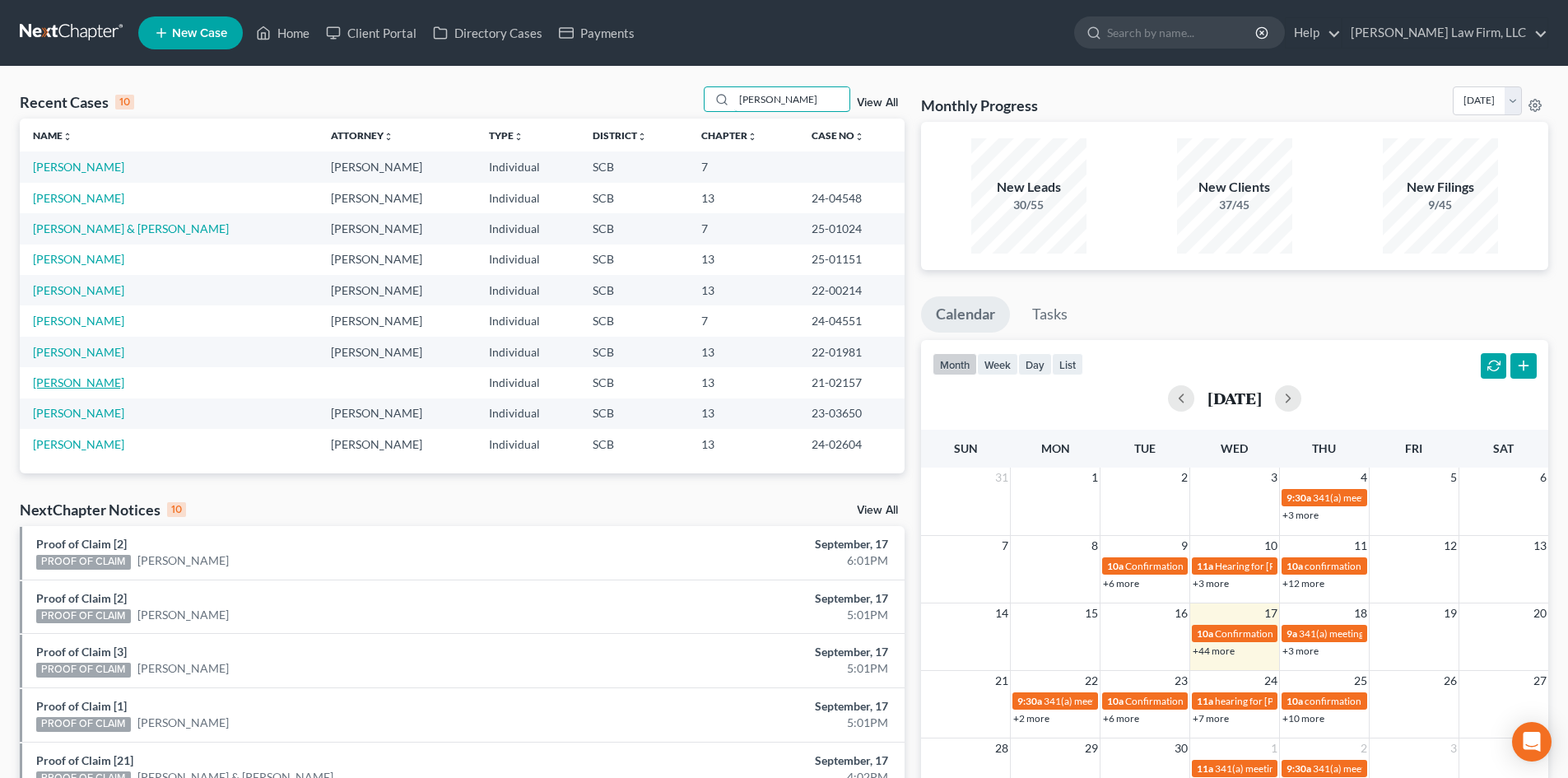
type input "[PERSON_NAME]"
click at [92, 386] on link "[PERSON_NAME]" at bounding box center [79, 383] width 92 height 14
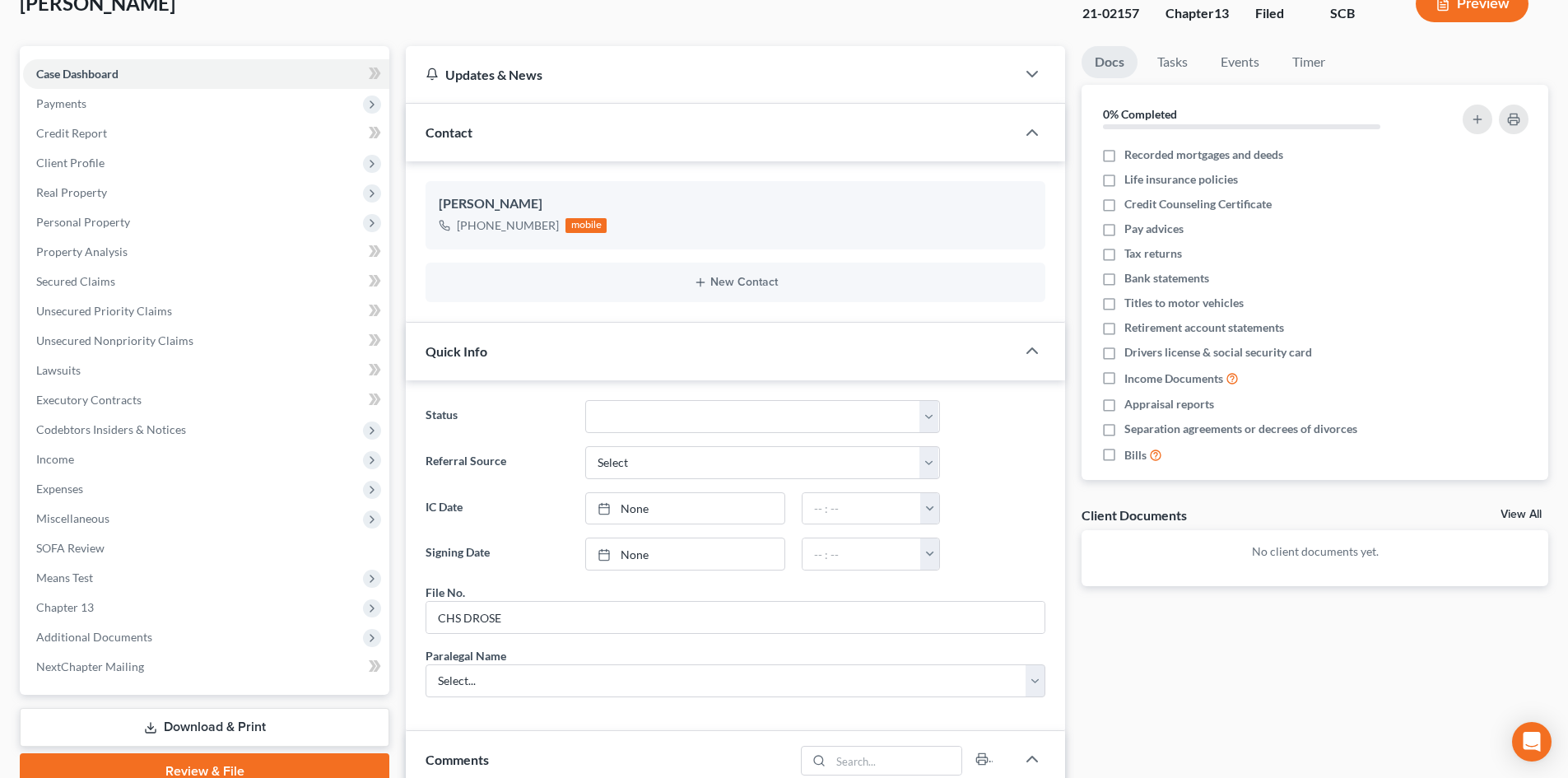
scroll to position [83, 0]
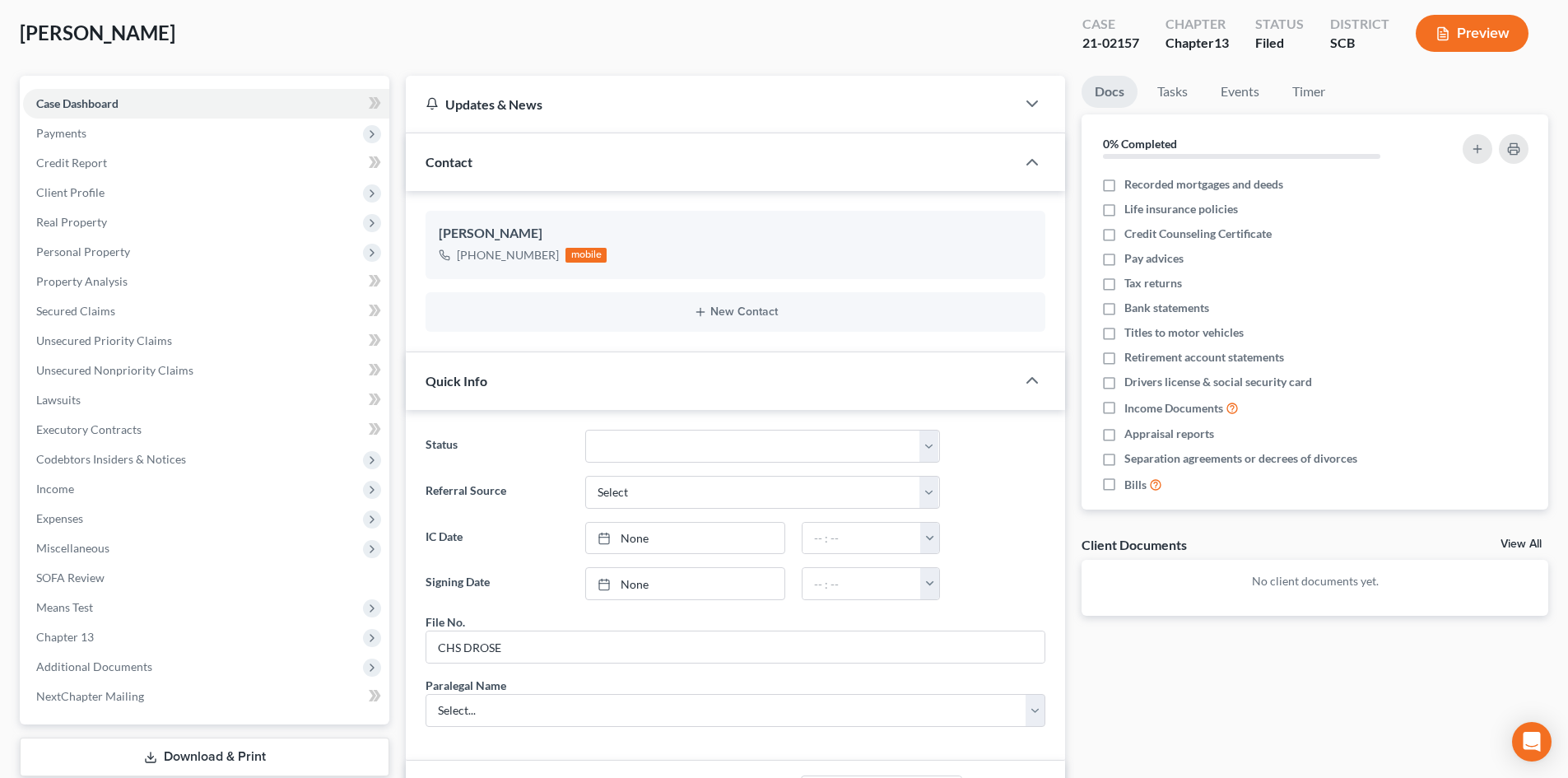
click at [1510, 542] on link "View All" at bounding box center [1521, 545] width 41 height 12
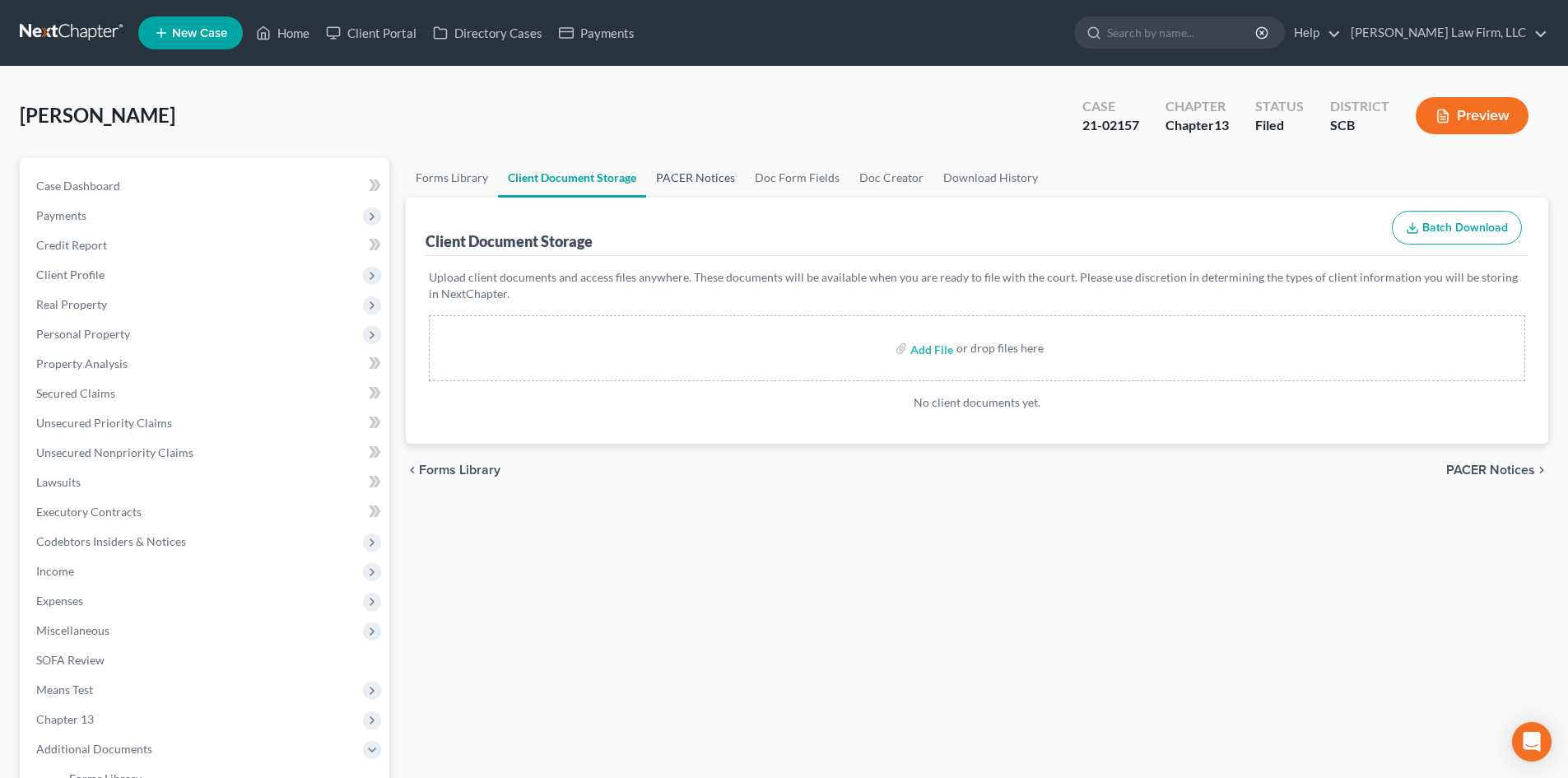
click at [681, 173] on link "PACER Notices" at bounding box center [695, 179] width 99 height 40
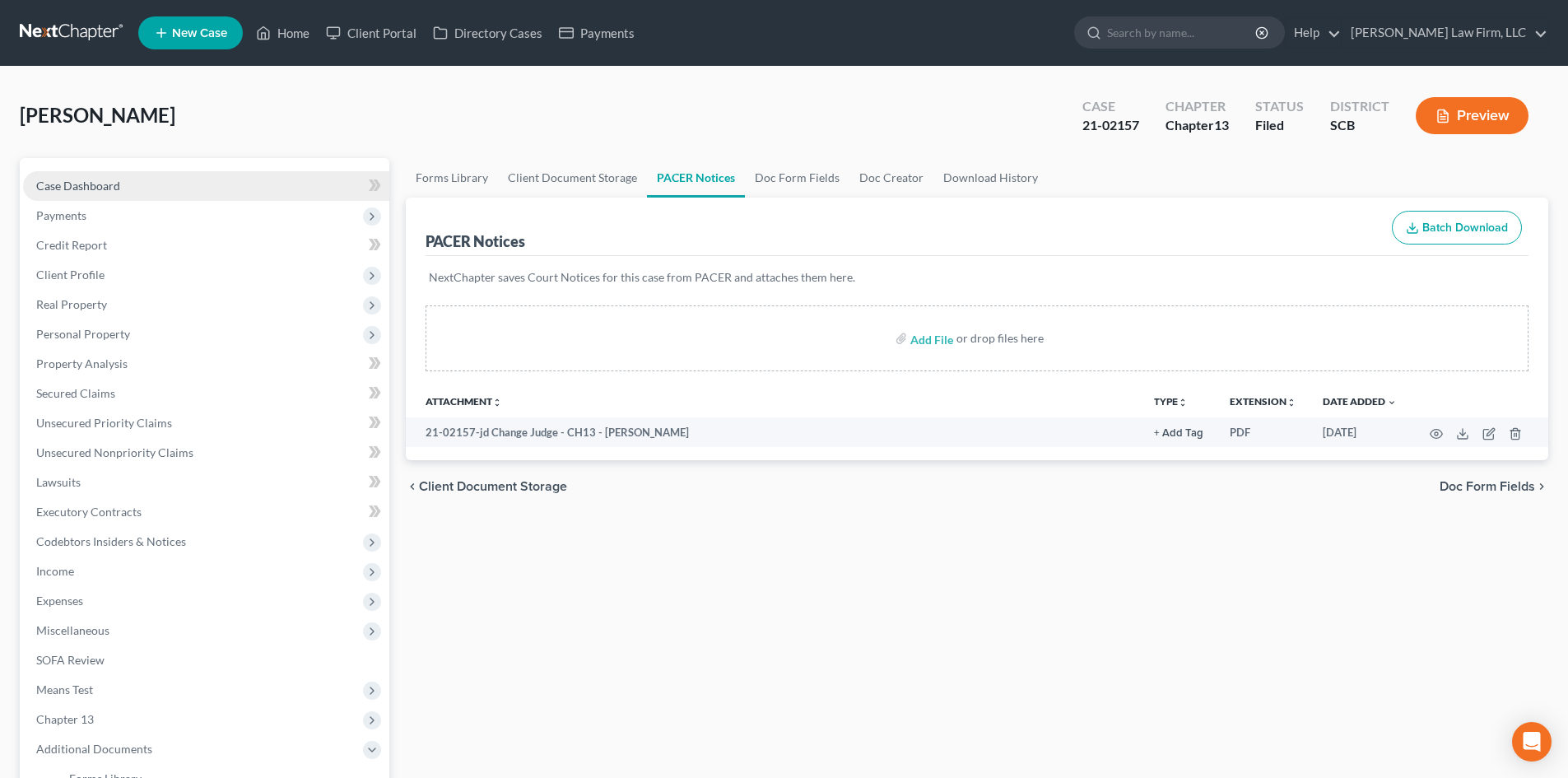
click at [126, 188] on link "Case Dashboard" at bounding box center [206, 187] width 367 height 30
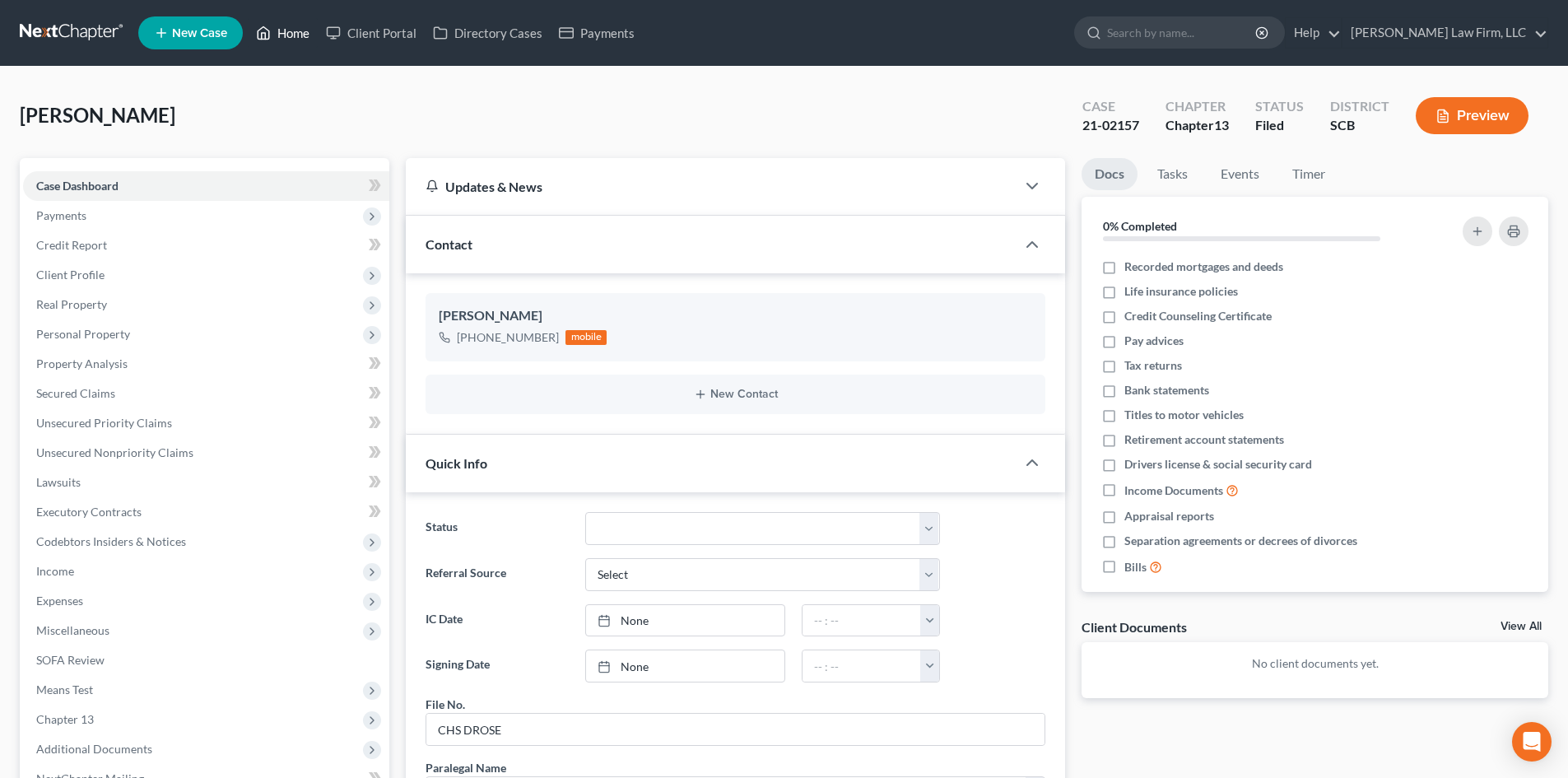
click at [289, 37] on link "Home" at bounding box center [283, 33] width 70 height 30
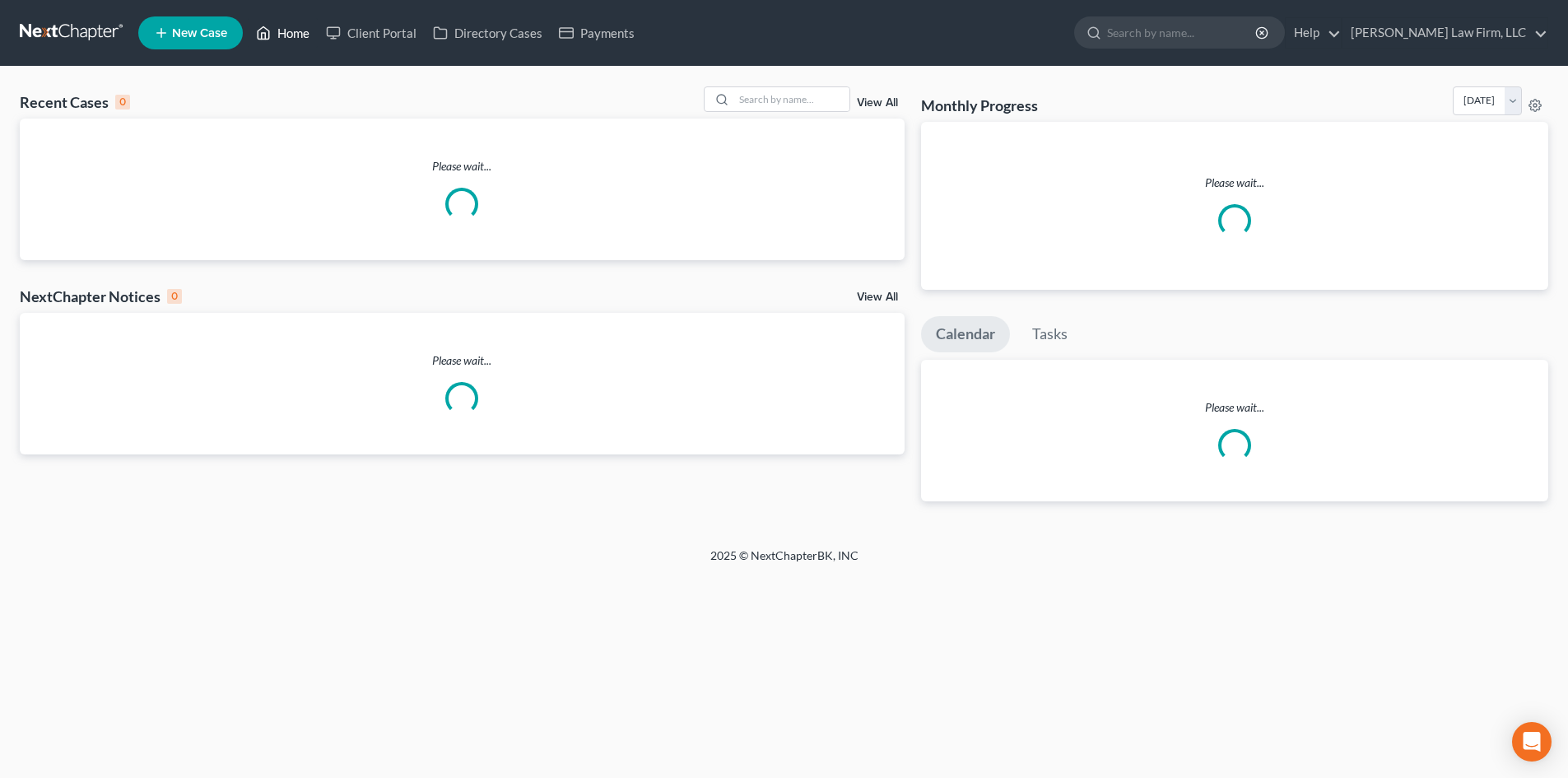
click at [299, 36] on link "Home" at bounding box center [283, 33] width 70 height 30
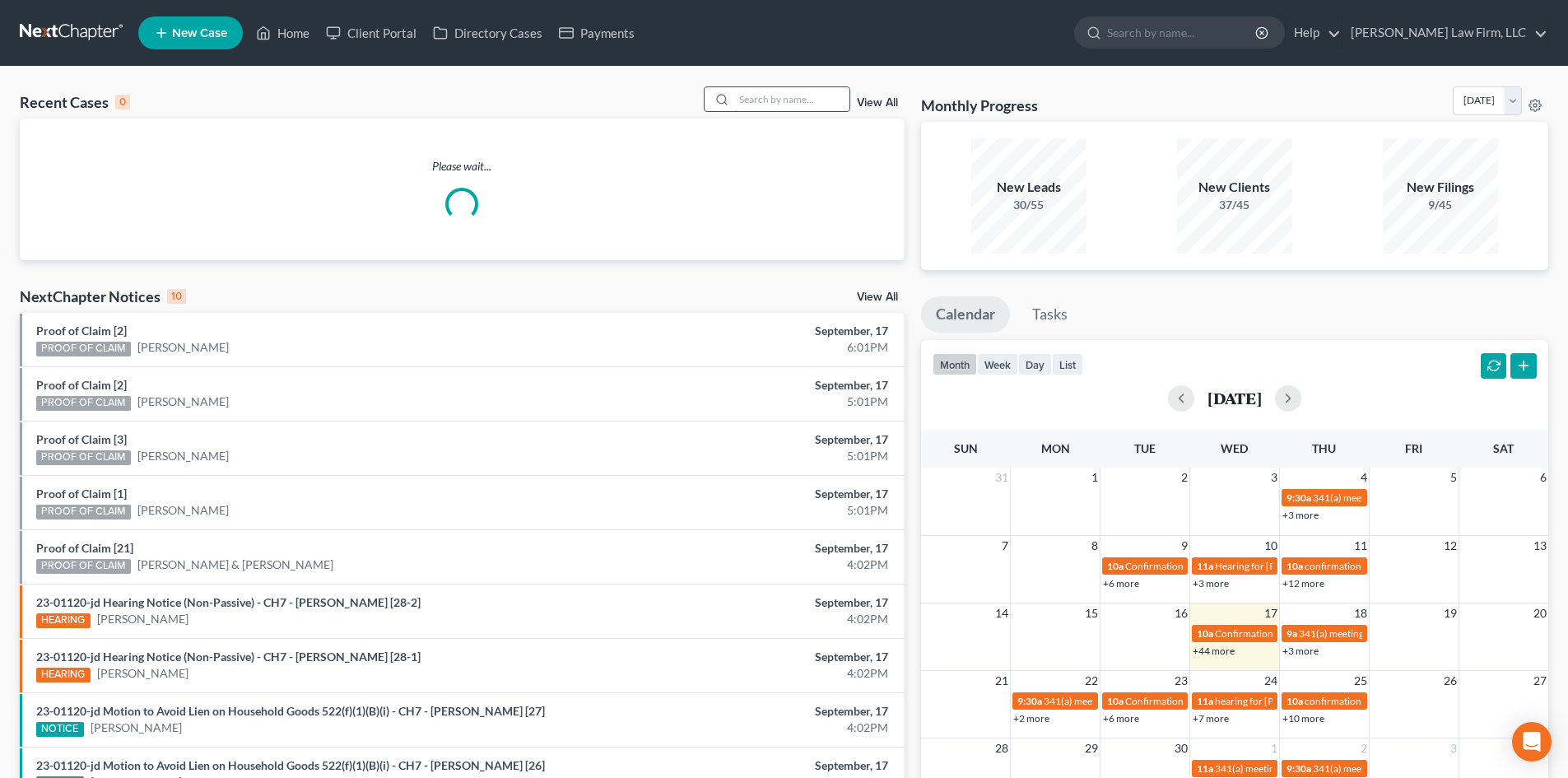
click at [737, 92] on input "search" at bounding box center [792, 100] width 116 height 24
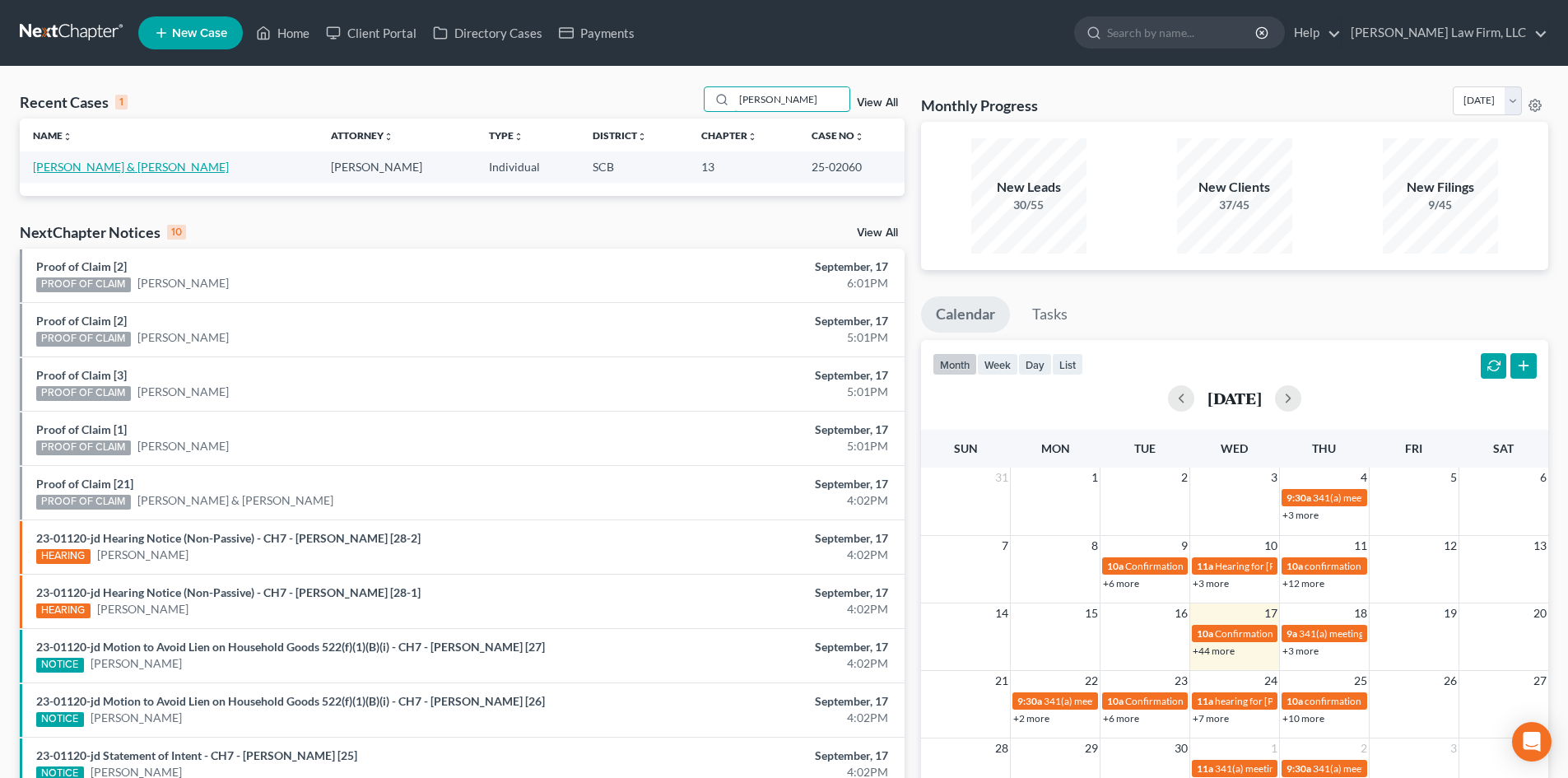
type input "[PERSON_NAME]"
click at [131, 171] on link "[PERSON_NAME] & [PERSON_NAME]" at bounding box center [131, 167] width 196 height 14
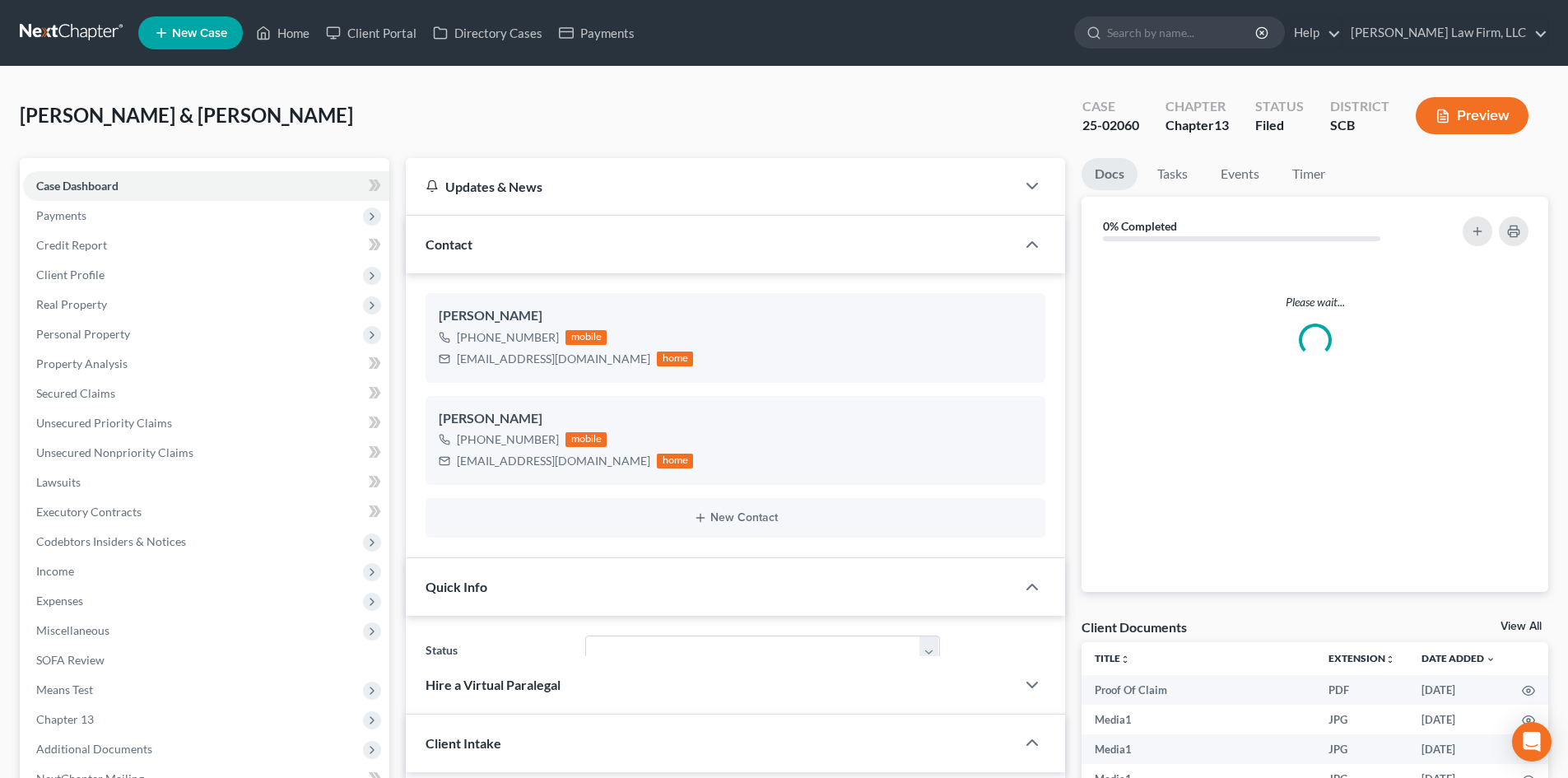
select select "0"
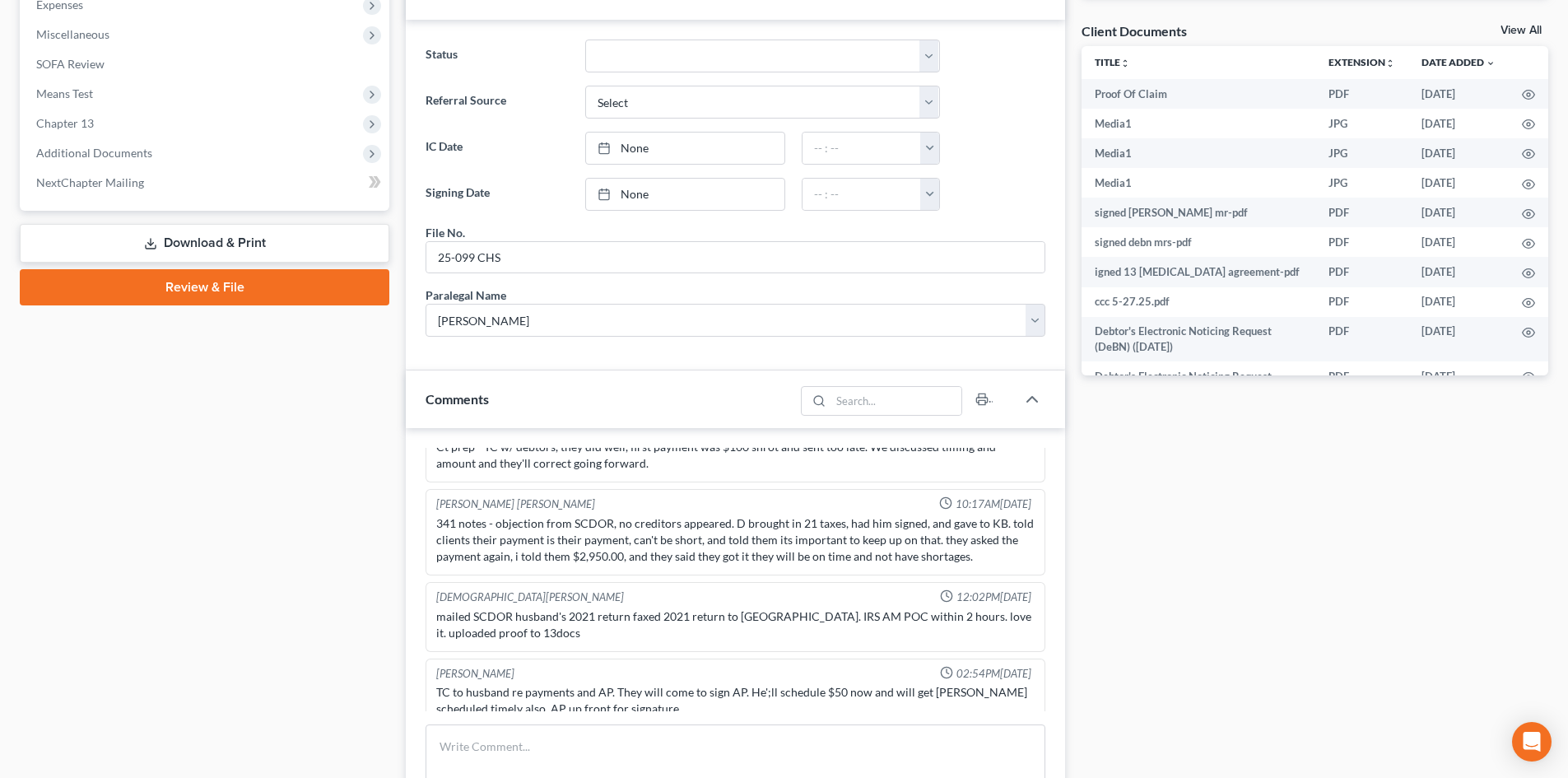
scroll to position [412, 0]
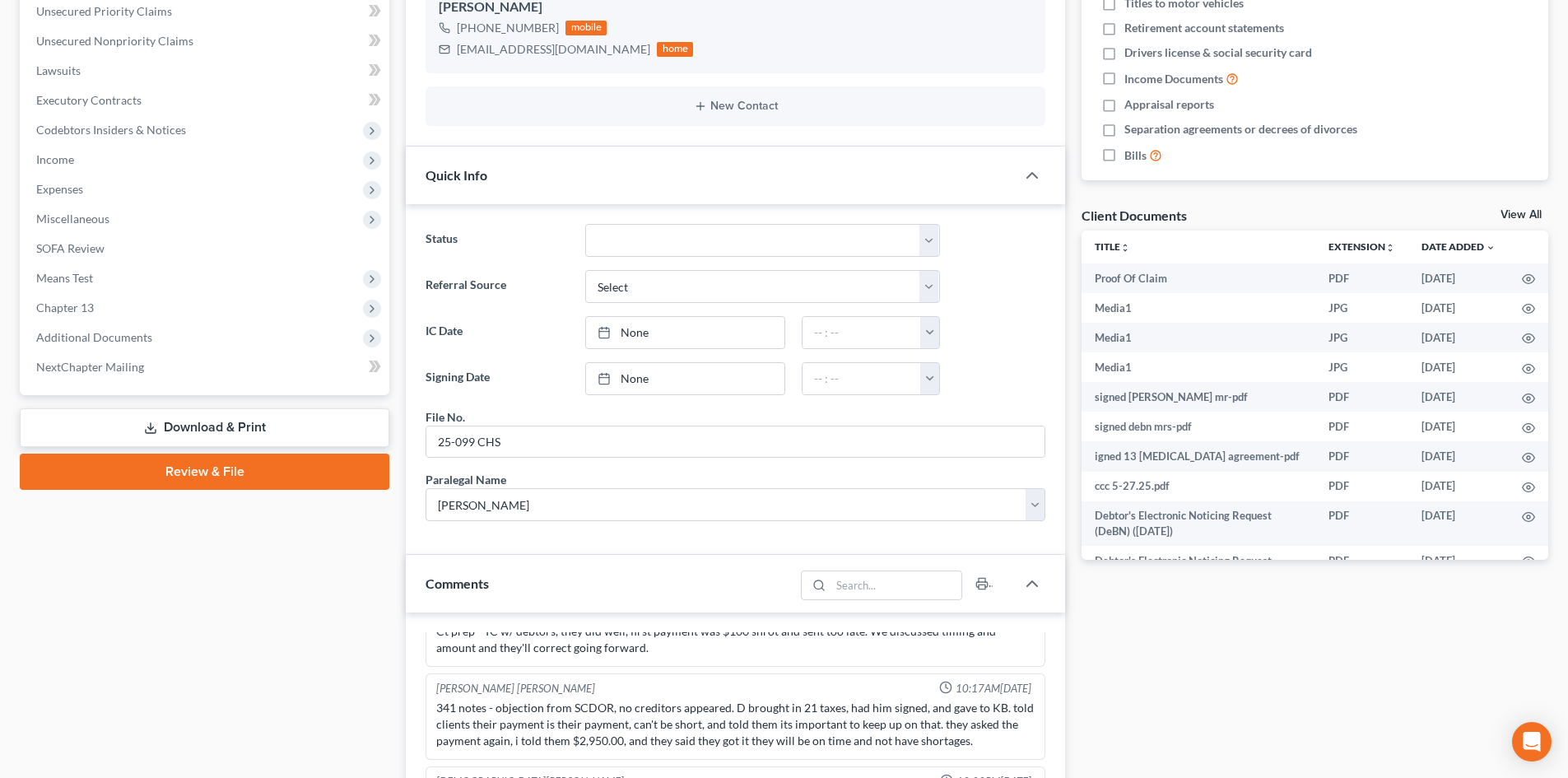
click at [1529, 212] on link "View All" at bounding box center [1521, 215] width 41 height 12
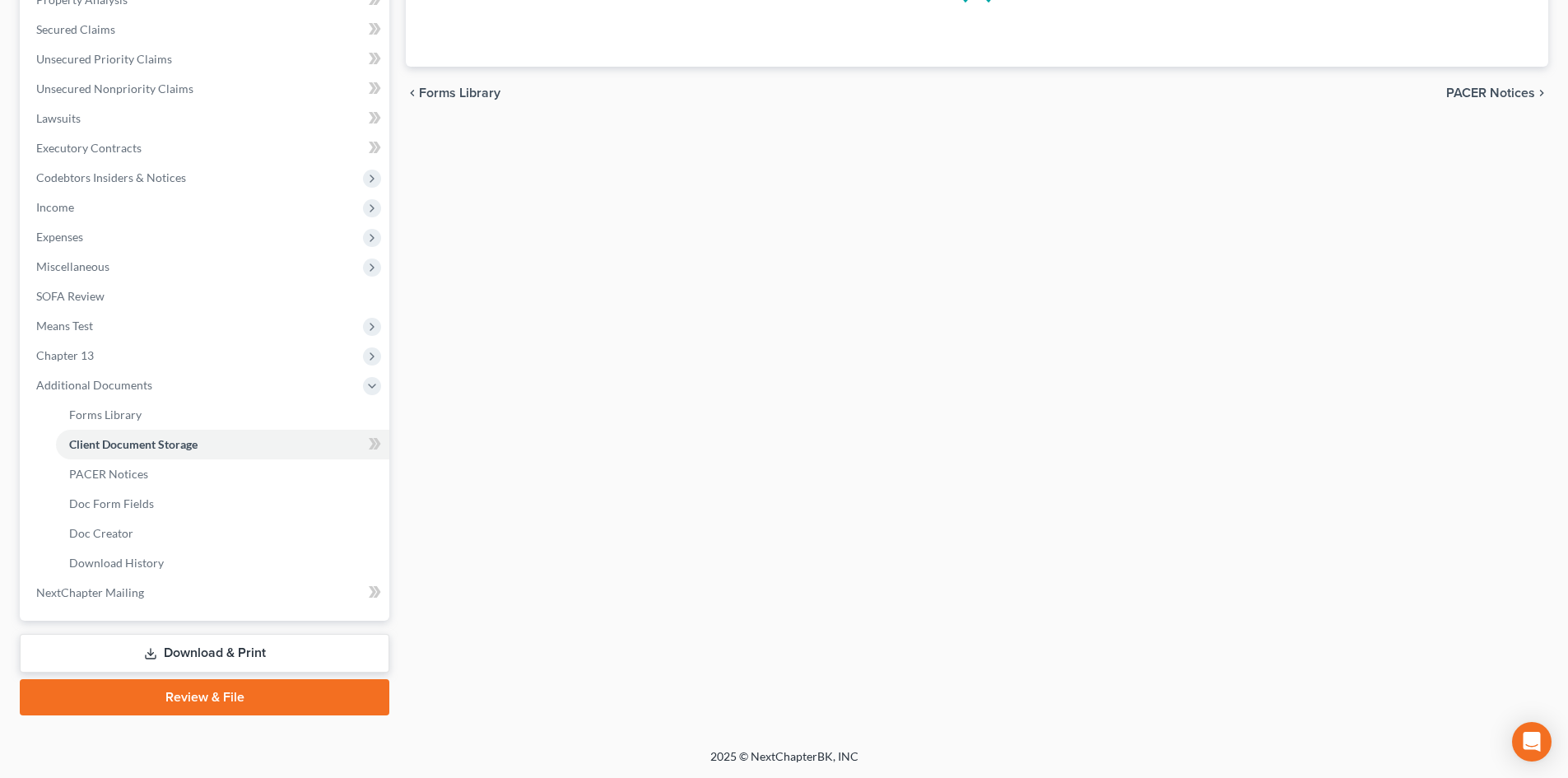
scroll to position [45, 0]
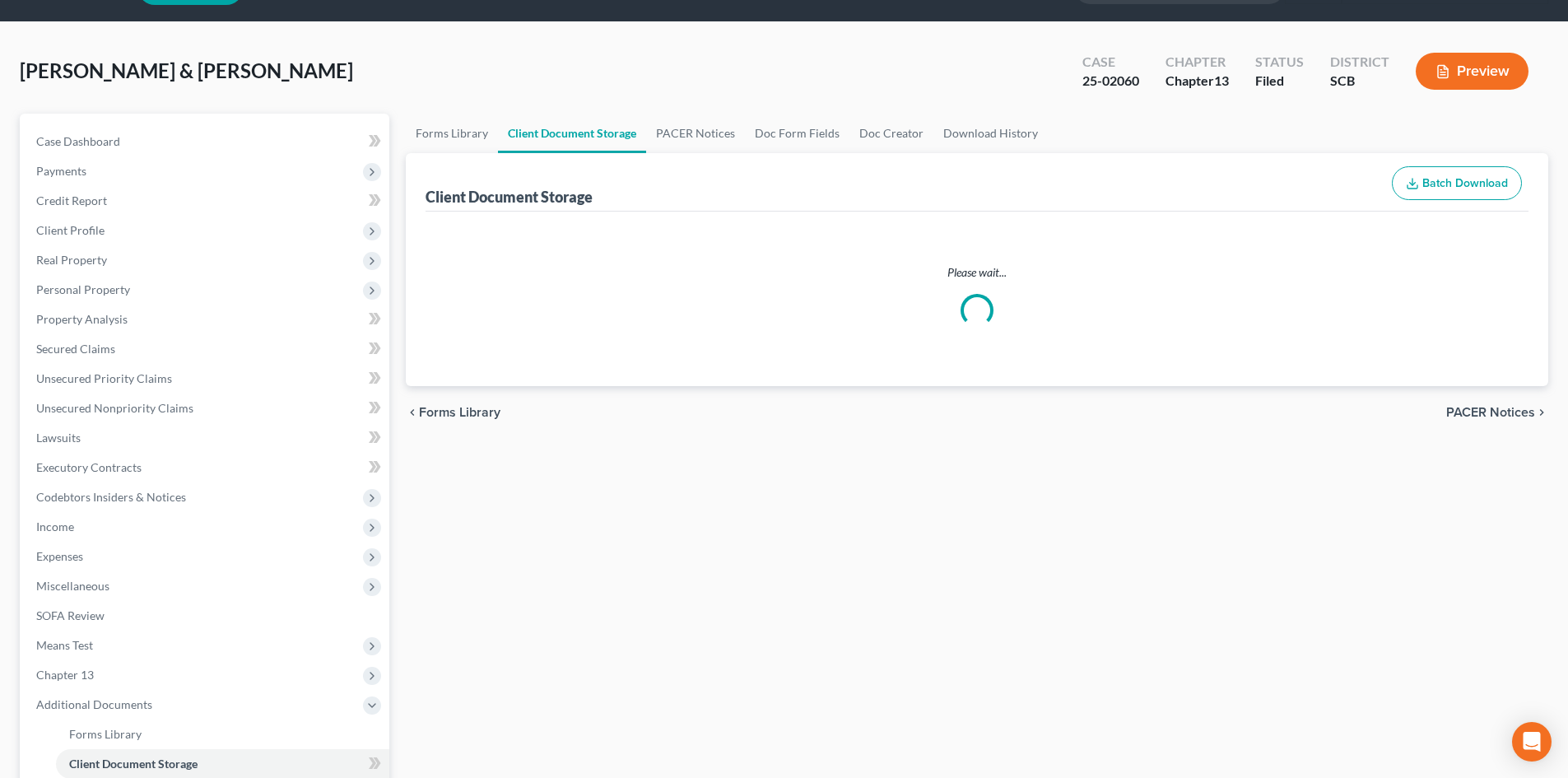
select select "6"
select select "16"
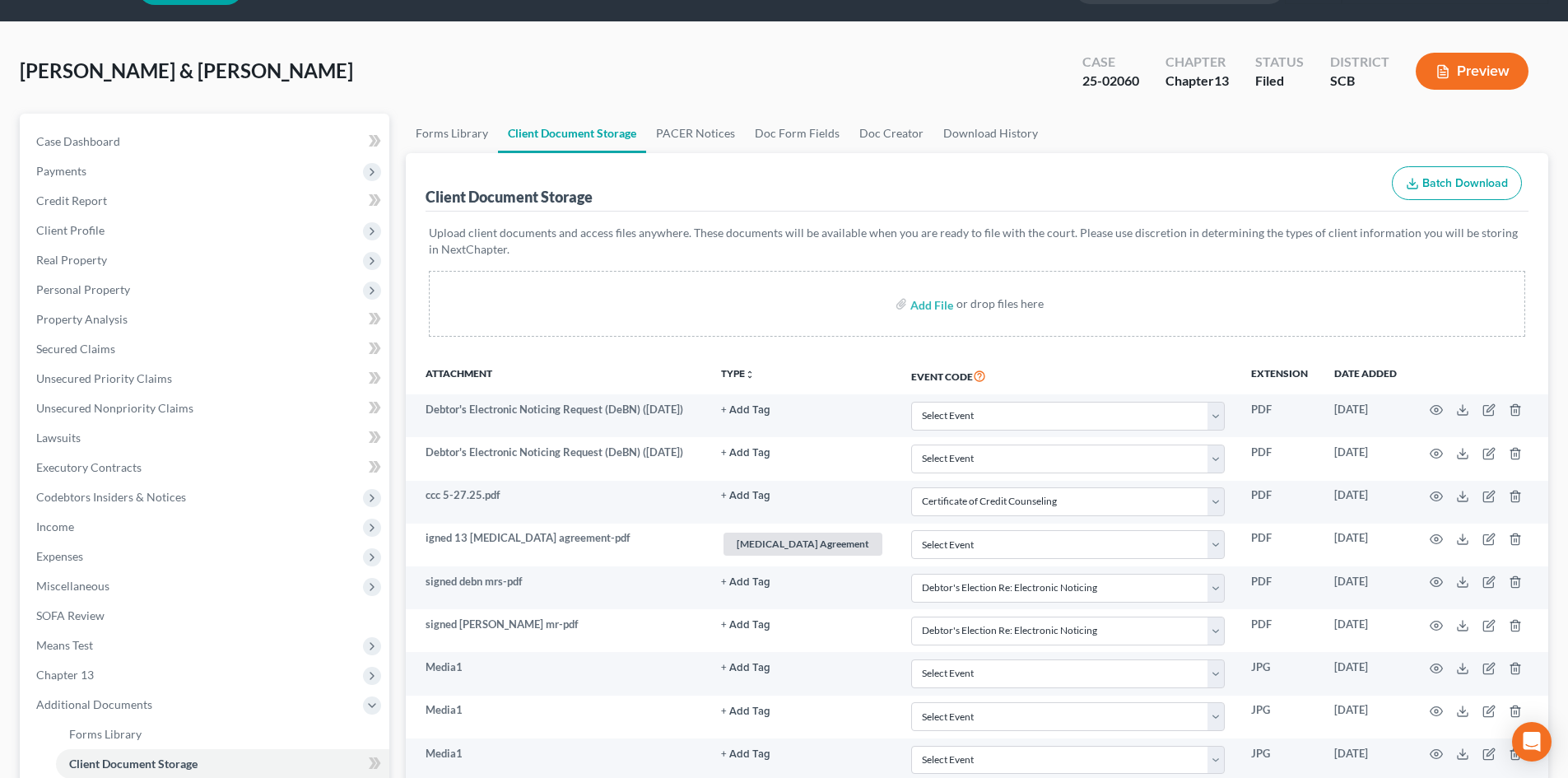
scroll to position [0, 0]
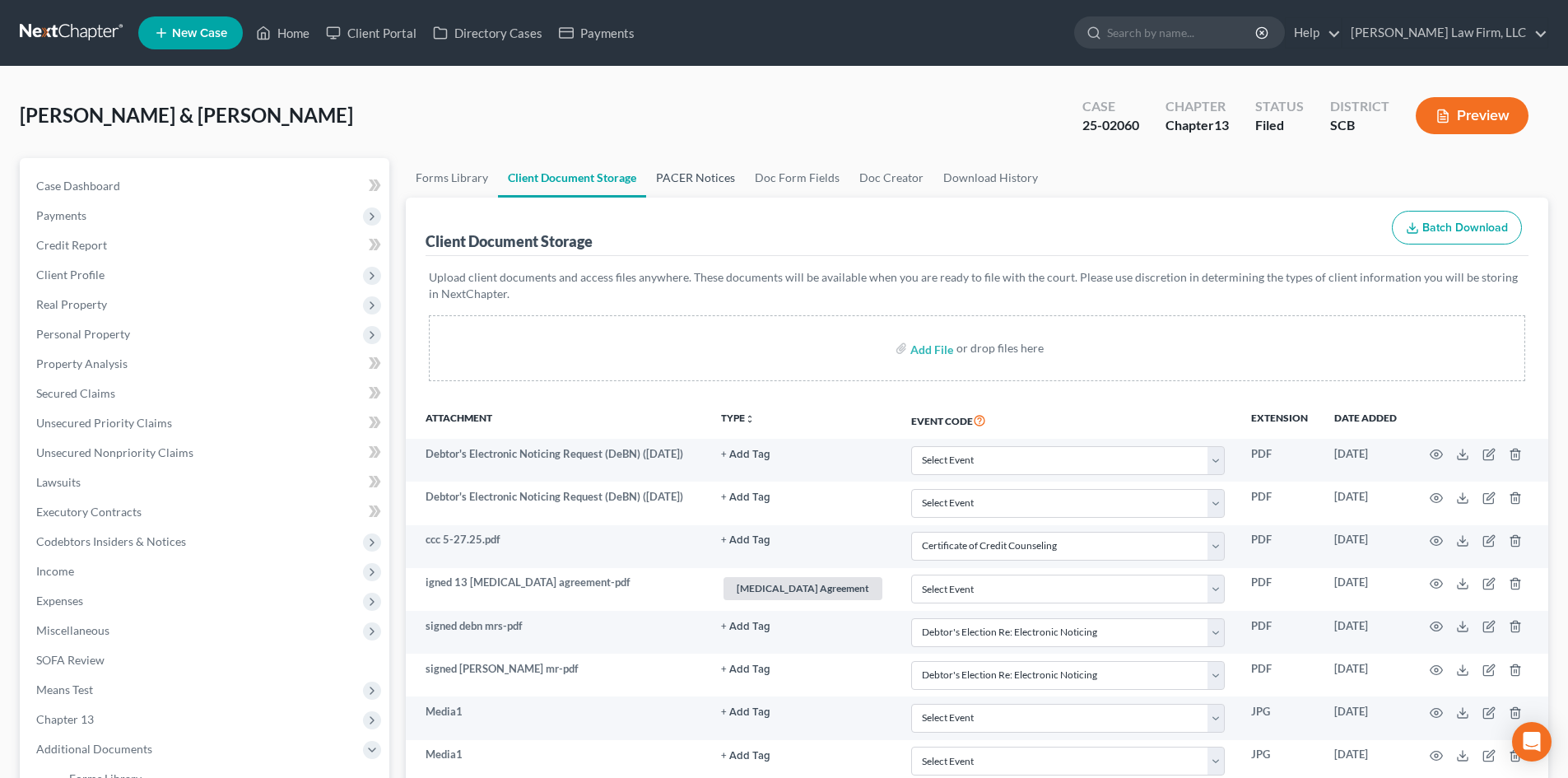
click at [705, 182] on link "PACER Notices" at bounding box center [695, 179] width 99 height 40
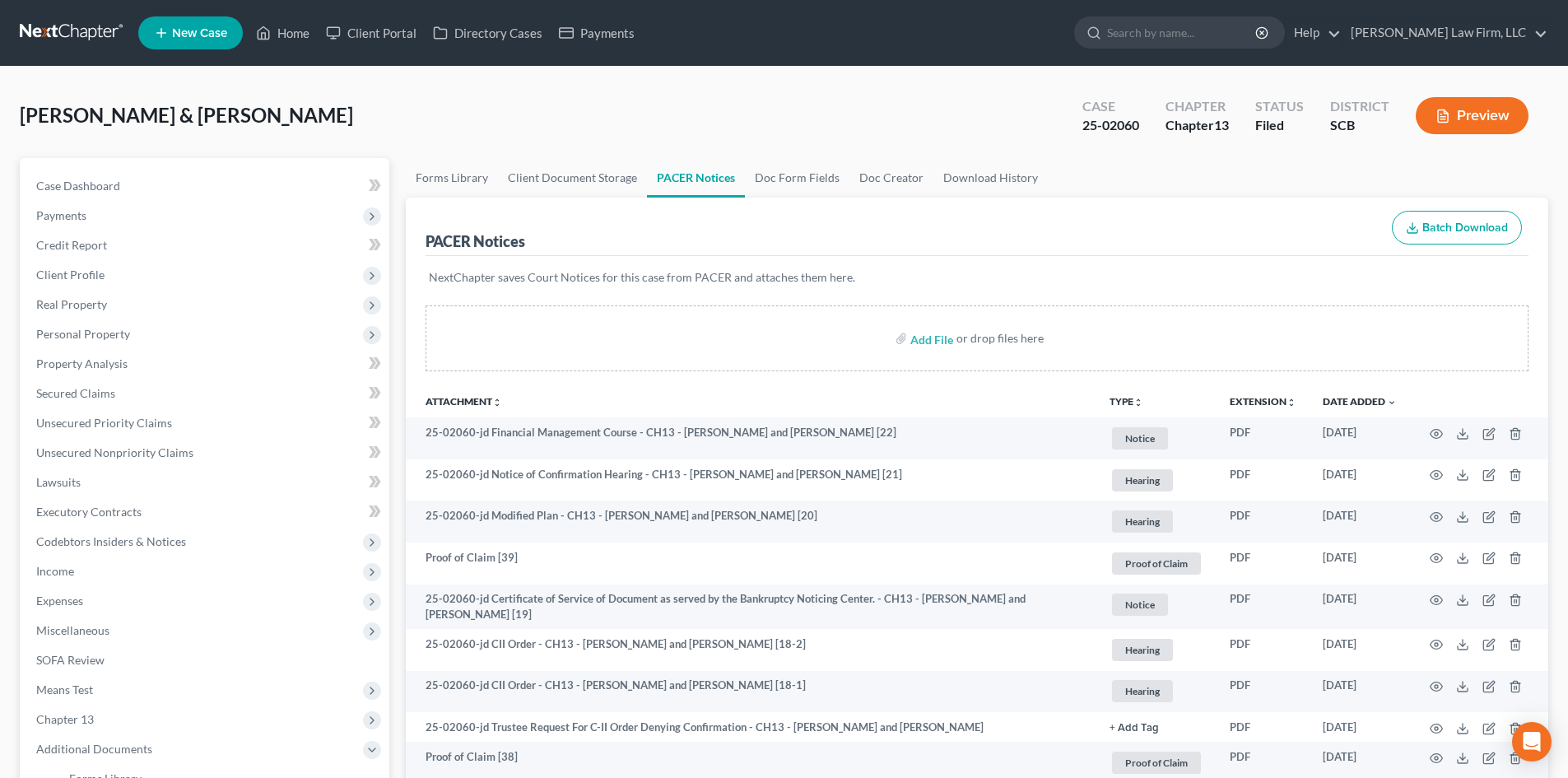
scroll to position [83, 0]
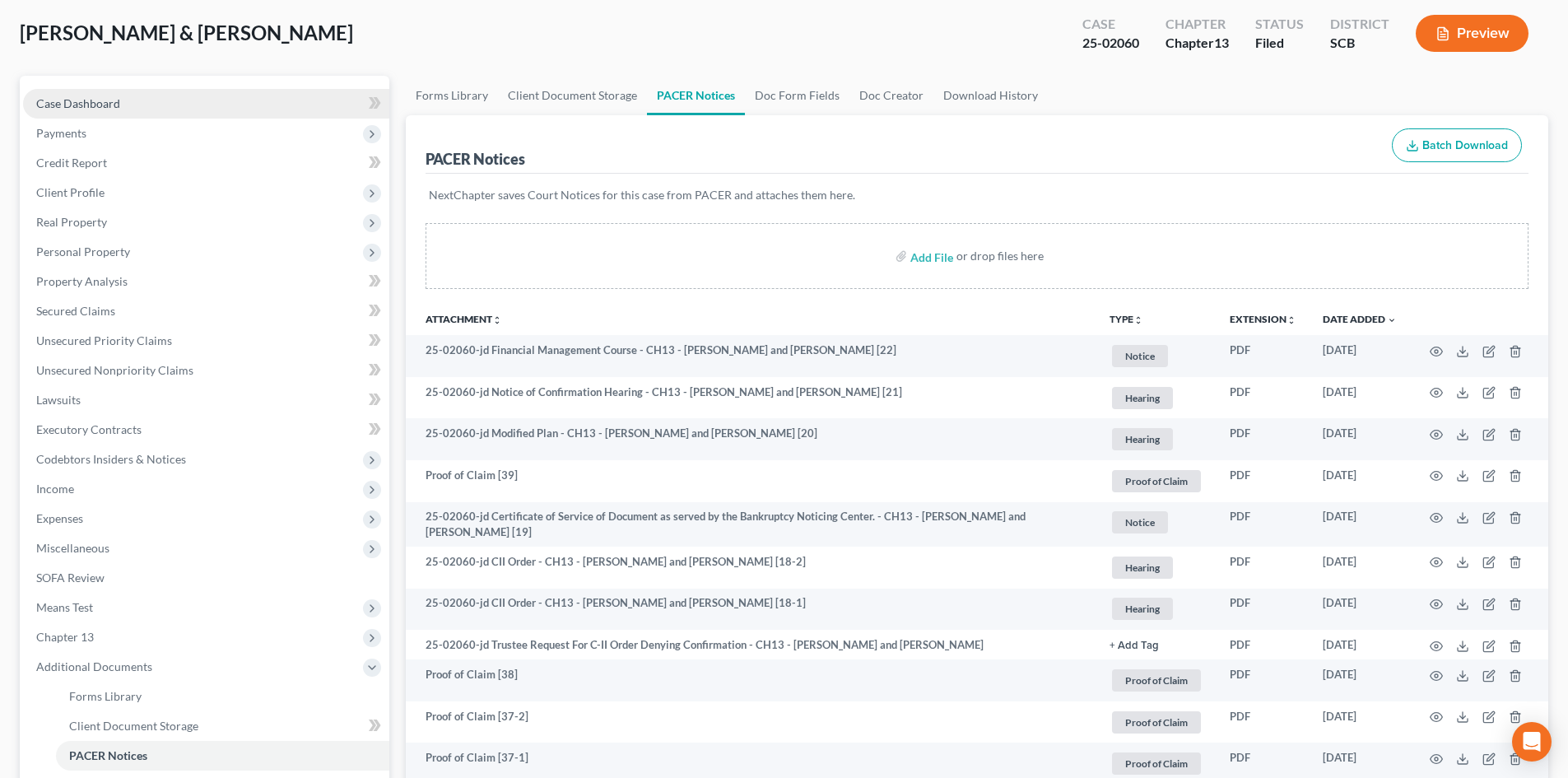
click at [131, 109] on link "Case Dashboard" at bounding box center [206, 104] width 367 height 30
select select "0"
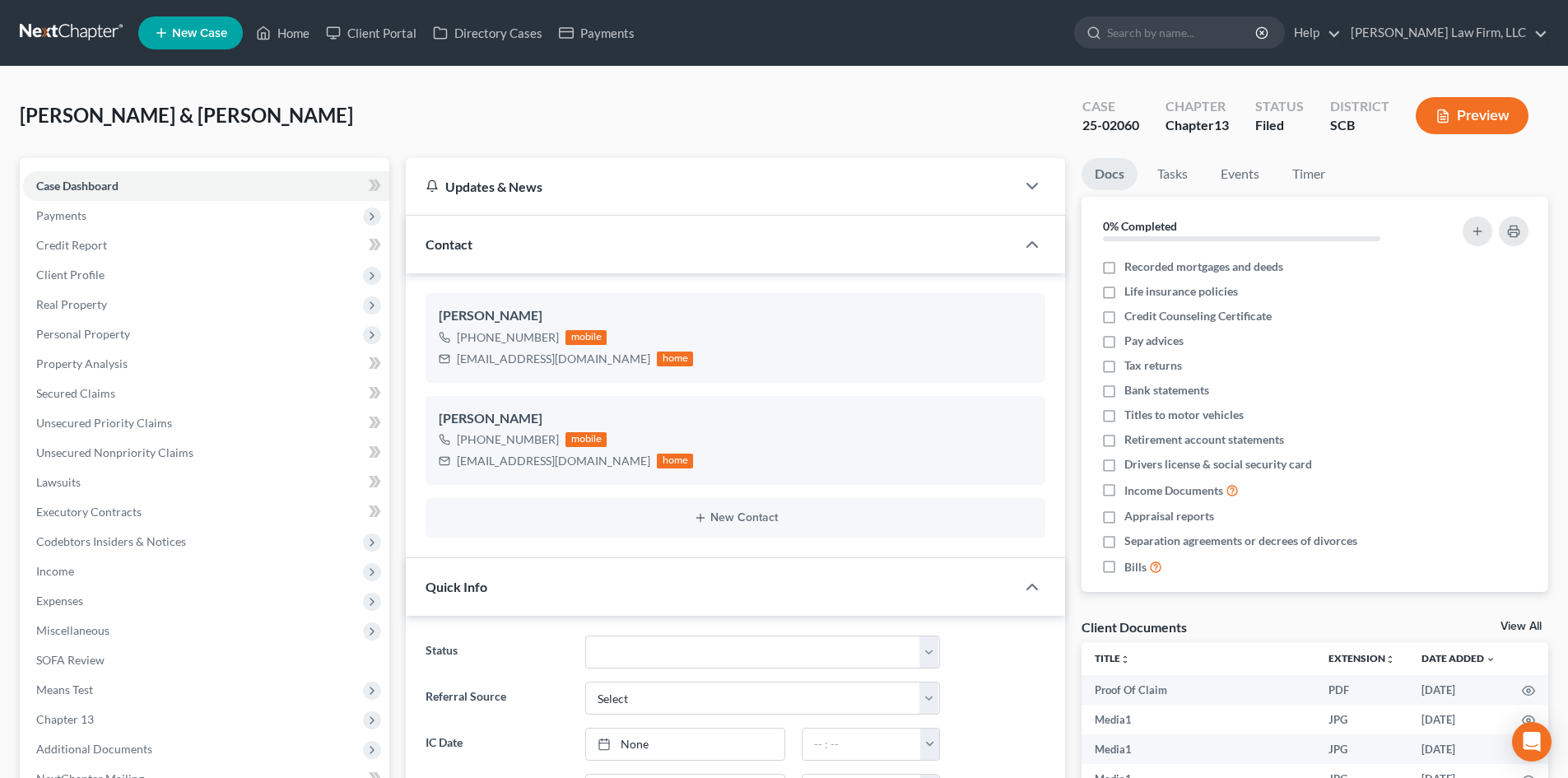
click at [1478, 107] on button "Preview" at bounding box center [1471, 115] width 113 height 37
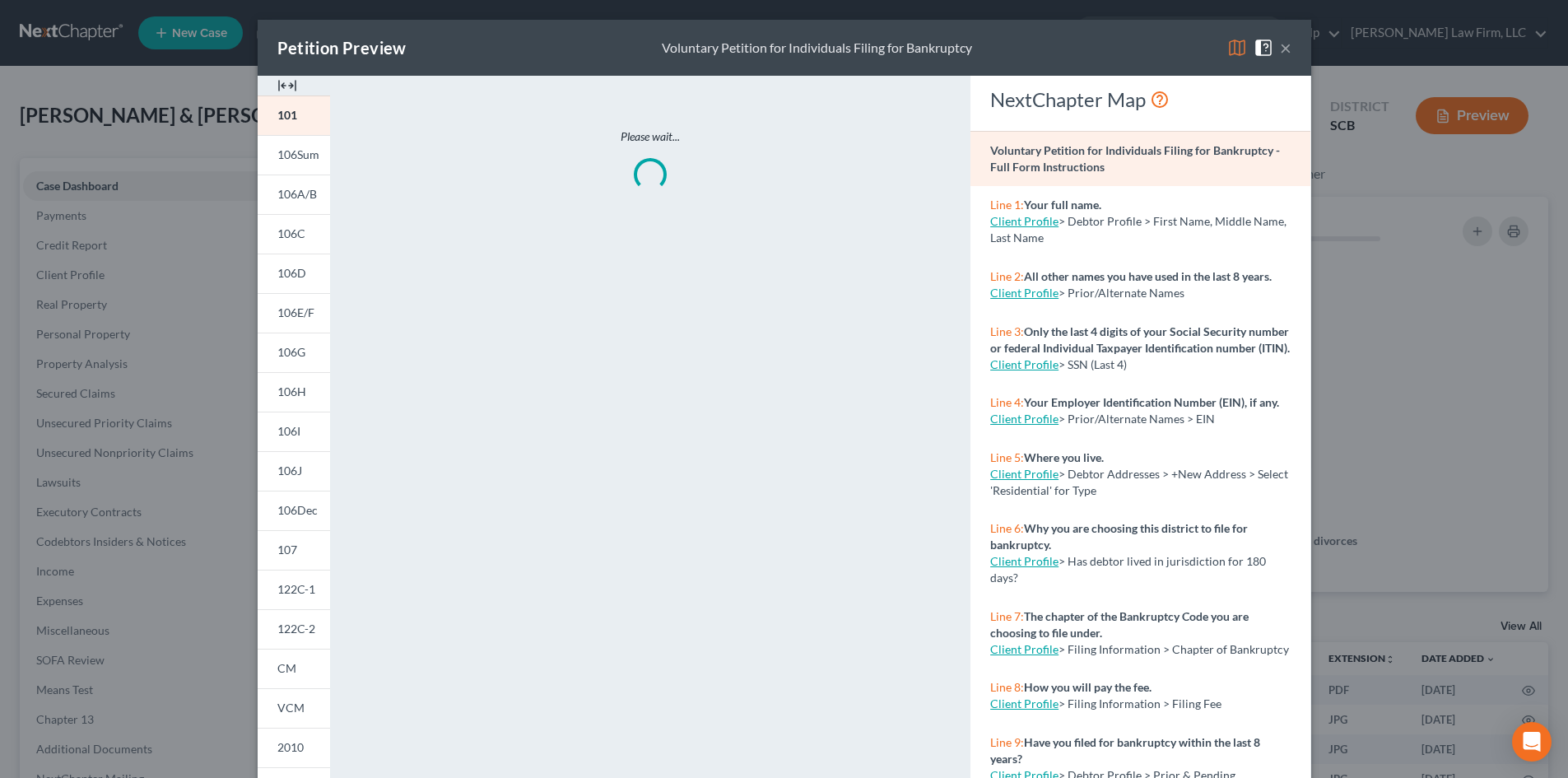
scroll to position [1863, 0]
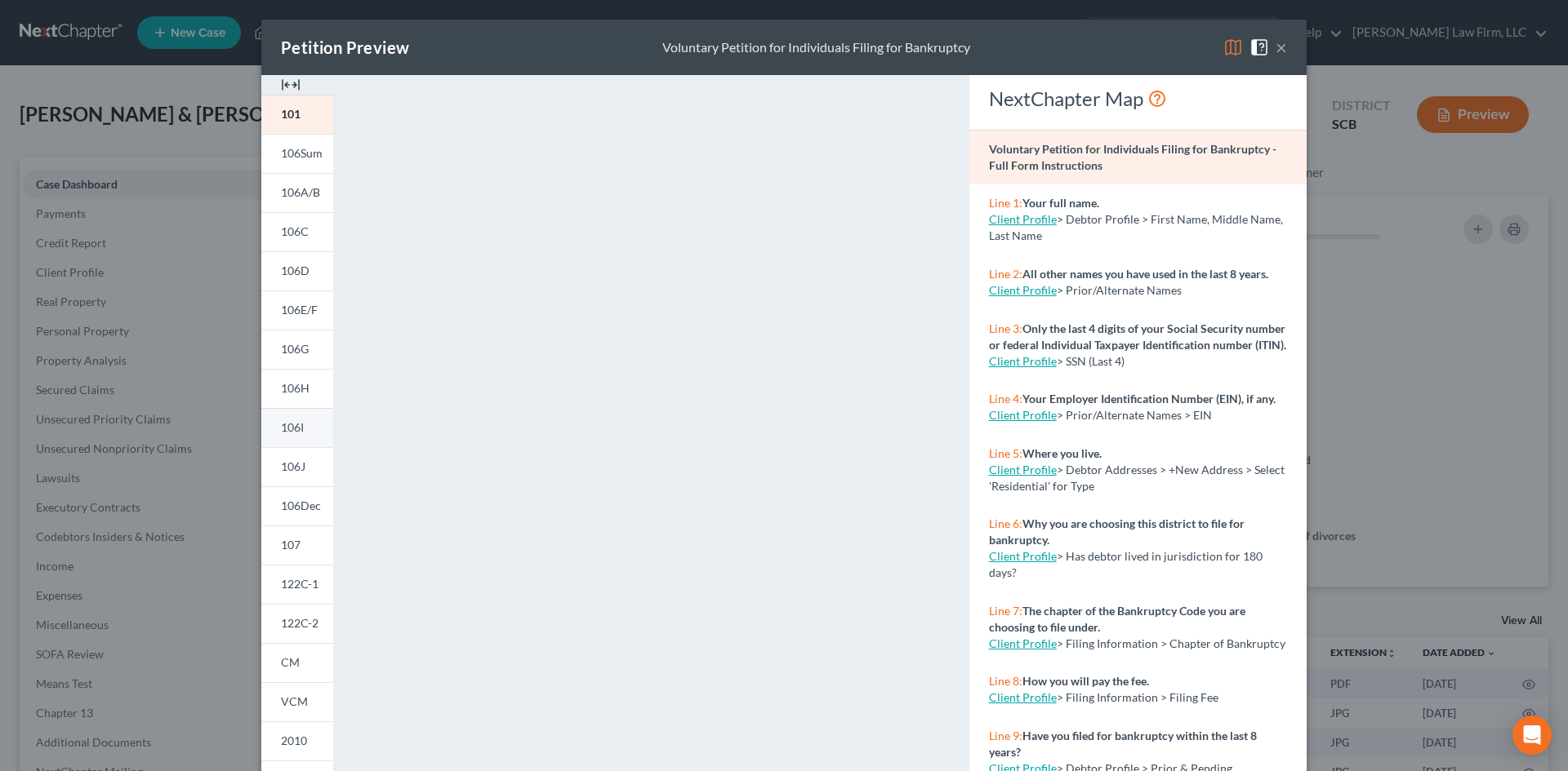
click at [294, 434] on span "106I" at bounding box center [292, 427] width 23 height 14
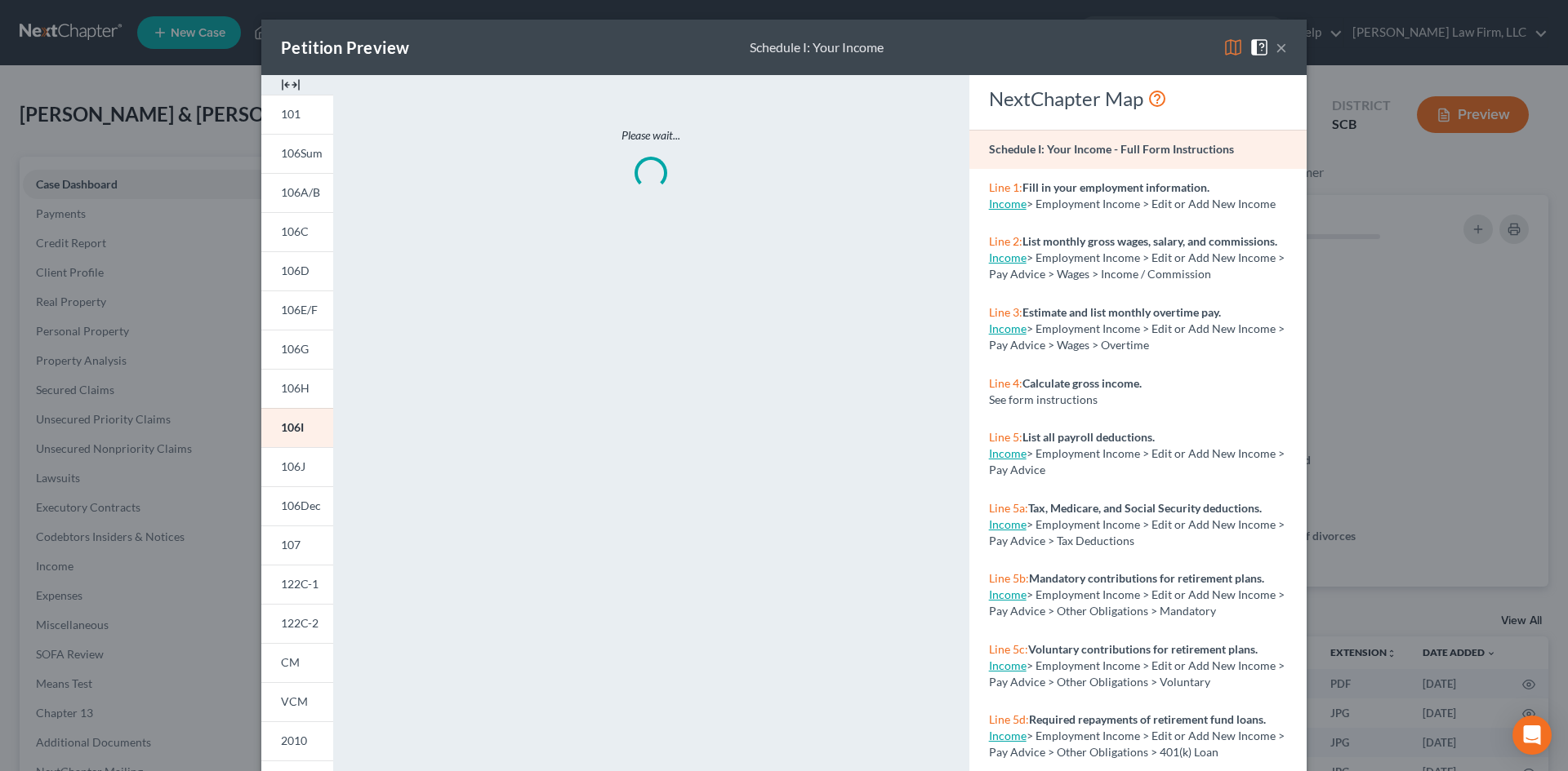
click at [284, 81] on img at bounding box center [291, 85] width 20 height 20
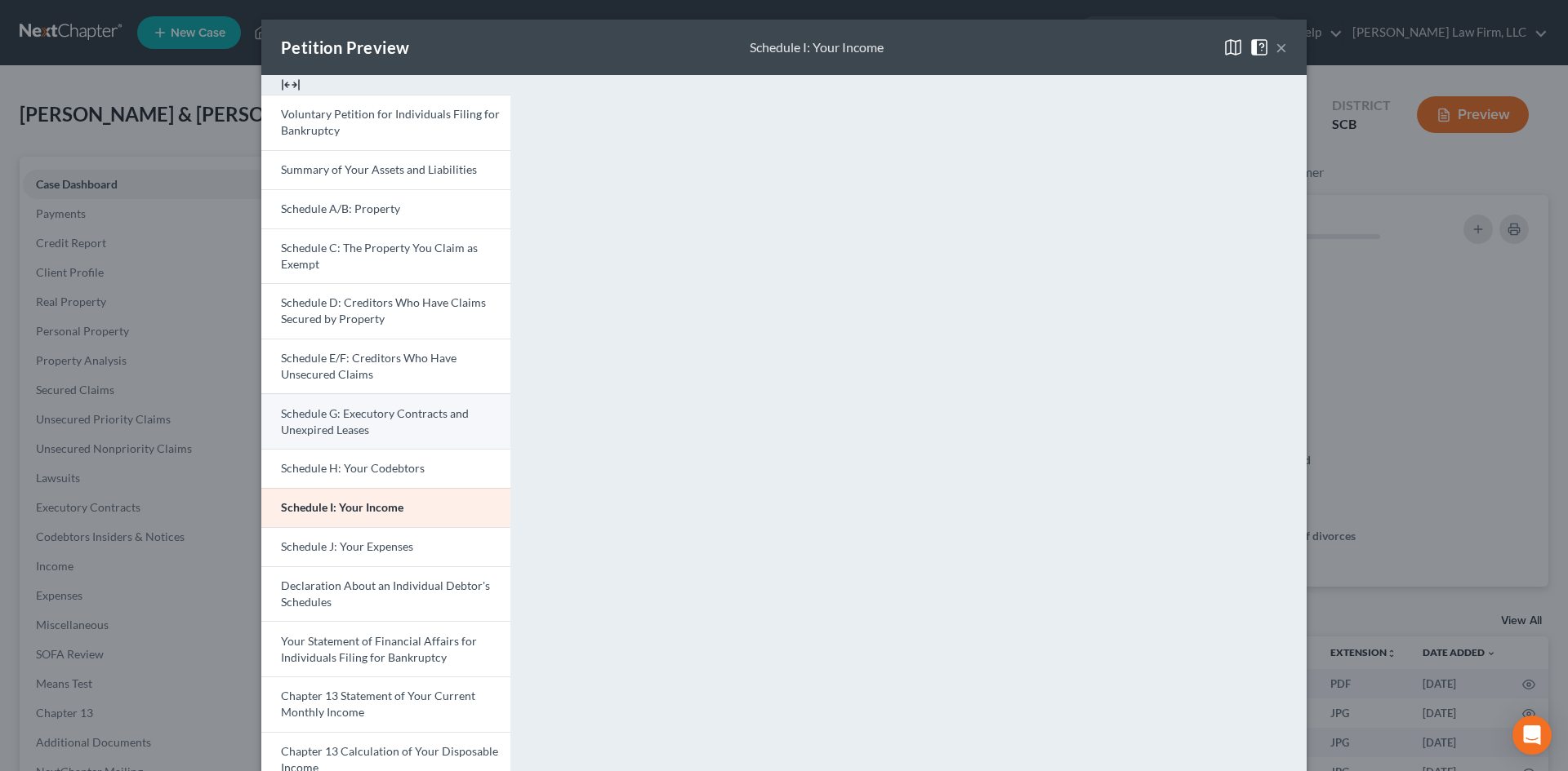
drag, startPoint x: 1270, startPoint y: 41, endPoint x: 364, endPoint y: 422, distance: 982.9
click at [1275, 40] on button "×" at bounding box center [1281, 47] width 12 height 20
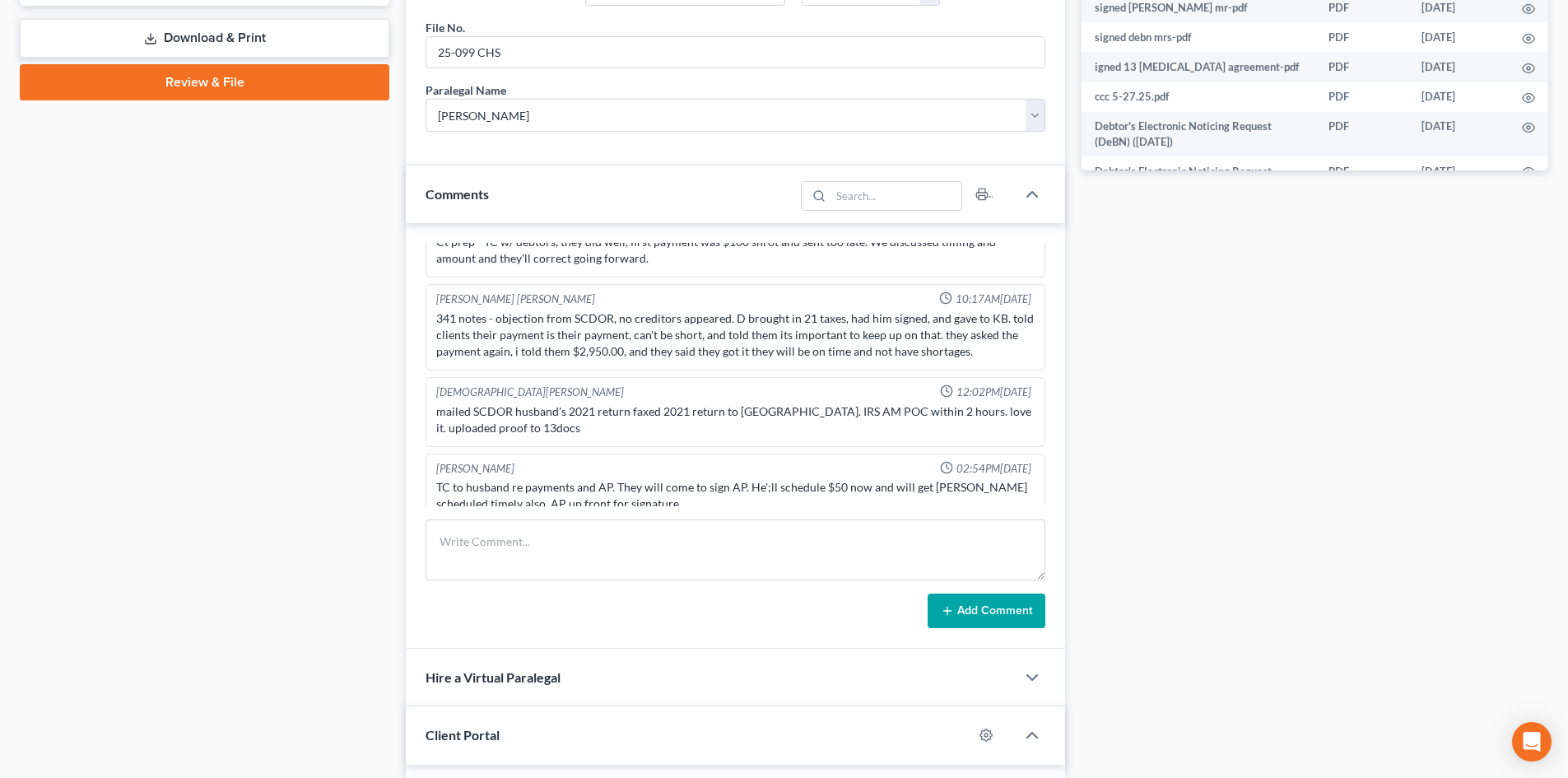
scroll to position [988, 0]
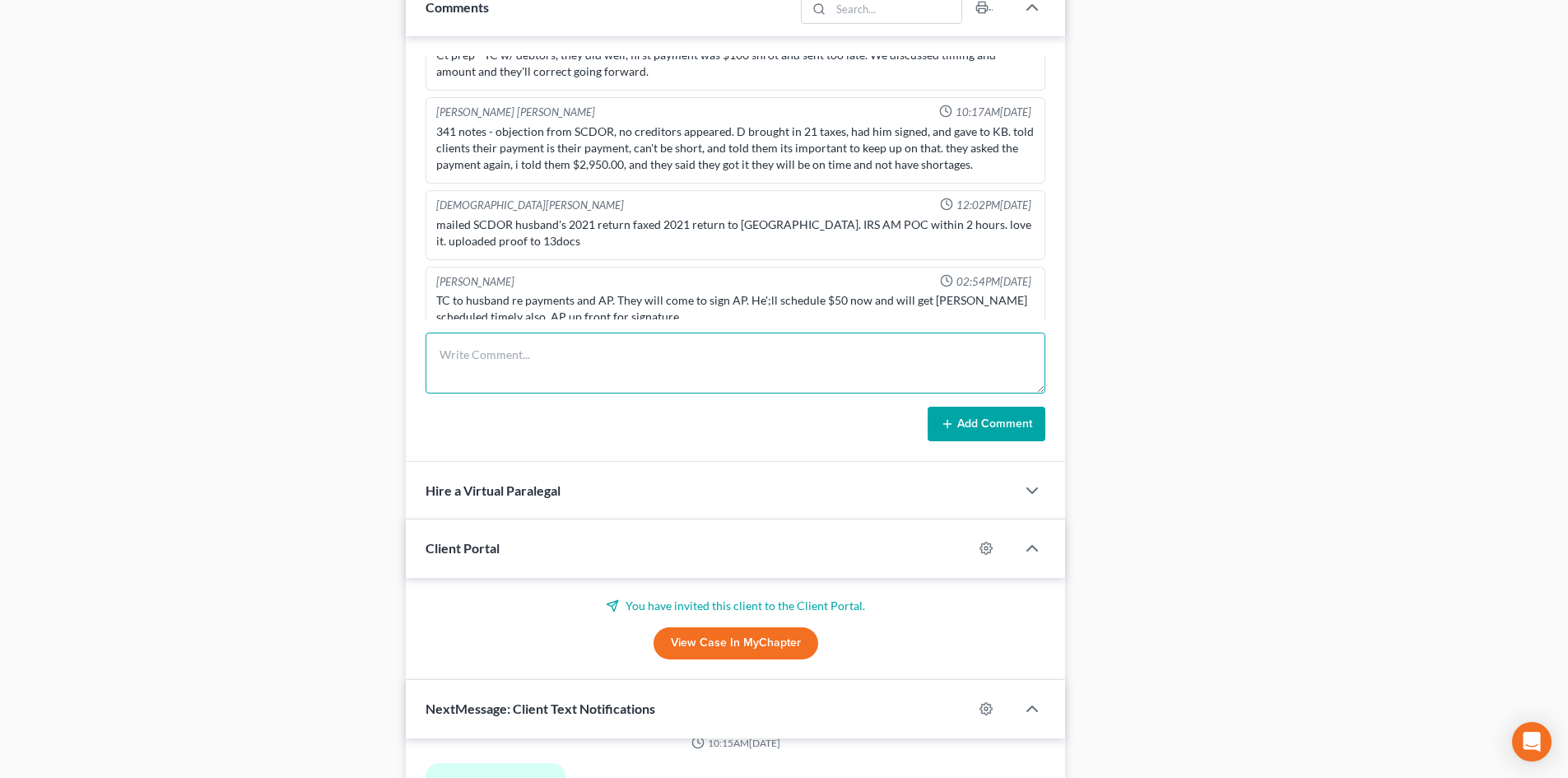
click at [577, 351] on textarea at bounding box center [736, 363] width 620 height 61
paste textarea "VM from client. TC with client"
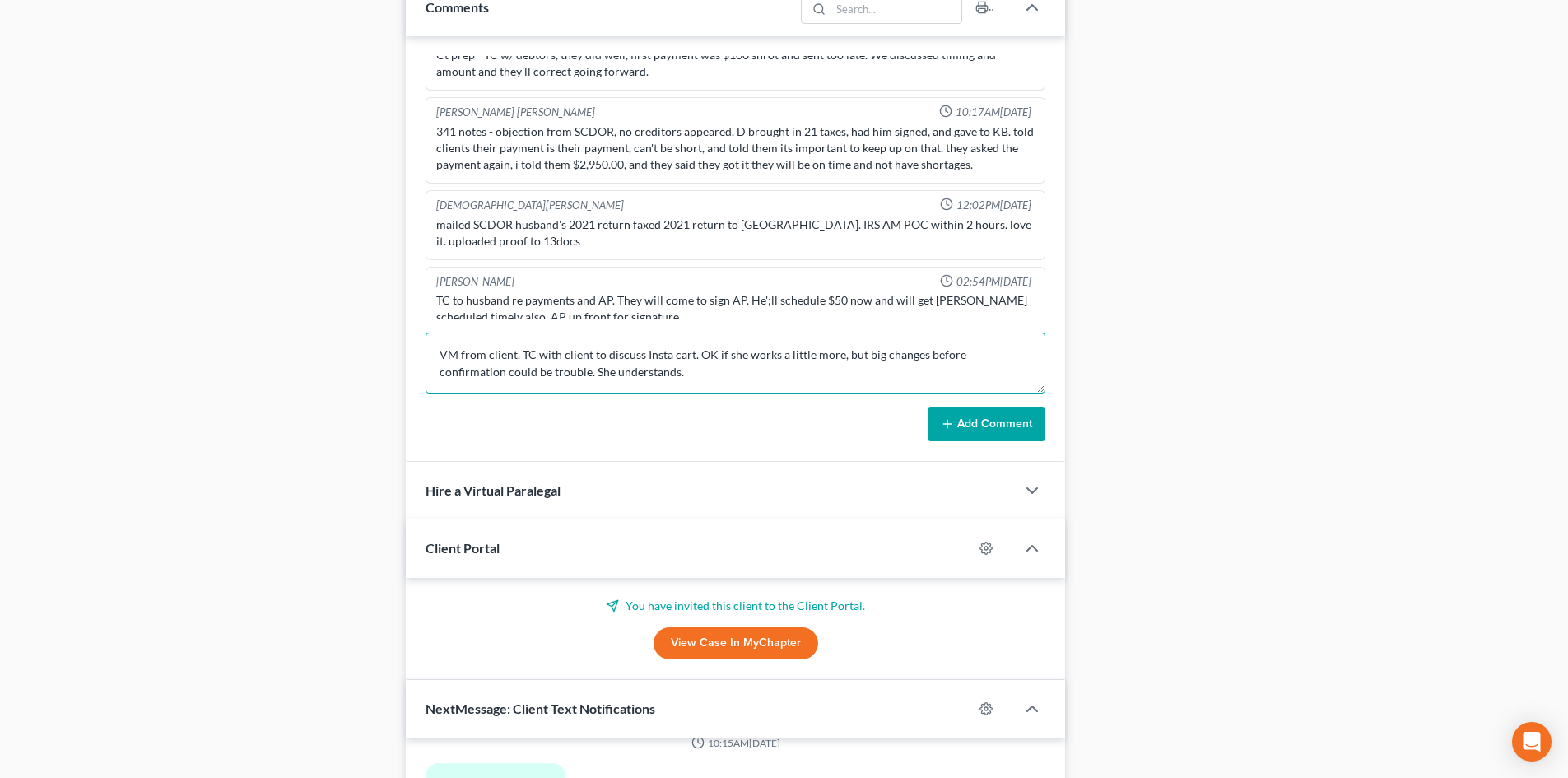
type textarea "VM from client. TC with client to discuss Insta cart. OK if she works a little …"
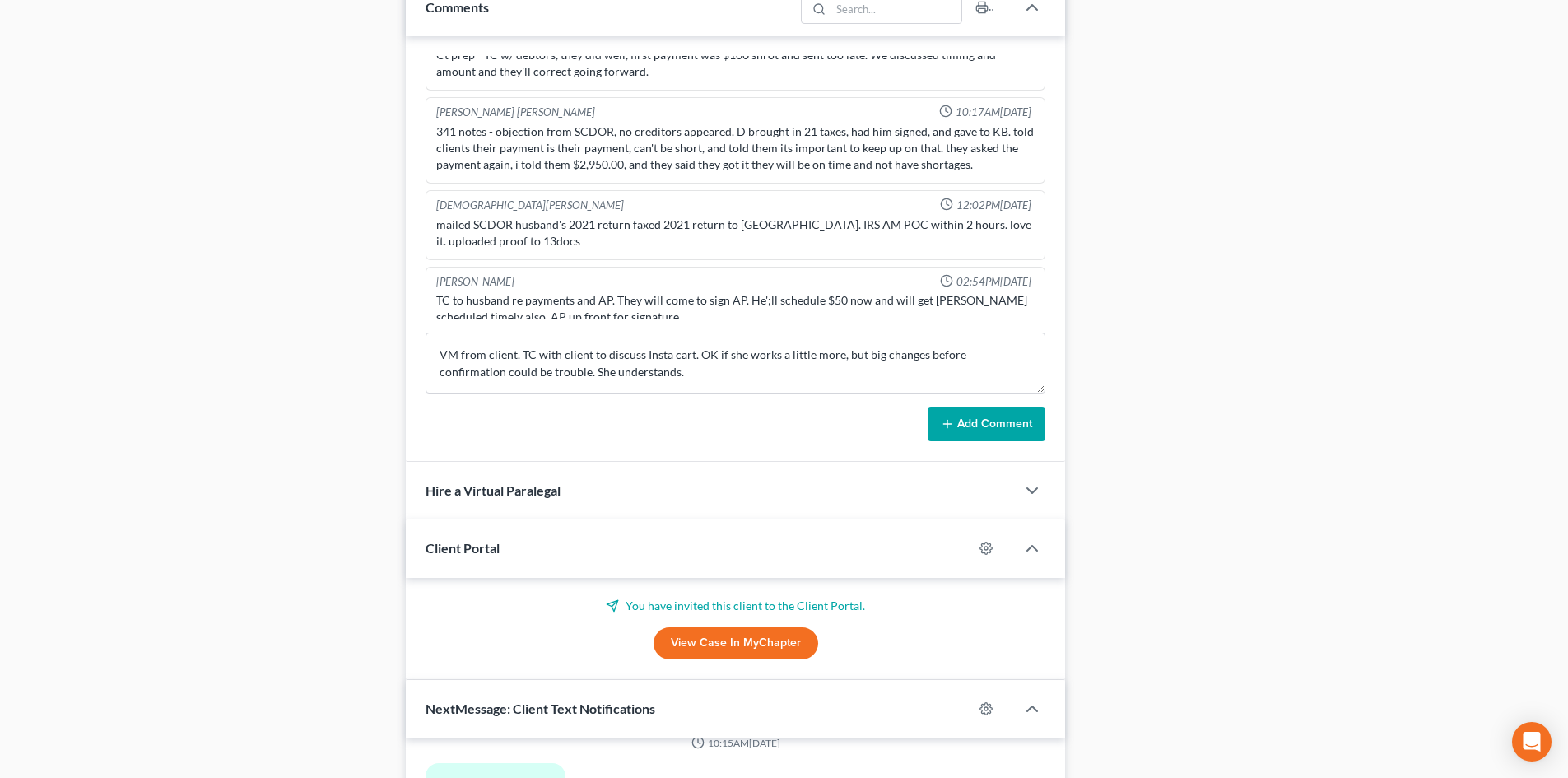
click at [948, 414] on button "Add Comment" at bounding box center [987, 424] width 118 height 35
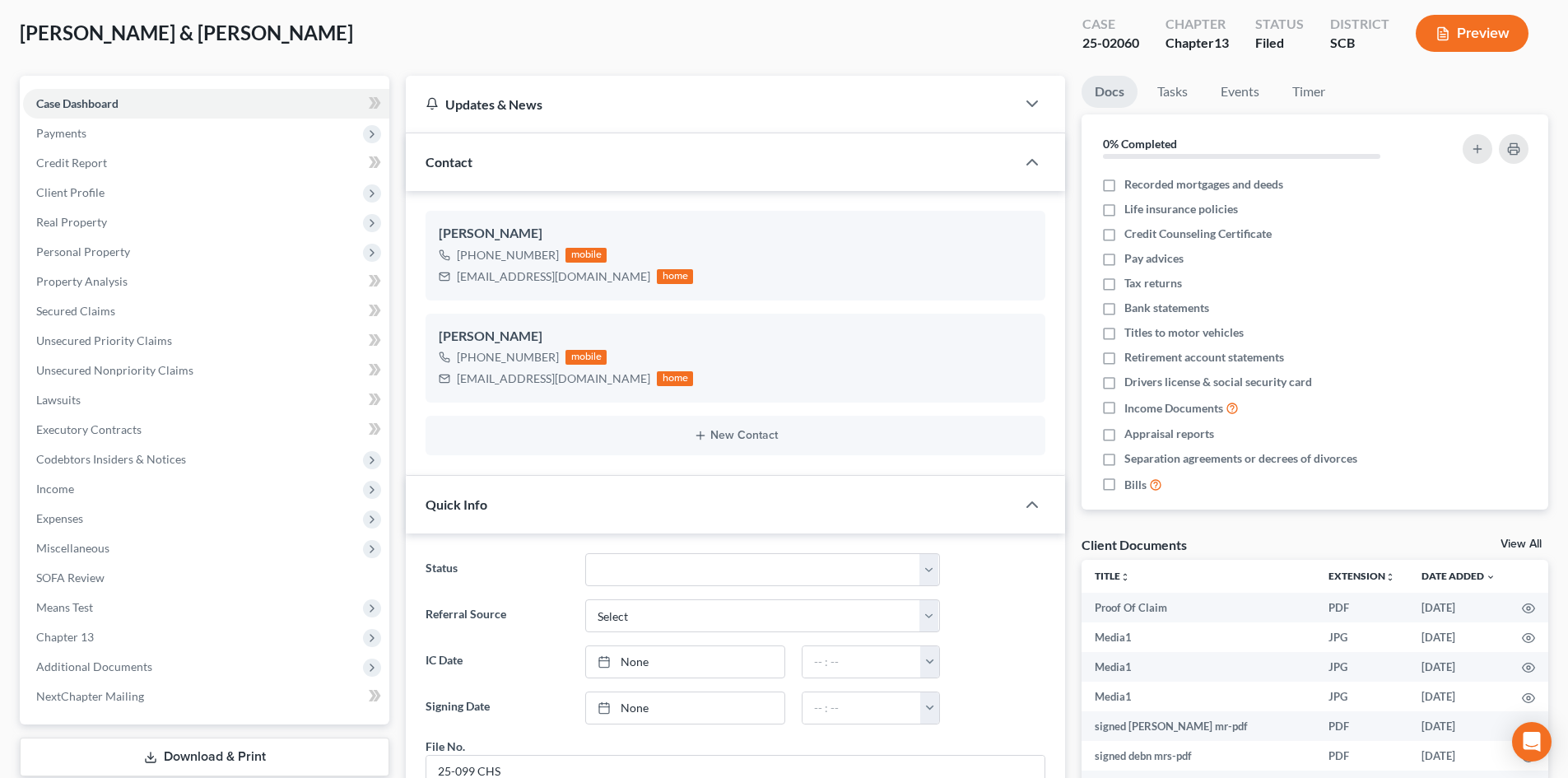
scroll to position [0, 0]
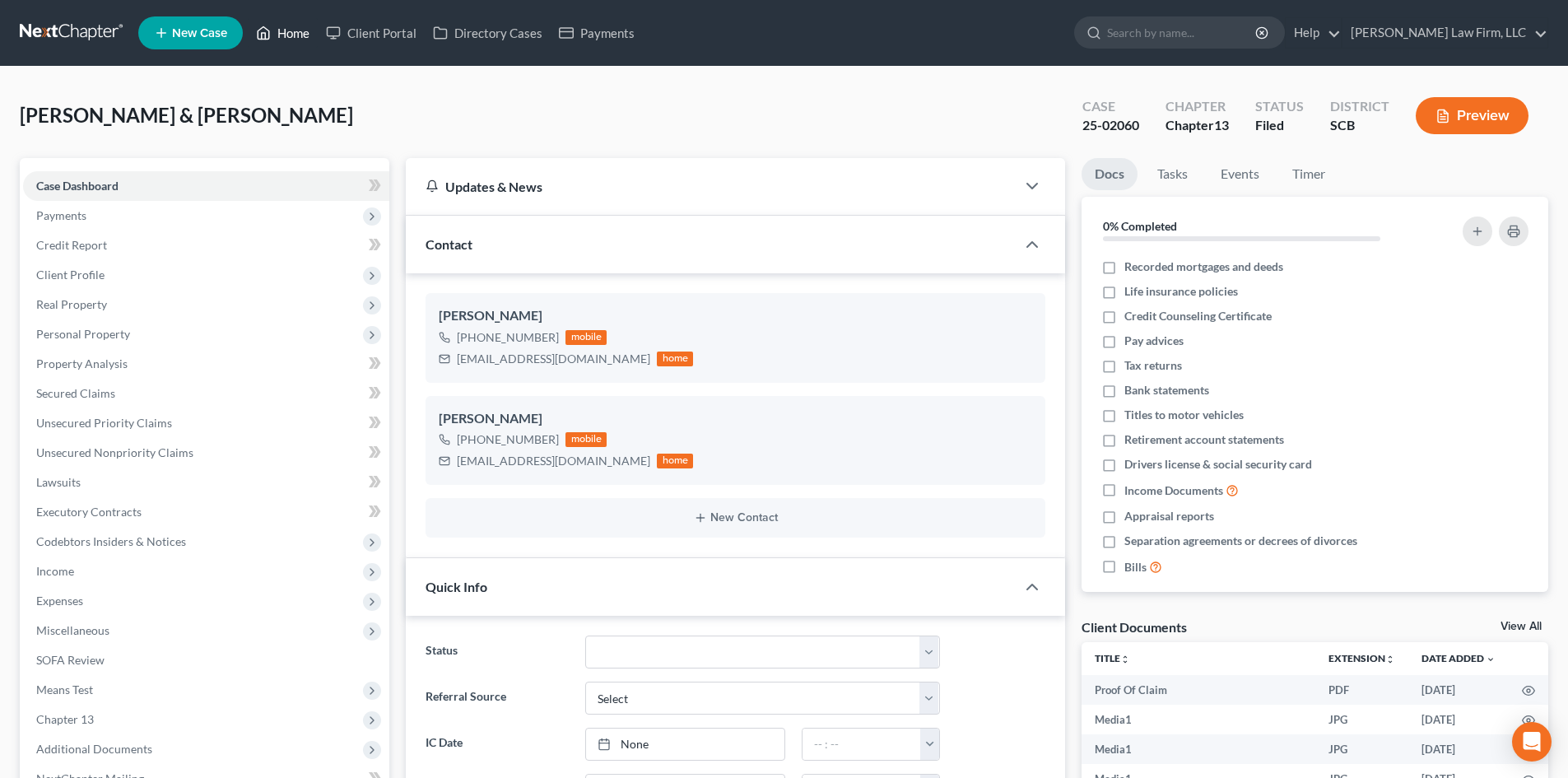
drag, startPoint x: 312, startPoint y: 33, endPoint x: 836, endPoint y: 126, distance: 532.2
click at [312, 33] on link "Home" at bounding box center [283, 33] width 70 height 30
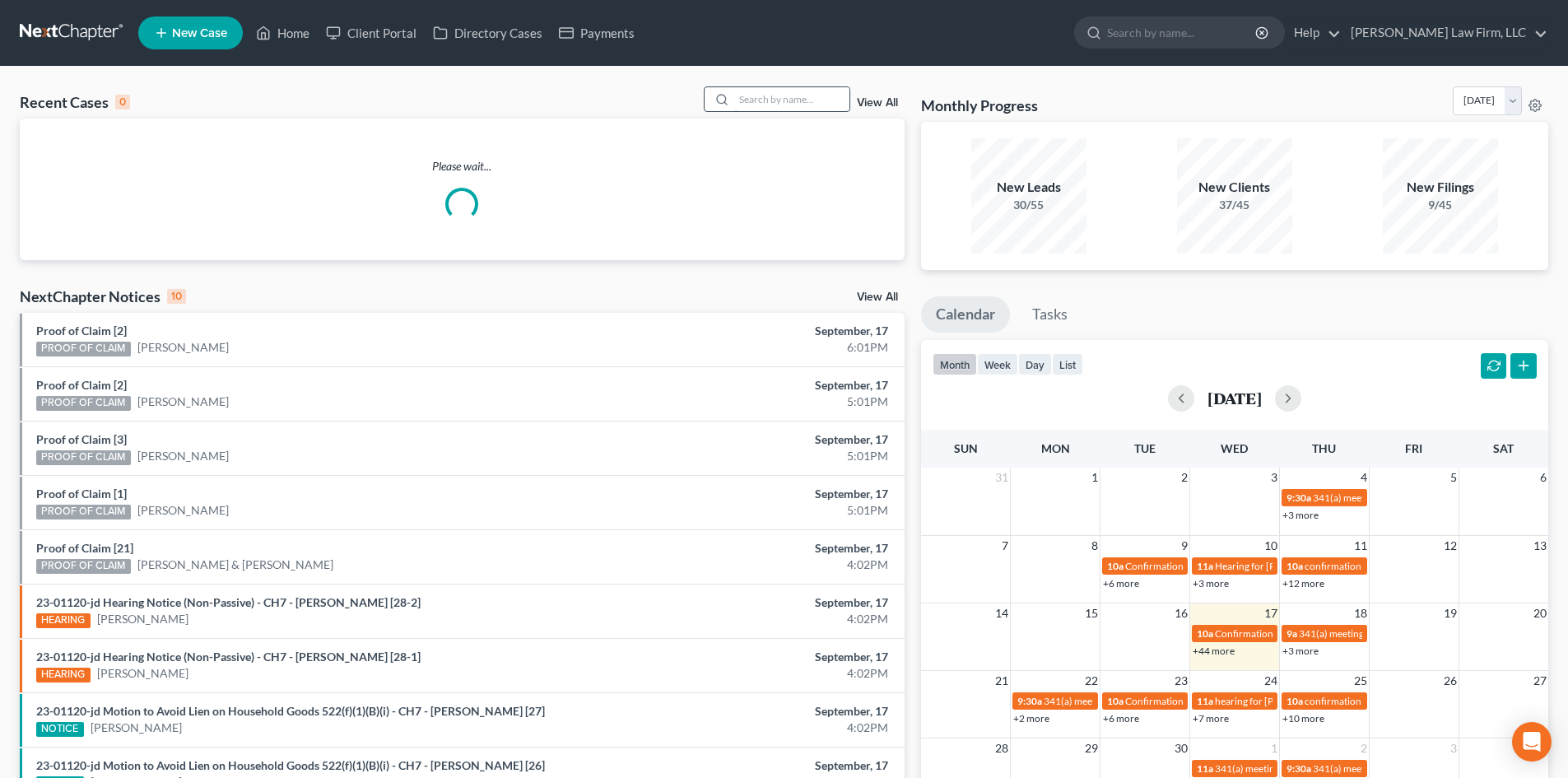
click at [818, 103] on input "search" at bounding box center [792, 100] width 116 height 24
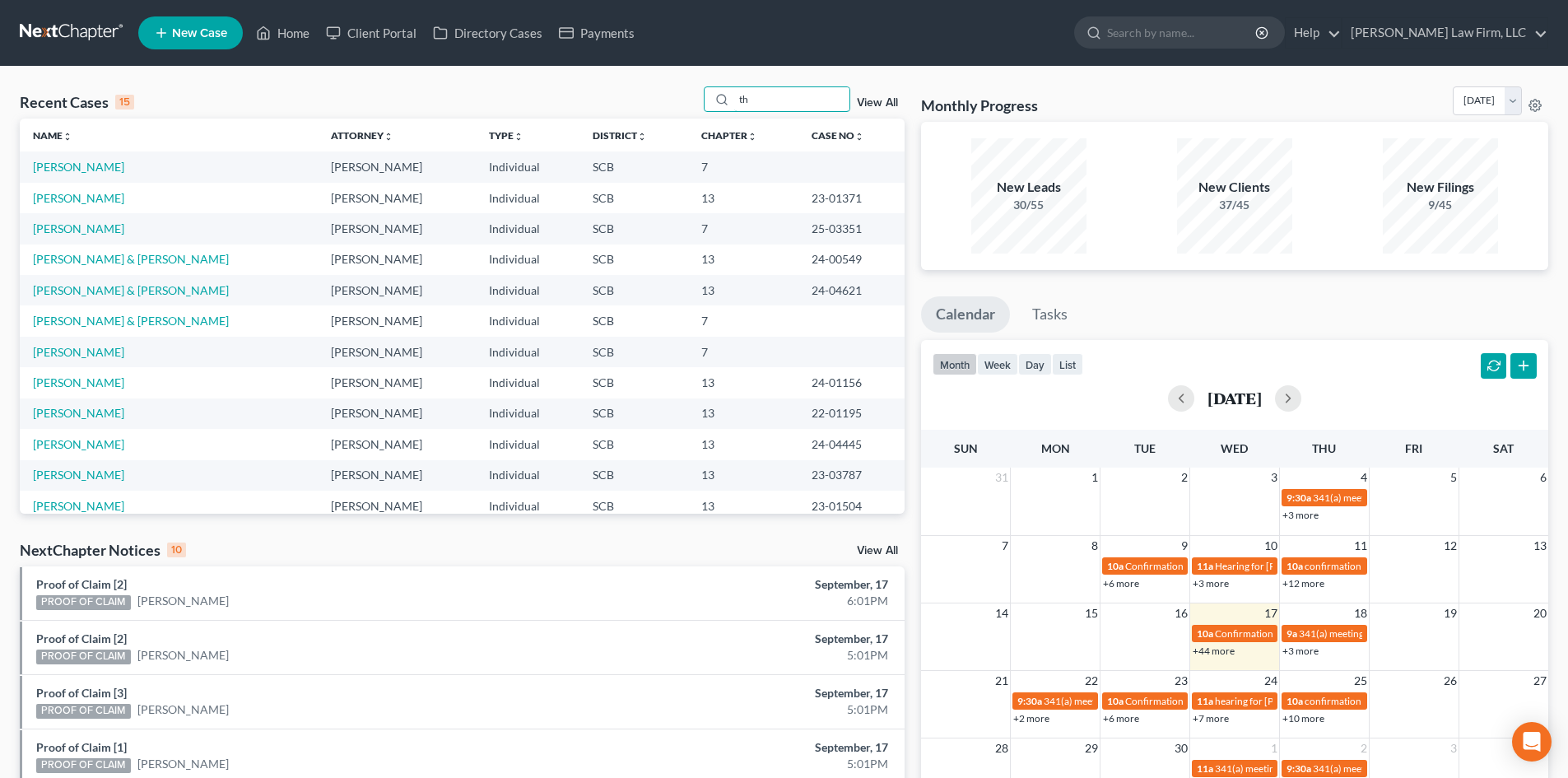
type input "t"
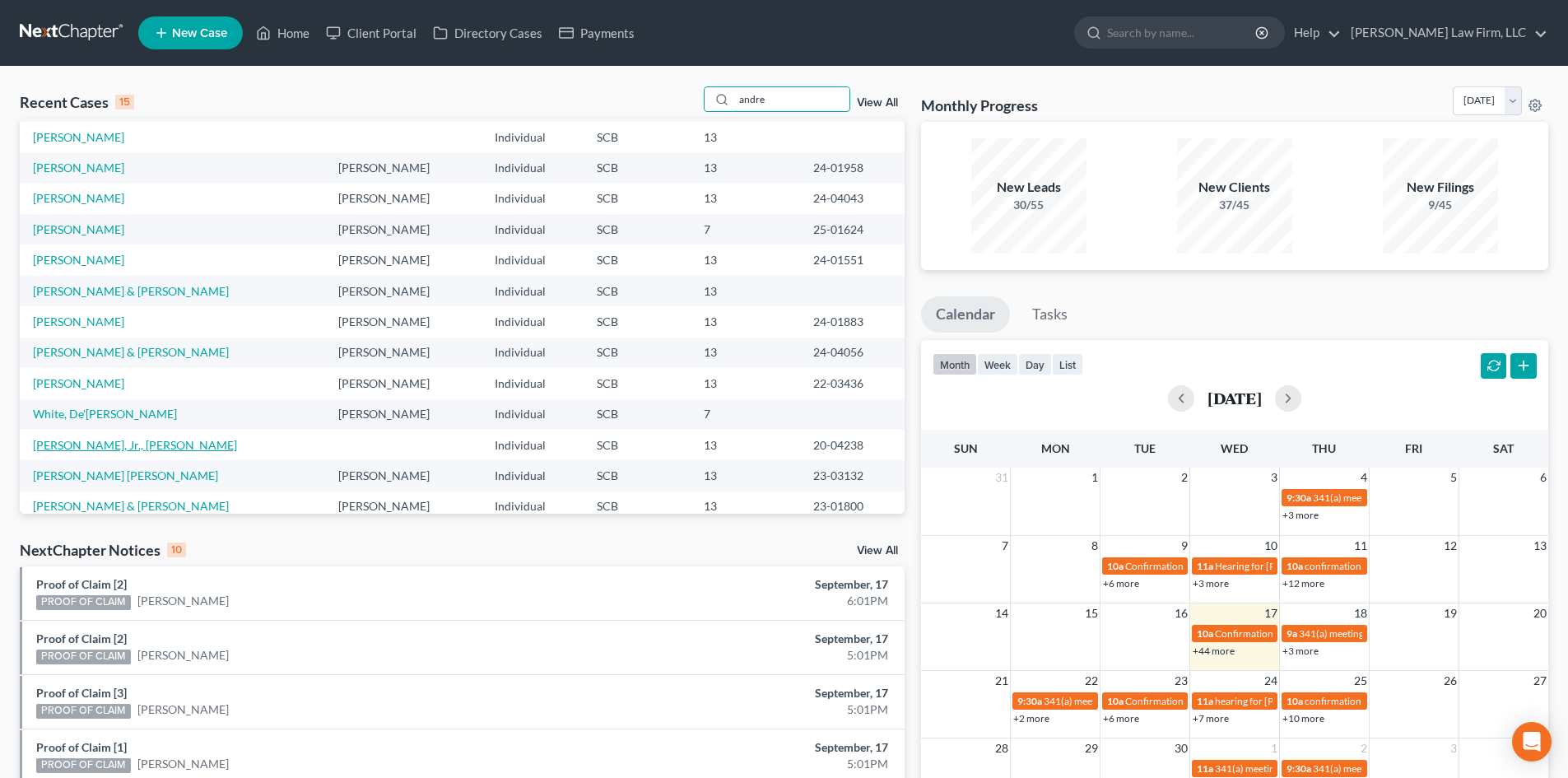
scroll to position [113, 0]
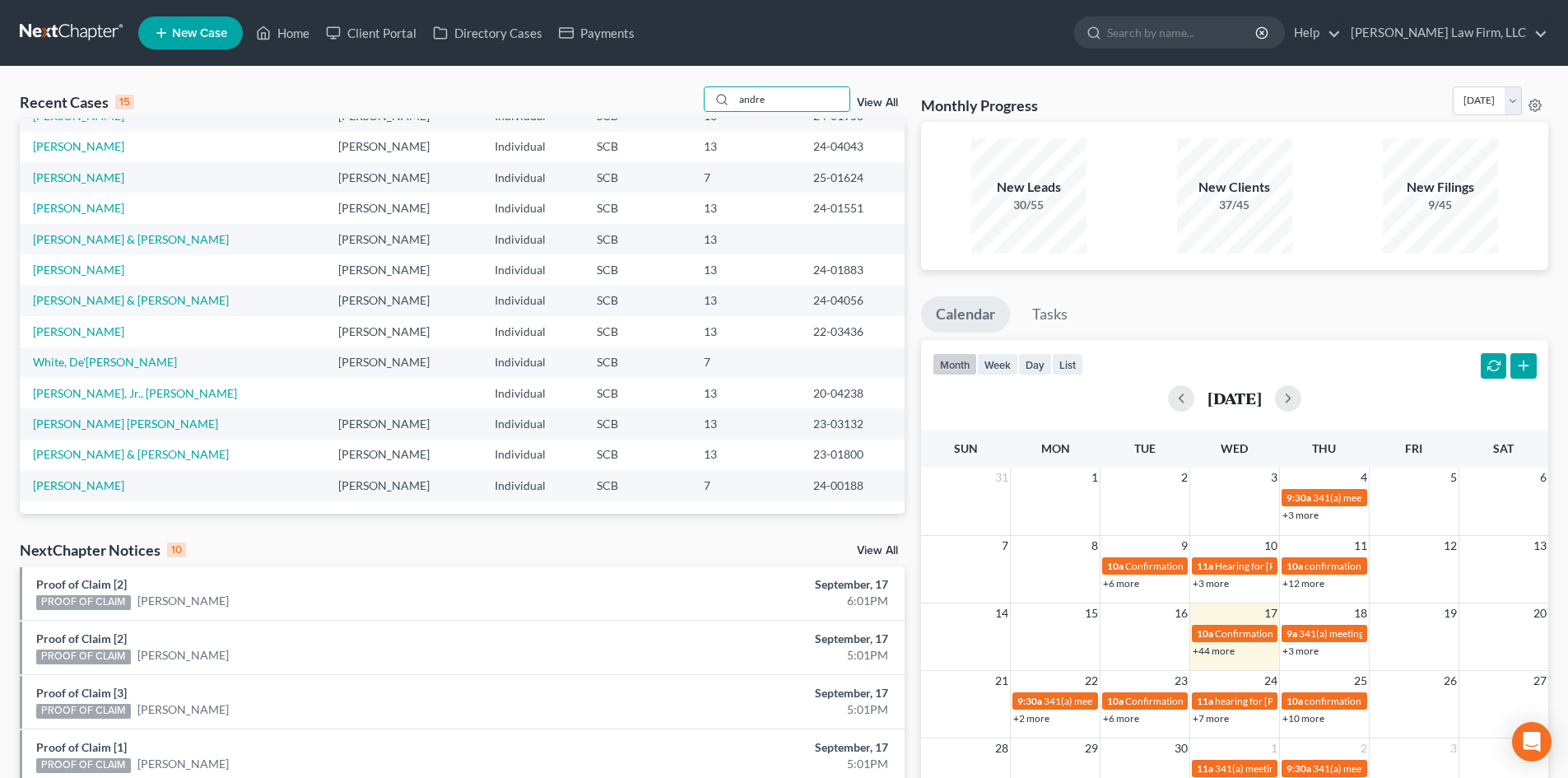
drag, startPoint x: 803, startPoint y: 89, endPoint x: 668, endPoint y: 107, distance: 136.2
click at [668, 107] on div "Recent Cases 15 andre View All" at bounding box center [463, 103] width 885 height 32
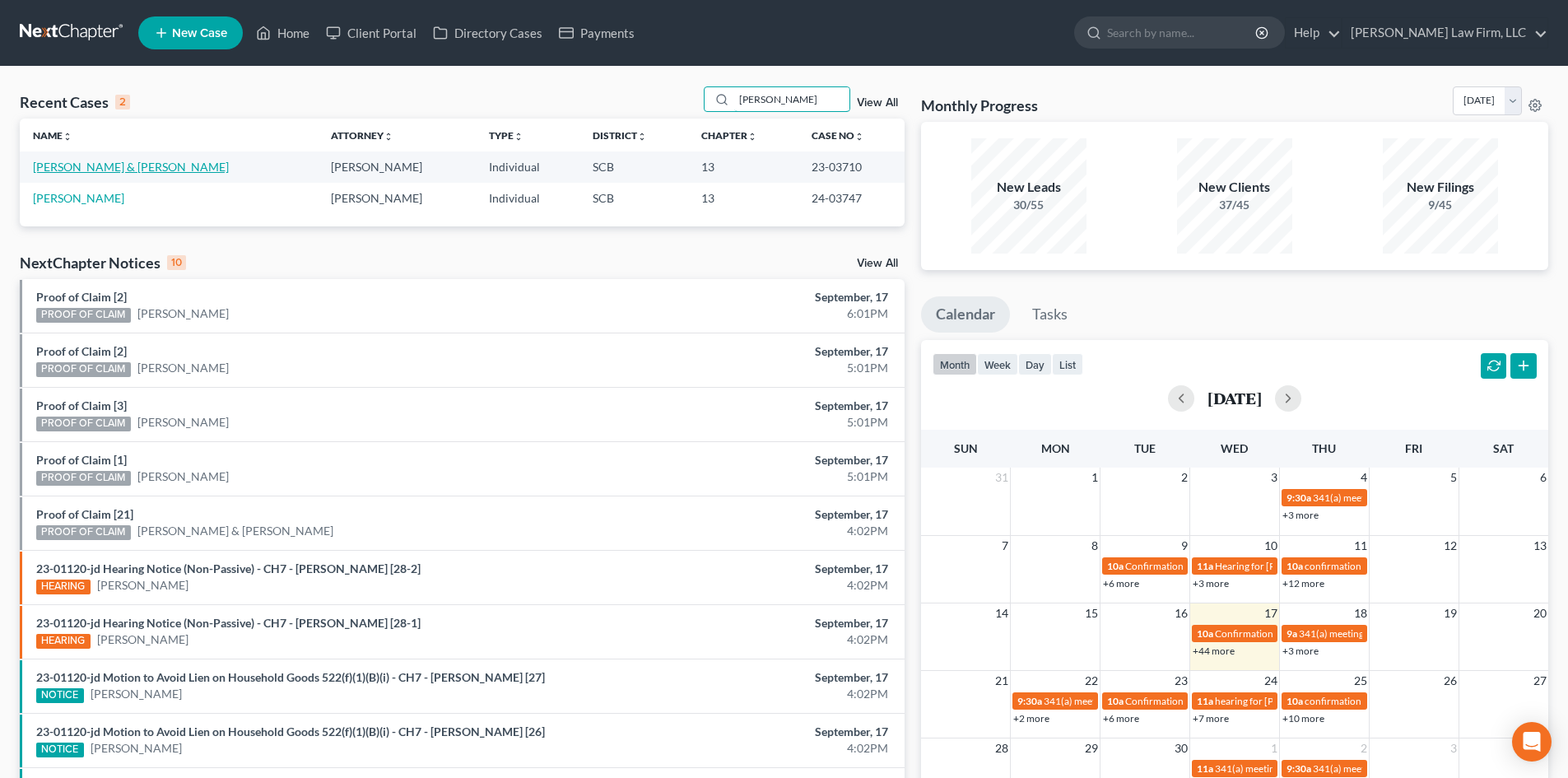
type input "[PERSON_NAME]"
click at [121, 171] on link "[PERSON_NAME] & [PERSON_NAME]" at bounding box center [131, 167] width 196 height 14
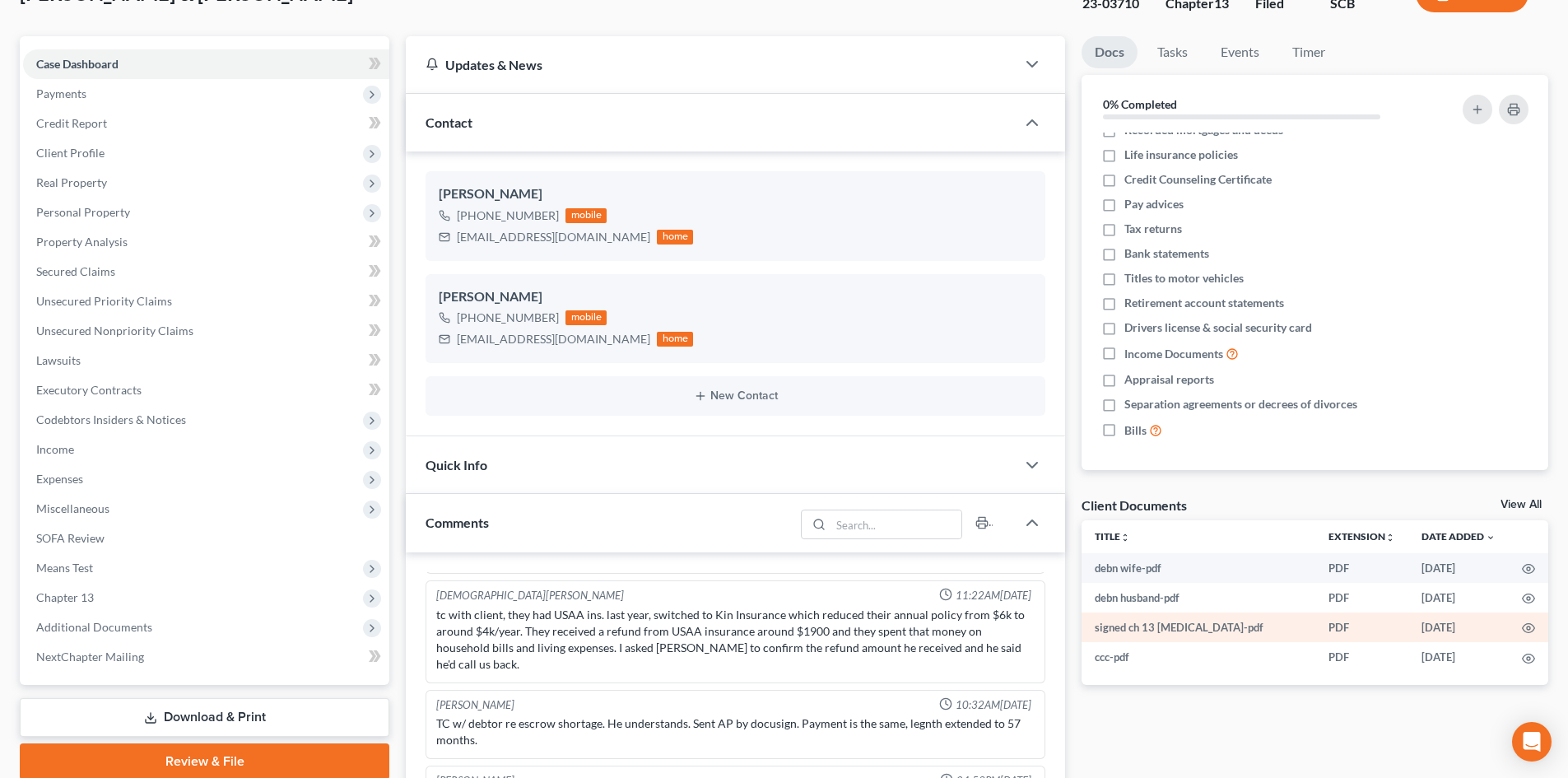
scroll to position [247, 0]
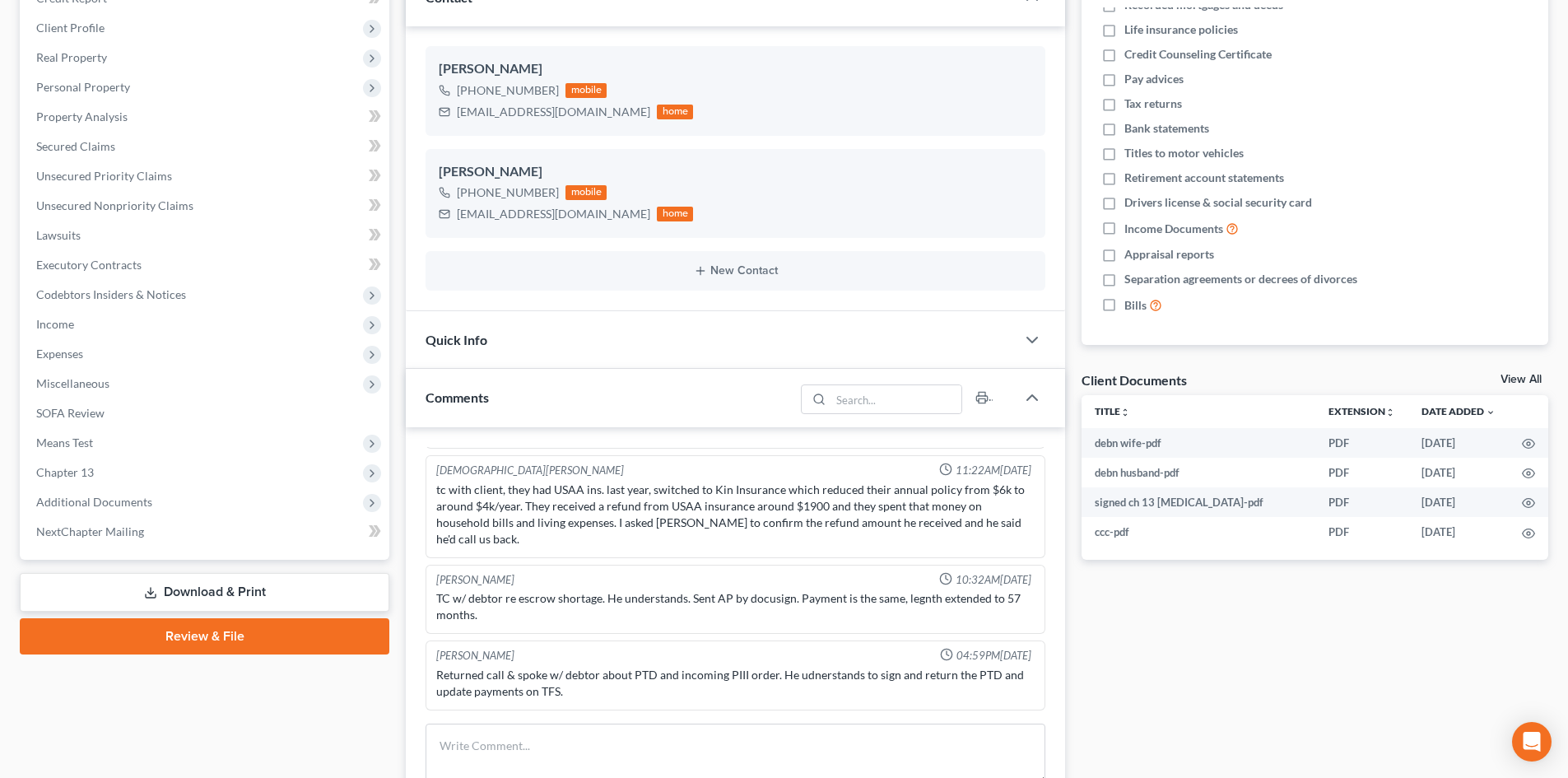
click at [1518, 377] on link "View All" at bounding box center [1521, 380] width 41 height 12
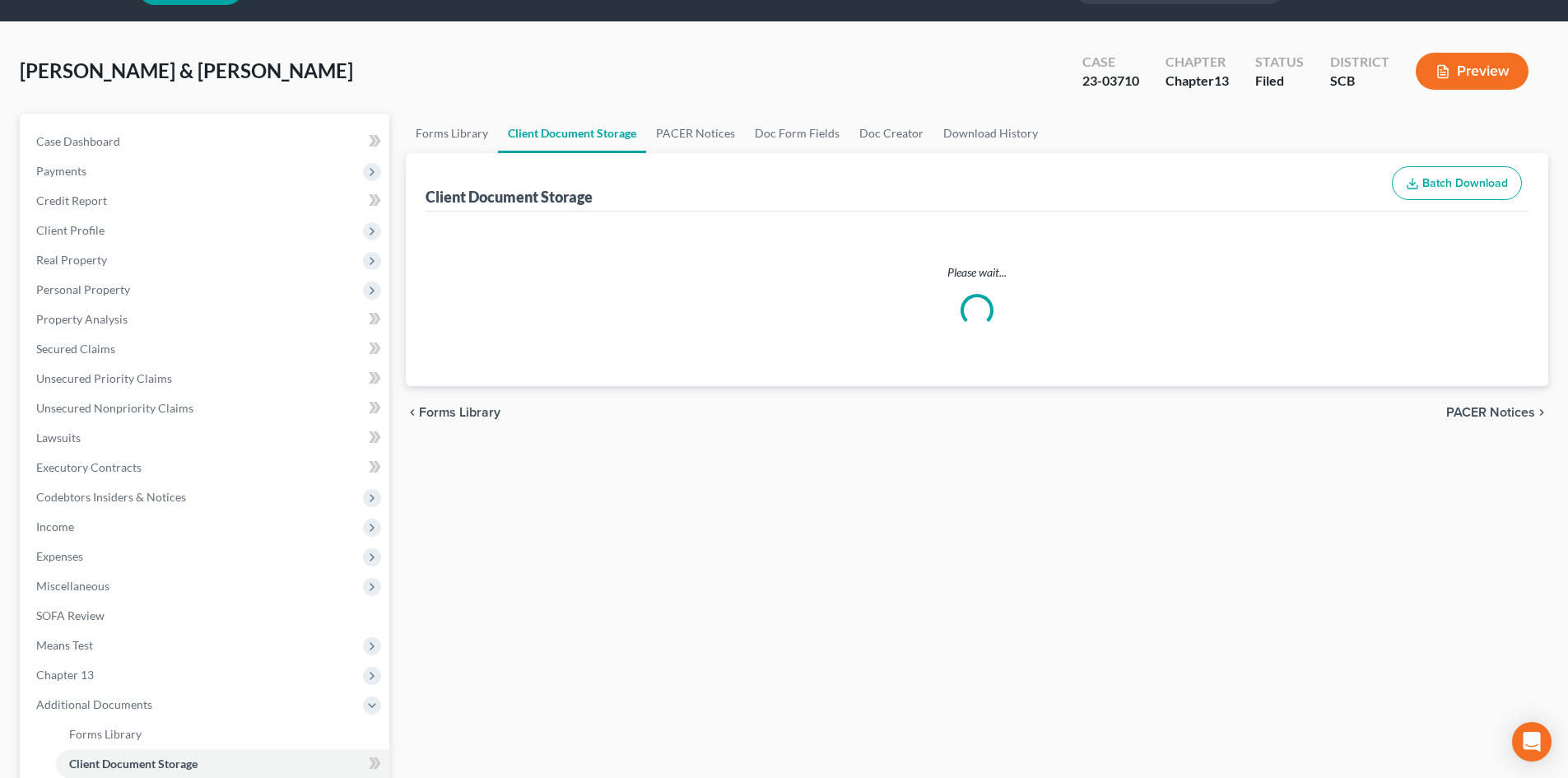
scroll to position [2, 0]
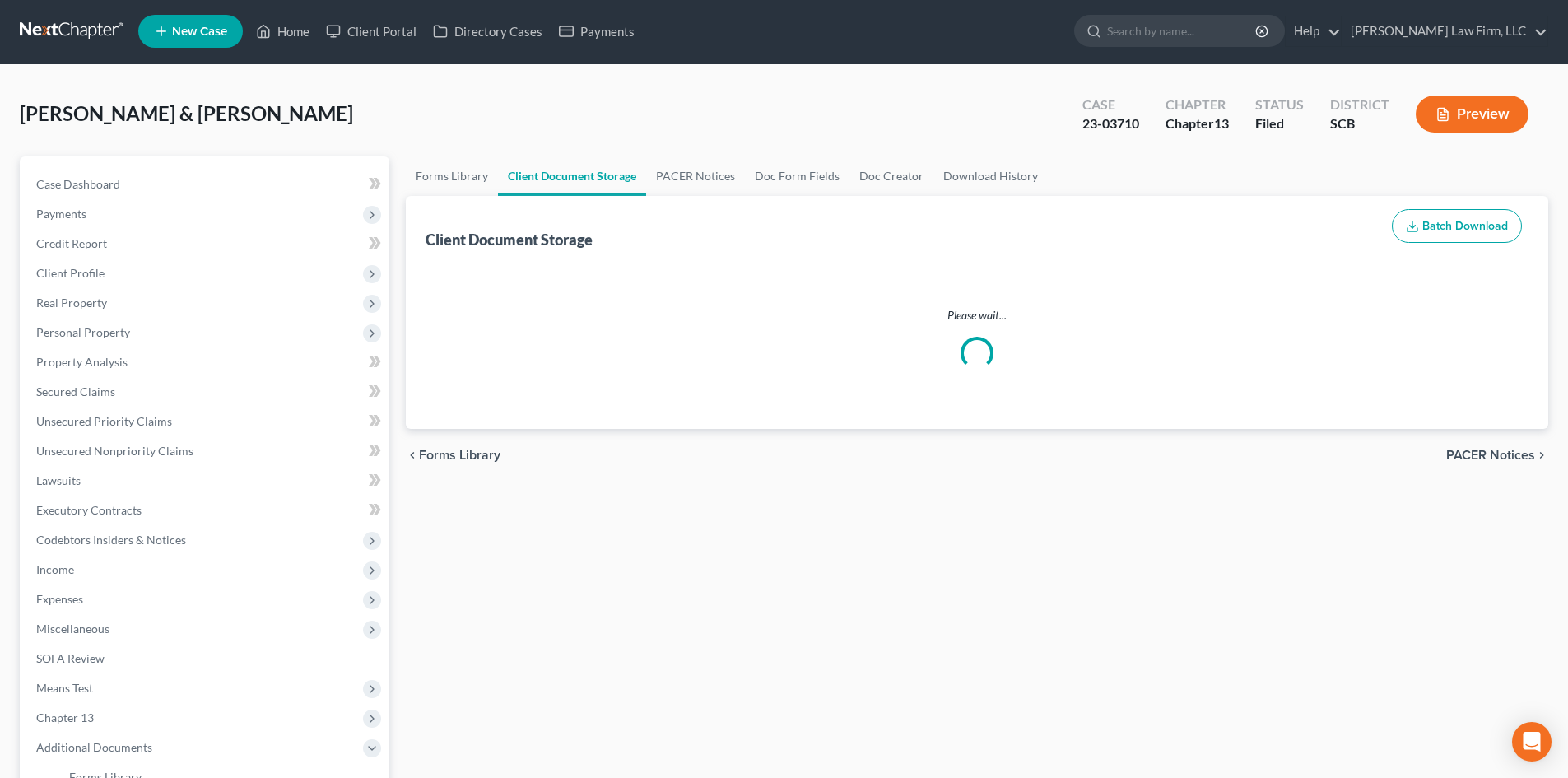
select select "6"
select select "16"
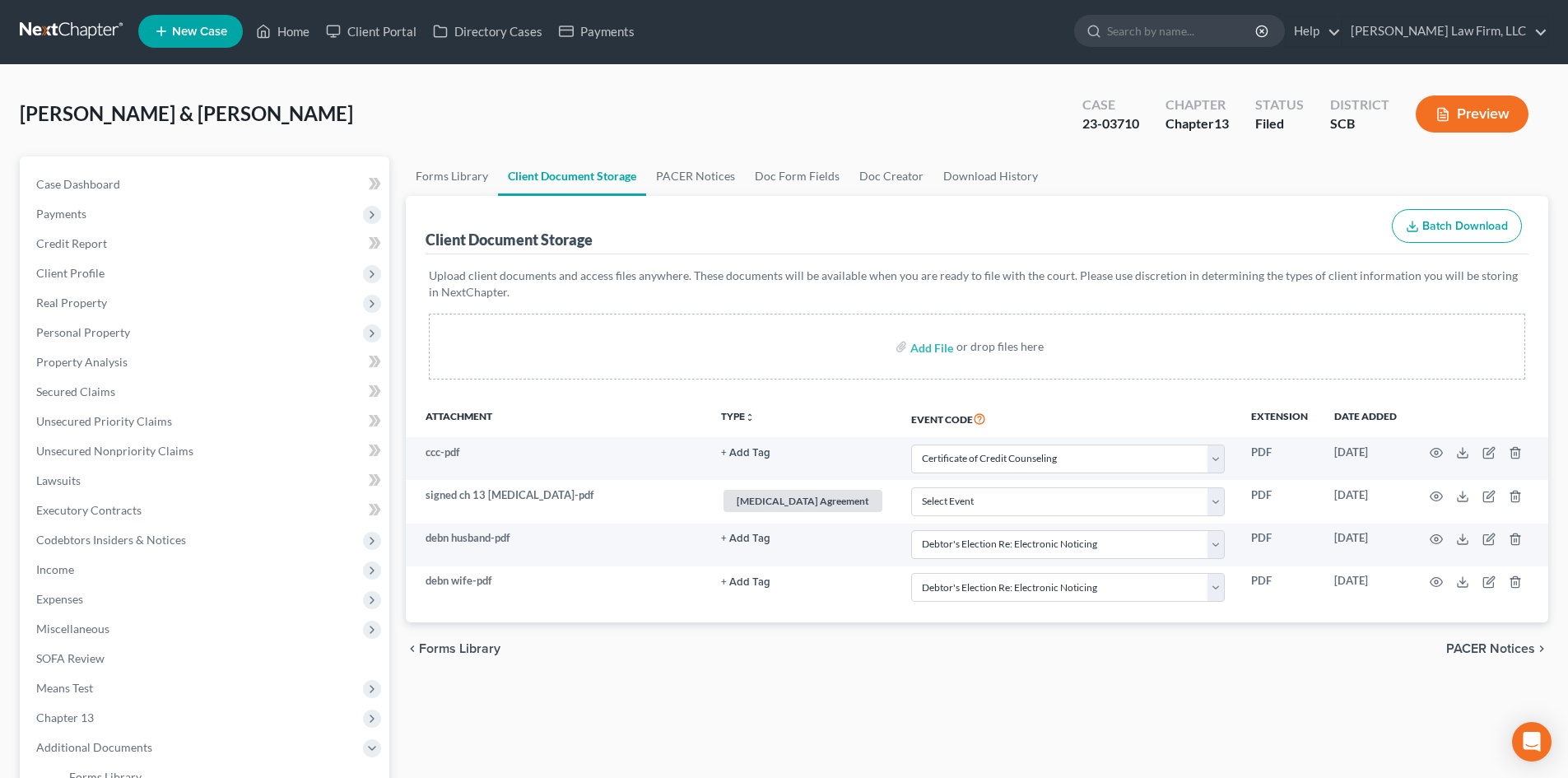
scroll to position [0, 0]
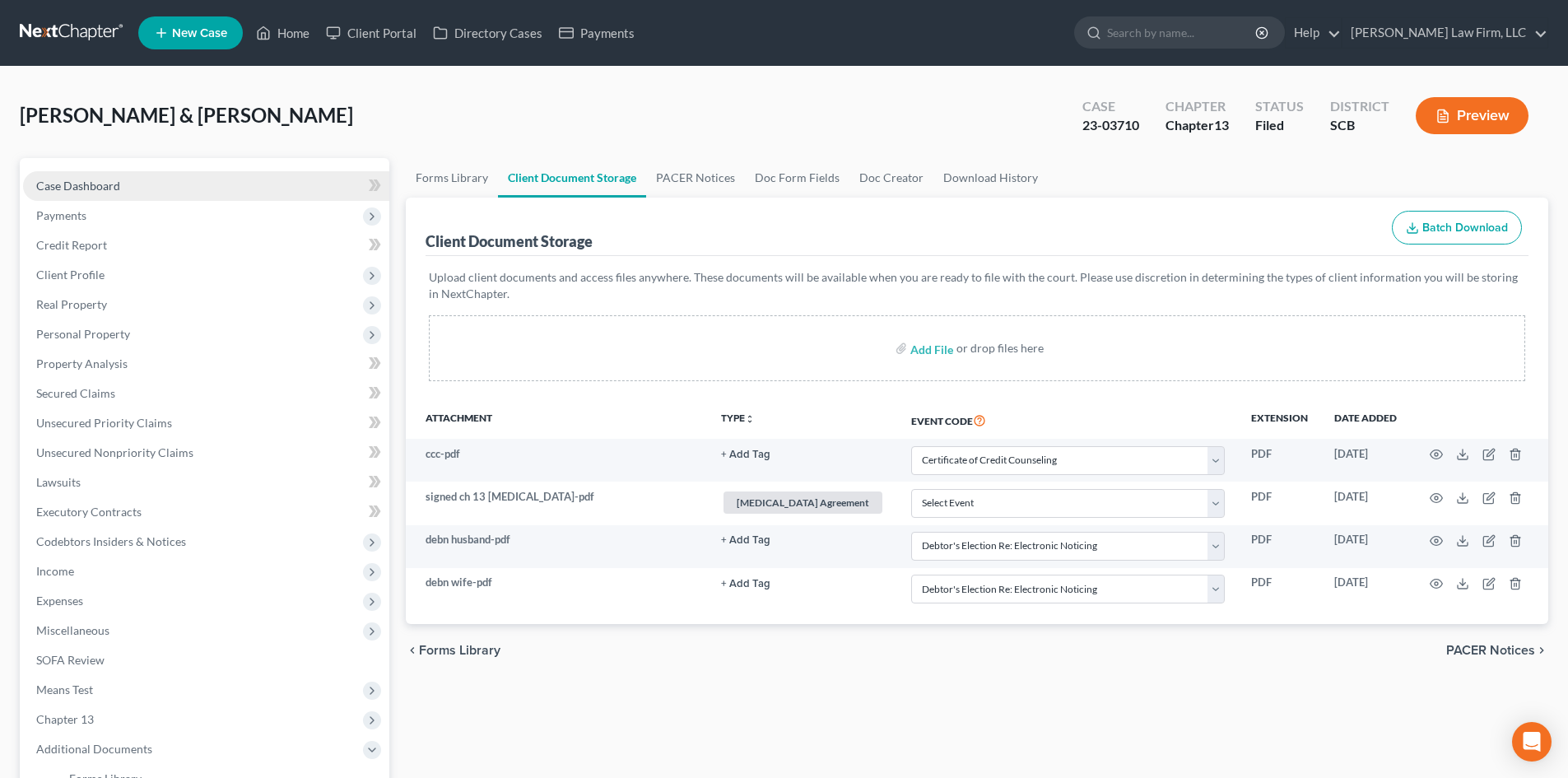
click at [109, 191] on span "Case Dashboard" at bounding box center [78, 186] width 84 height 14
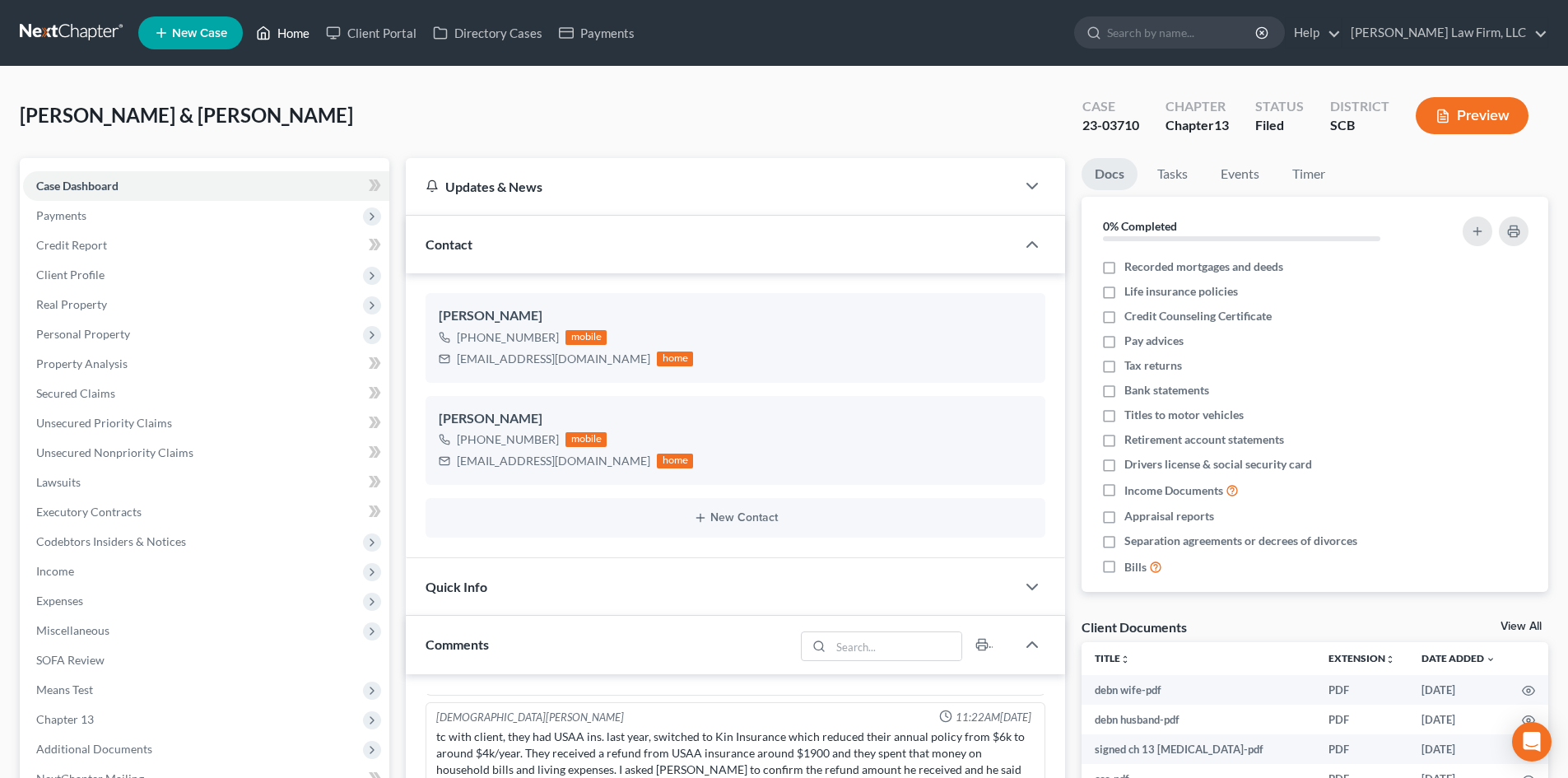
drag, startPoint x: 295, startPoint y: 36, endPoint x: 735, endPoint y: 125, distance: 448.9
click at [295, 36] on link "Home" at bounding box center [283, 33] width 70 height 30
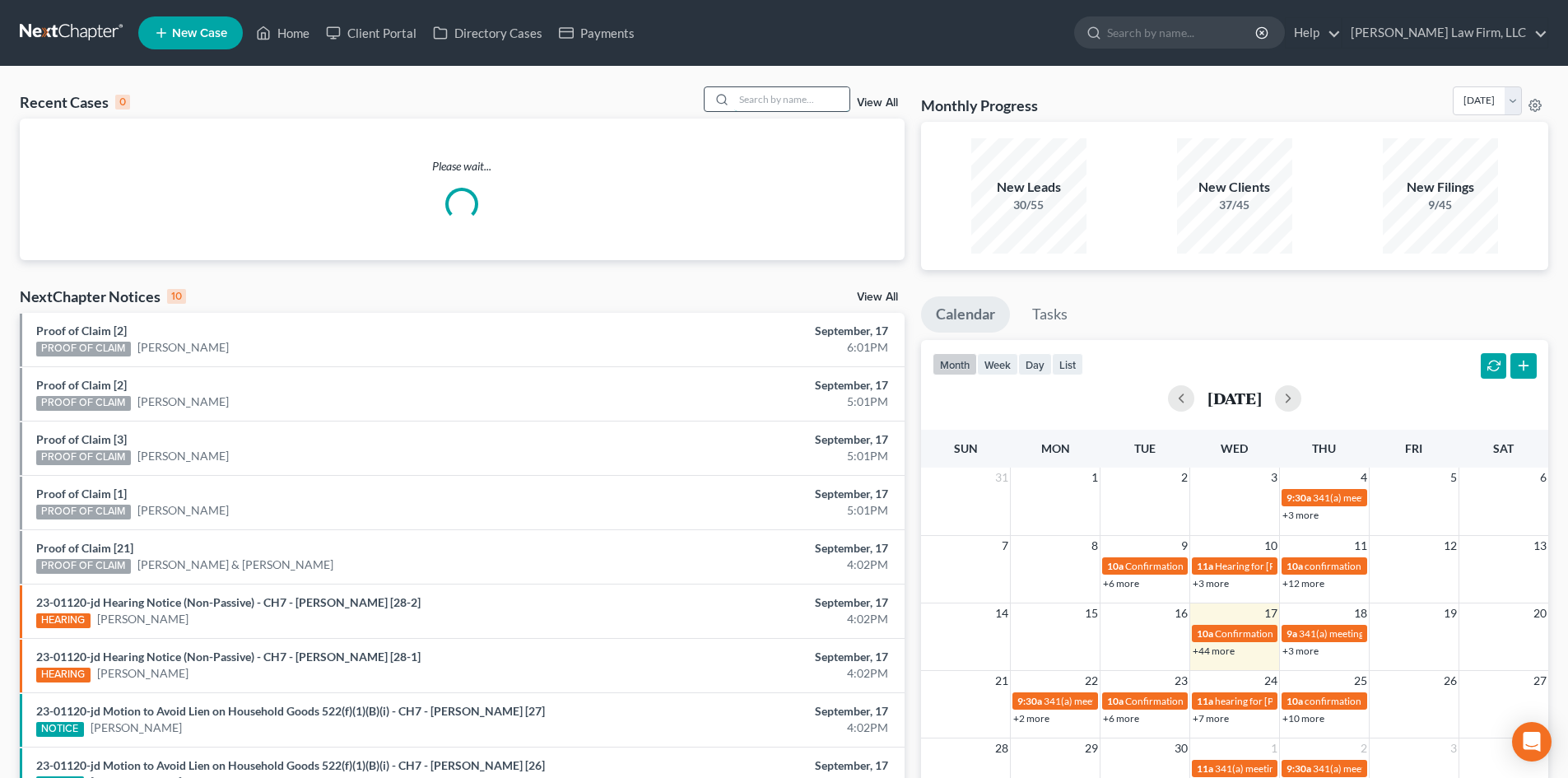
click at [798, 97] on input "search" at bounding box center [792, 100] width 116 height 24
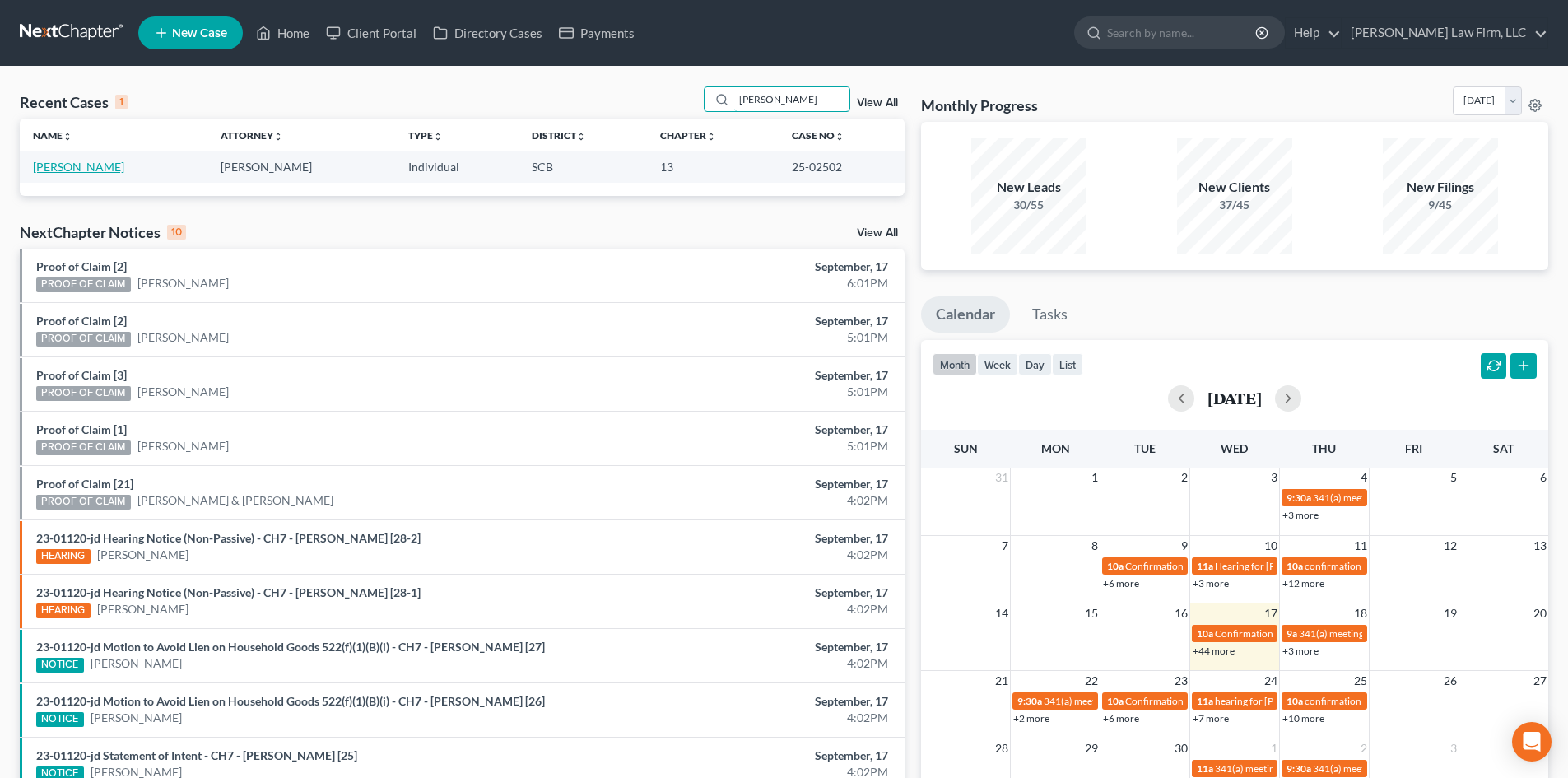
type input "[PERSON_NAME]"
click at [80, 165] on link "[PERSON_NAME]" at bounding box center [79, 167] width 92 height 14
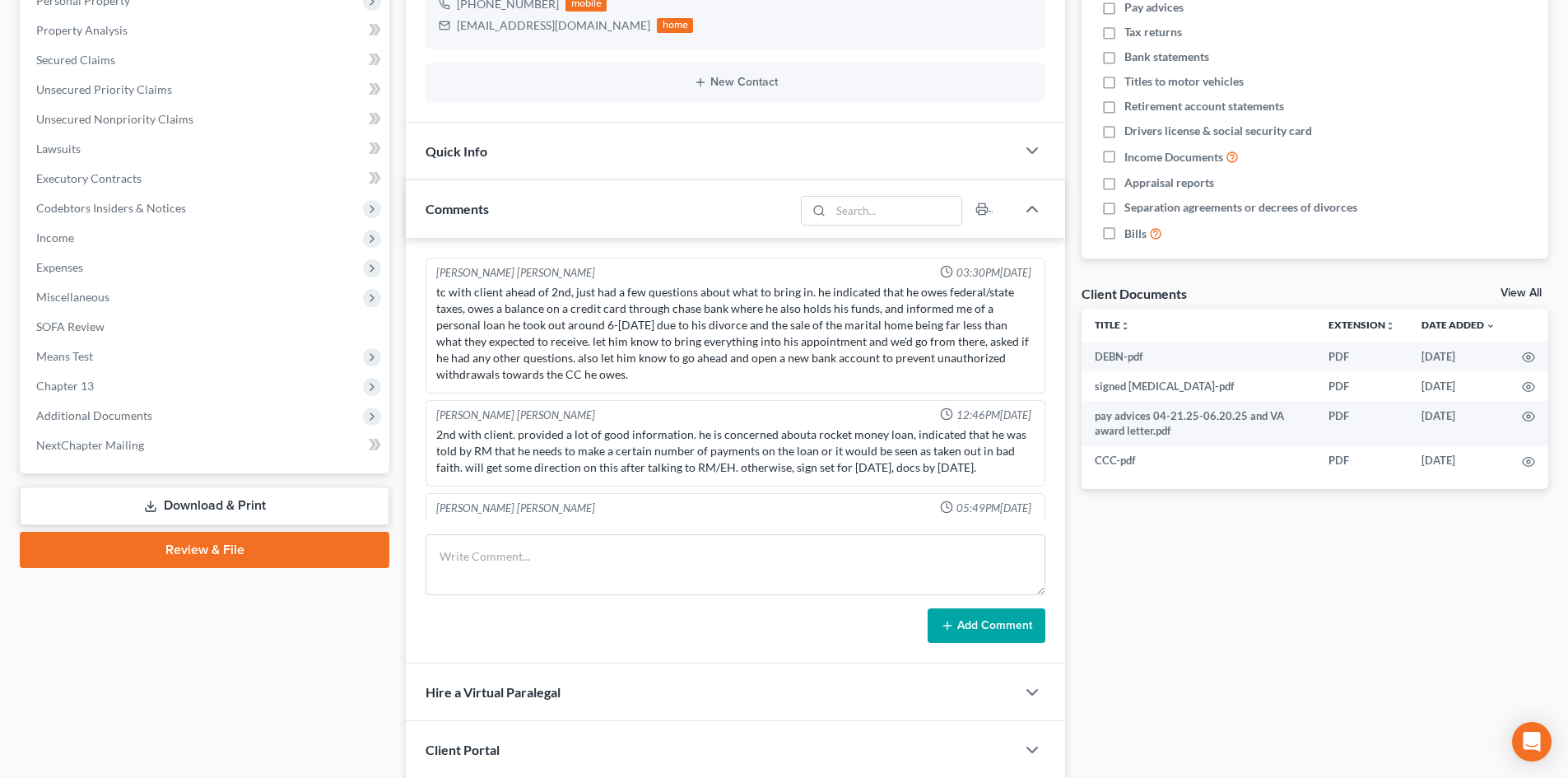
scroll to position [1592, 0]
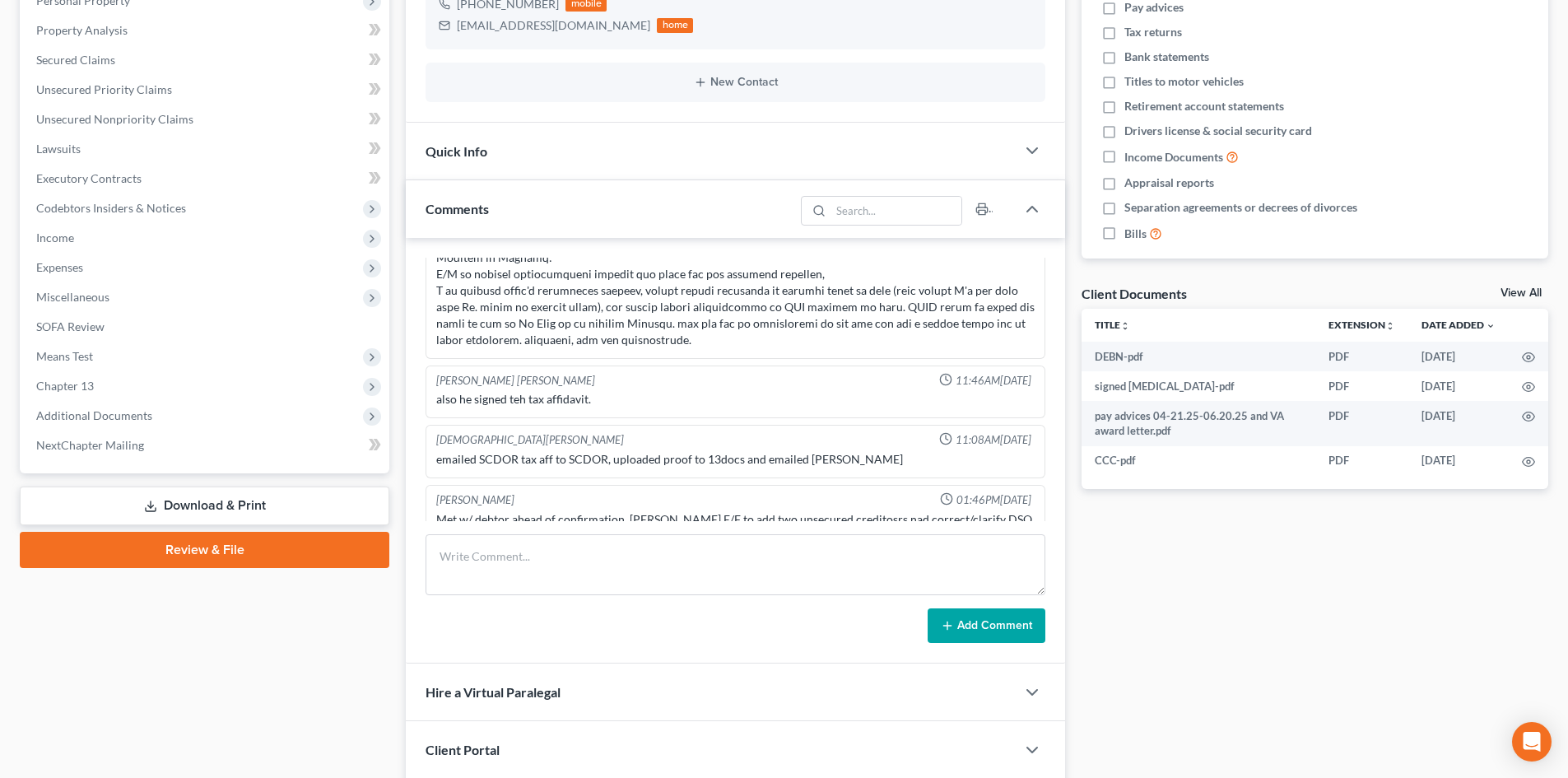
click at [1516, 287] on link "View All" at bounding box center [1521, 293] width 41 height 12
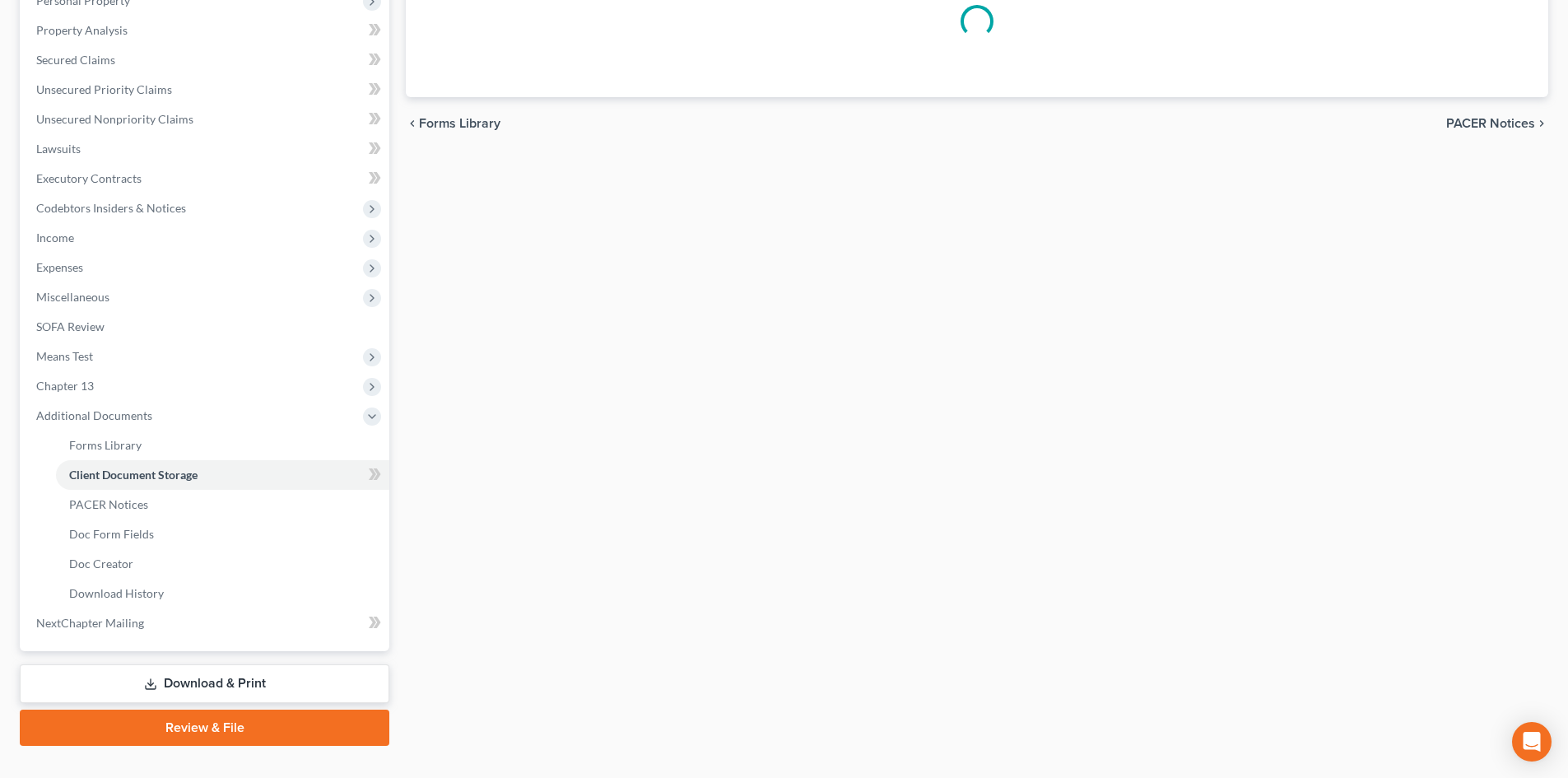
scroll to position [187, 0]
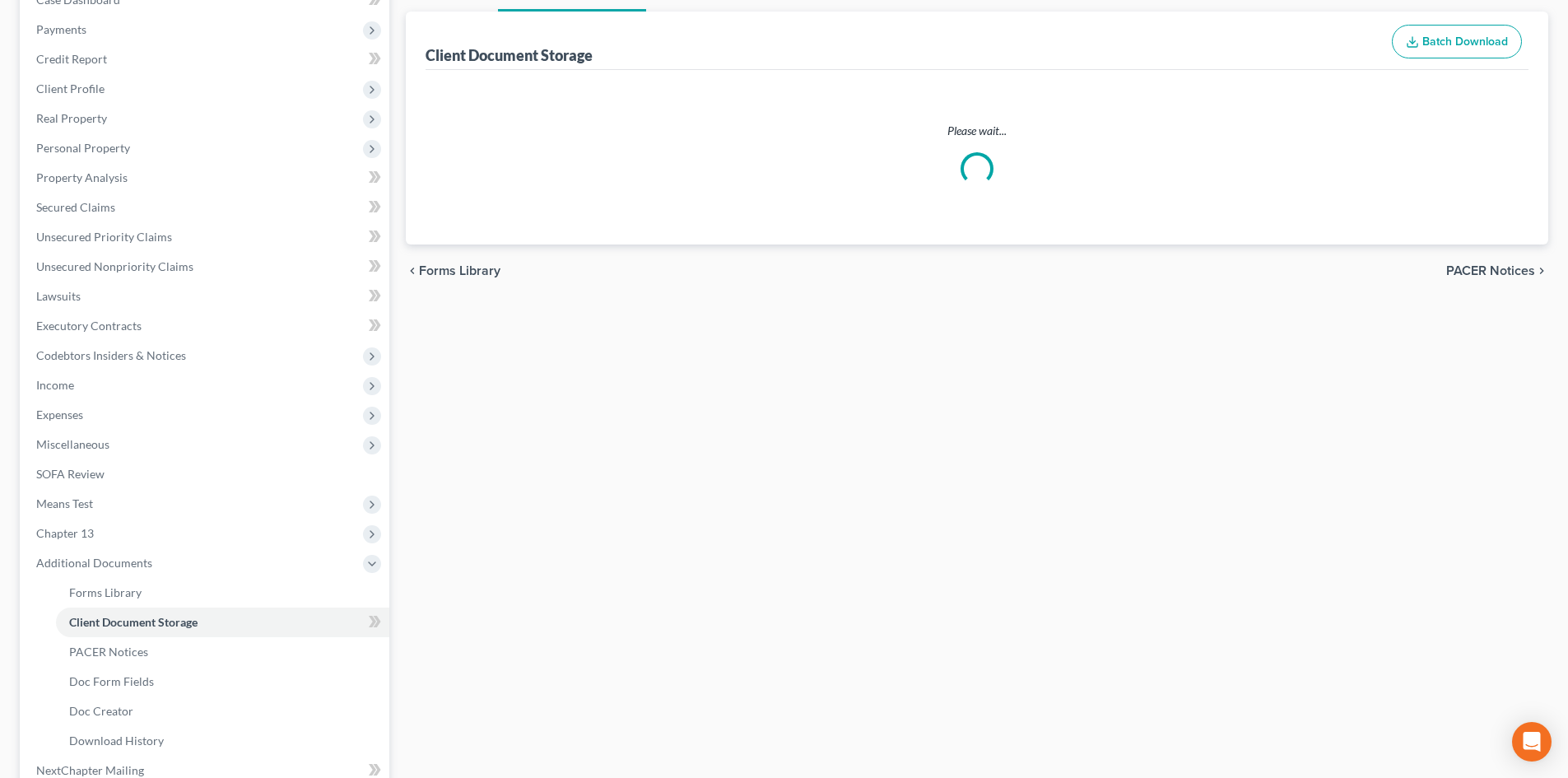
select select "6"
select select "15"
select select "16"
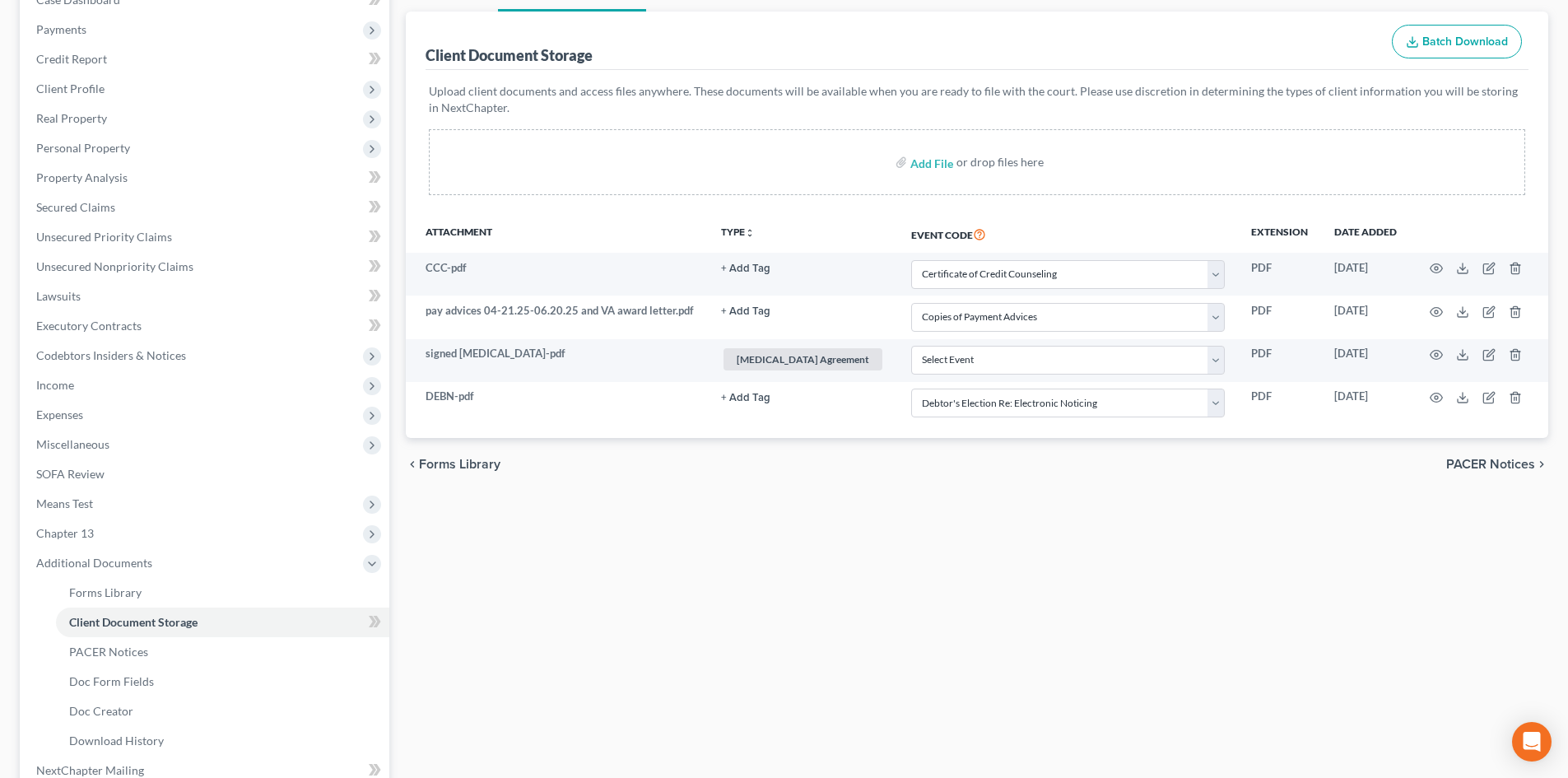
scroll to position [0, 0]
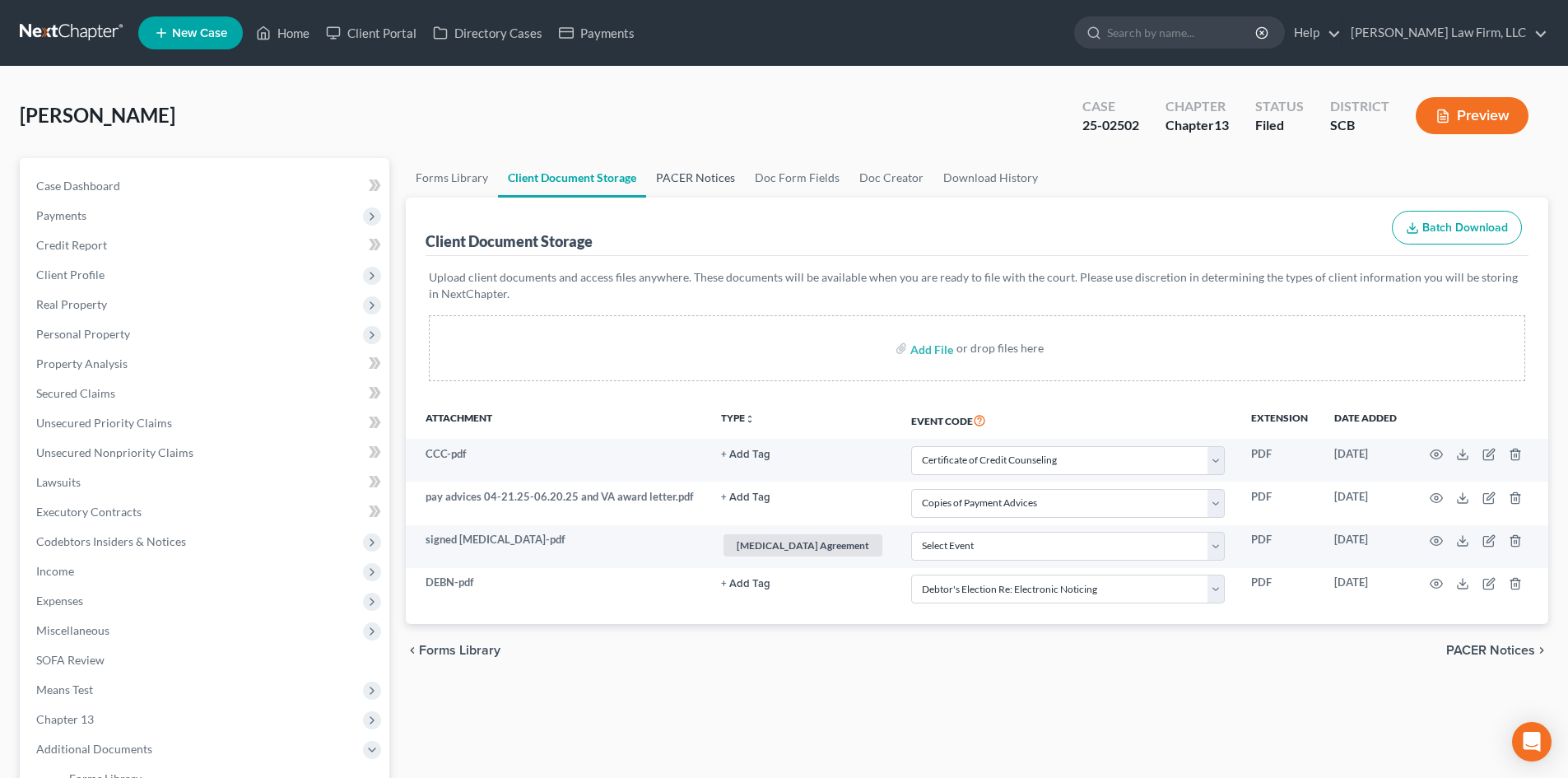
click at [701, 168] on link "PACER Notices" at bounding box center [695, 179] width 99 height 40
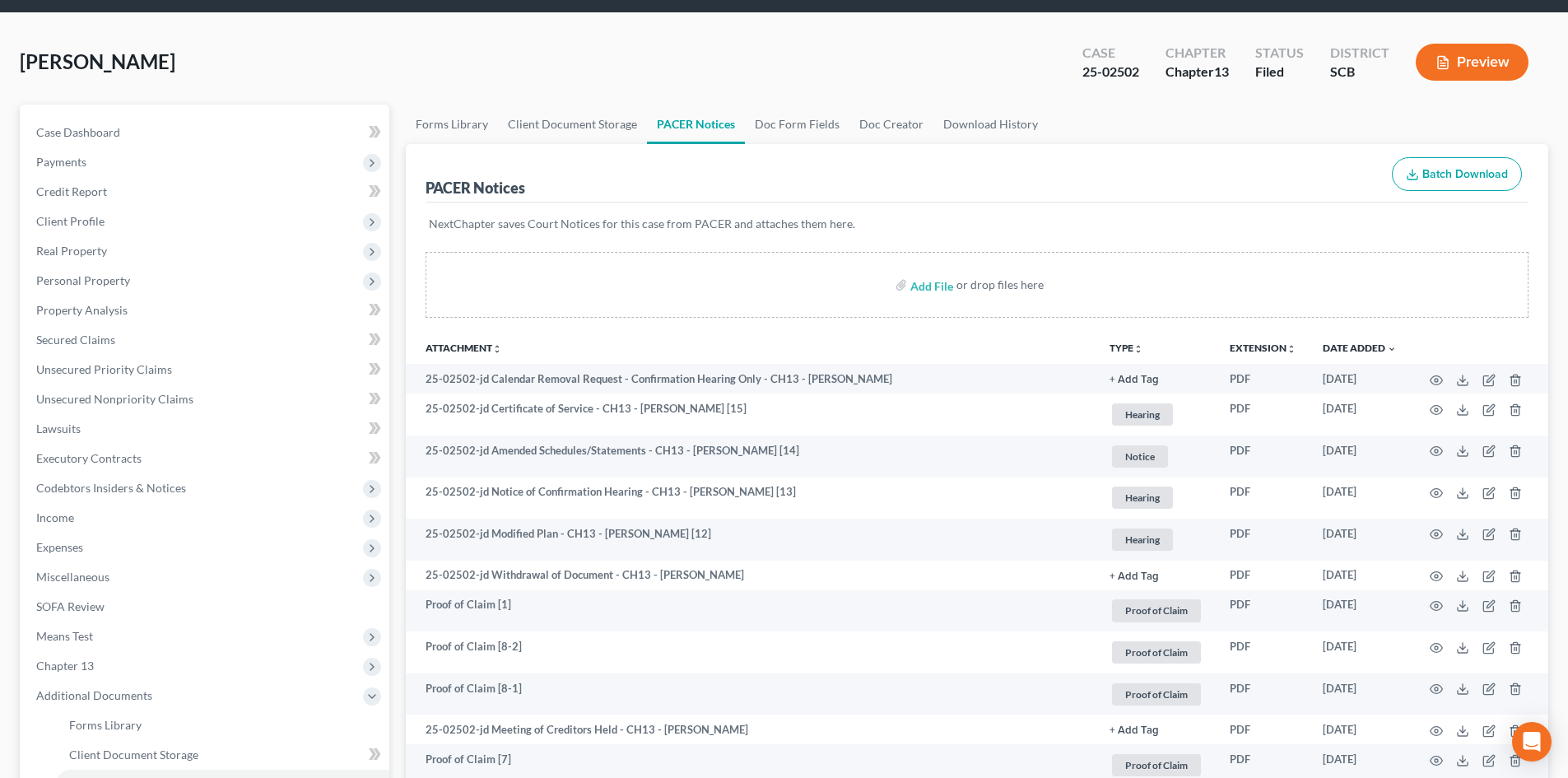
scroll to position [83, 0]
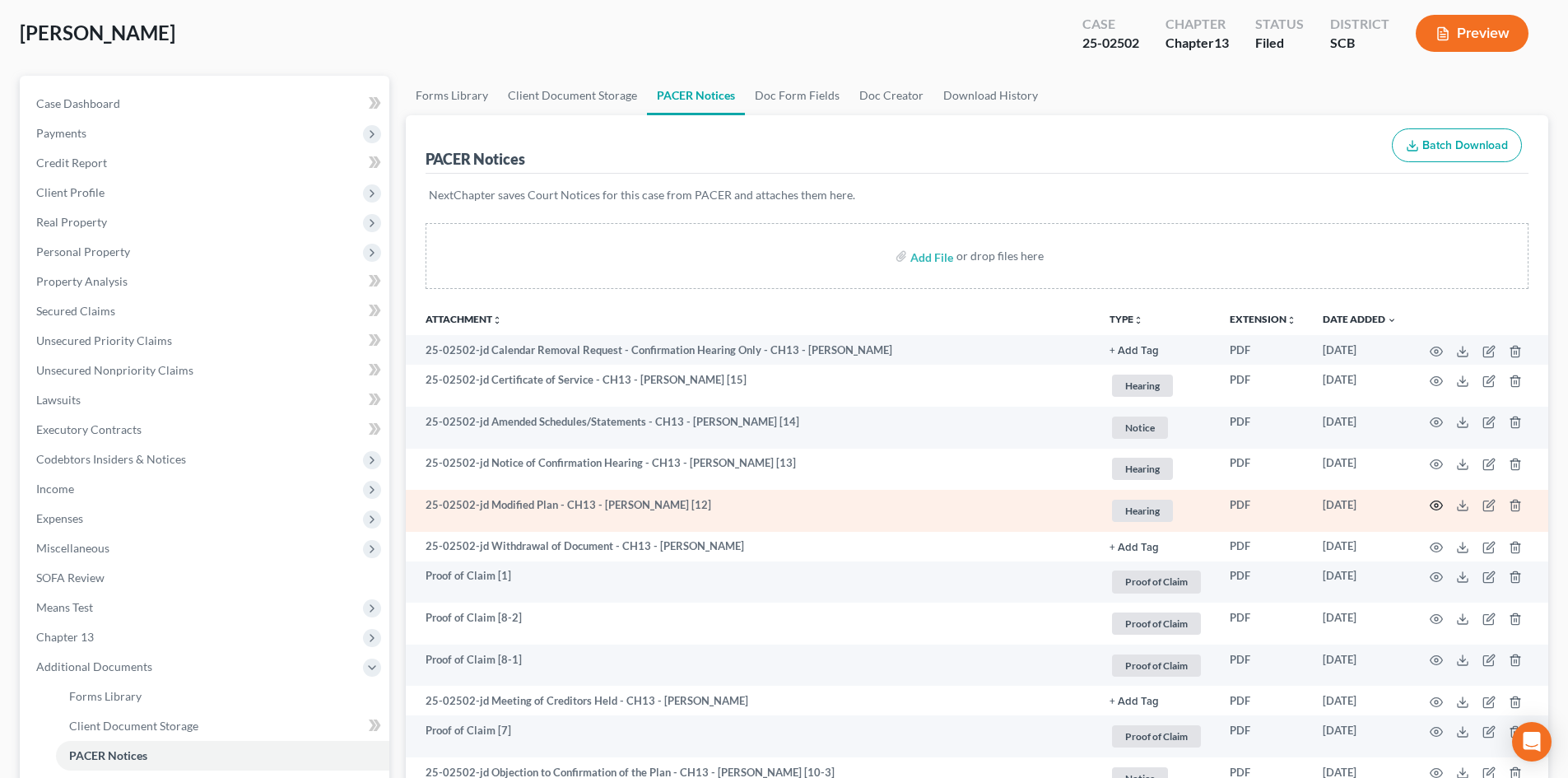
click at [1438, 507] on circle "button" at bounding box center [1435, 505] width 3 height 3
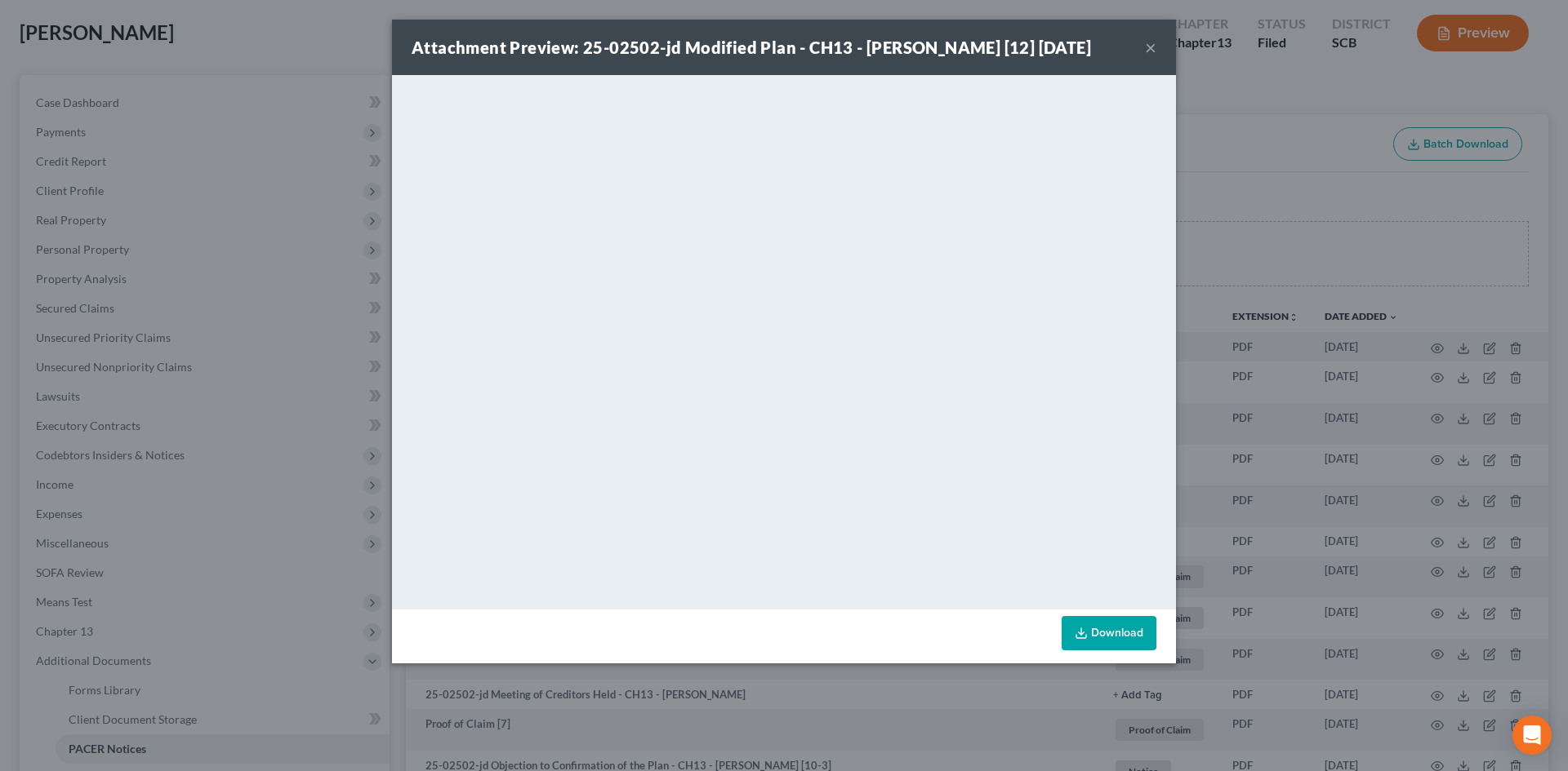
click at [1148, 47] on button "×" at bounding box center [1151, 47] width 12 height 20
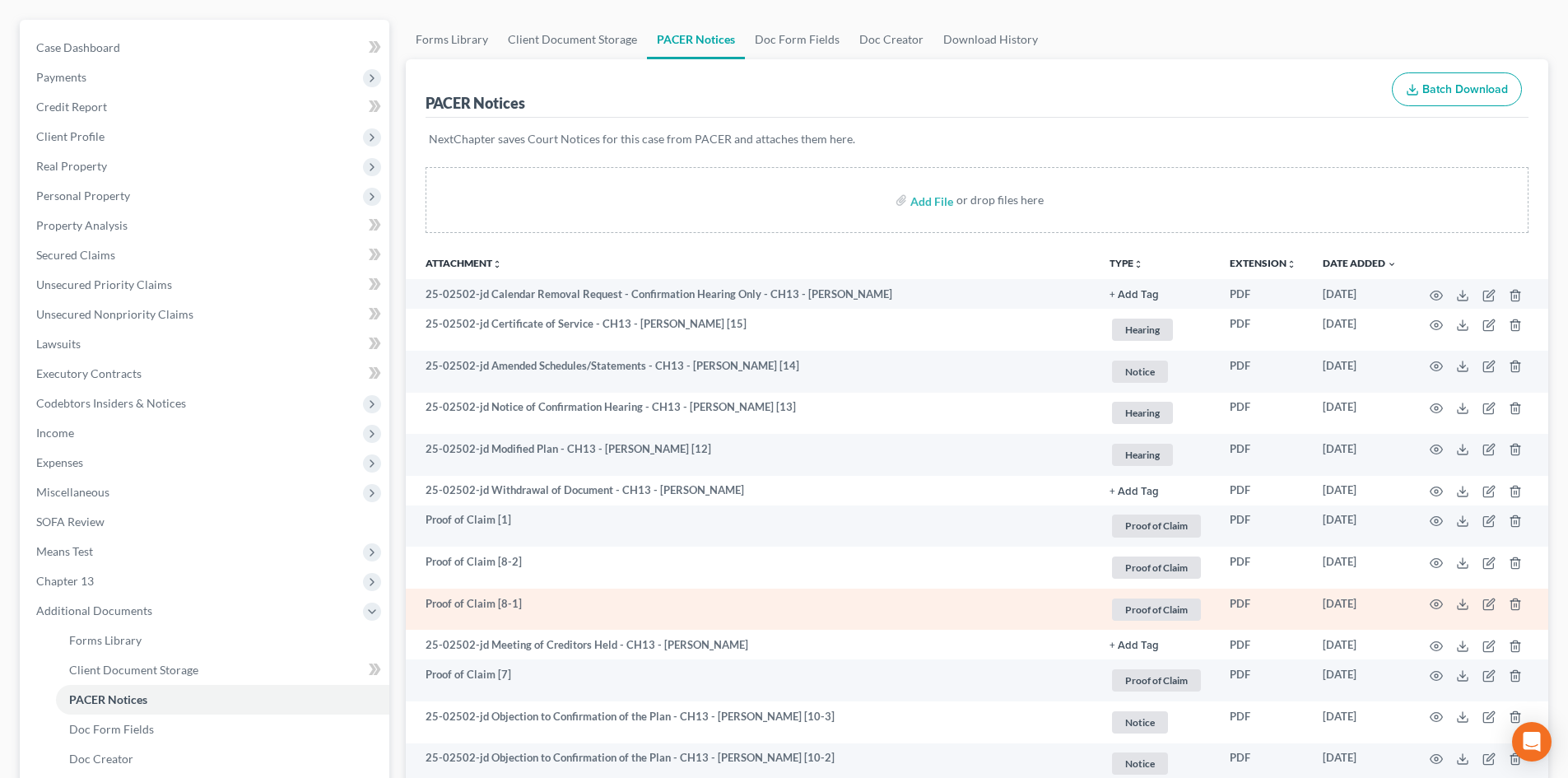
scroll to position [0, 0]
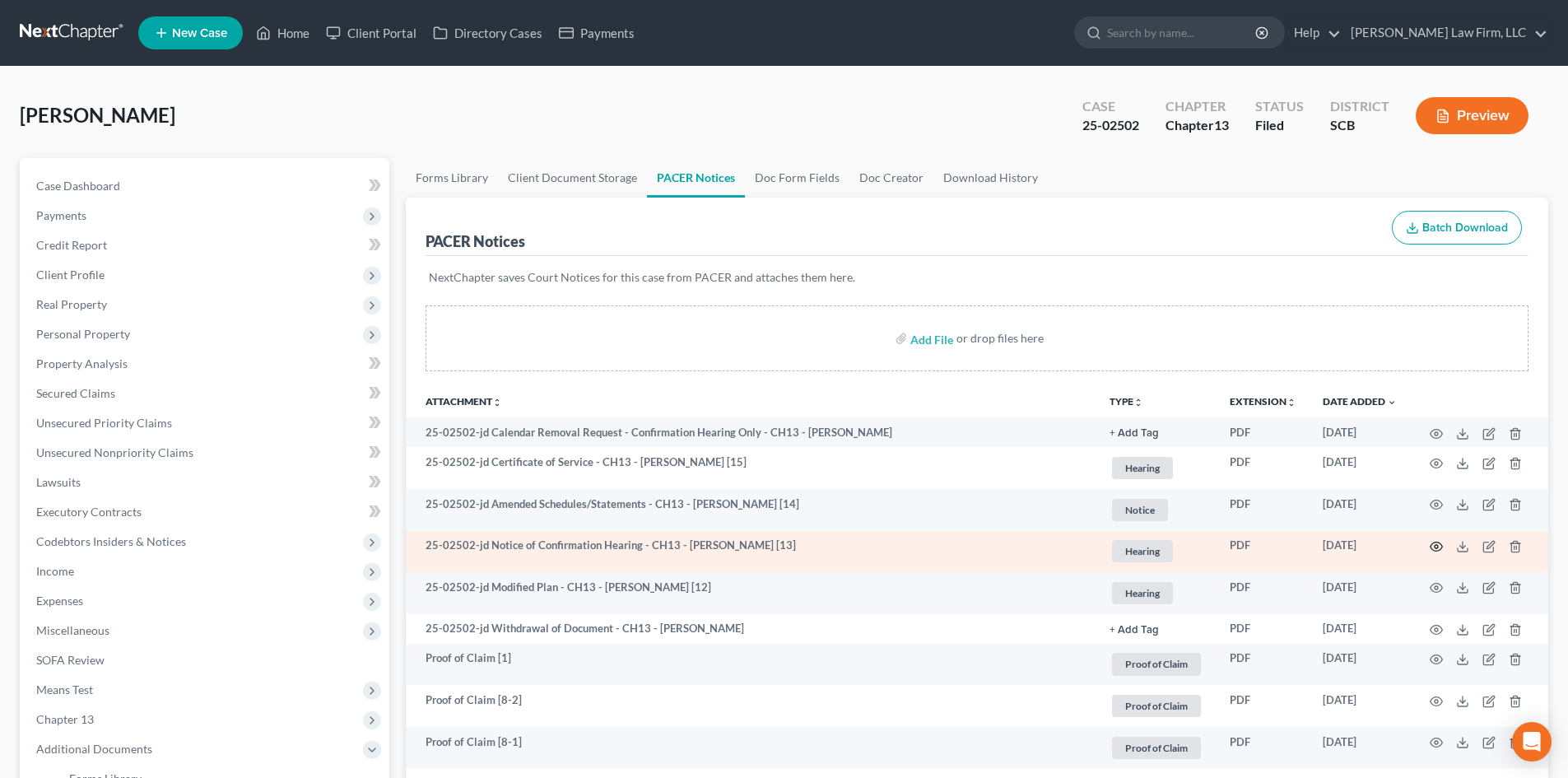
click at [1432, 551] on icon "button" at bounding box center [1436, 547] width 13 height 13
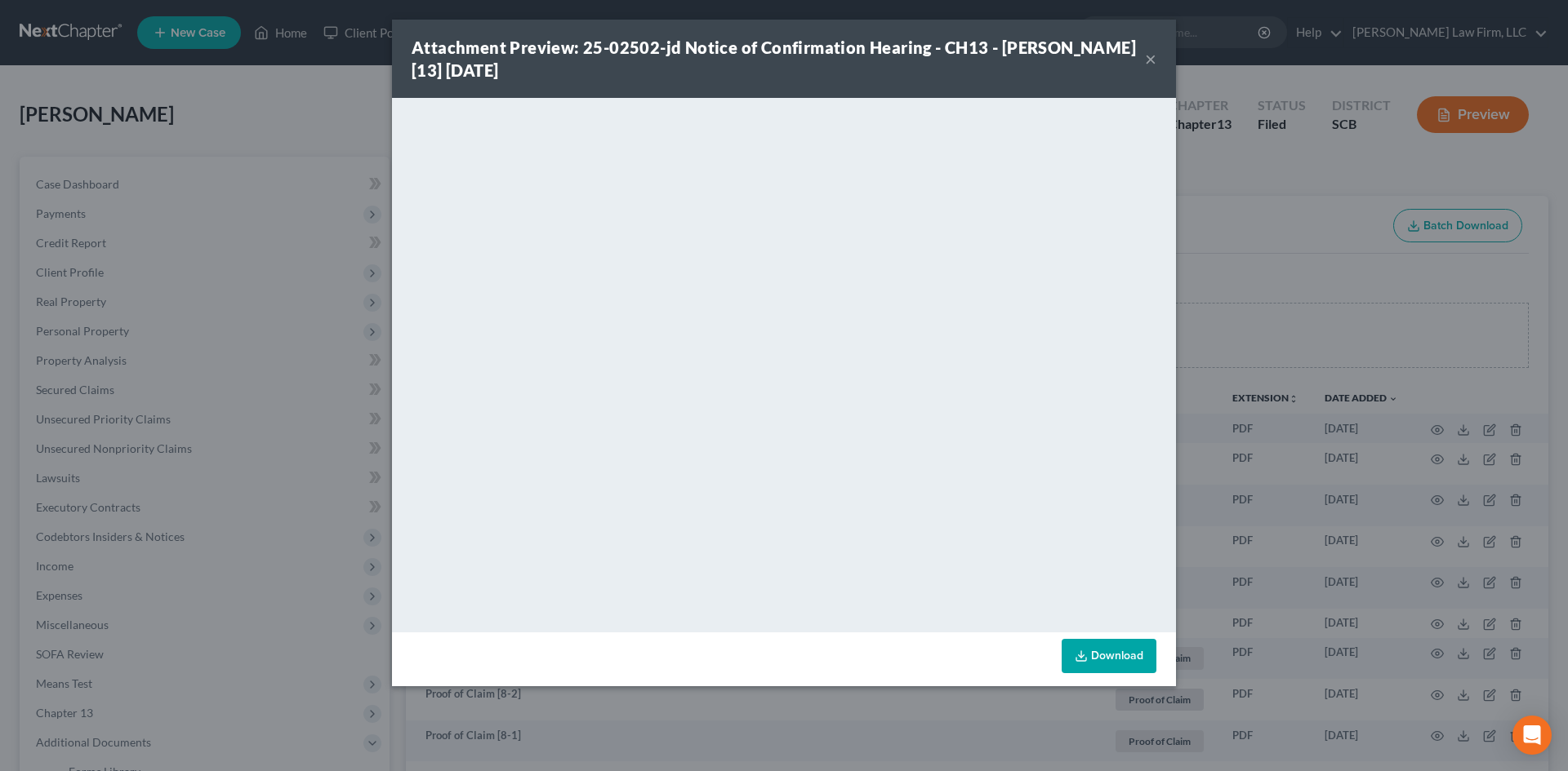
click at [1149, 53] on button "×" at bounding box center [1151, 59] width 12 height 20
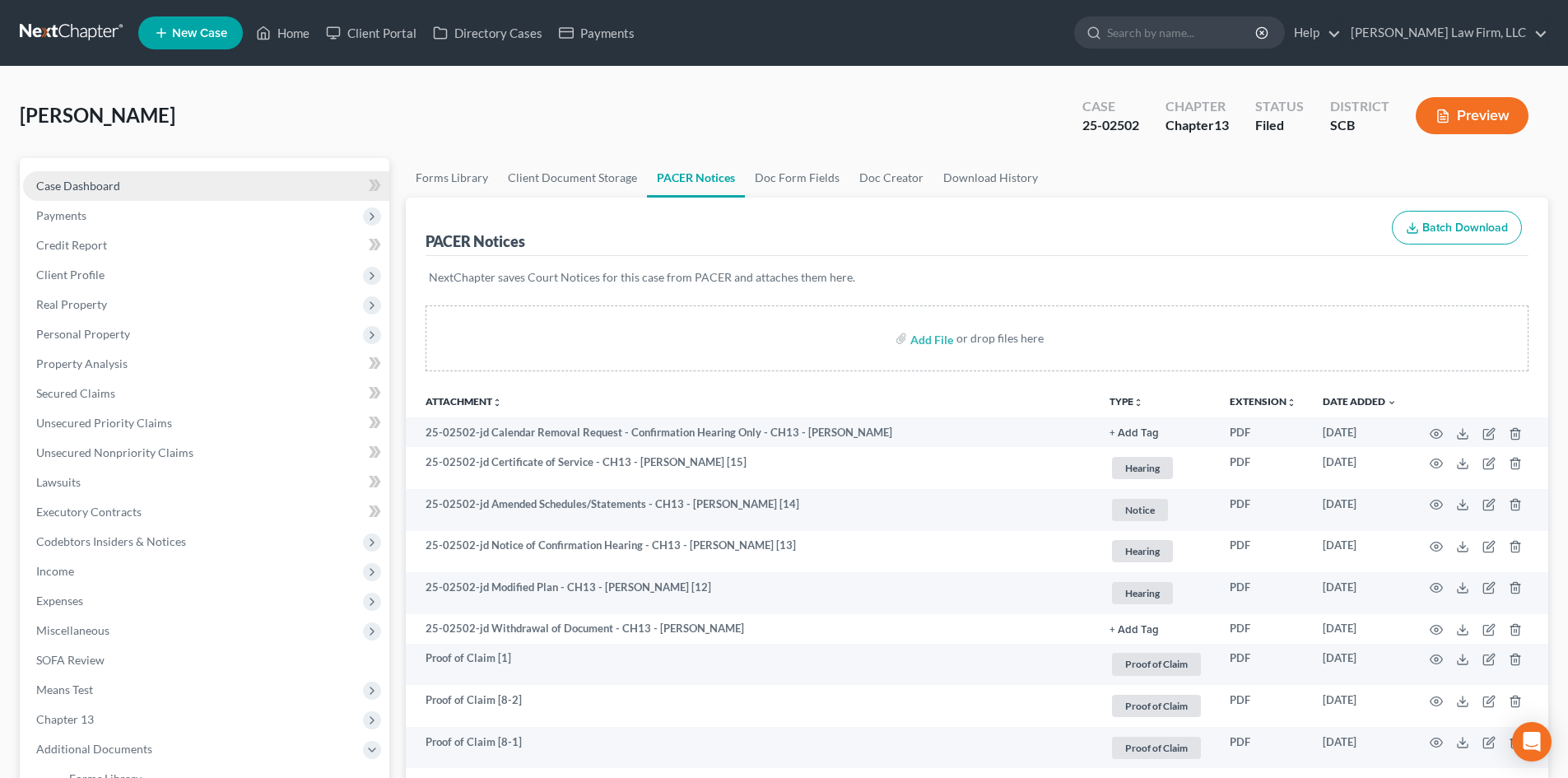
click at [134, 189] on link "Case Dashboard" at bounding box center [206, 187] width 367 height 30
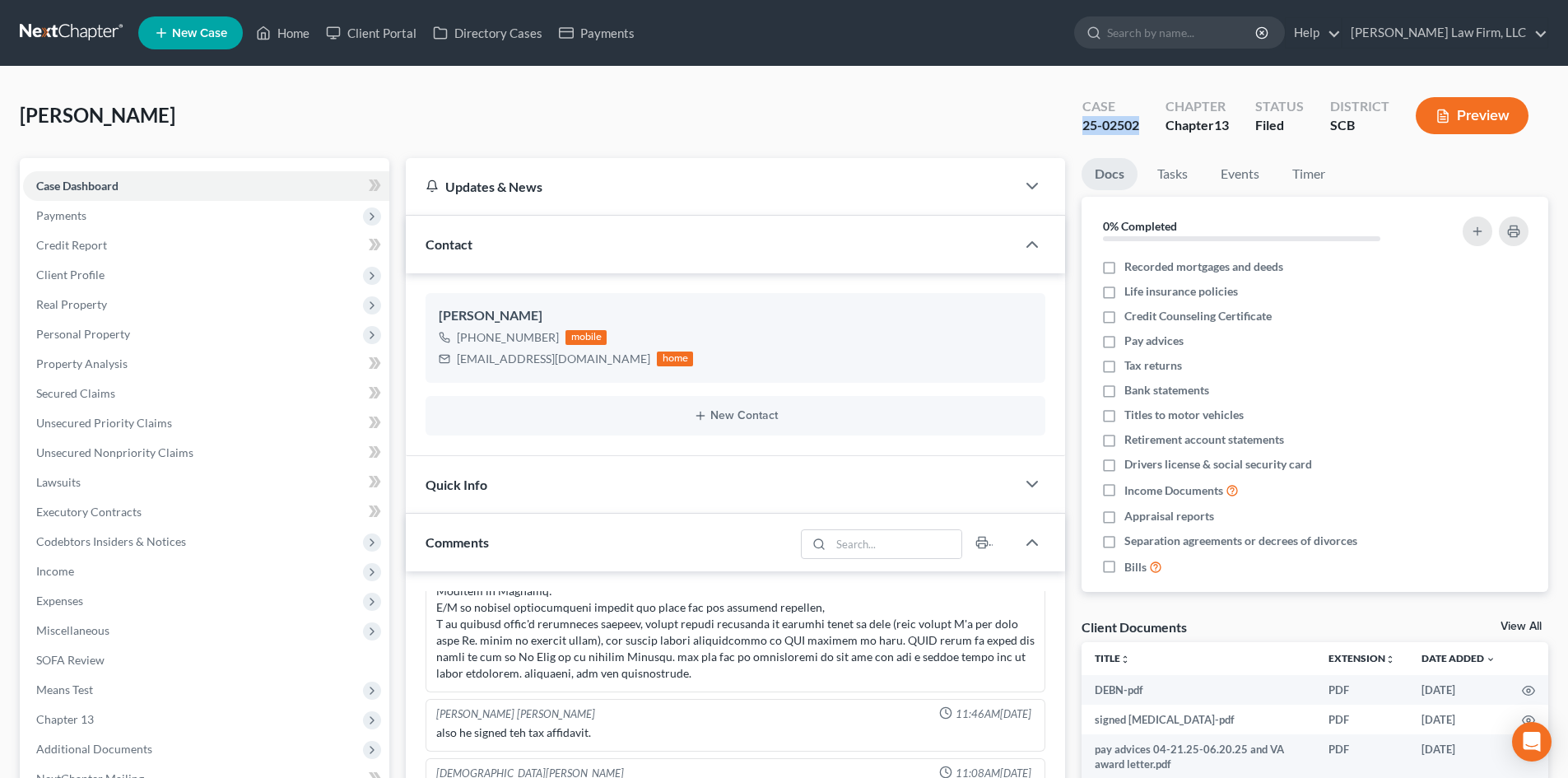
drag, startPoint x: 1139, startPoint y: 125, endPoint x: 1063, endPoint y: 135, distance: 76.7
click at [1063, 135] on div "Case 25-02502 Chapter Chapter 13 Status Filed District SCB Preview" at bounding box center [1305, 116] width 485 height 59
copy div "25-02502"
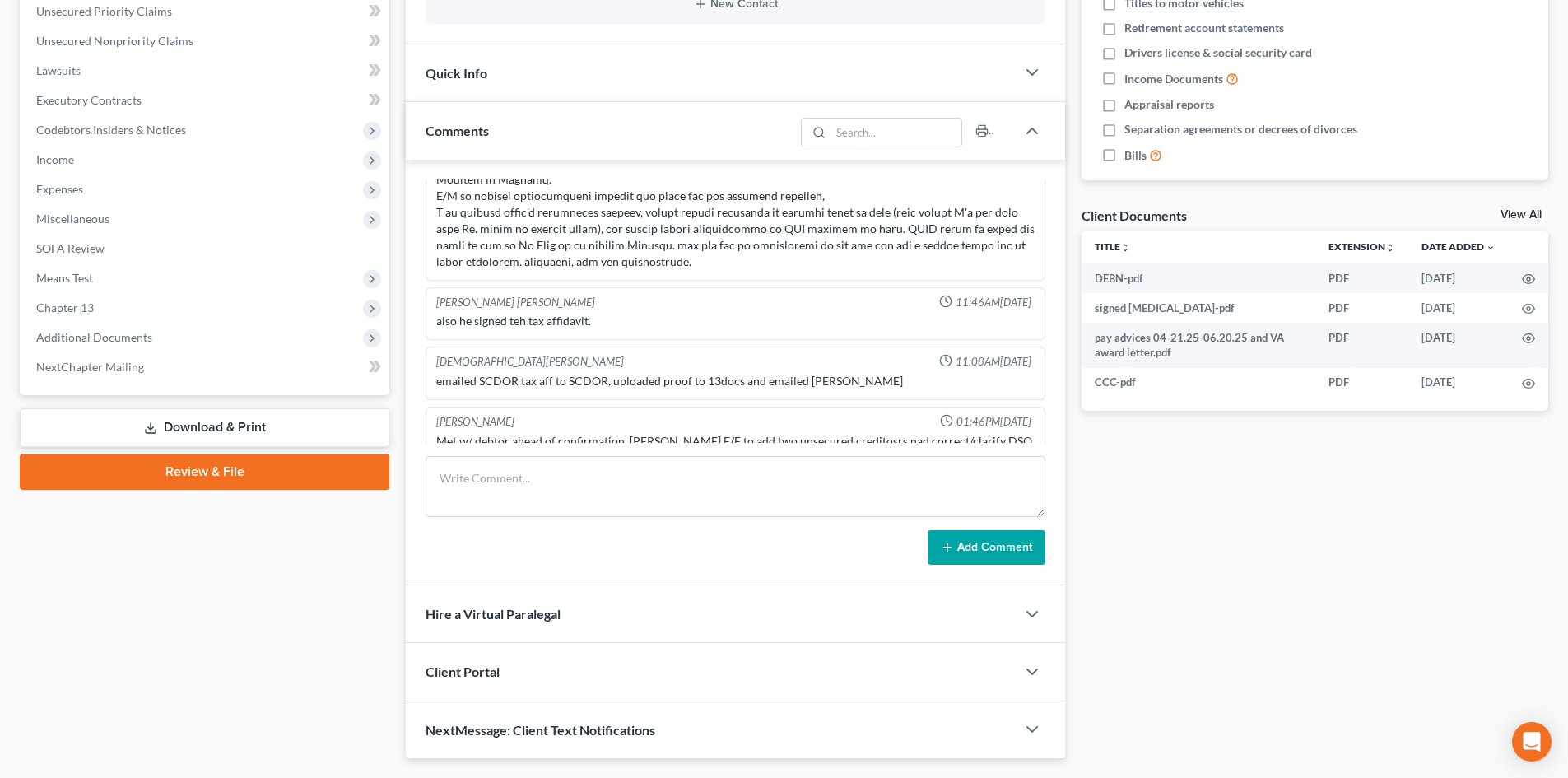
scroll to position [456, 0]
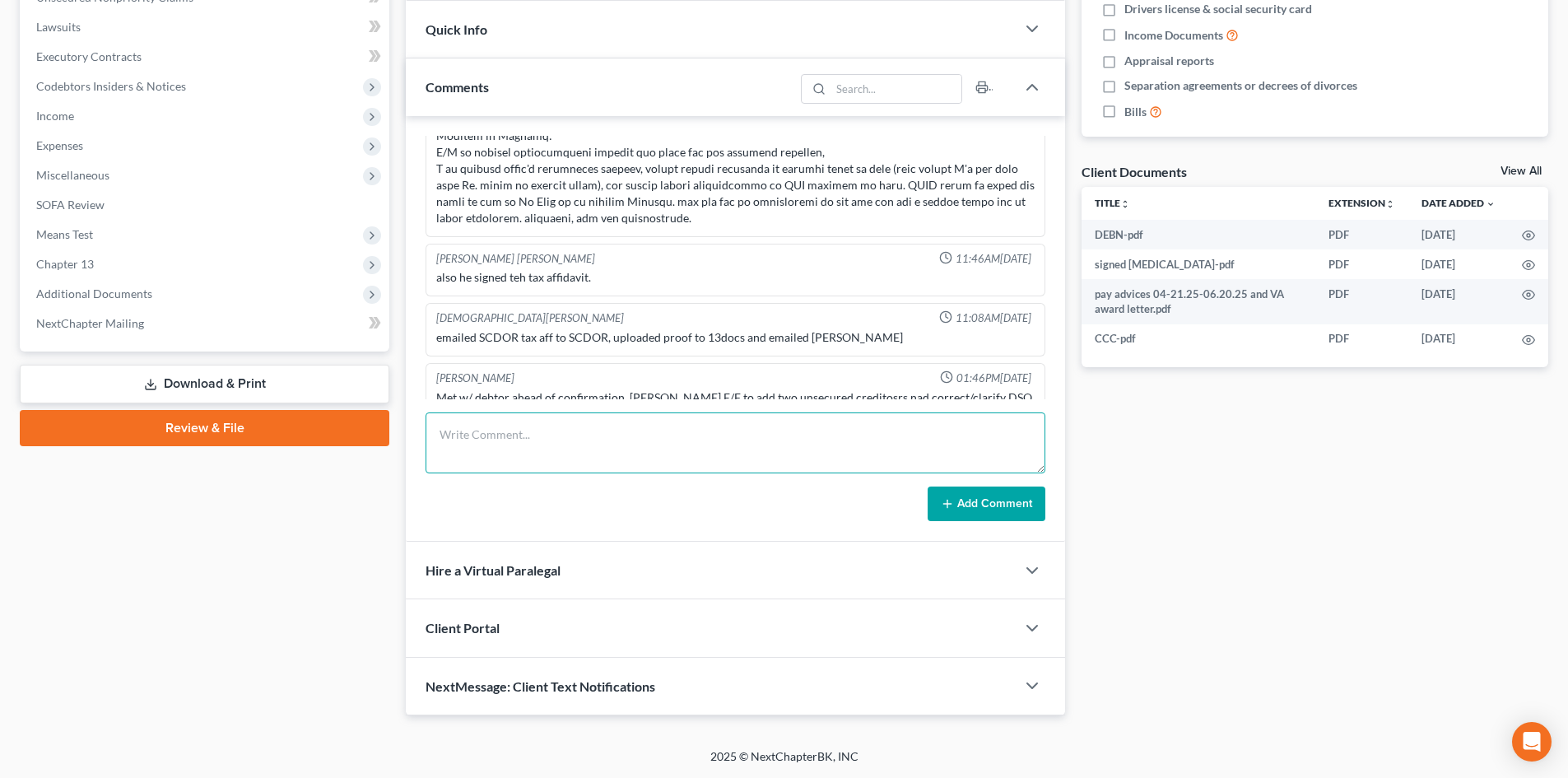
click at [666, 428] on textarea at bounding box center [736, 443] width 620 height 61
paste textarea "25-02502"
type textarea "2"
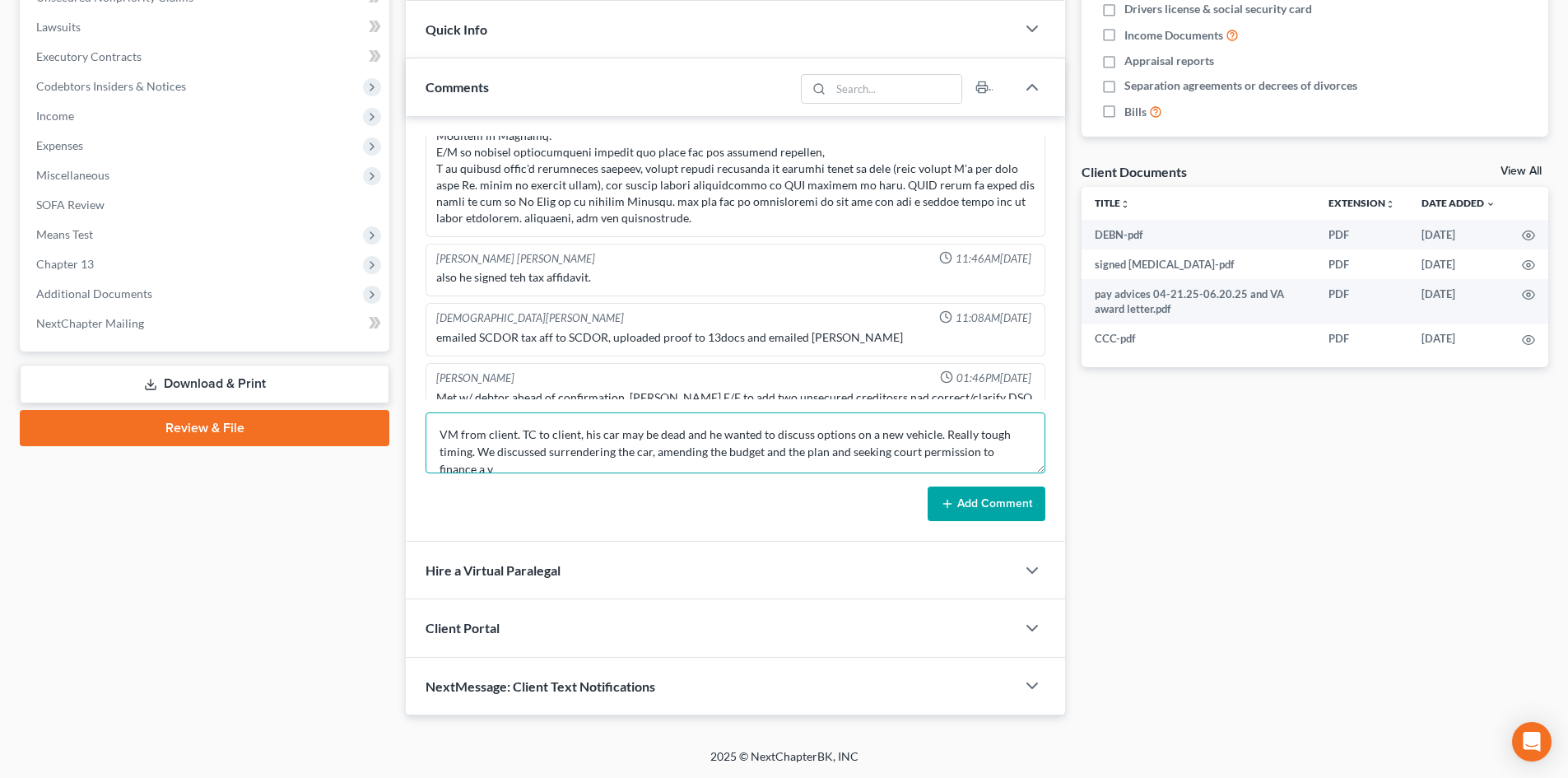
scroll to position [4, 0]
type textarea "VM from client. TC to client, his car may be dead and he wanted to discuss opti…"
click at [972, 502] on button "Add Comment" at bounding box center [987, 504] width 118 height 35
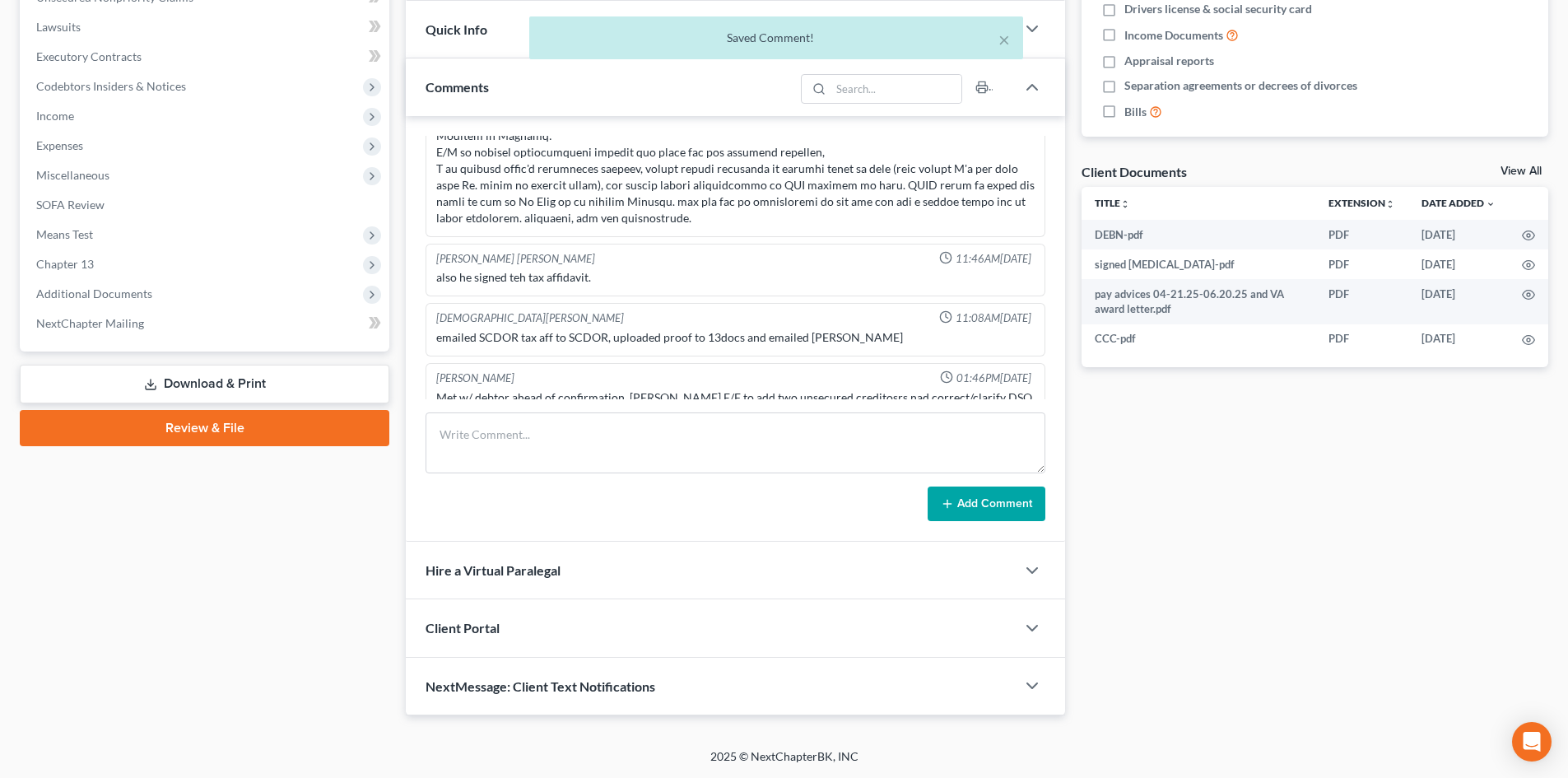
scroll to position [1686, 0]
